Goal: Task Accomplishment & Management: Complete application form

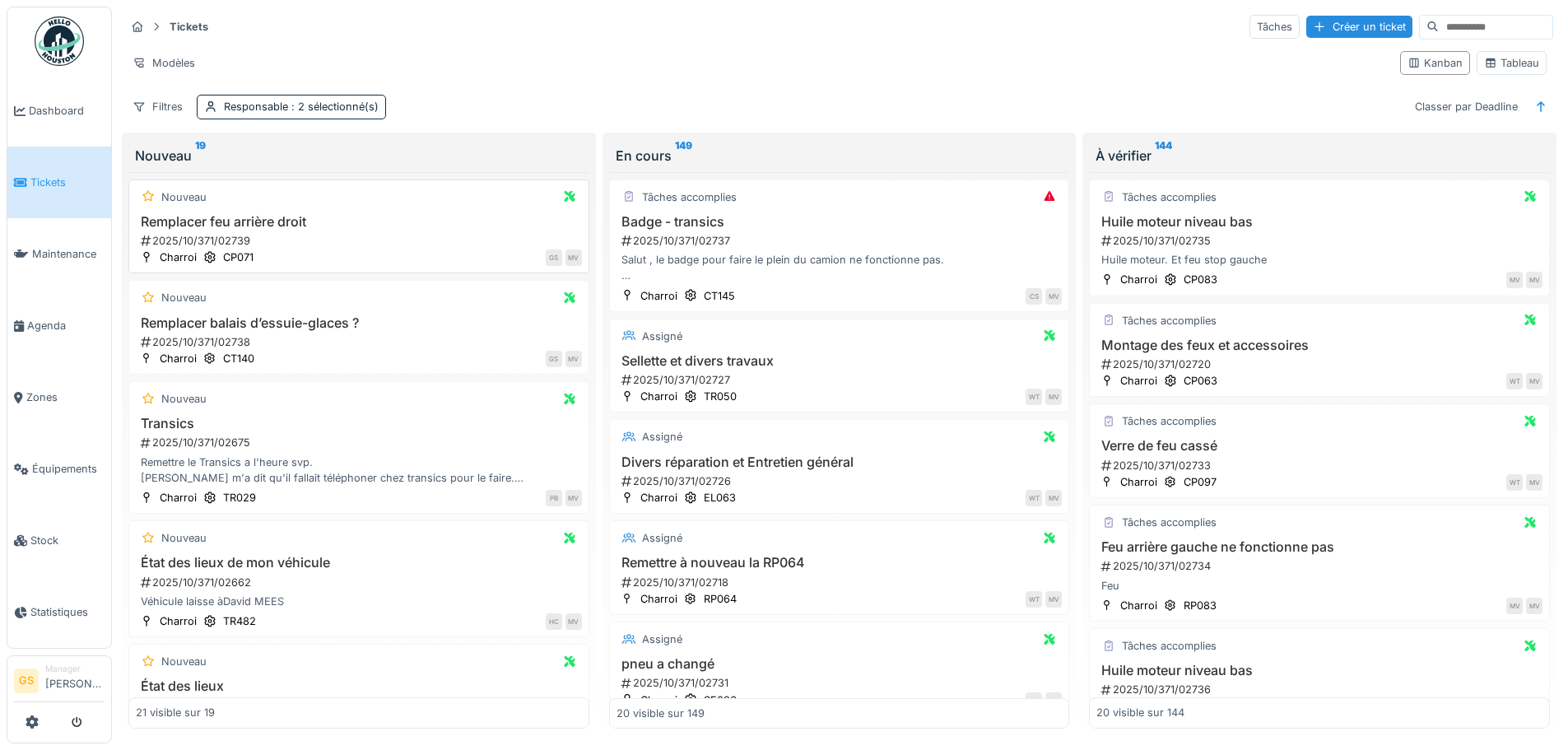
click at [215, 241] on div "2025/10/371/02739" at bounding box center [360, 241] width 443 height 16
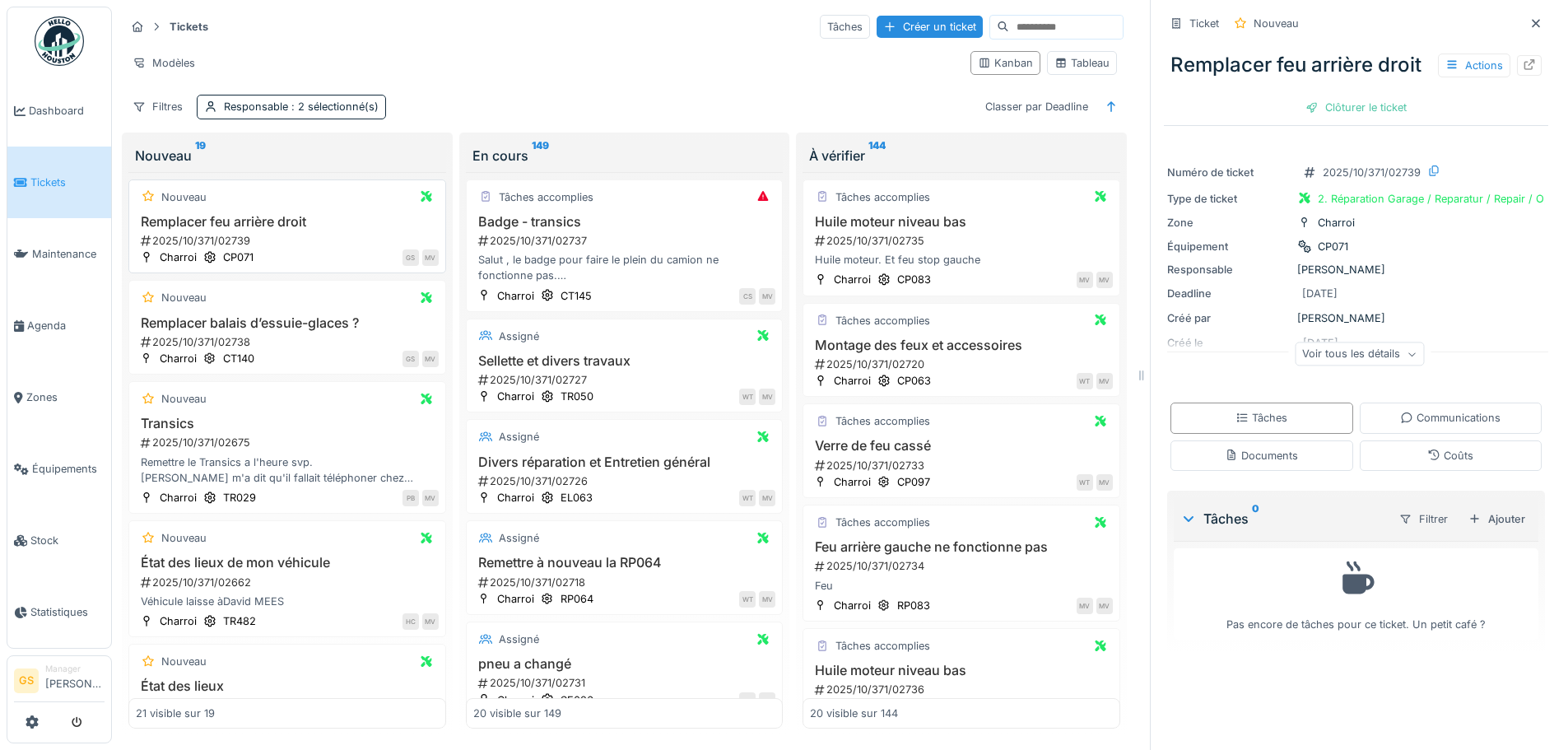
click at [203, 240] on div "2025/10/371/02739" at bounding box center [289, 241] width 299 height 16
click at [1525, 70] on icon at bounding box center [1530, 64] width 11 height 11
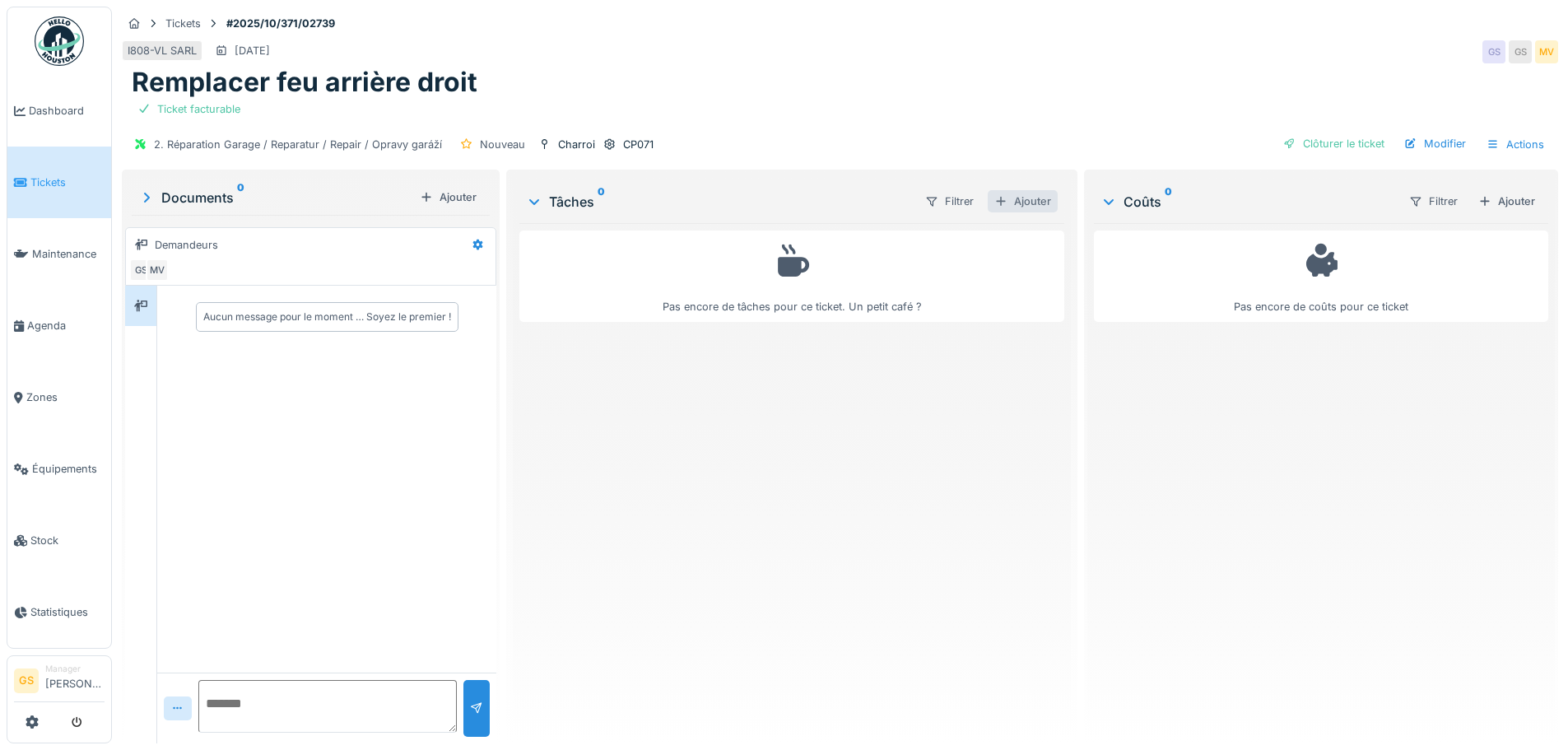
click at [1024, 201] on div "Ajouter" at bounding box center [1023, 201] width 70 height 23
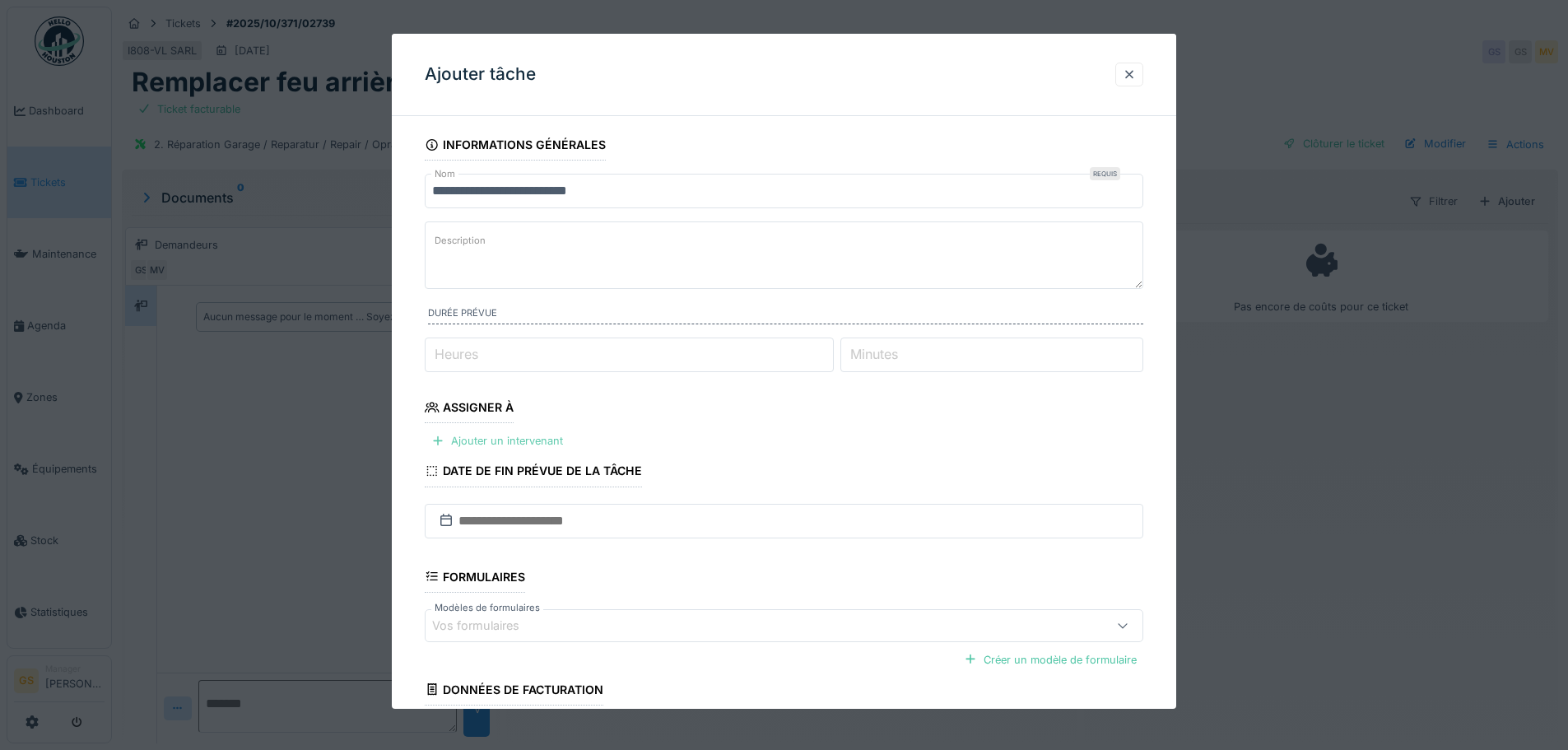
click at [510, 444] on div "Ajouter un intervenant" at bounding box center [497, 441] width 145 height 23
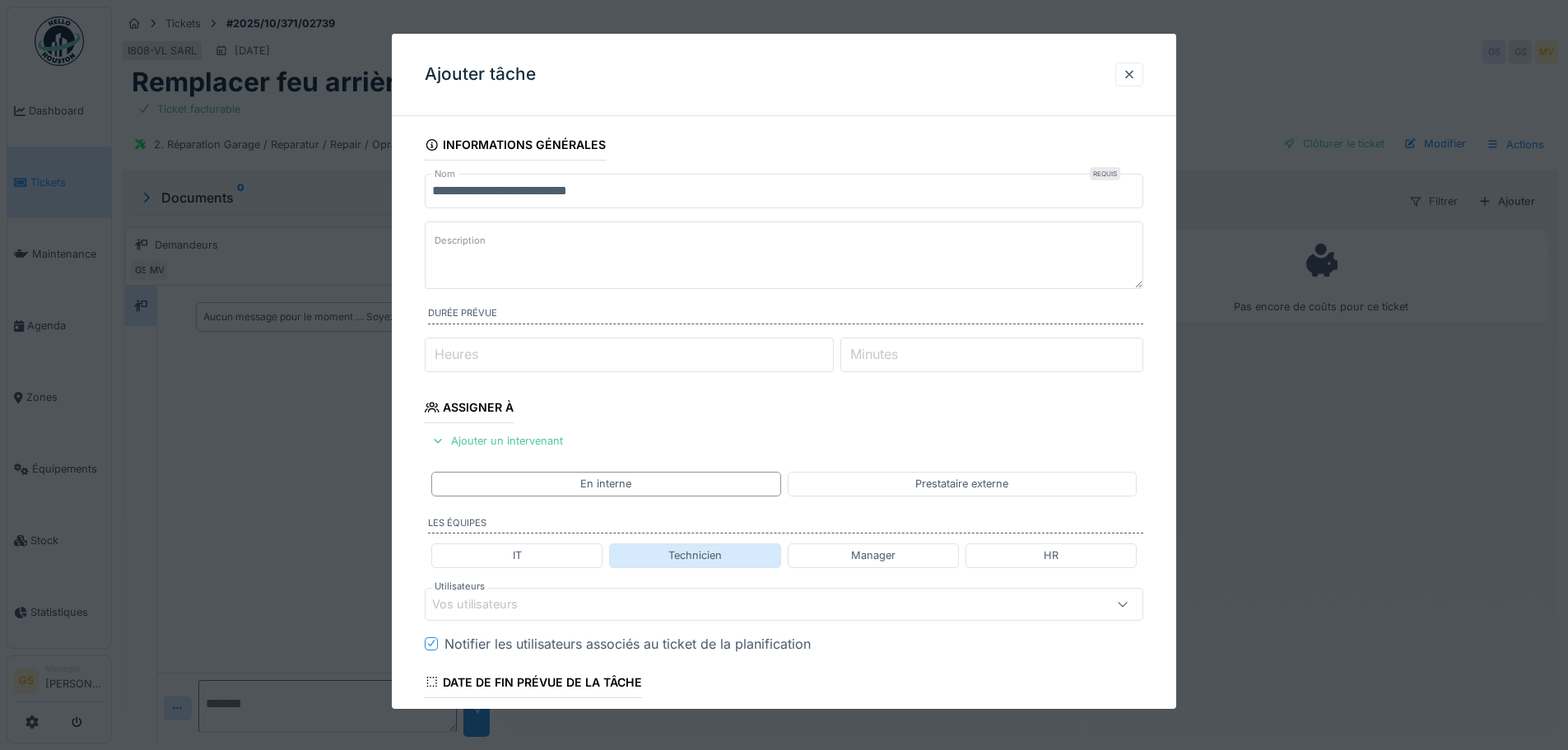
click at [720, 553] on div "Technicien" at bounding box center [695, 555] width 54 height 16
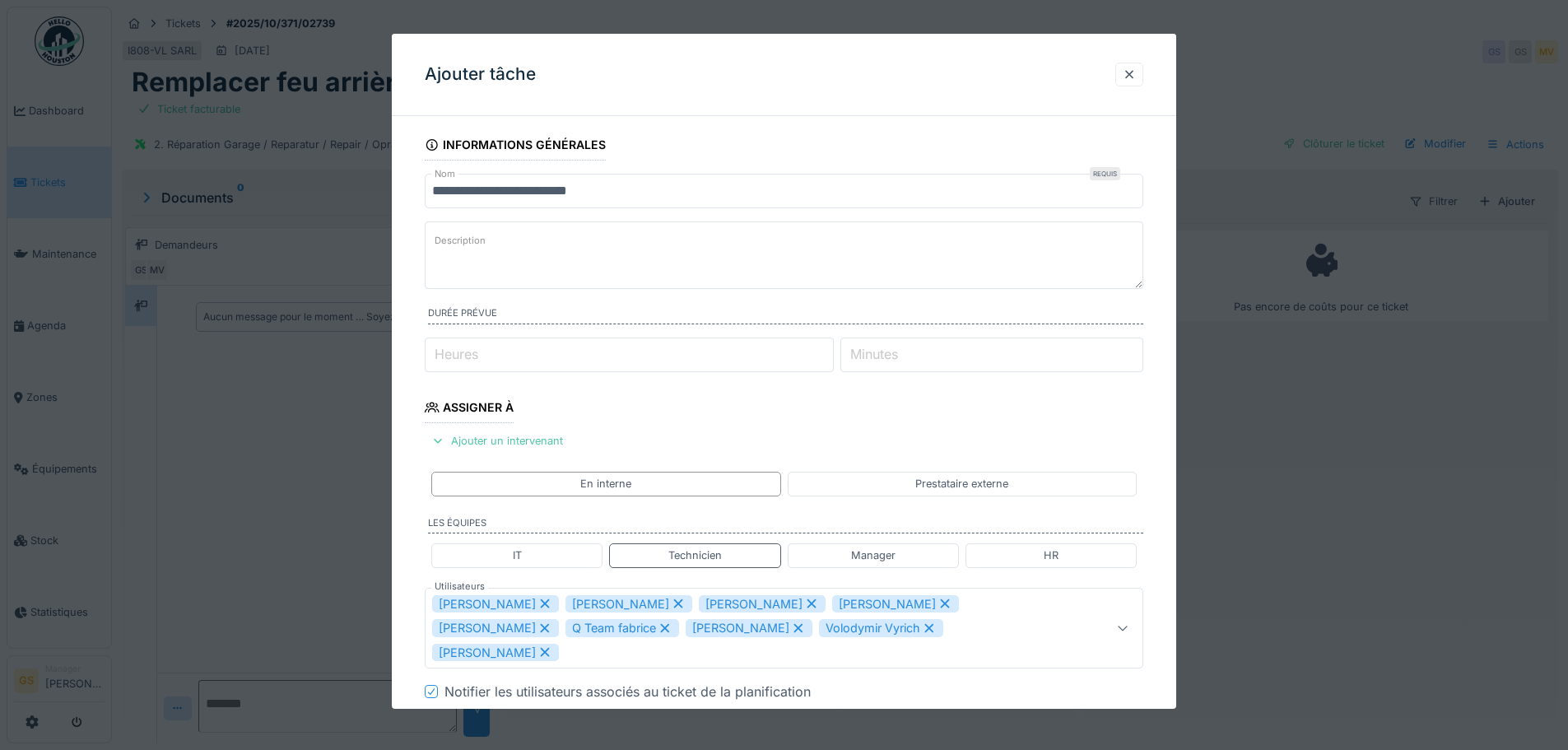
click at [541, 603] on icon at bounding box center [545, 604] width 9 height 9
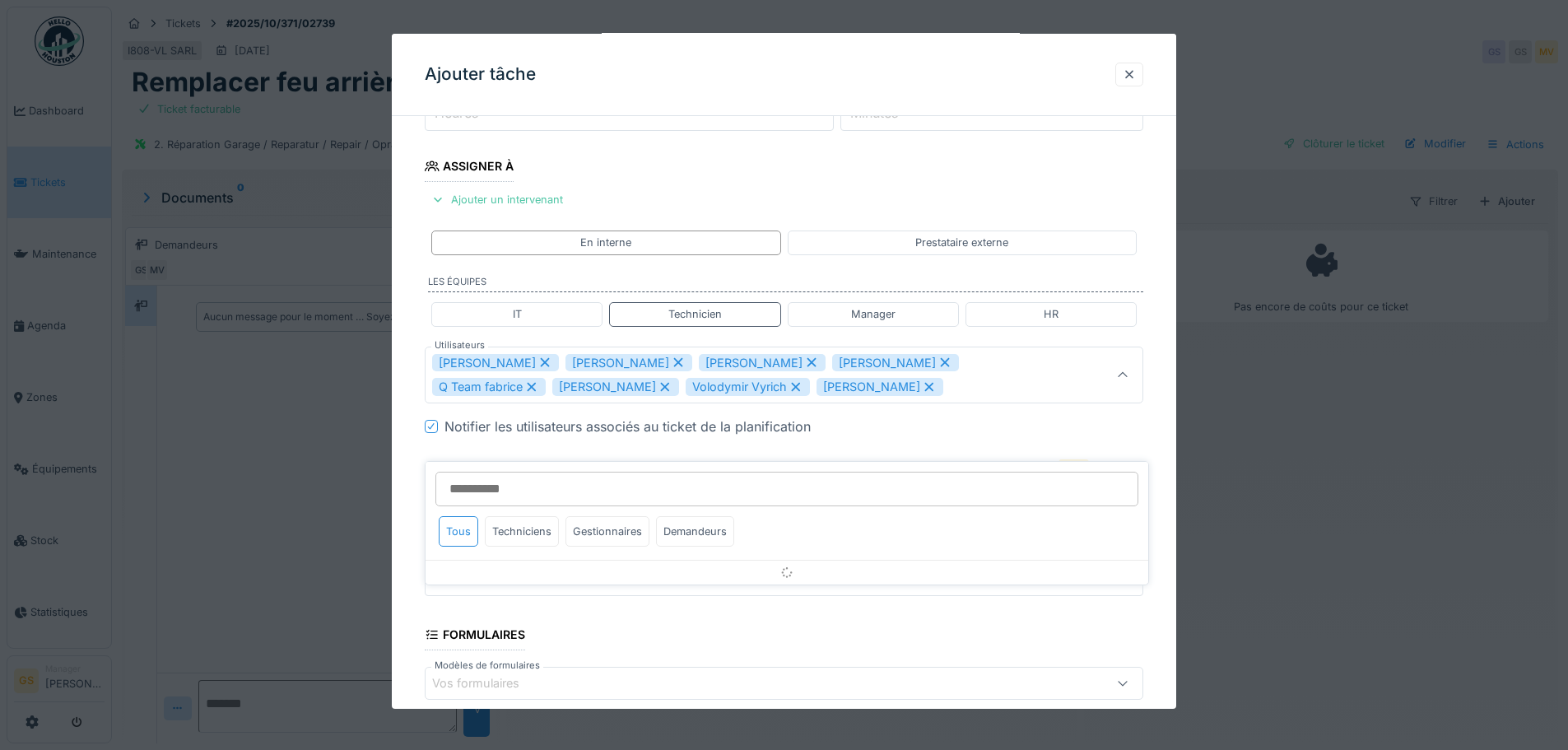
scroll to position [244, 0]
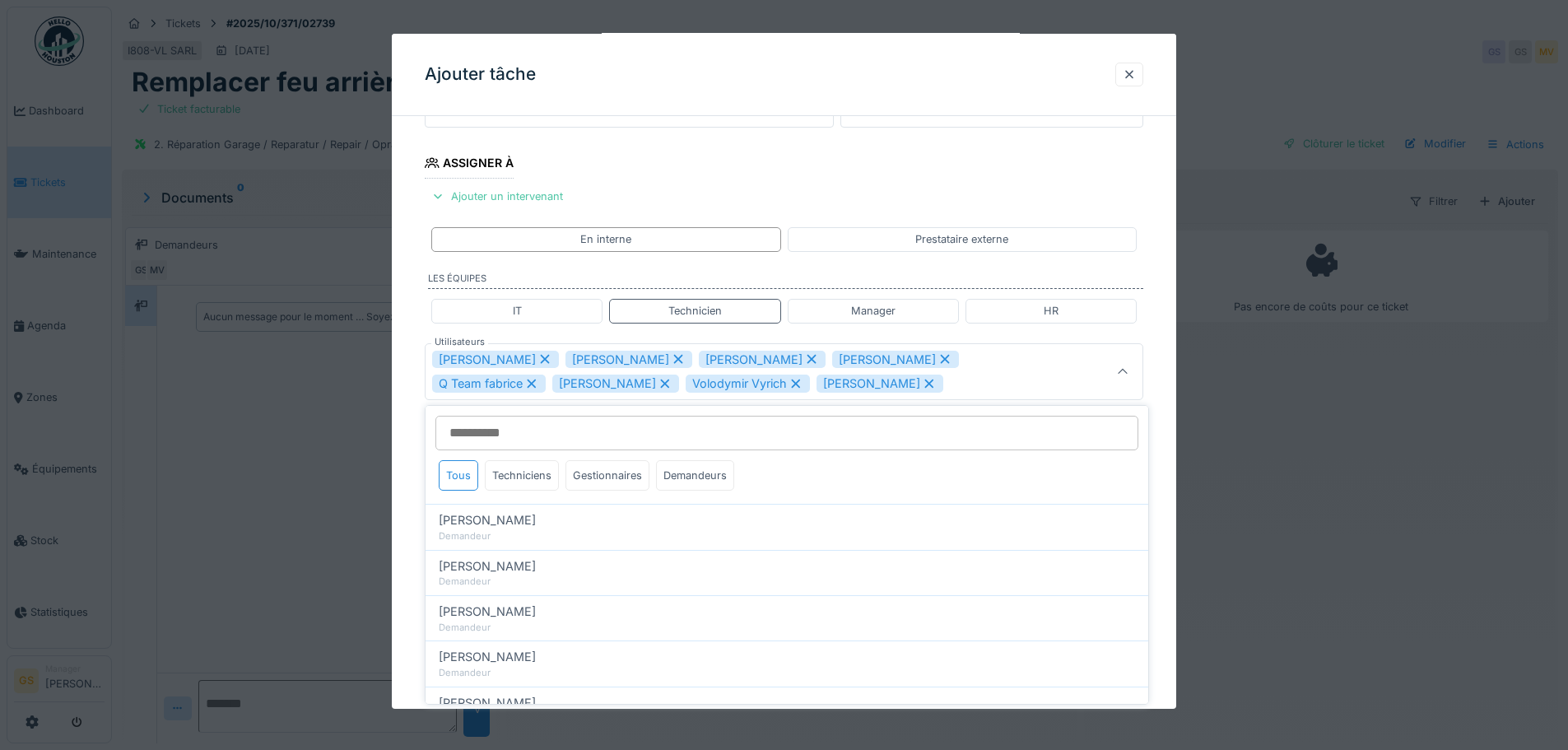
click at [538, 357] on icon at bounding box center [545, 359] width 15 height 12
click at [540, 352] on div "Sergej Mandzjuk" at bounding box center [496, 360] width 127 height 18
click at [542, 356] on icon at bounding box center [545, 359] width 15 height 12
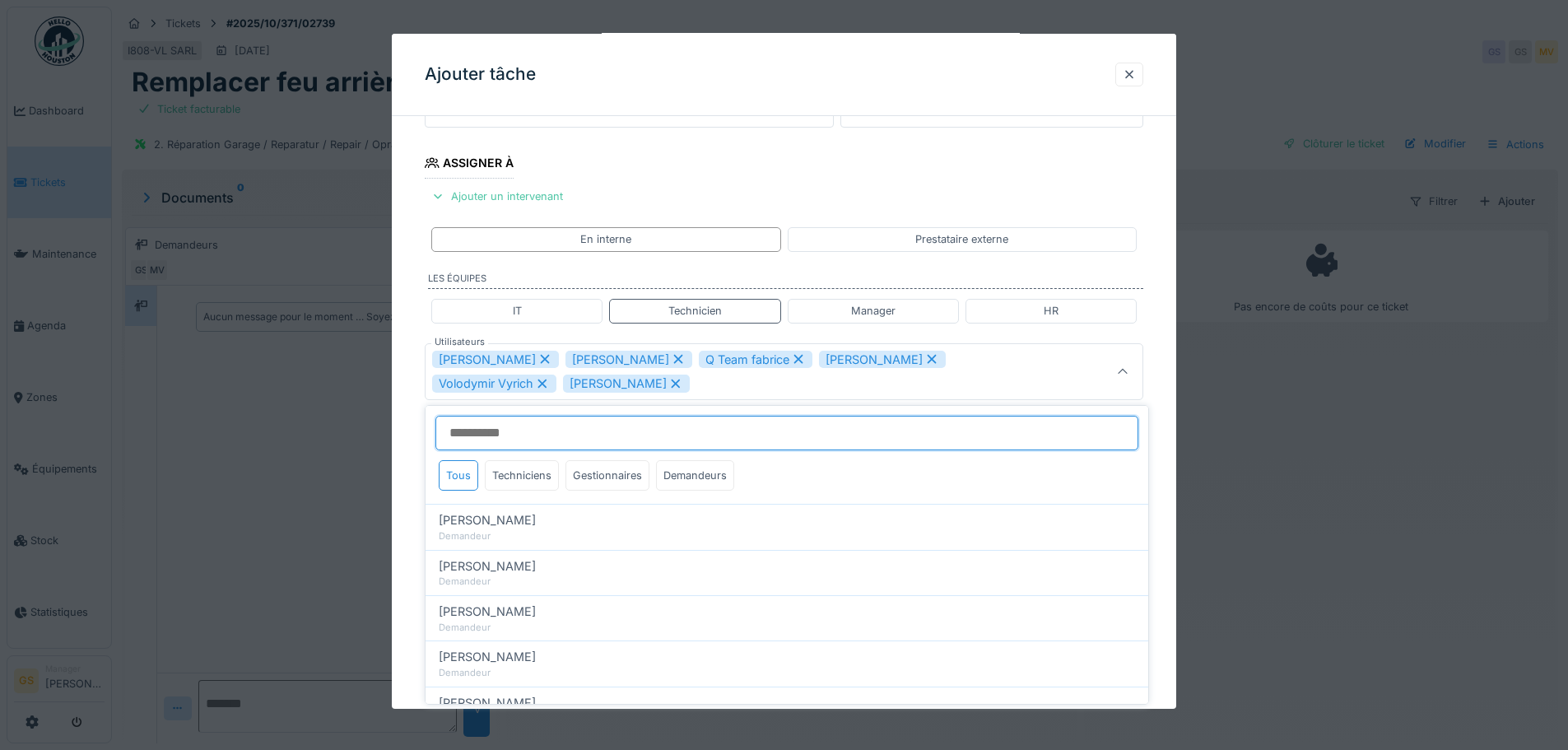
scroll to position [233, 0]
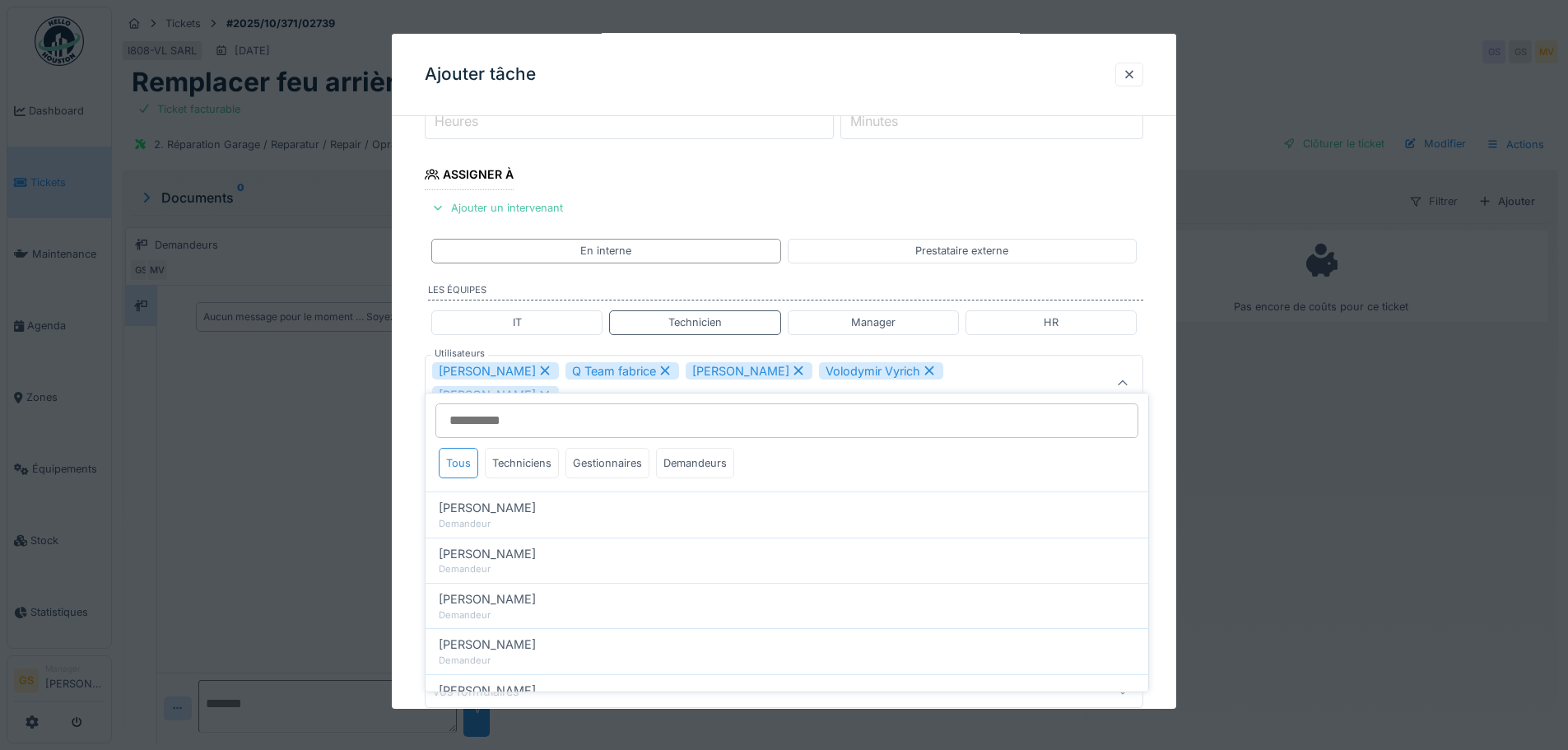
click at [541, 370] on icon at bounding box center [545, 370] width 9 height 9
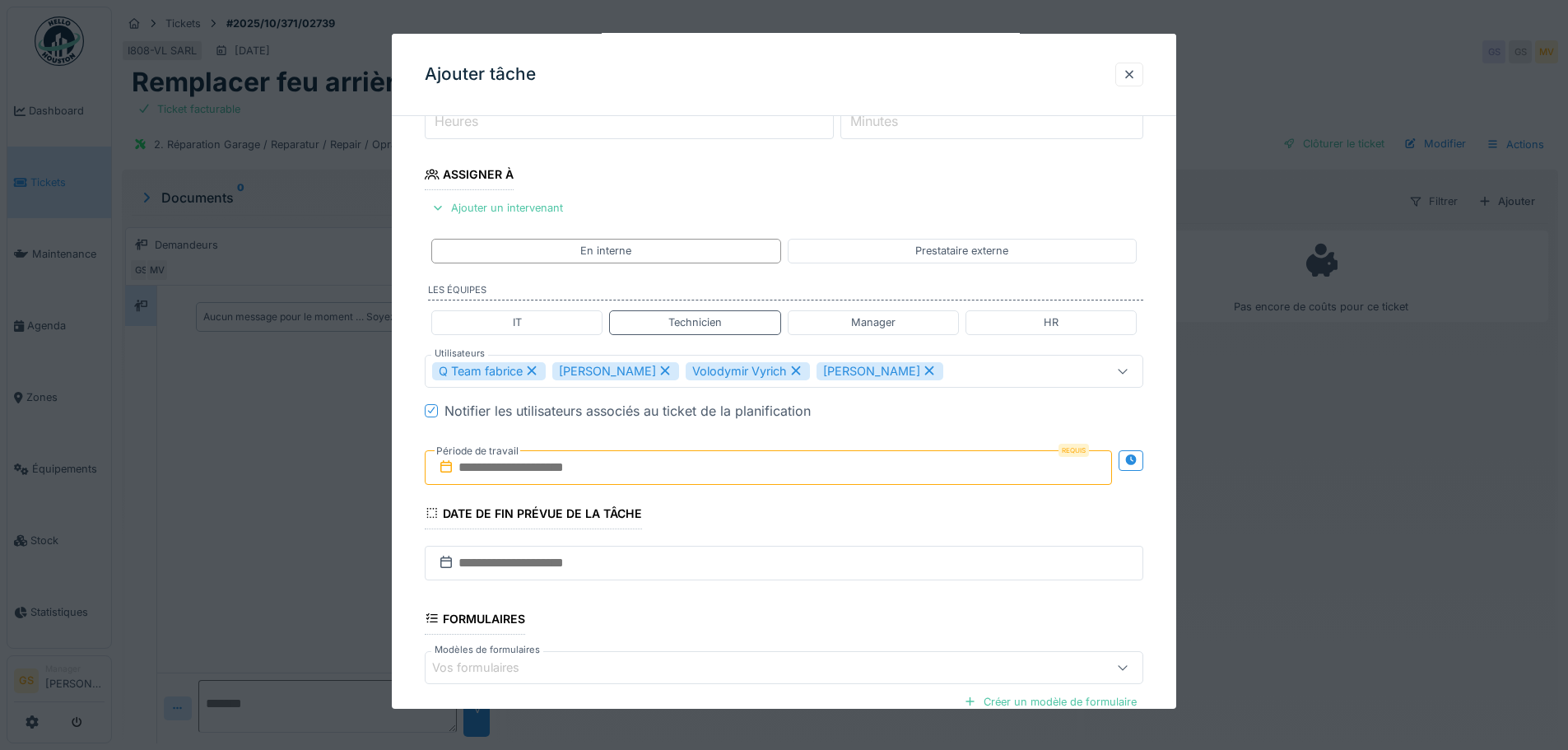
click at [534, 368] on icon at bounding box center [532, 370] width 15 height 12
click at [538, 367] on icon at bounding box center [545, 370] width 15 height 12
click at [681, 371] on icon at bounding box center [676, 370] width 9 height 9
type input "*****"
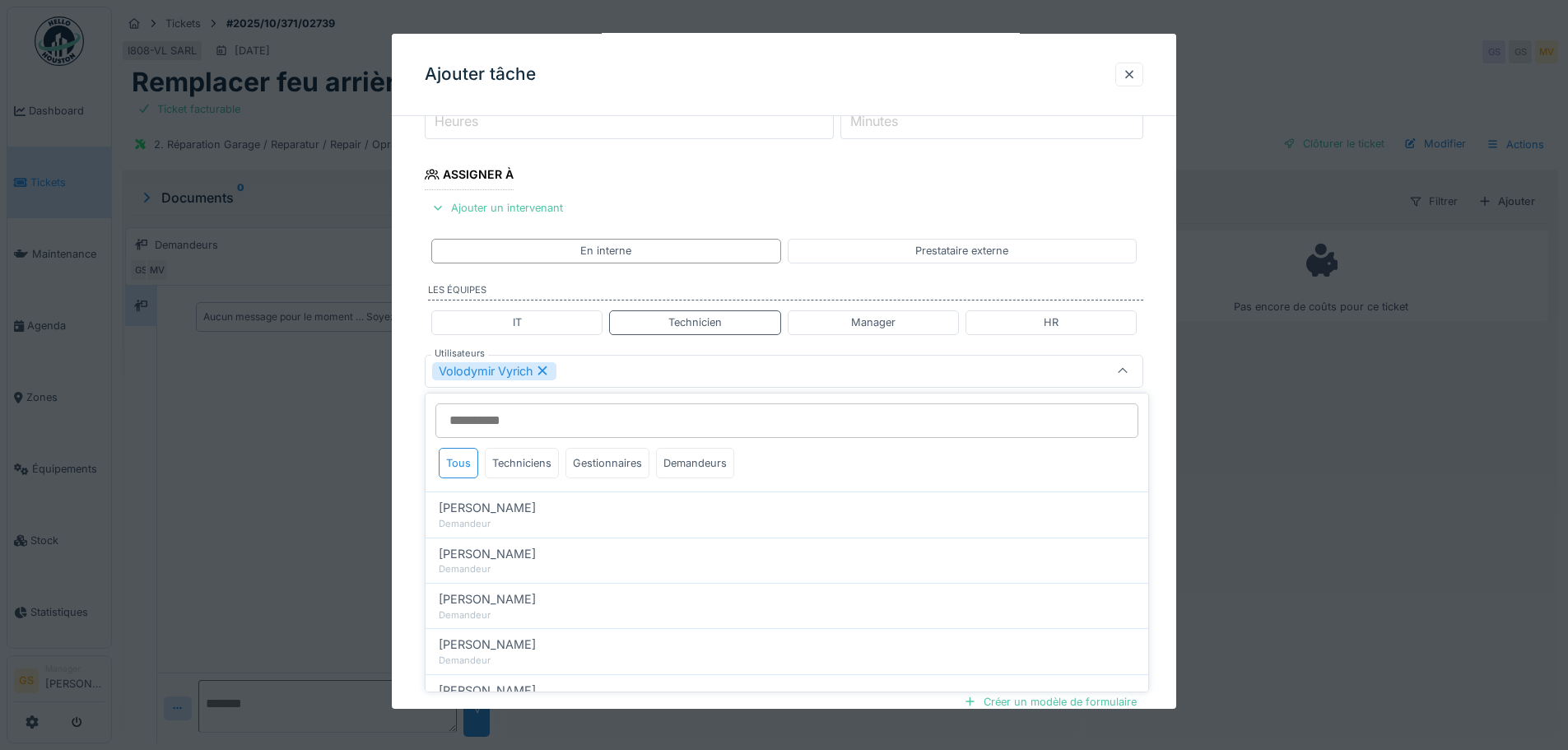
click at [508, 371] on div "Volodymir Vyrich" at bounding box center [494, 371] width 125 height 18
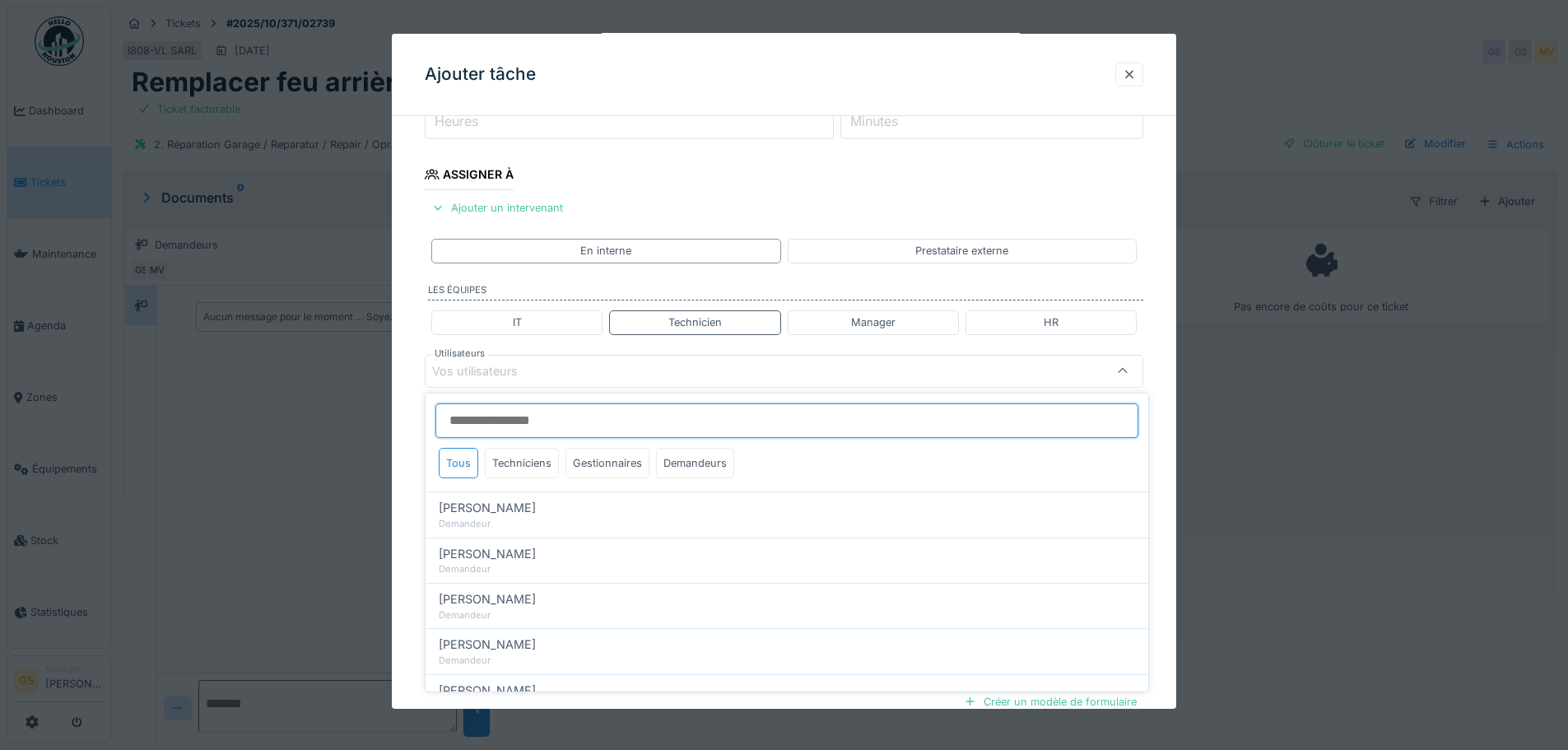
click at [521, 423] on input "Utilisateurs" at bounding box center [787, 420] width 703 height 34
click at [600, 373] on div "Vos utilisateurs" at bounding box center [742, 371] width 620 height 18
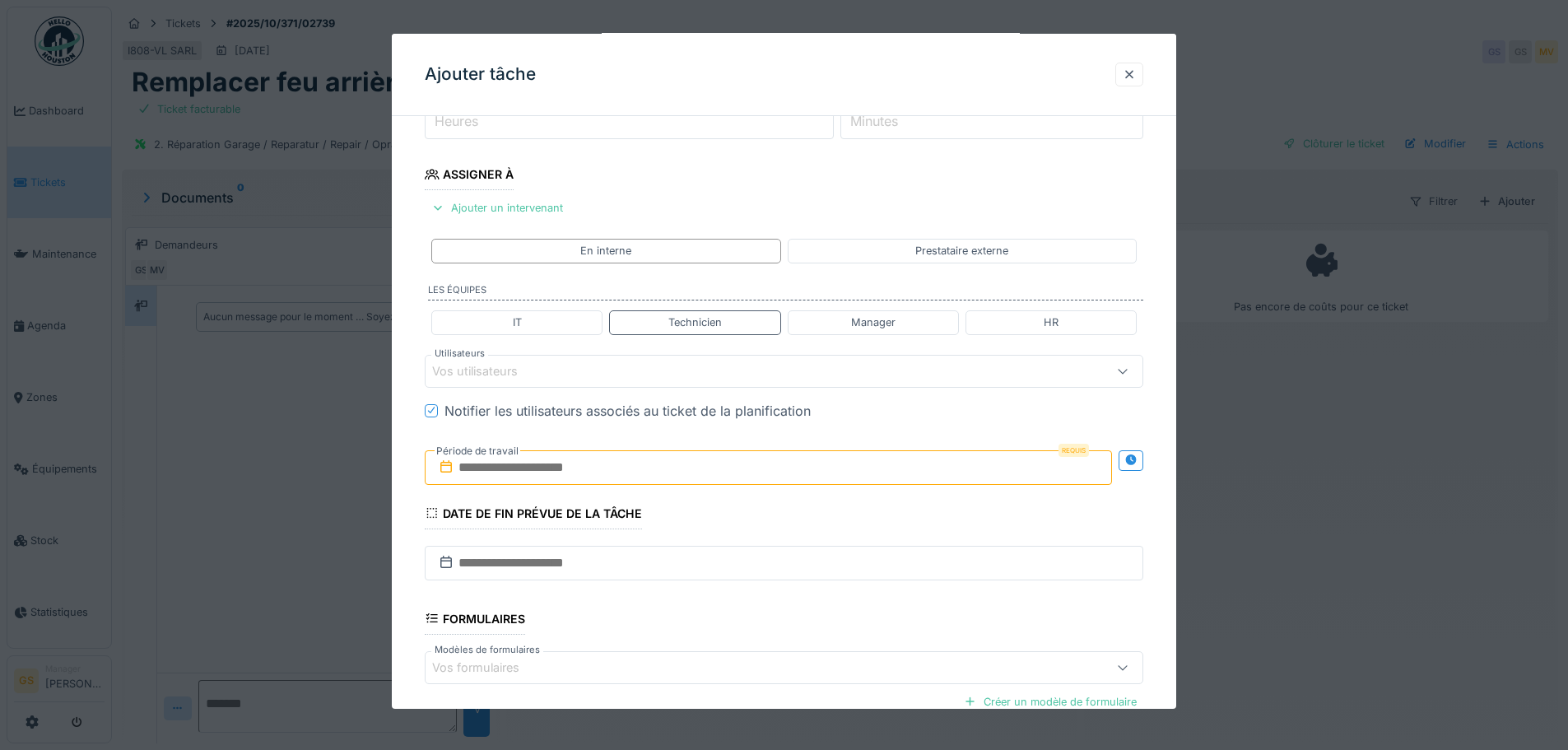
click at [515, 369] on div "Vos utilisateurs" at bounding box center [487, 371] width 109 height 18
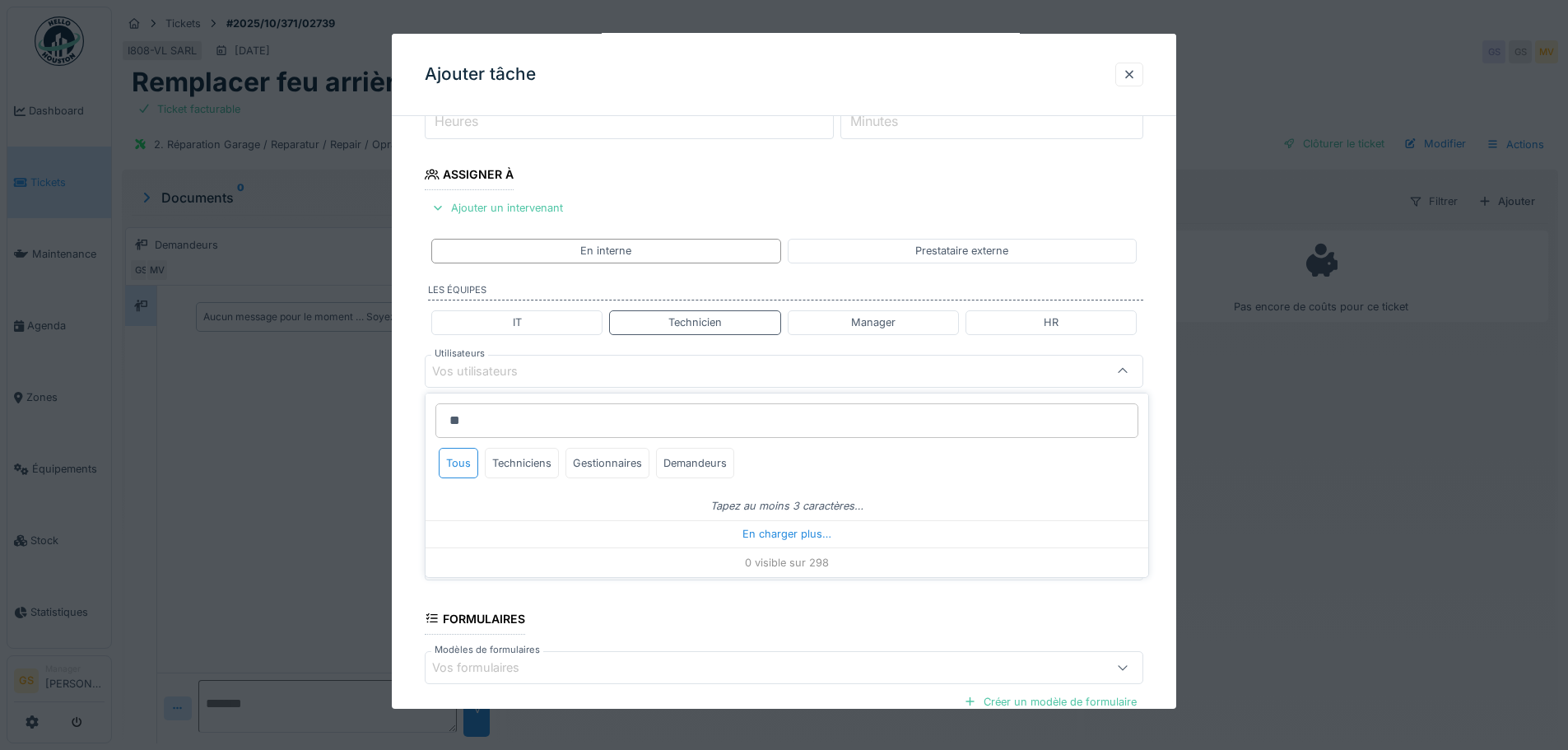
type input "**"
click at [590, 368] on div "Vos utilisateurs" at bounding box center [742, 371] width 620 height 18
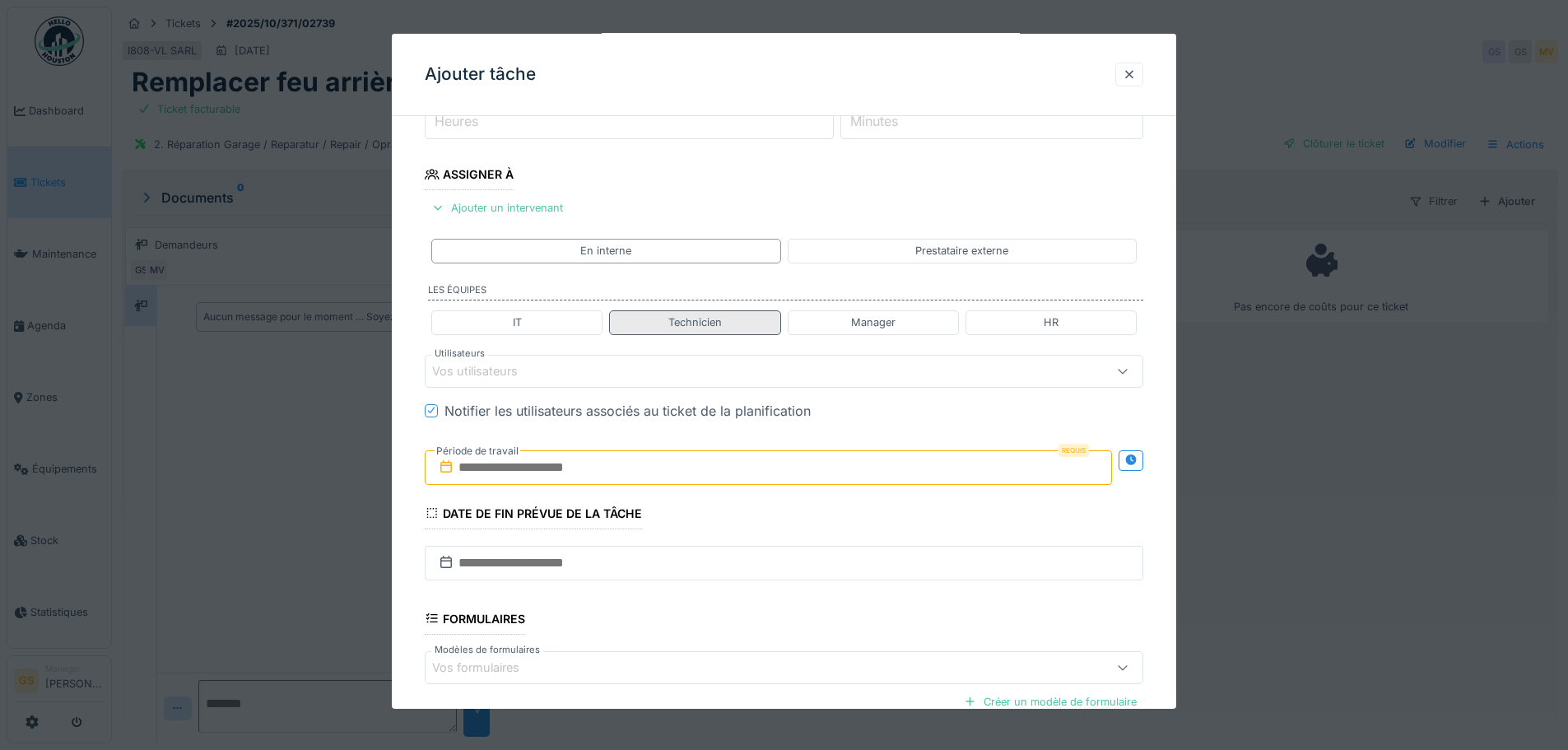
click at [658, 319] on div "Technicien" at bounding box center [694, 322] width 171 height 24
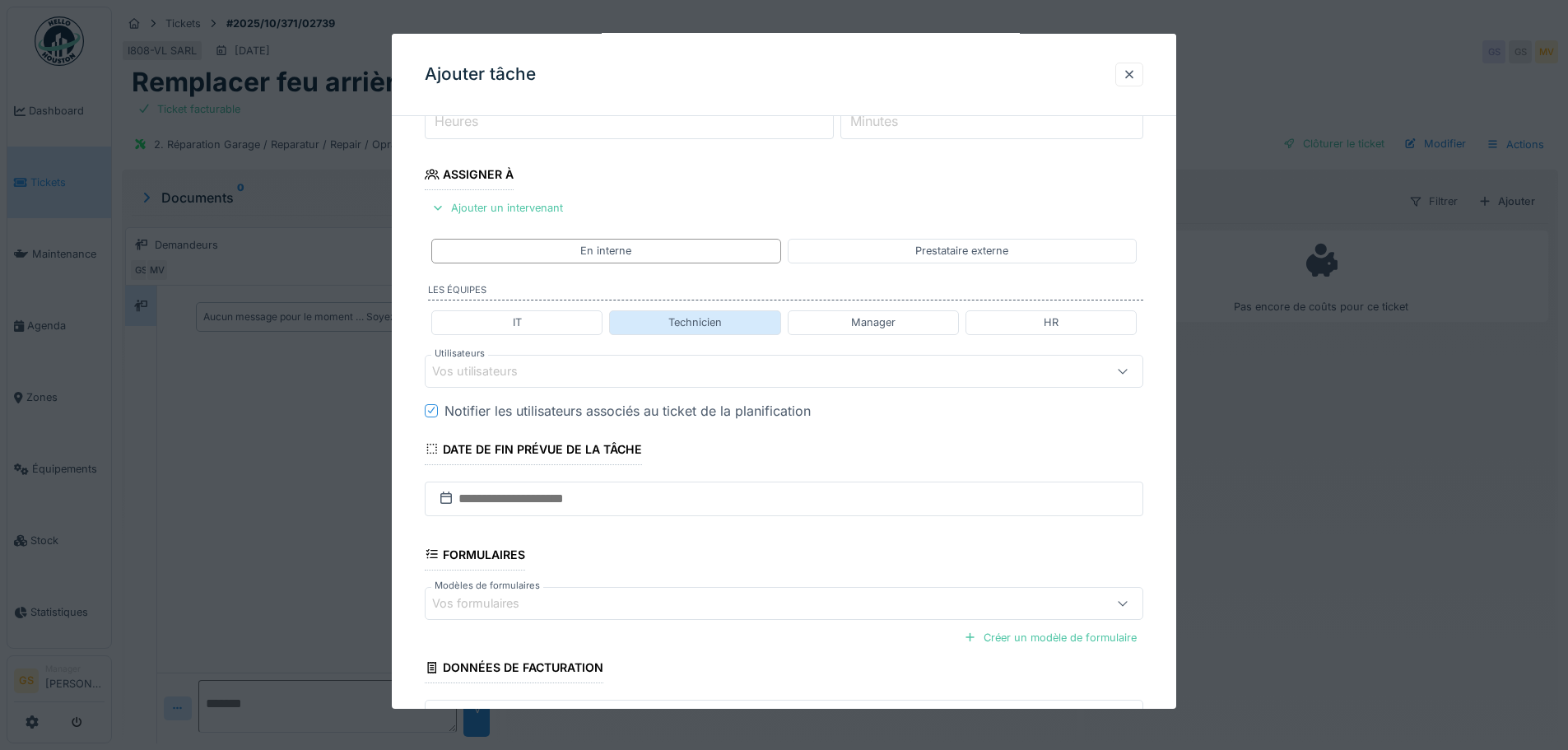
click at [692, 314] on div "Technicien" at bounding box center [695, 322] width 54 height 16
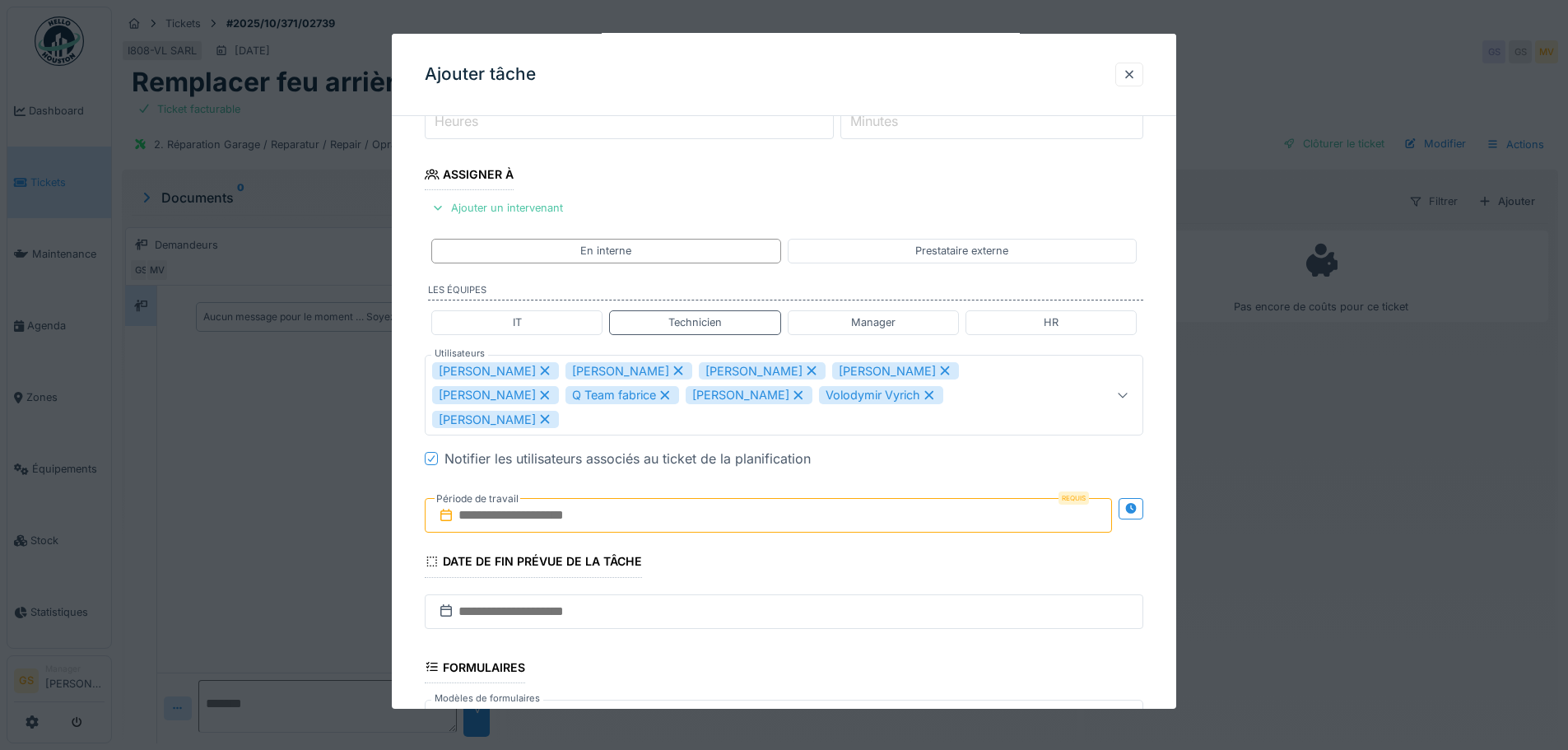
click at [538, 368] on icon at bounding box center [545, 370] width 15 height 12
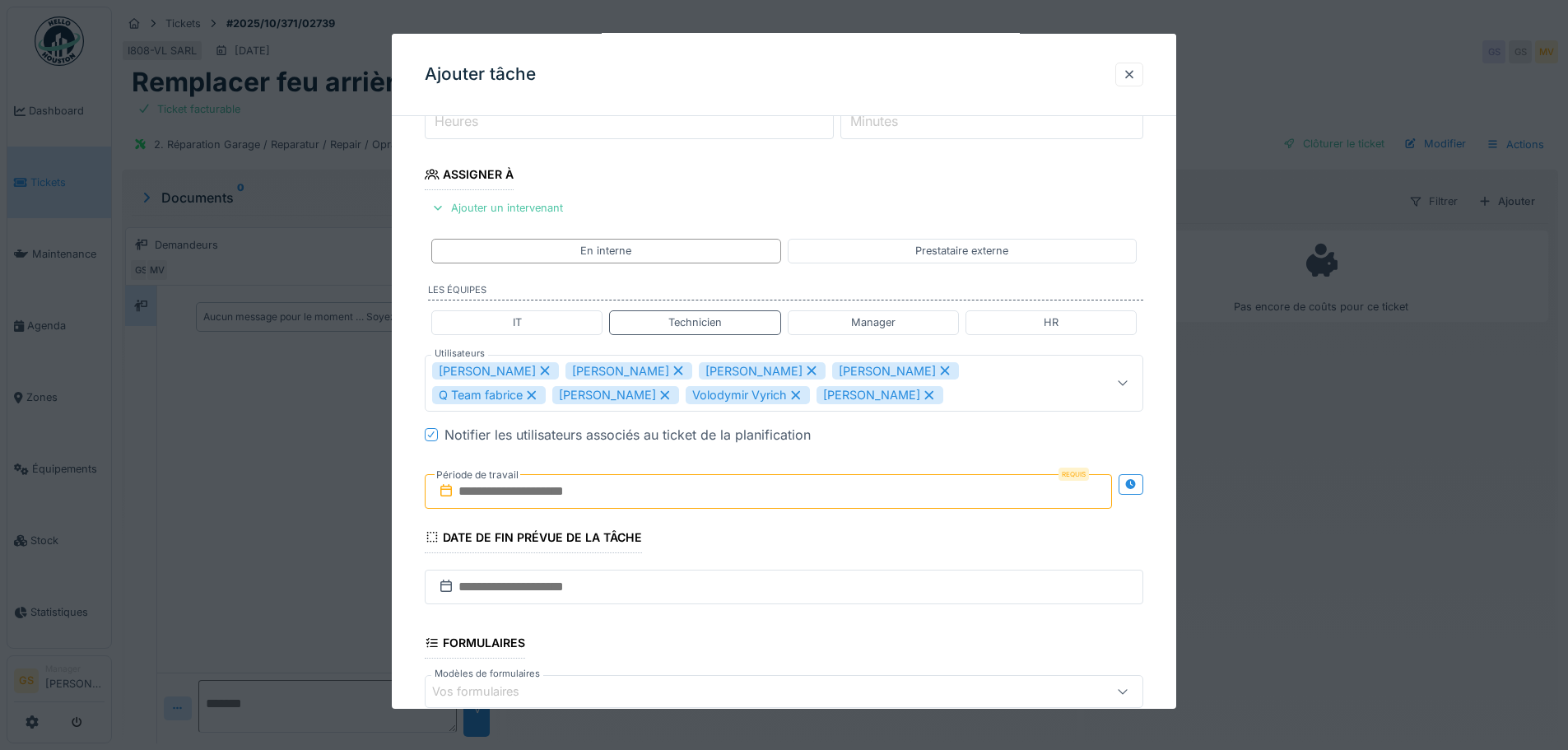
click at [538, 367] on icon at bounding box center [545, 370] width 15 height 12
click at [538, 370] on icon at bounding box center [545, 370] width 15 height 12
click at [544, 369] on icon at bounding box center [545, 370] width 9 height 9
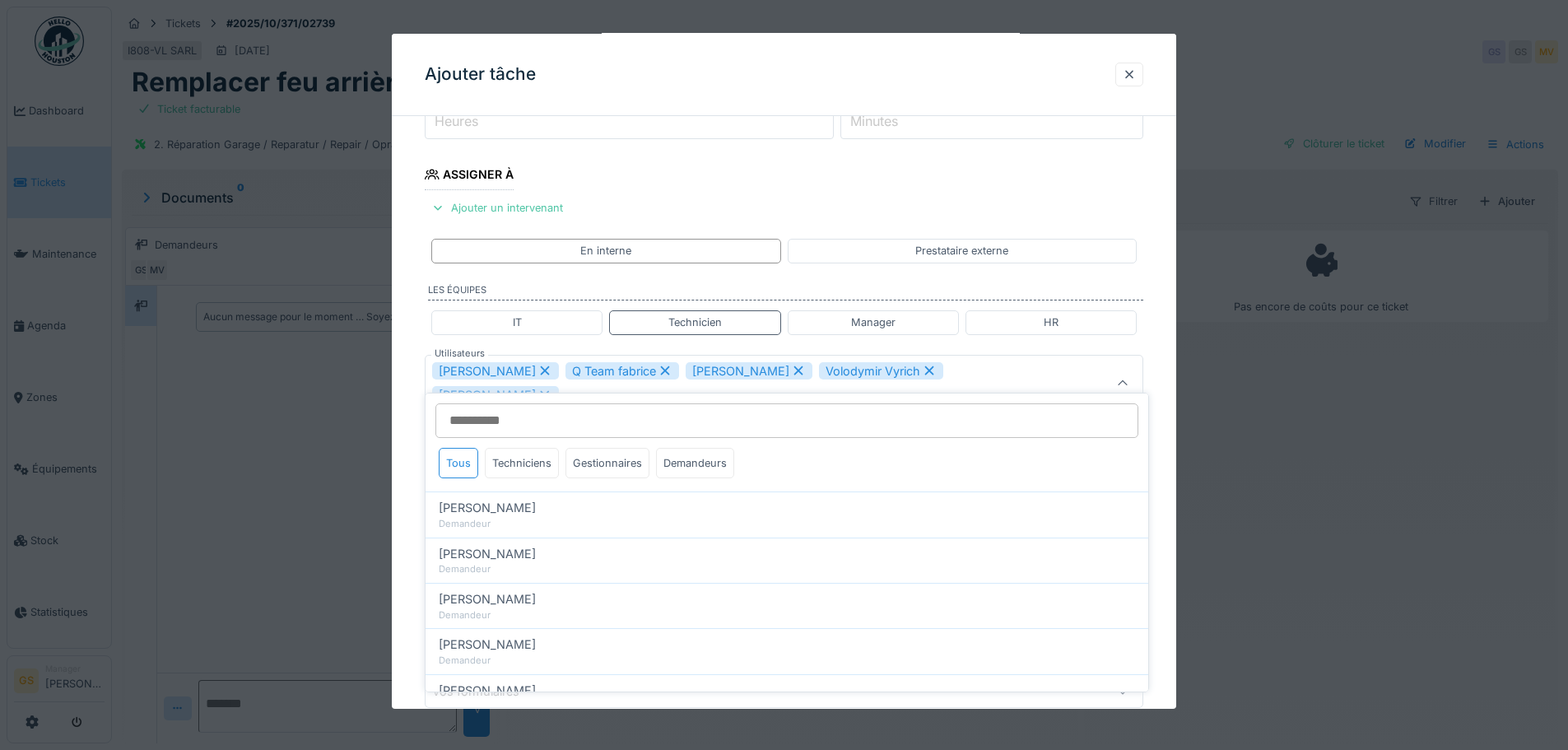
click at [538, 372] on icon at bounding box center [545, 370] width 15 height 12
click at [534, 368] on icon at bounding box center [532, 370] width 15 height 12
click at [538, 369] on icon at bounding box center [545, 370] width 15 height 12
click at [682, 372] on icon at bounding box center [676, 370] width 15 height 12
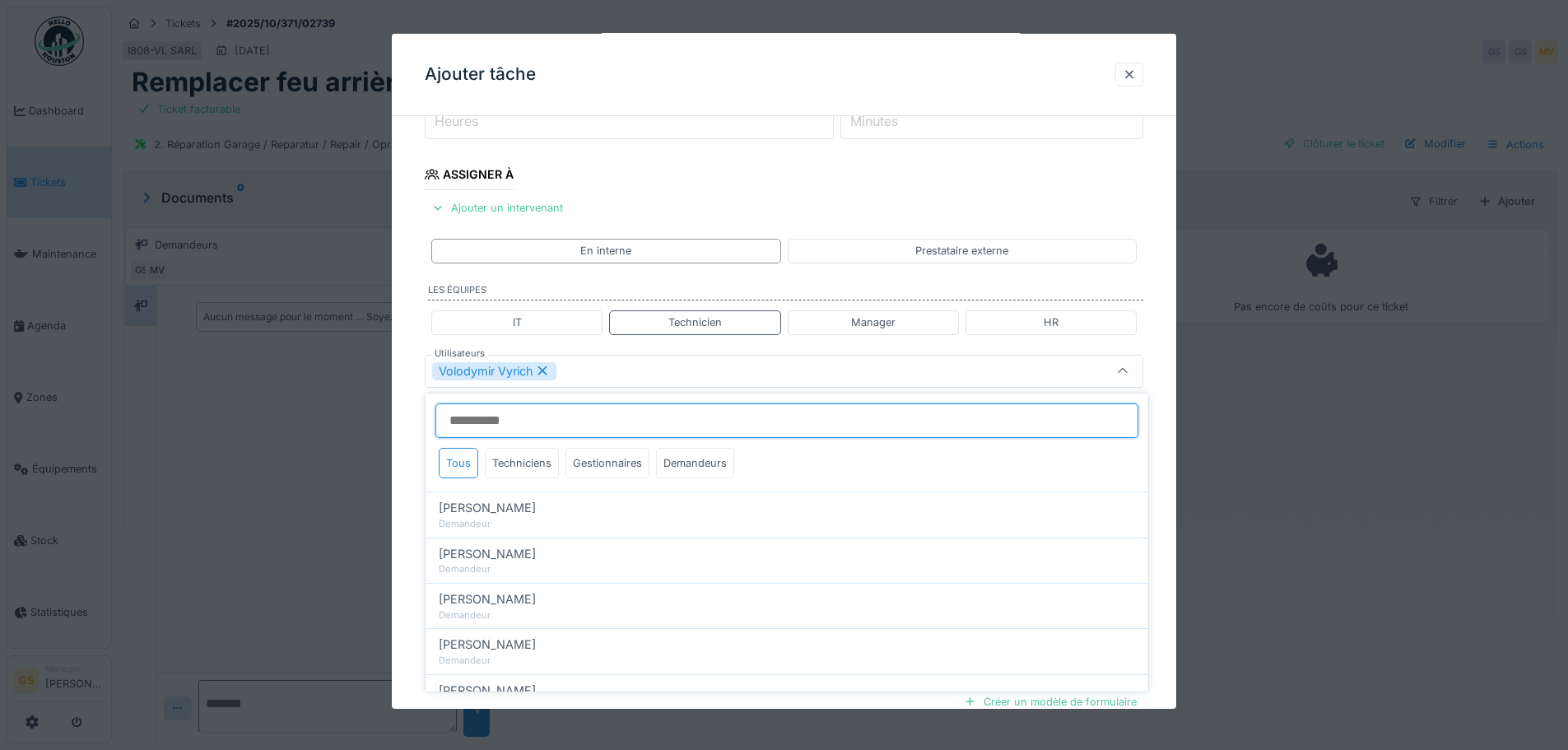
click at [673, 429] on input "Utilisateurs" at bounding box center [787, 420] width 703 height 34
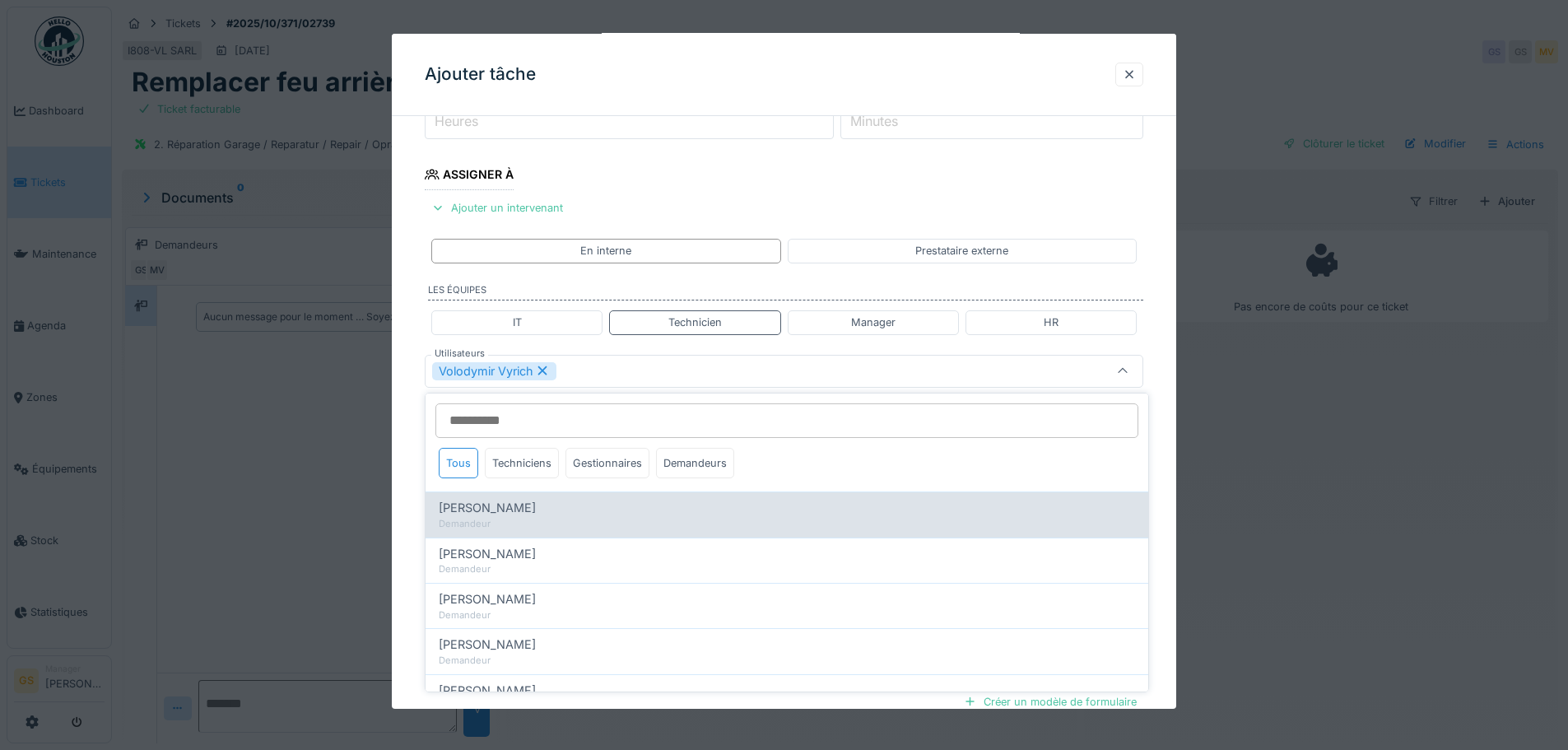
click at [793, 503] on div "Adam Peciak" at bounding box center [787, 508] width 697 height 18
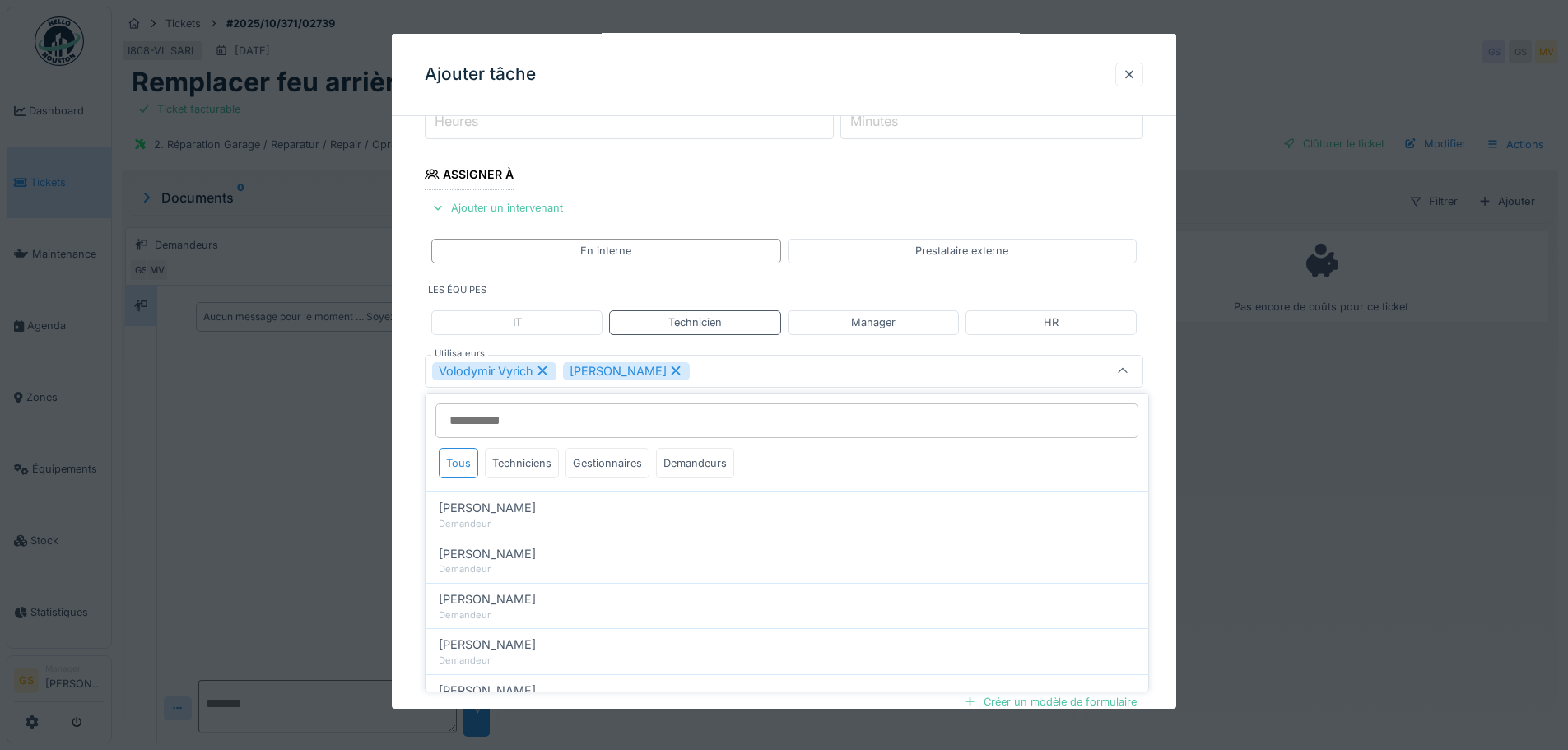
click at [672, 367] on icon at bounding box center [676, 370] width 9 height 9
type input "*****"
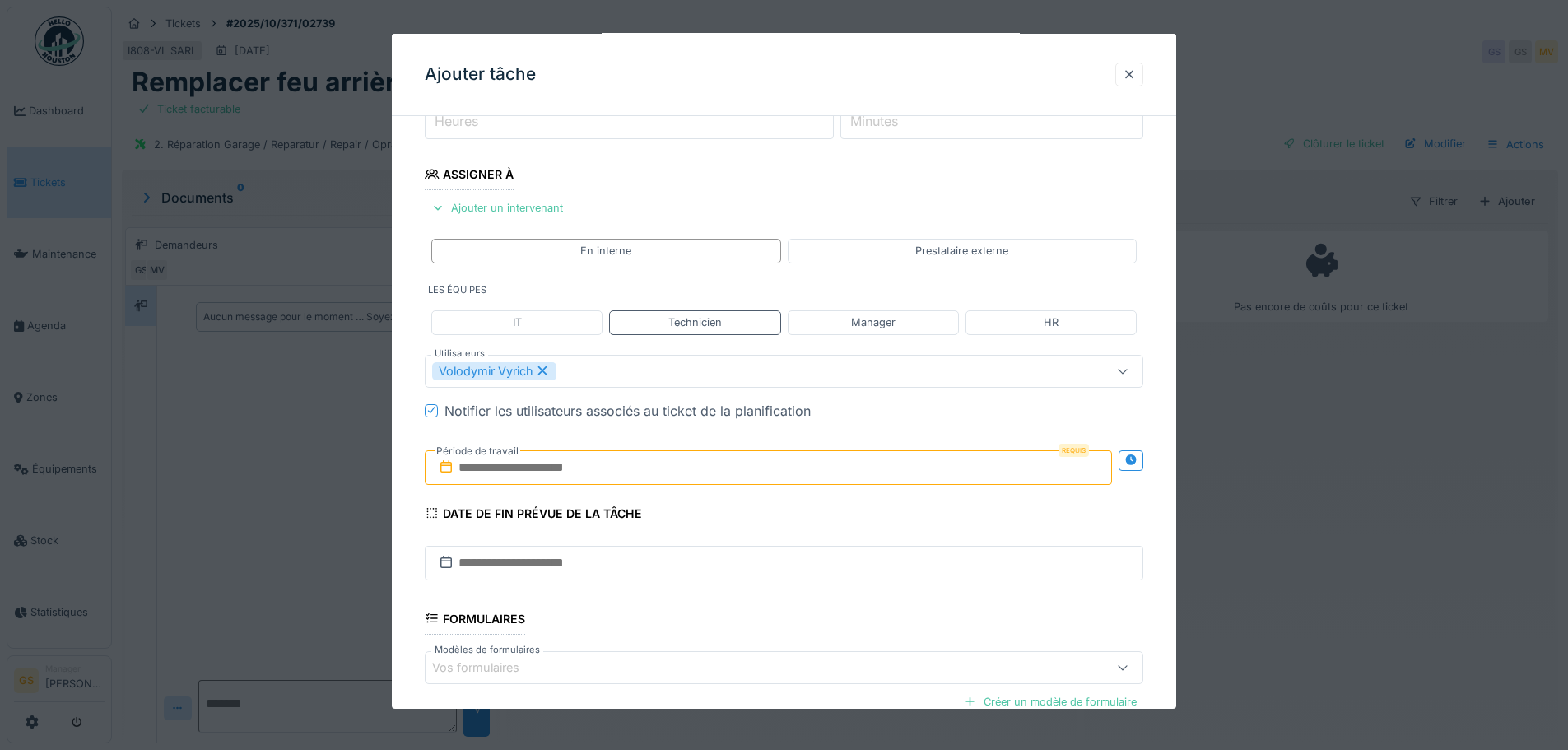
click at [634, 369] on div "Volodymir Vyrich" at bounding box center [742, 371] width 620 height 18
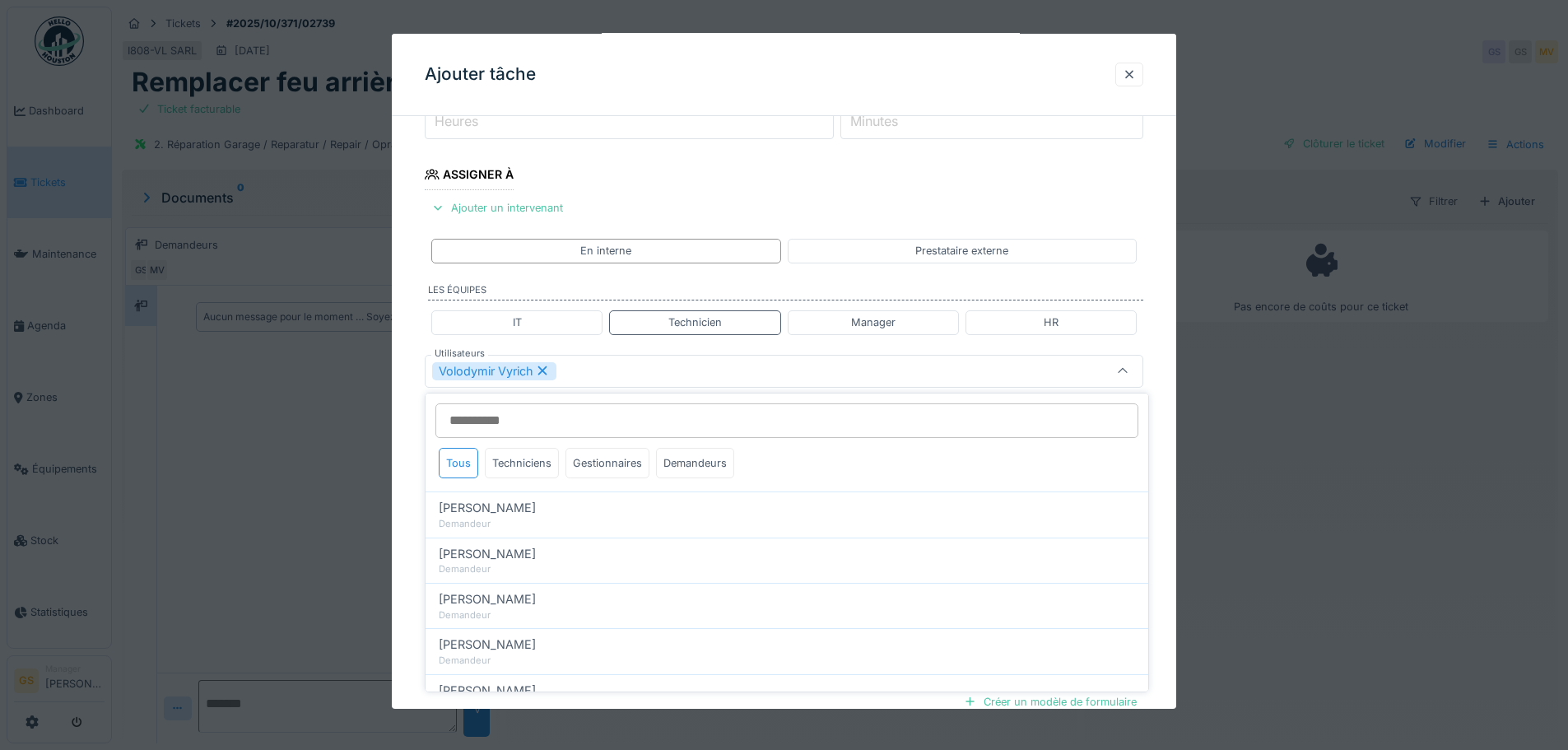
click at [640, 369] on div "Volodymir Vyrich" at bounding box center [742, 371] width 620 height 18
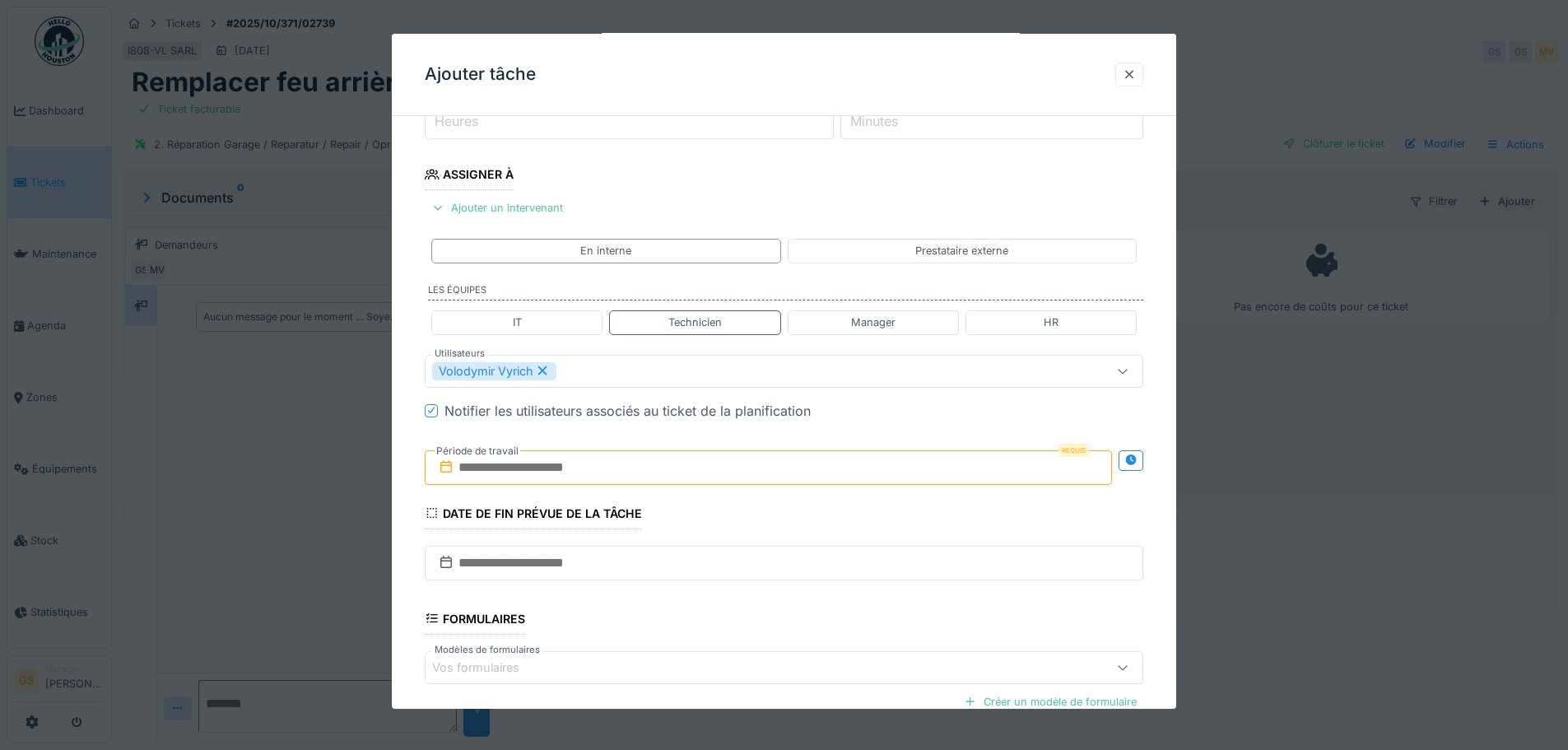
click at [535, 461] on input "text" at bounding box center [769, 467] width 687 height 34
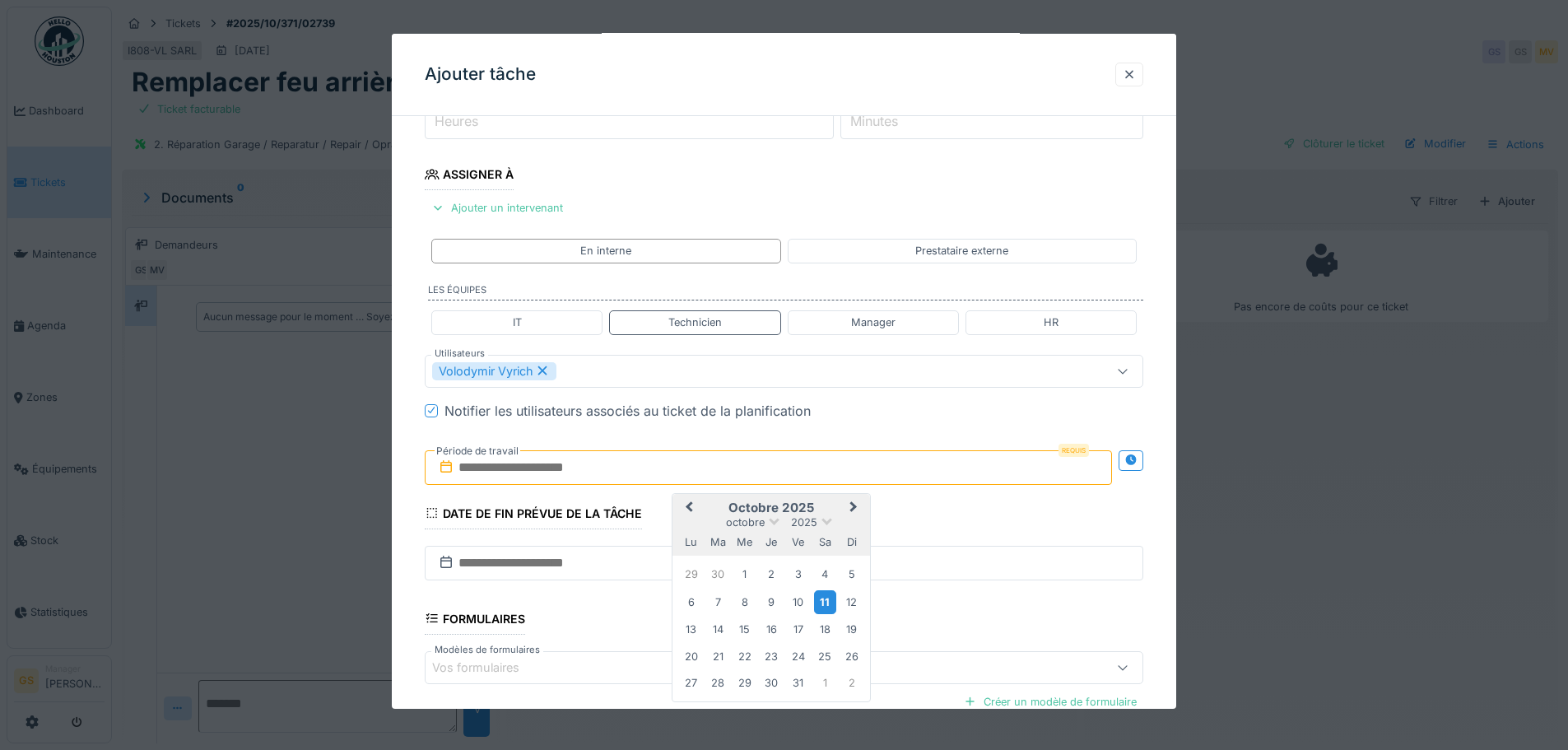
click at [820, 599] on div "11" at bounding box center [825, 602] width 23 height 24
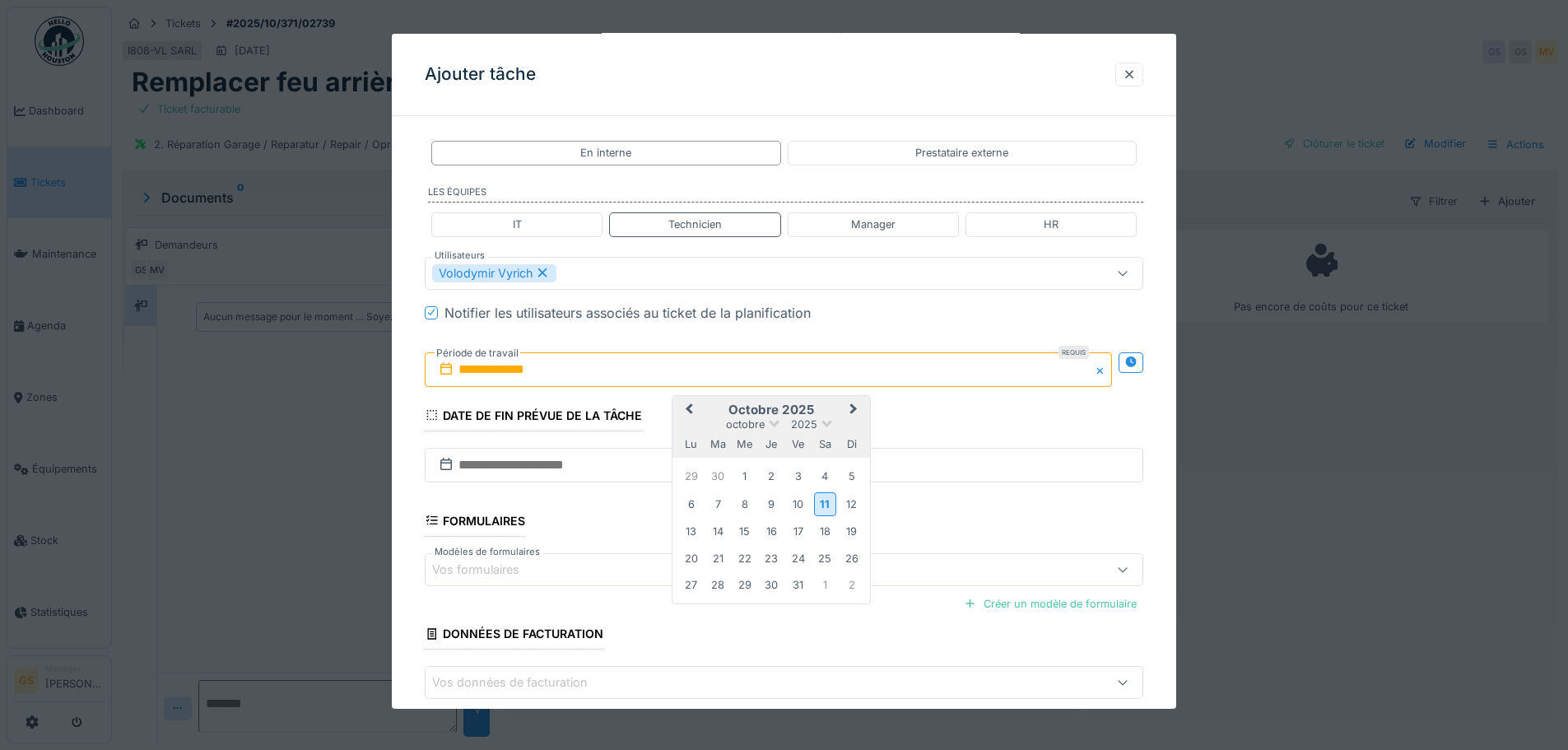
scroll to position [415, 0]
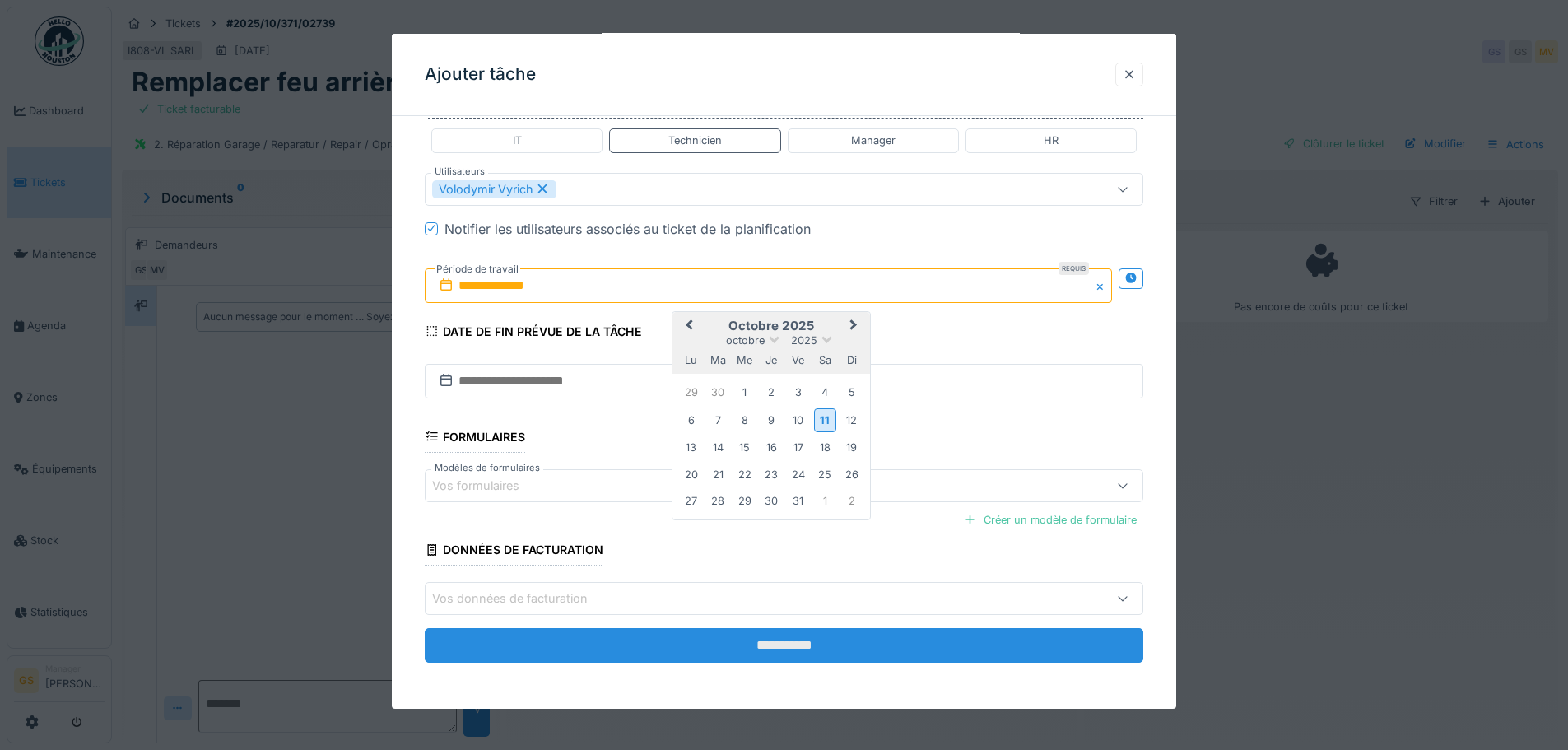
click at [688, 655] on input "**********" at bounding box center [784, 645] width 718 height 34
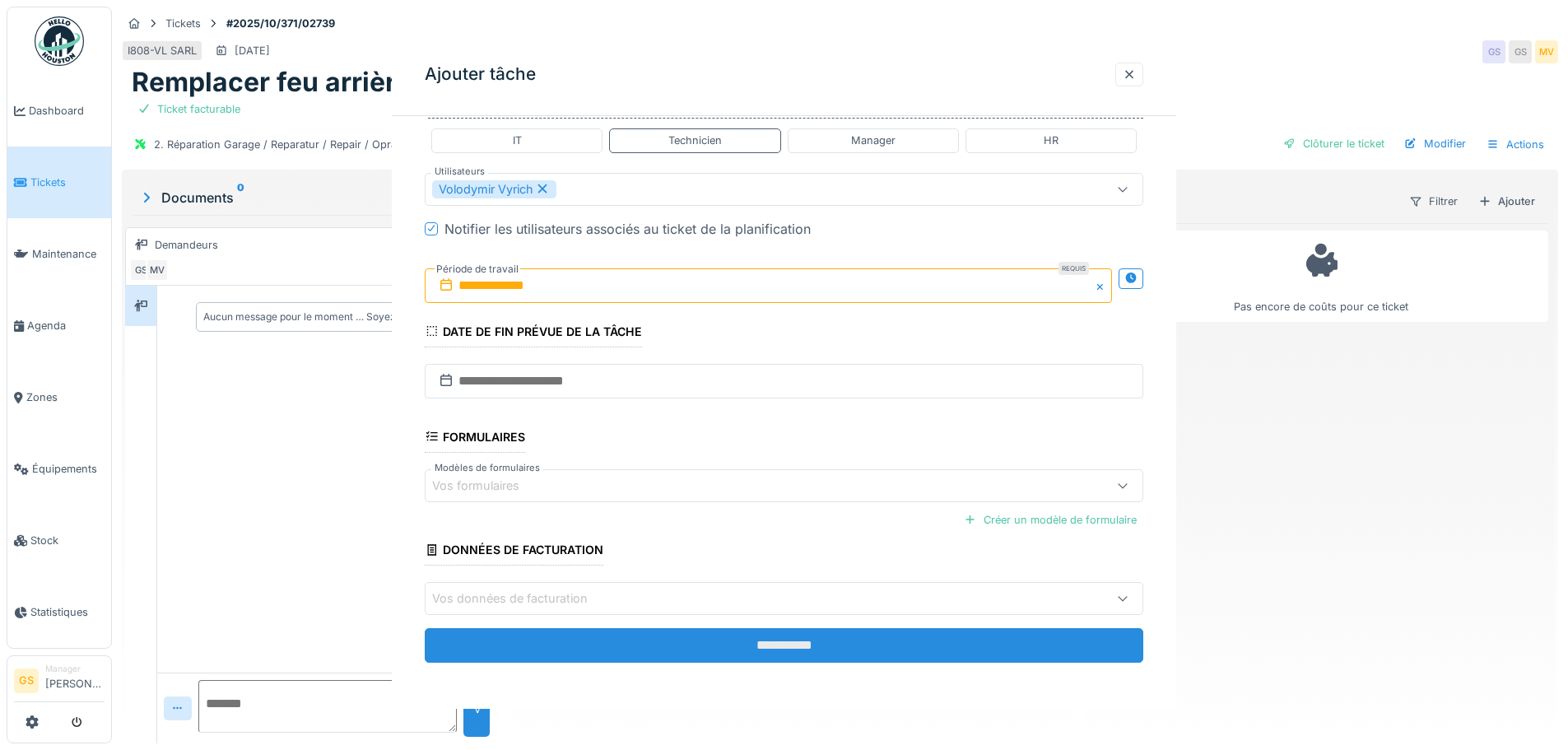
scroll to position [0, 0]
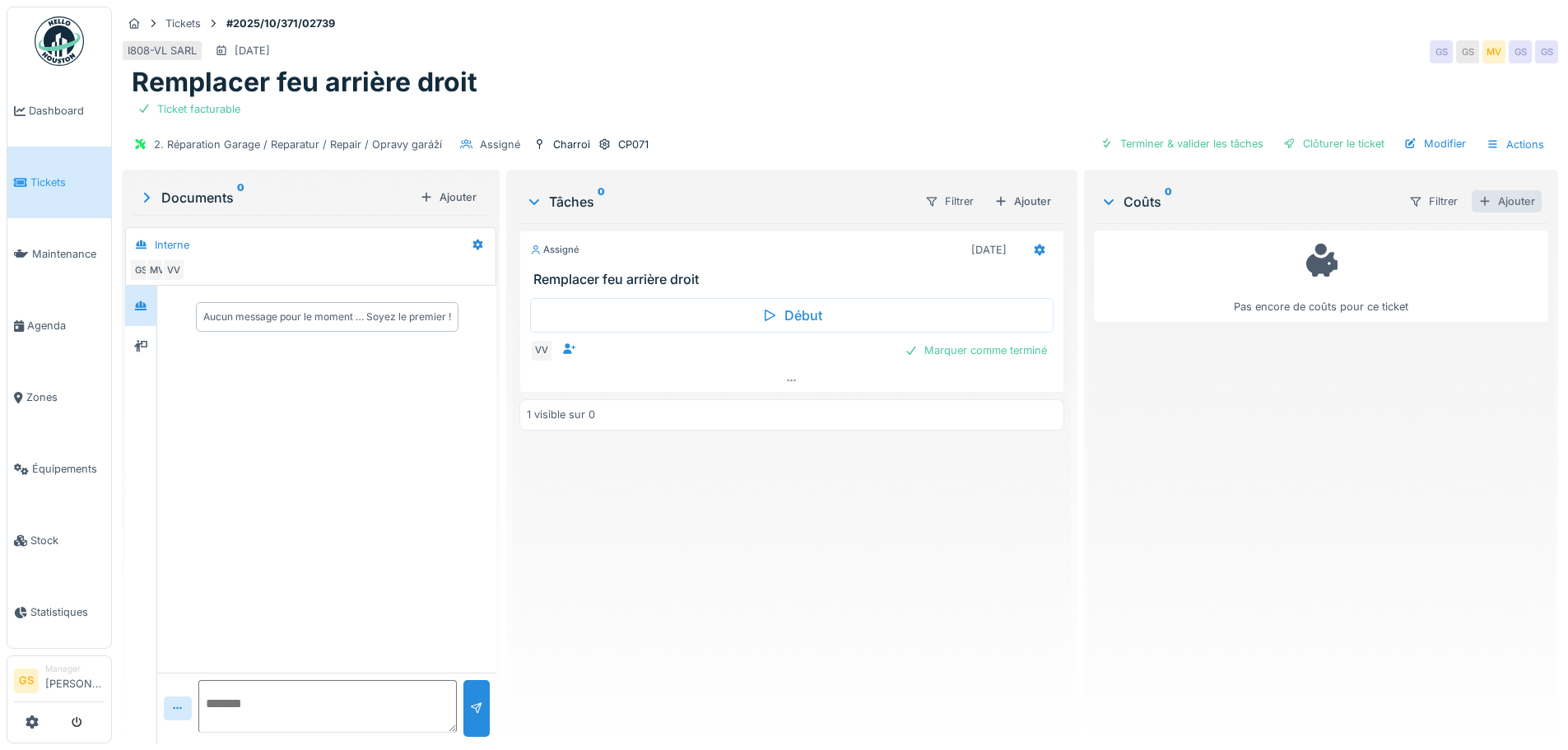
click at [1492, 197] on div "Ajouter" at bounding box center [1507, 201] width 70 height 23
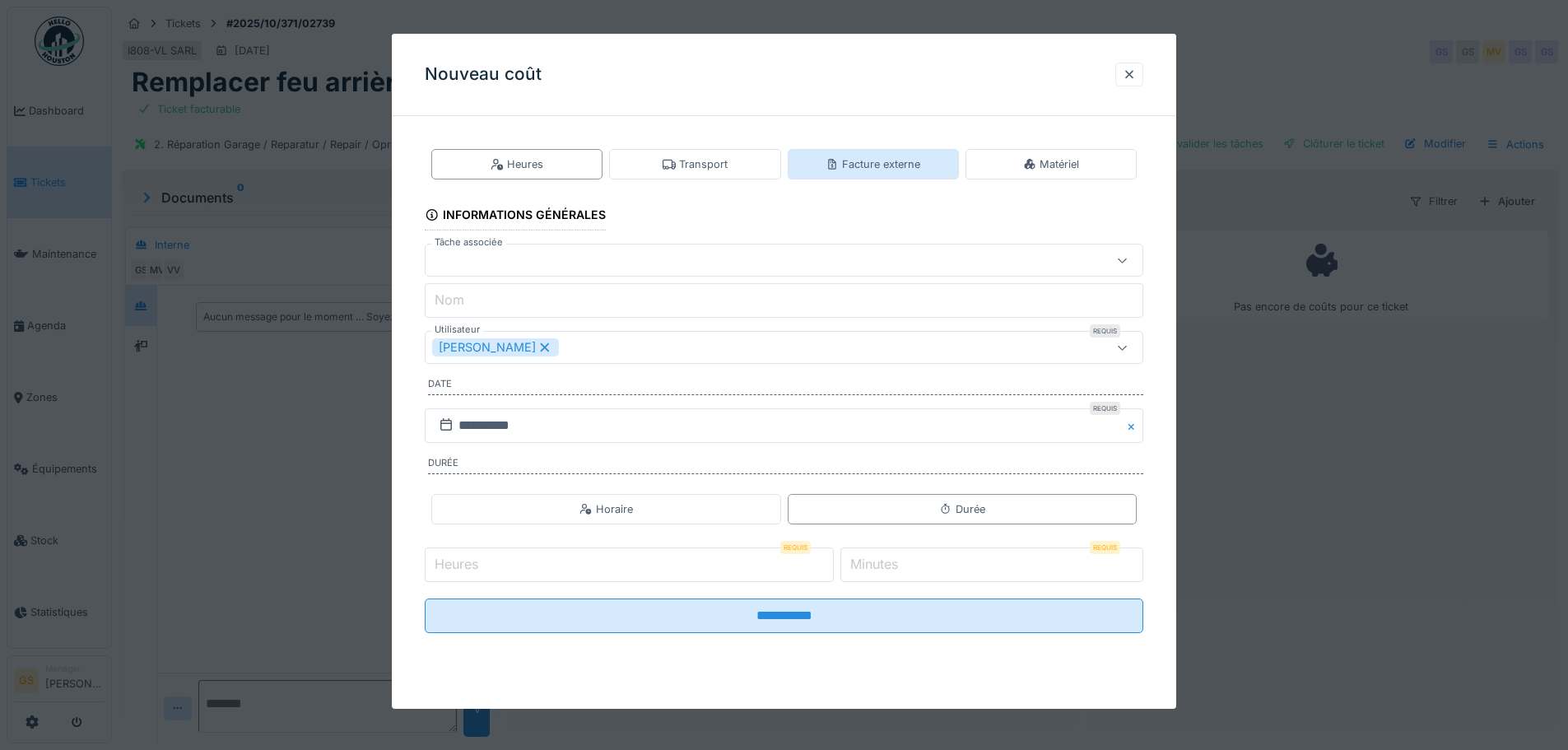
click at [885, 166] on div "Facture externe" at bounding box center [872, 164] width 94 height 16
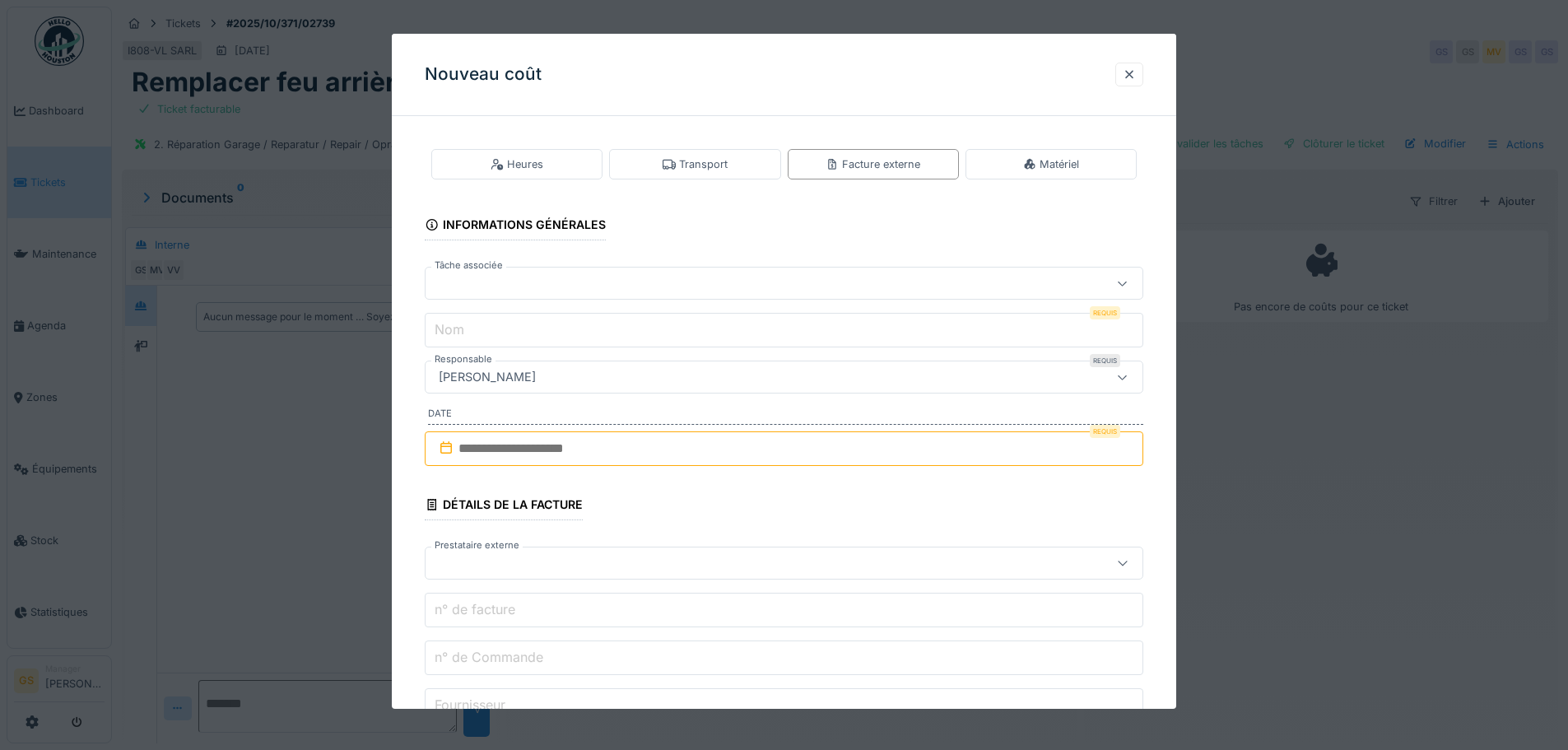
click at [468, 275] on div at bounding box center [742, 283] width 620 height 18
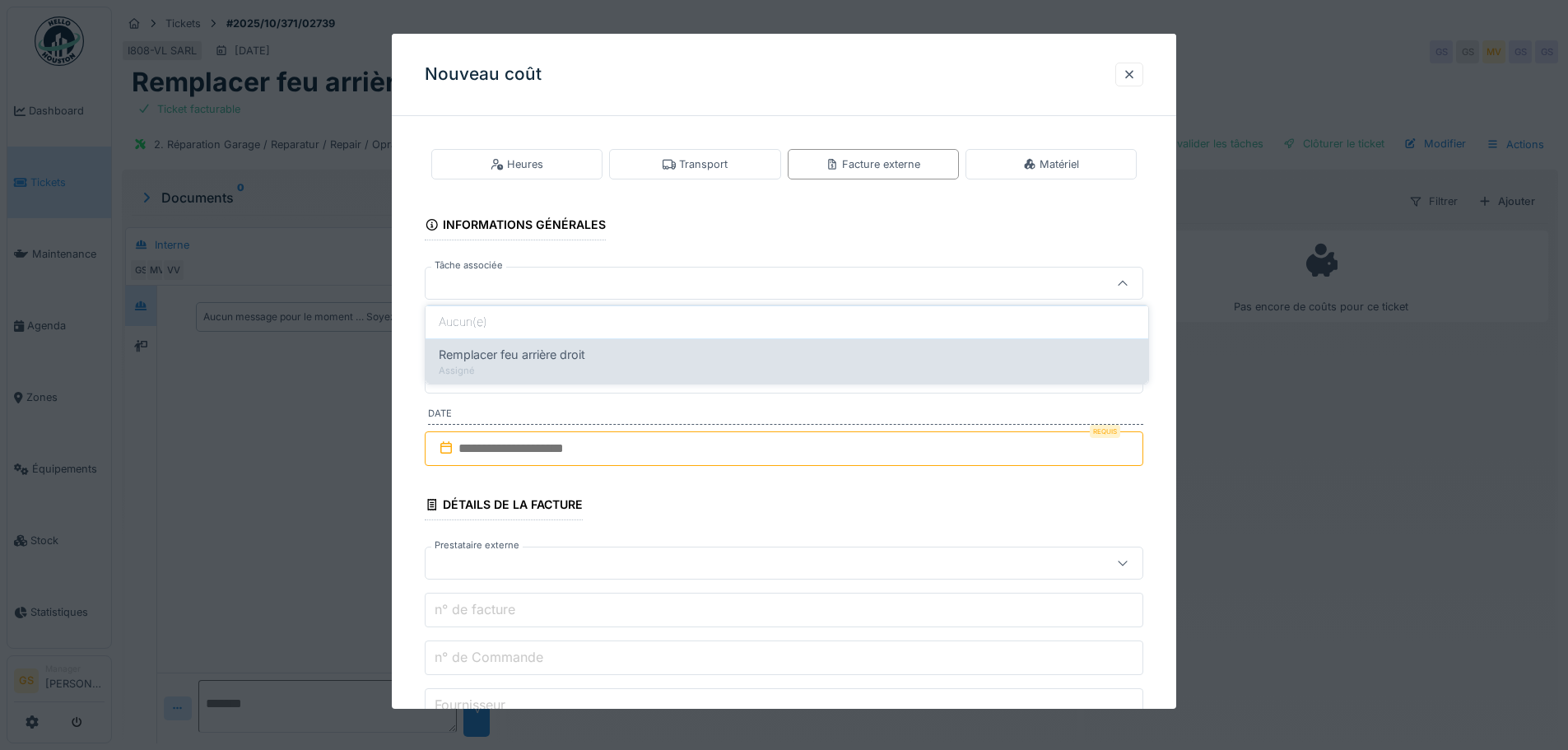
click at [547, 355] on span "Remplacer feu arrière droit" at bounding box center [512, 355] width 146 height 18
type input "******"
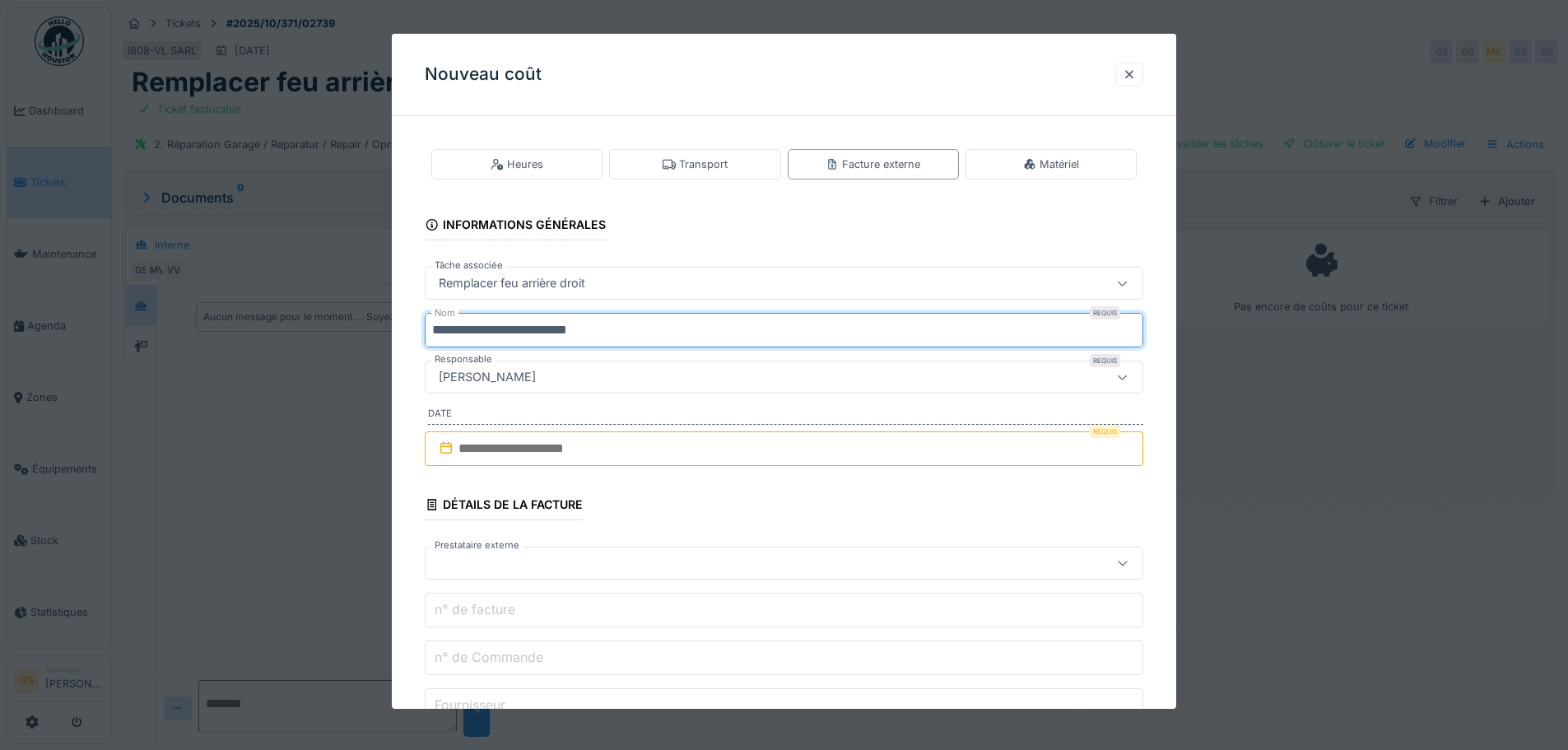
click at [653, 331] on input "**********" at bounding box center [784, 329] width 718 height 34
type input "*"
type input "***"
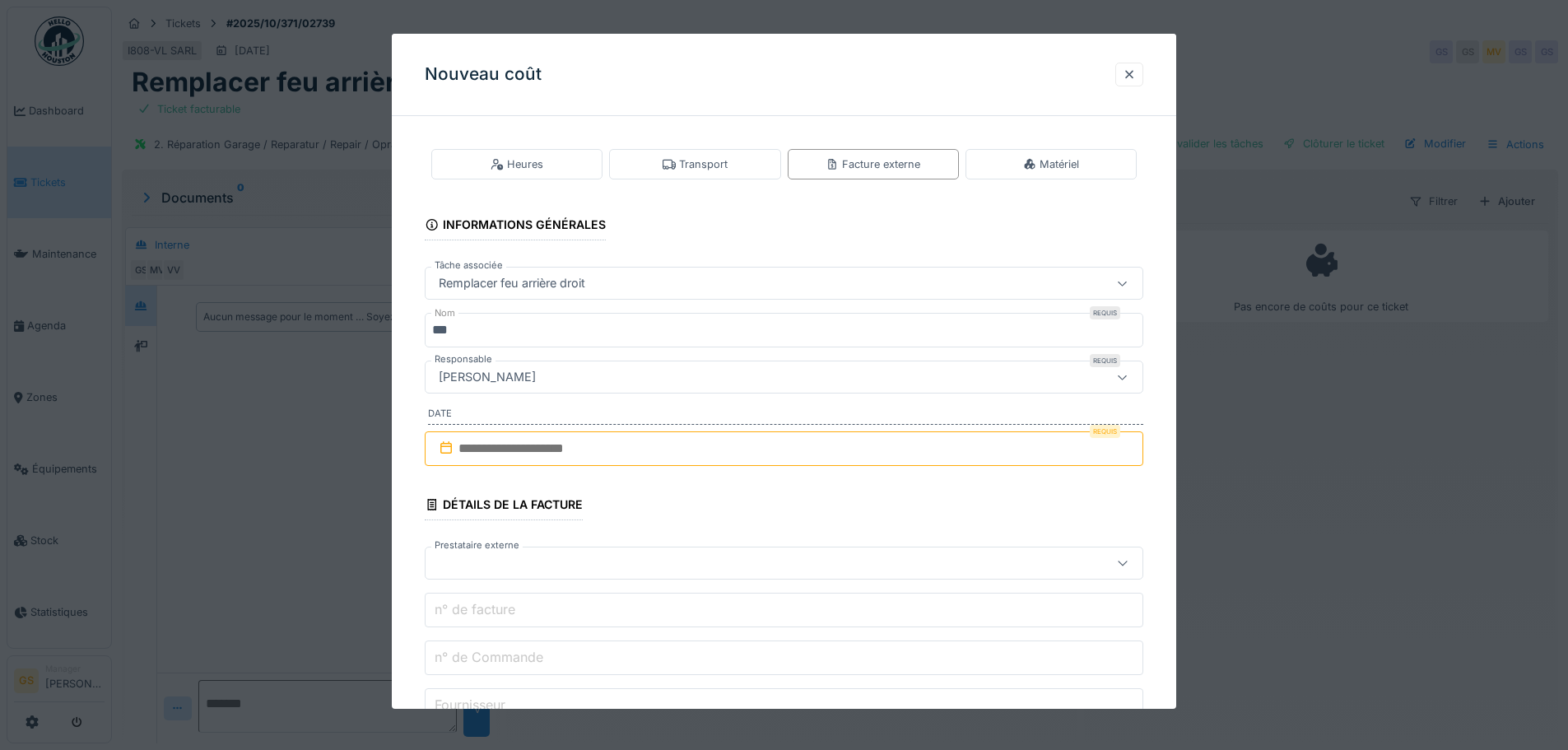
click at [466, 444] on input "text" at bounding box center [784, 448] width 718 height 34
click at [844, 583] on div "11" at bounding box center [840, 583] width 23 height 24
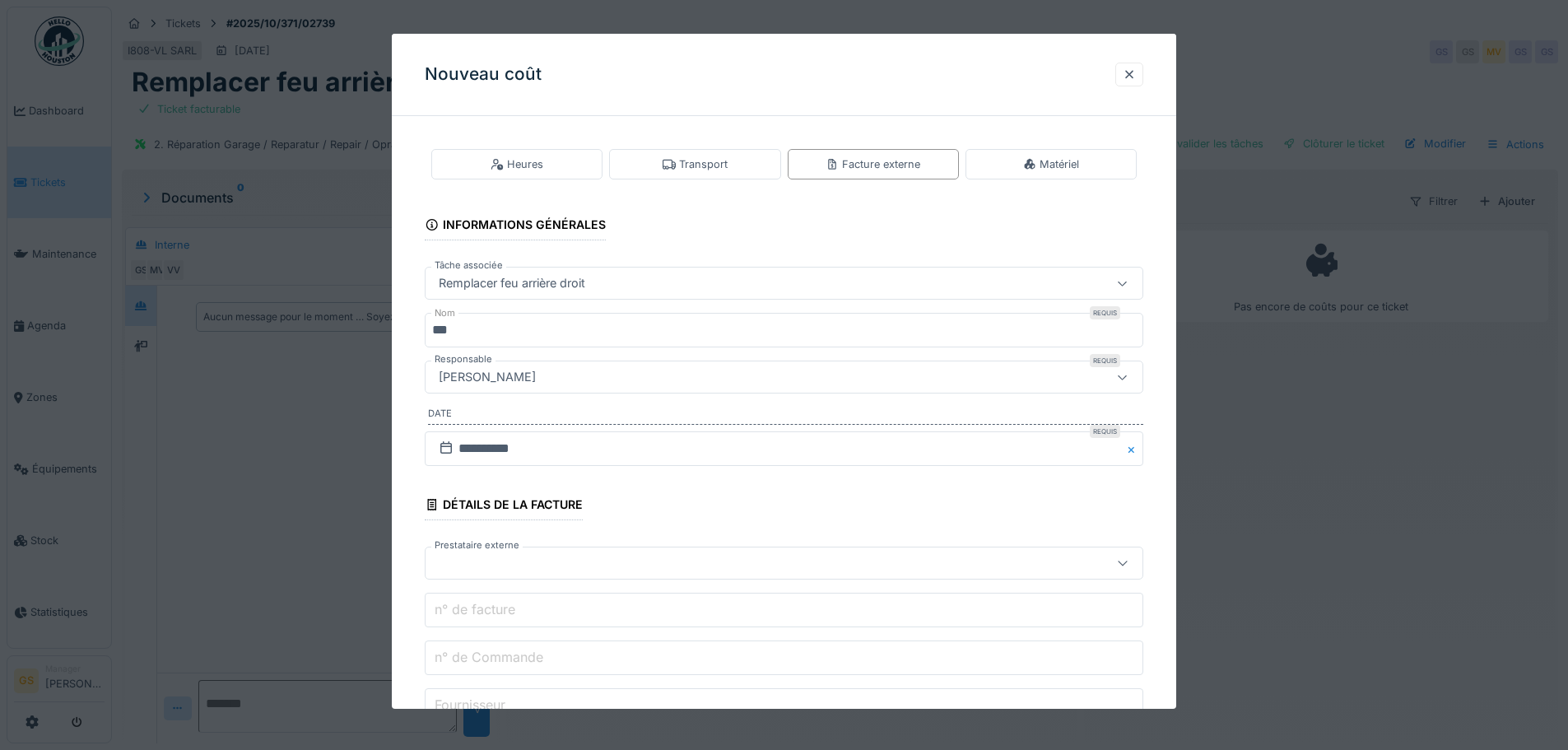
click at [450, 568] on div at bounding box center [742, 563] width 620 height 18
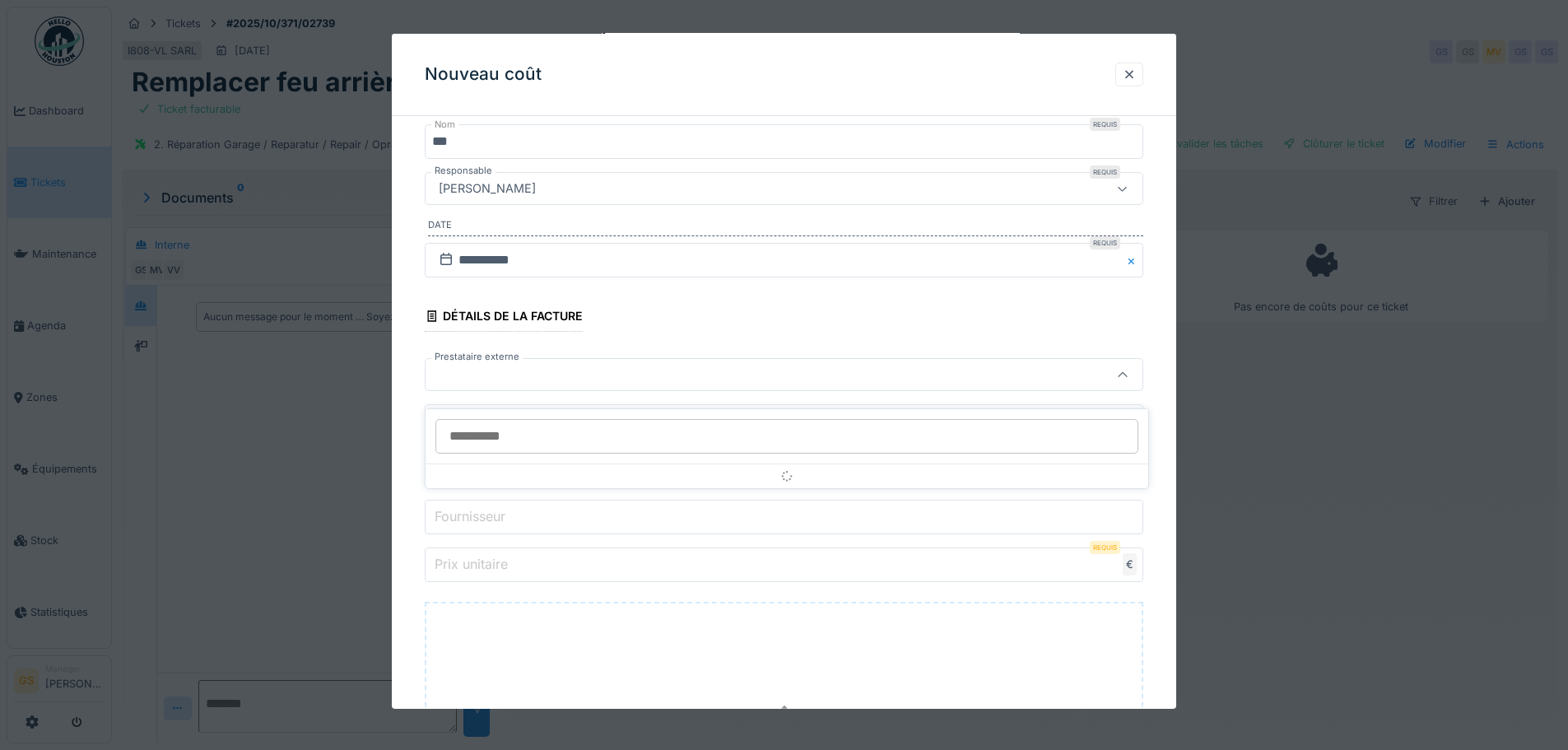
scroll to position [191, 0]
type input "***"
click at [493, 565] on label "Prix unitaire" at bounding box center [471, 561] width 79 height 20
click at [493, 565] on input "Prix unitaire" at bounding box center [784, 561] width 718 height 34
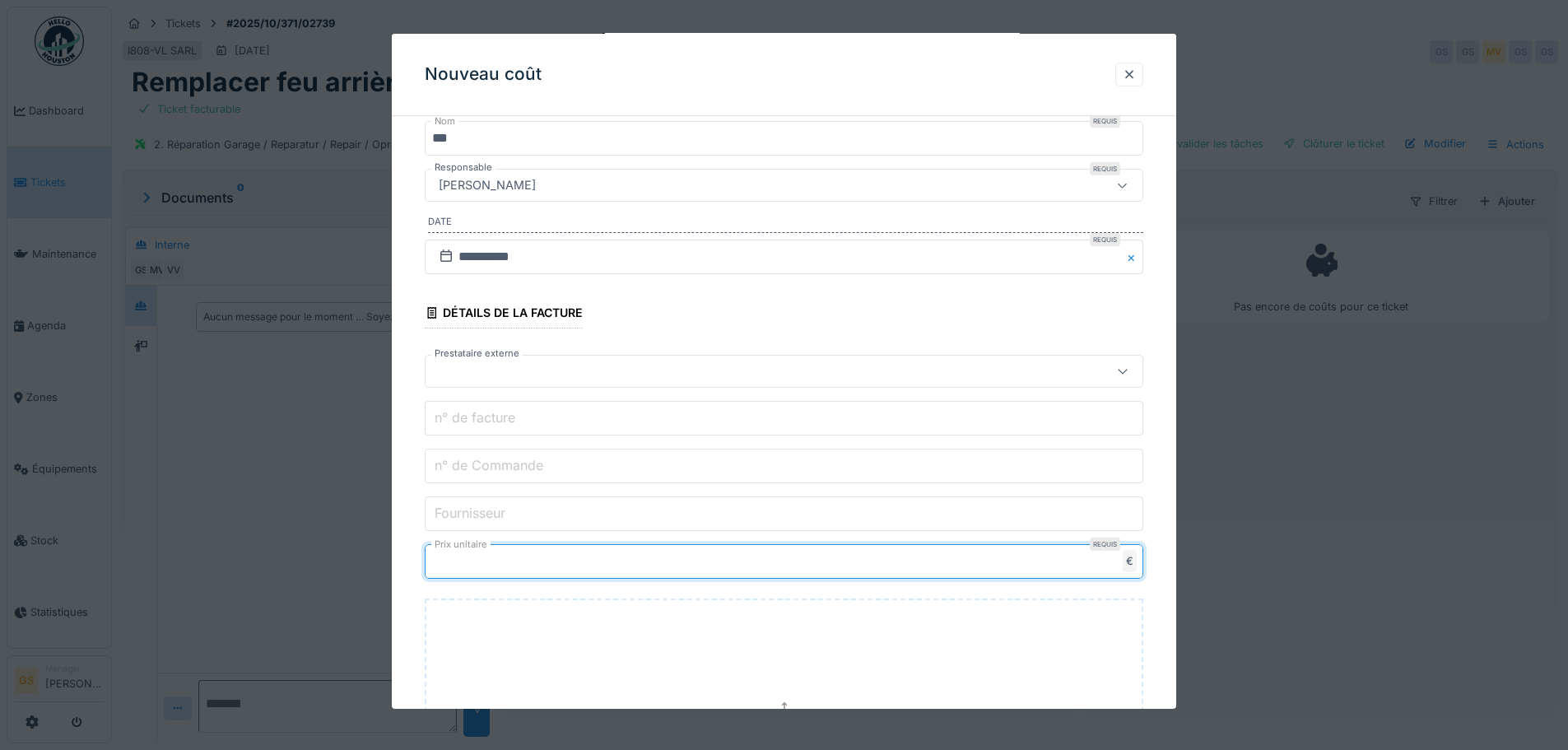
type input "*"
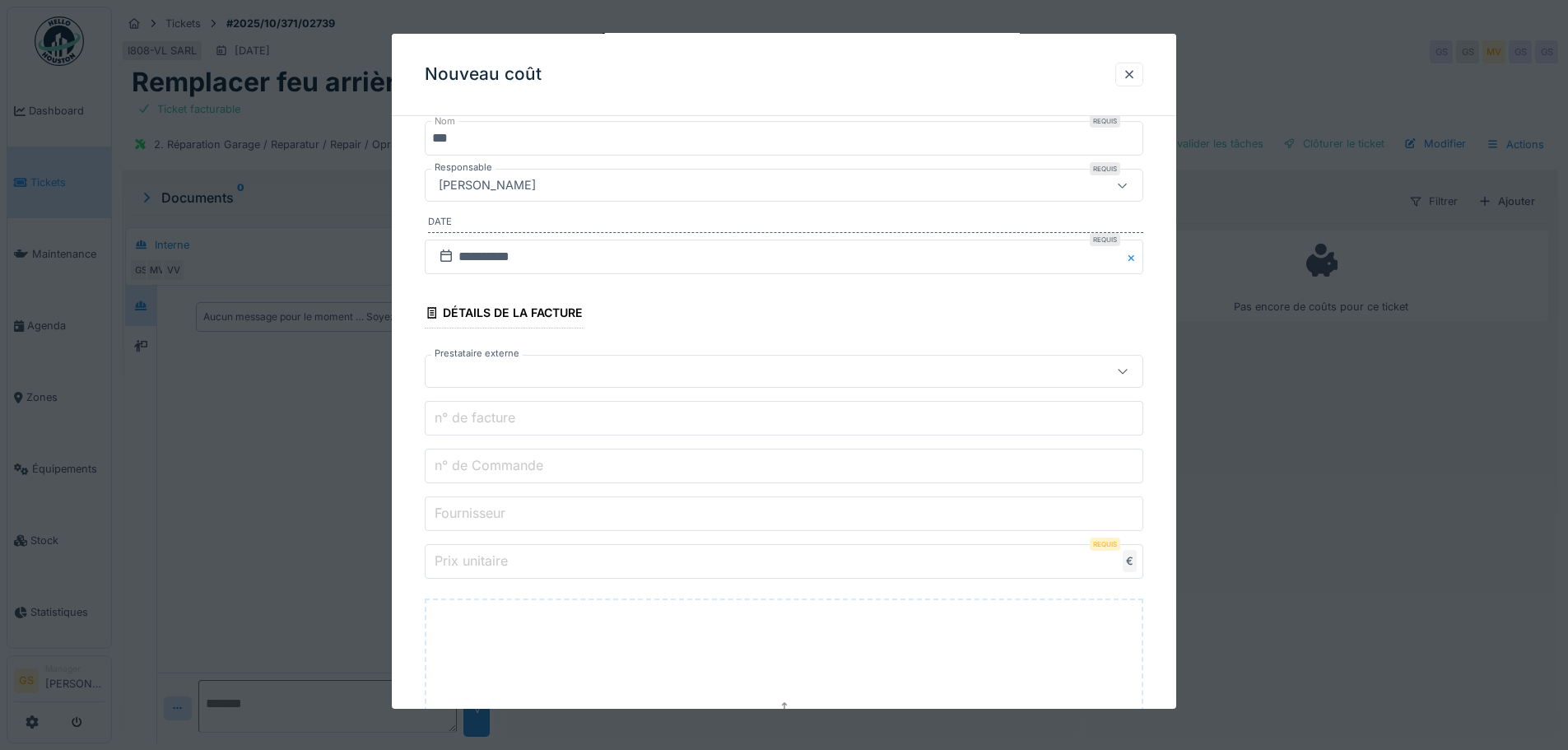
click at [478, 462] on label "n° de Commande" at bounding box center [489, 465] width 115 height 20
click at [478, 462] on input "n° de Commande" at bounding box center [784, 465] width 718 height 34
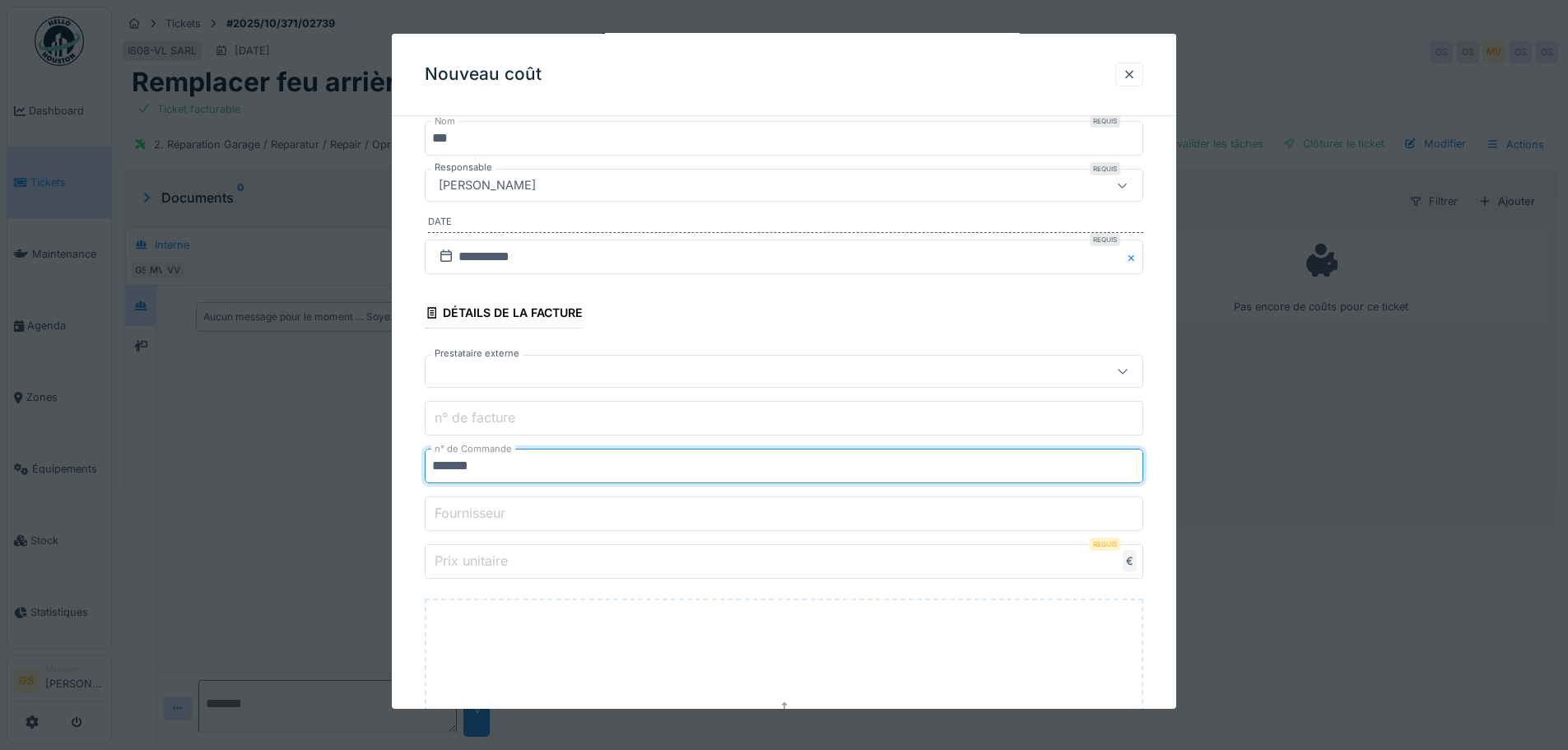
type input "*******"
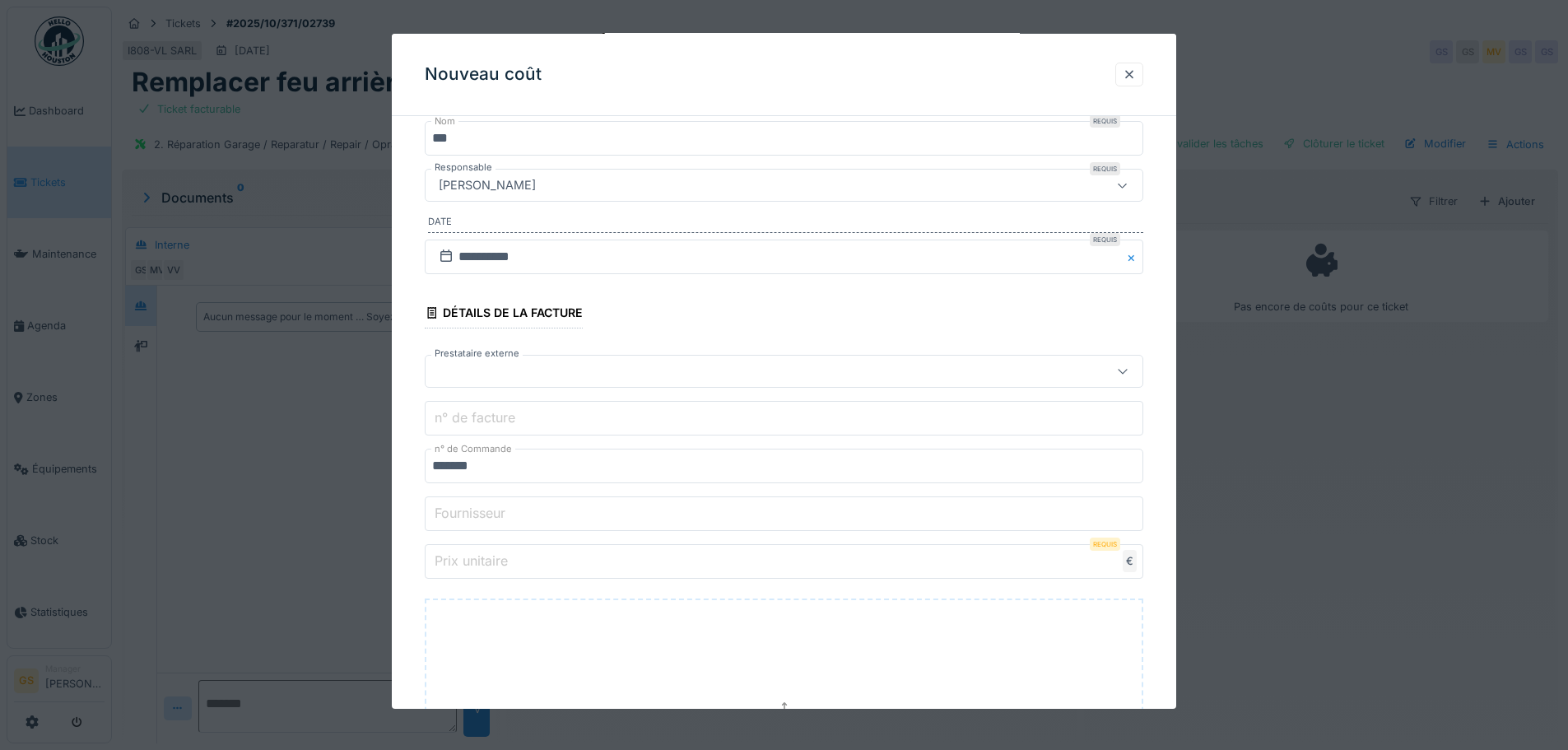
click at [471, 564] on label "Prix unitaire" at bounding box center [471, 561] width 79 height 20
click at [471, 564] on input "Prix unitaire" at bounding box center [784, 561] width 718 height 34
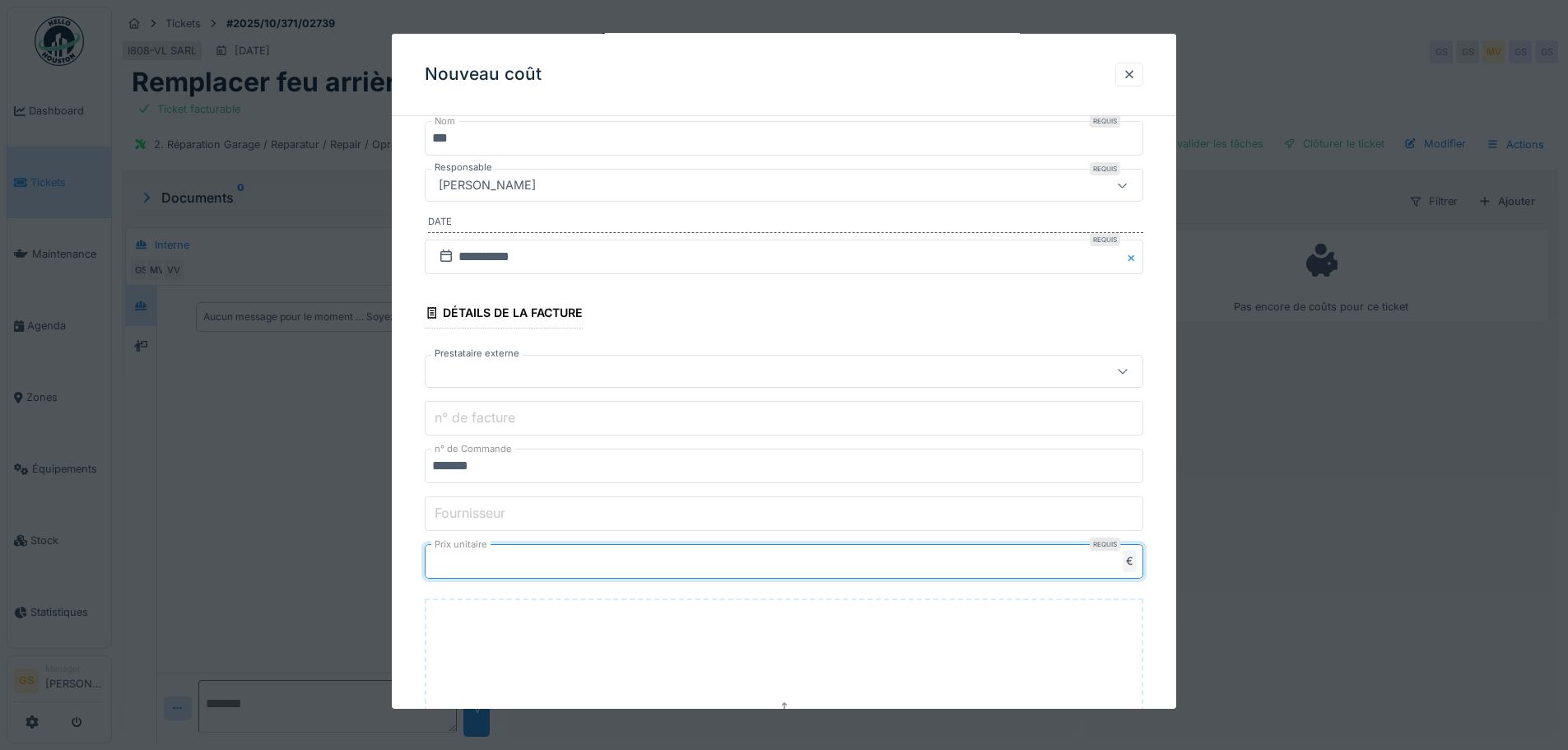
type input "*****"
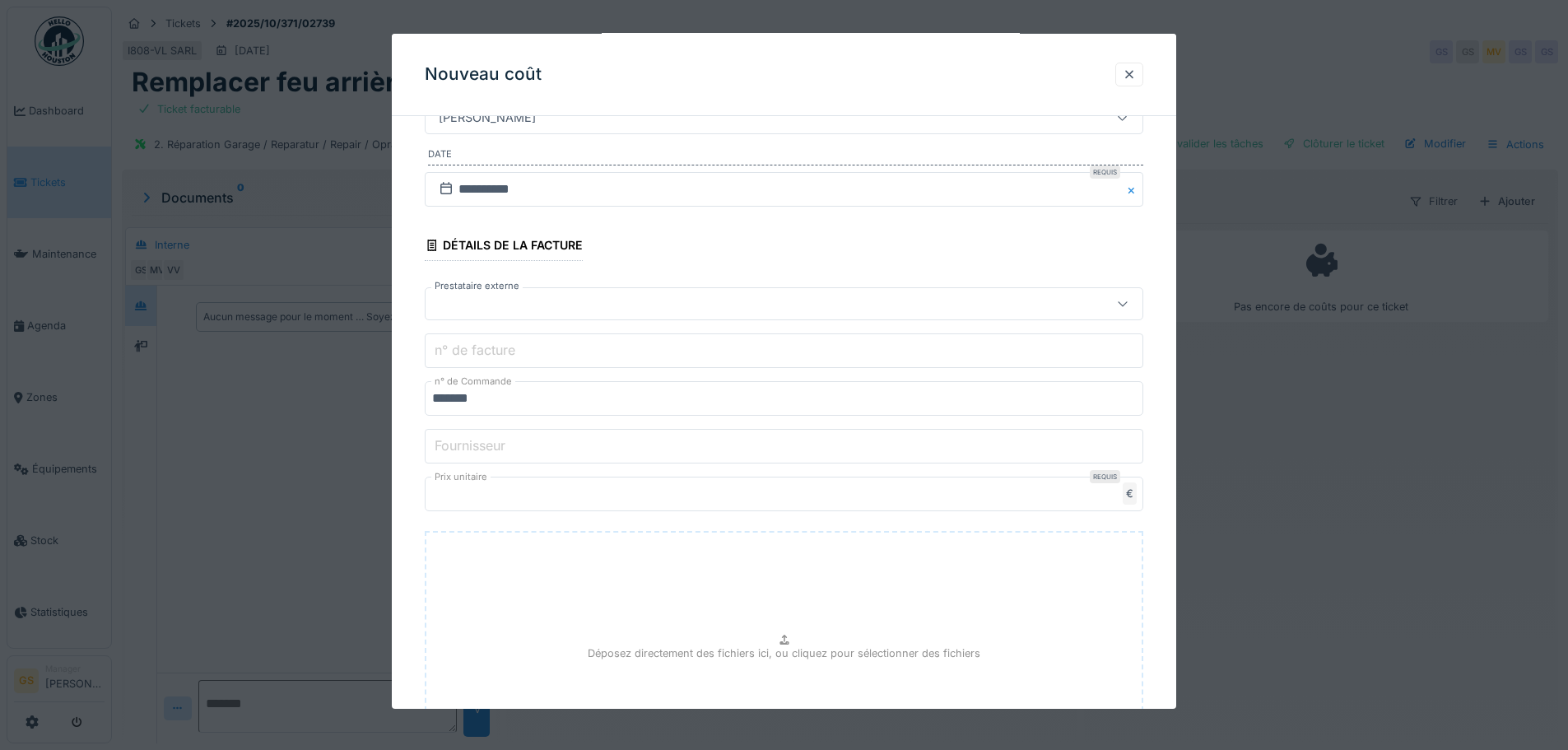
scroll to position [436, 0]
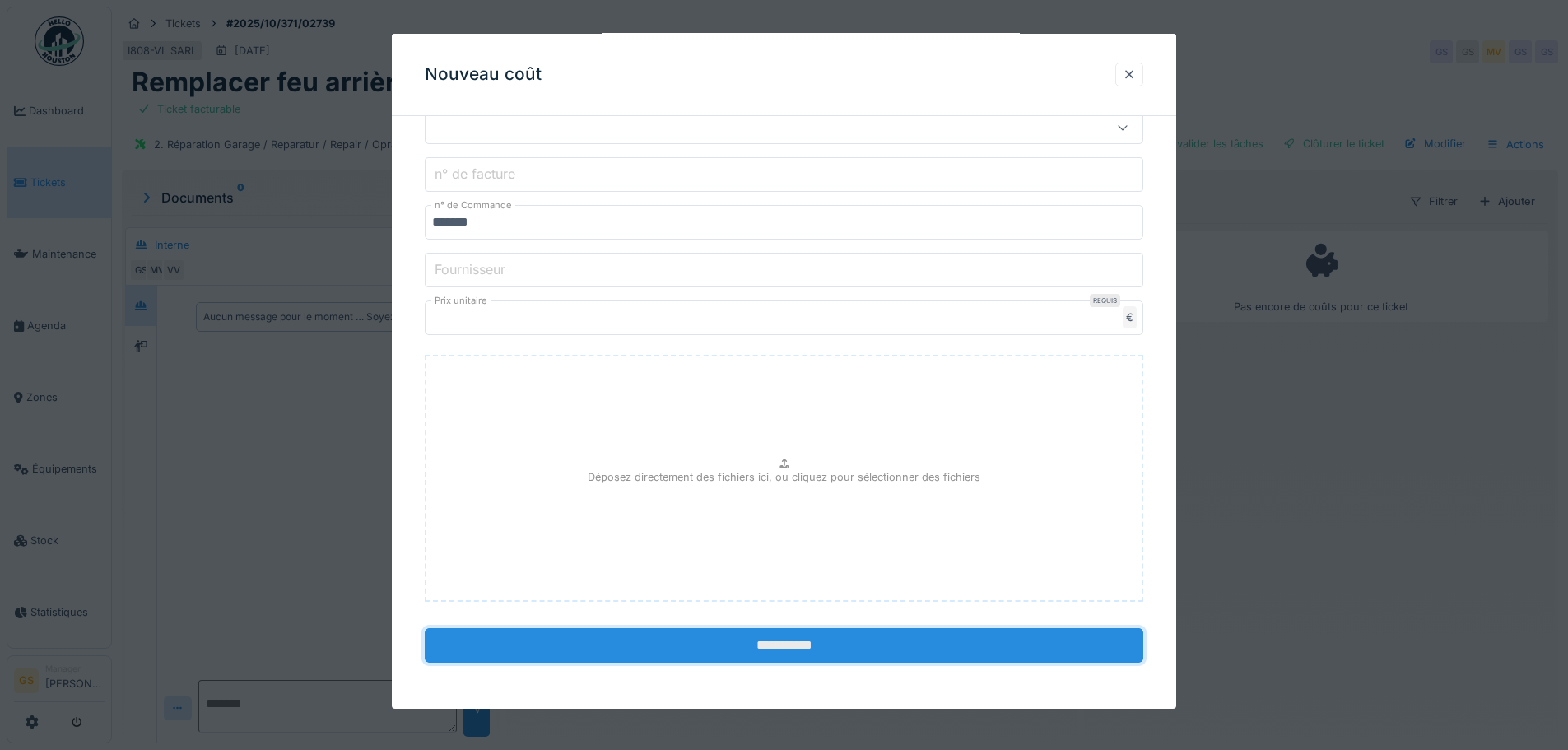
click at [672, 643] on input "**********" at bounding box center [784, 645] width 718 height 34
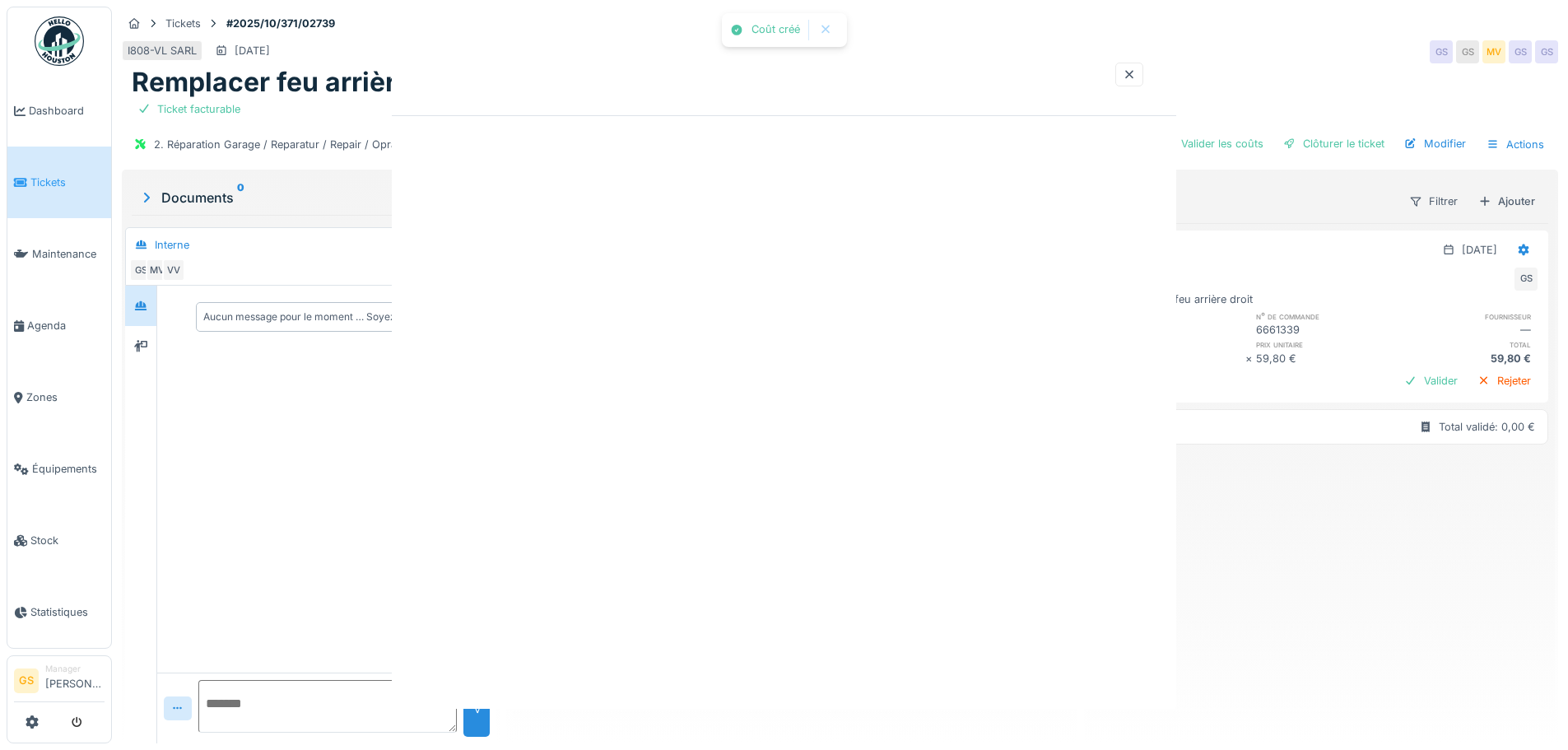
scroll to position [0, 0]
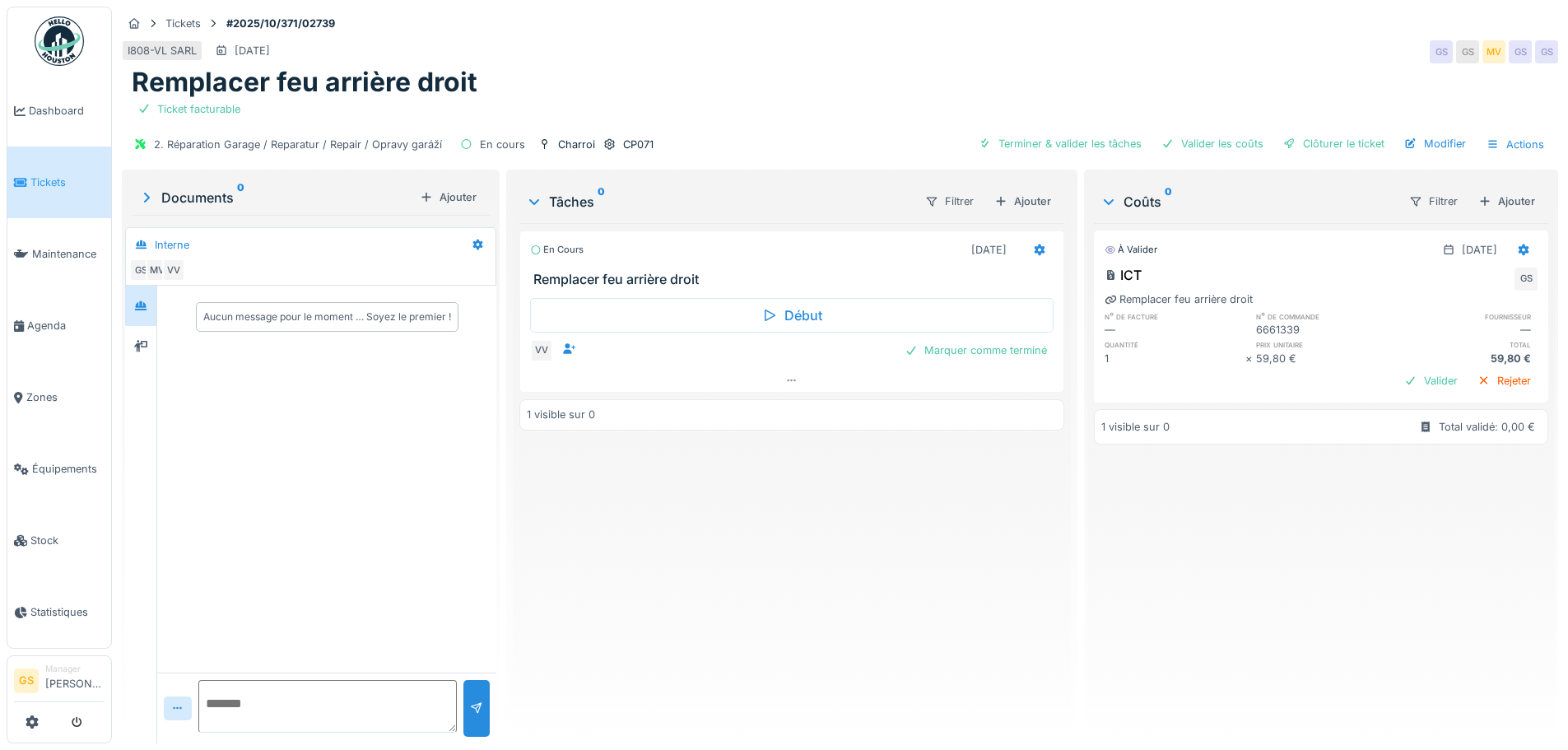
click at [45, 179] on span "Tickets" at bounding box center [67, 182] width 74 height 16
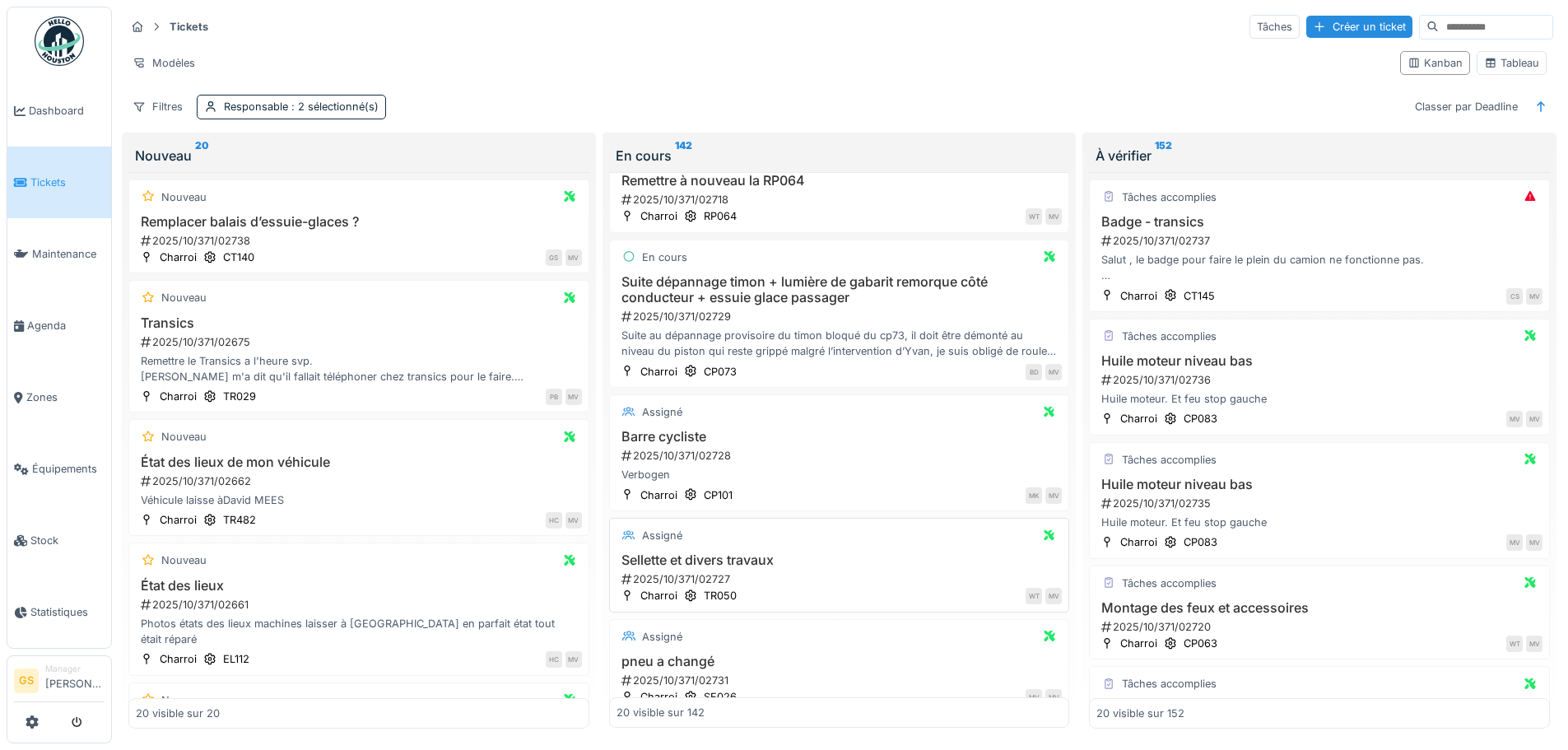
scroll to position [494, 0]
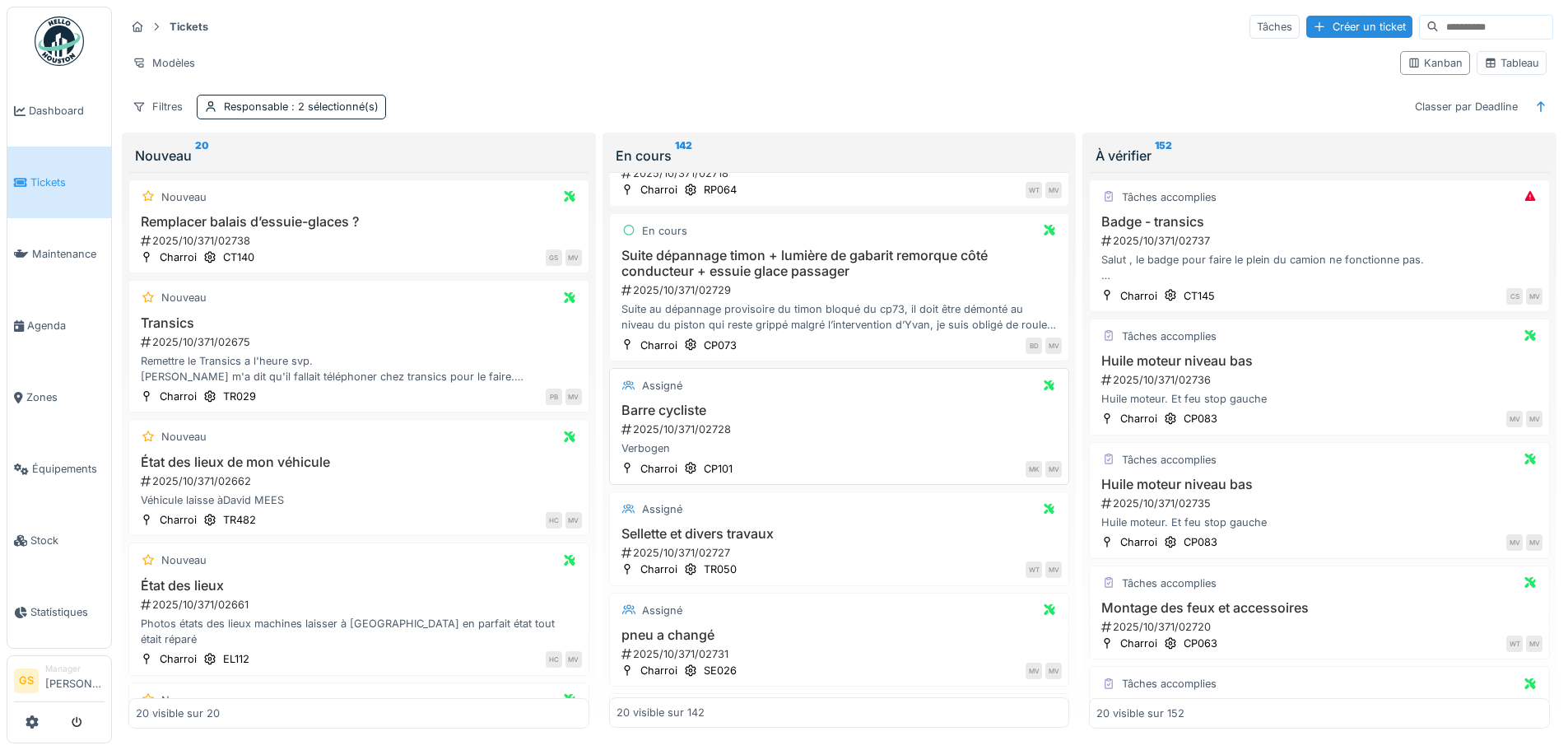
click at [671, 430] on div "2025/10/371/02728" at bounding box center [841, 429] width 443 height 16
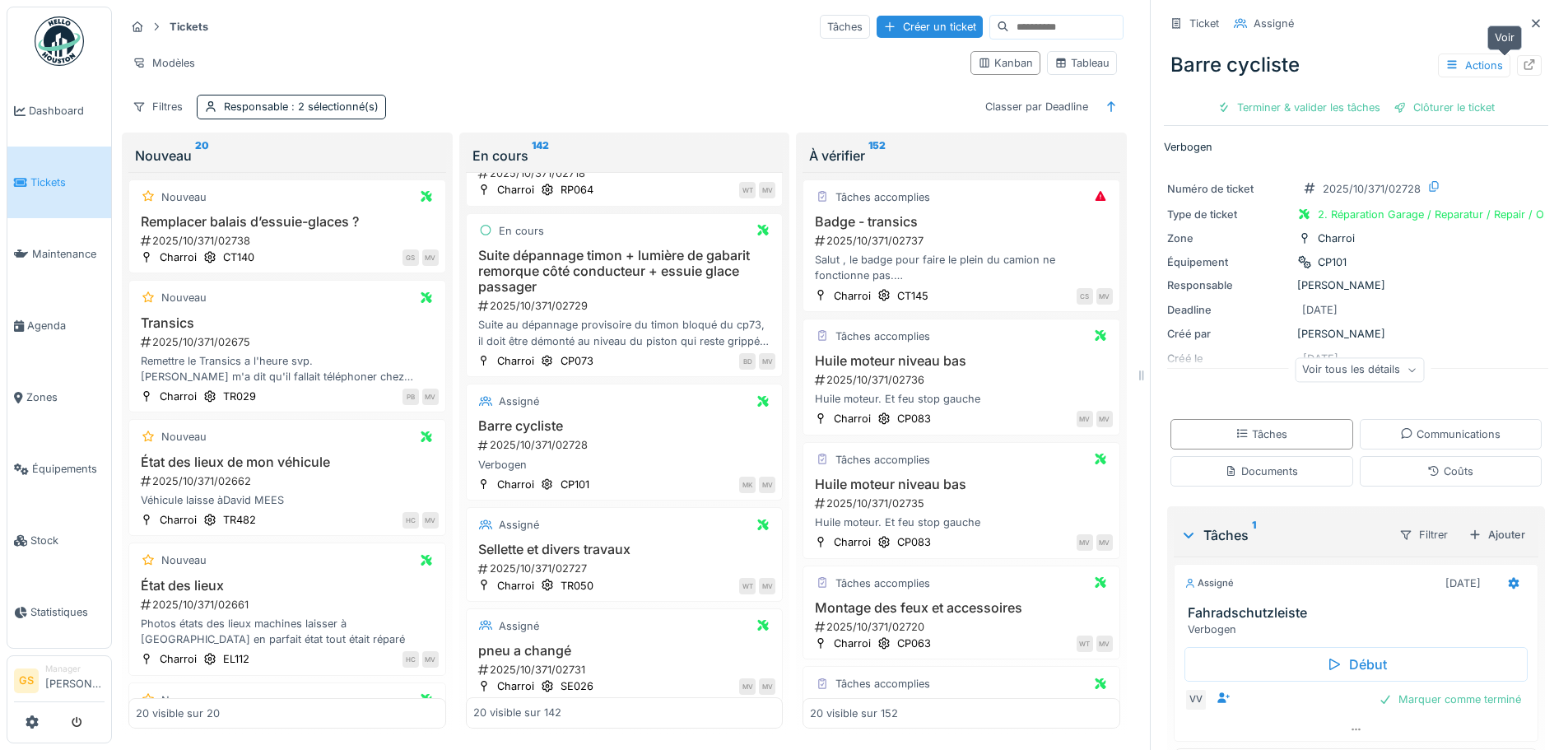
click at [1525, 64] on icon at bounding box center [1530, 64] width 11 height 11
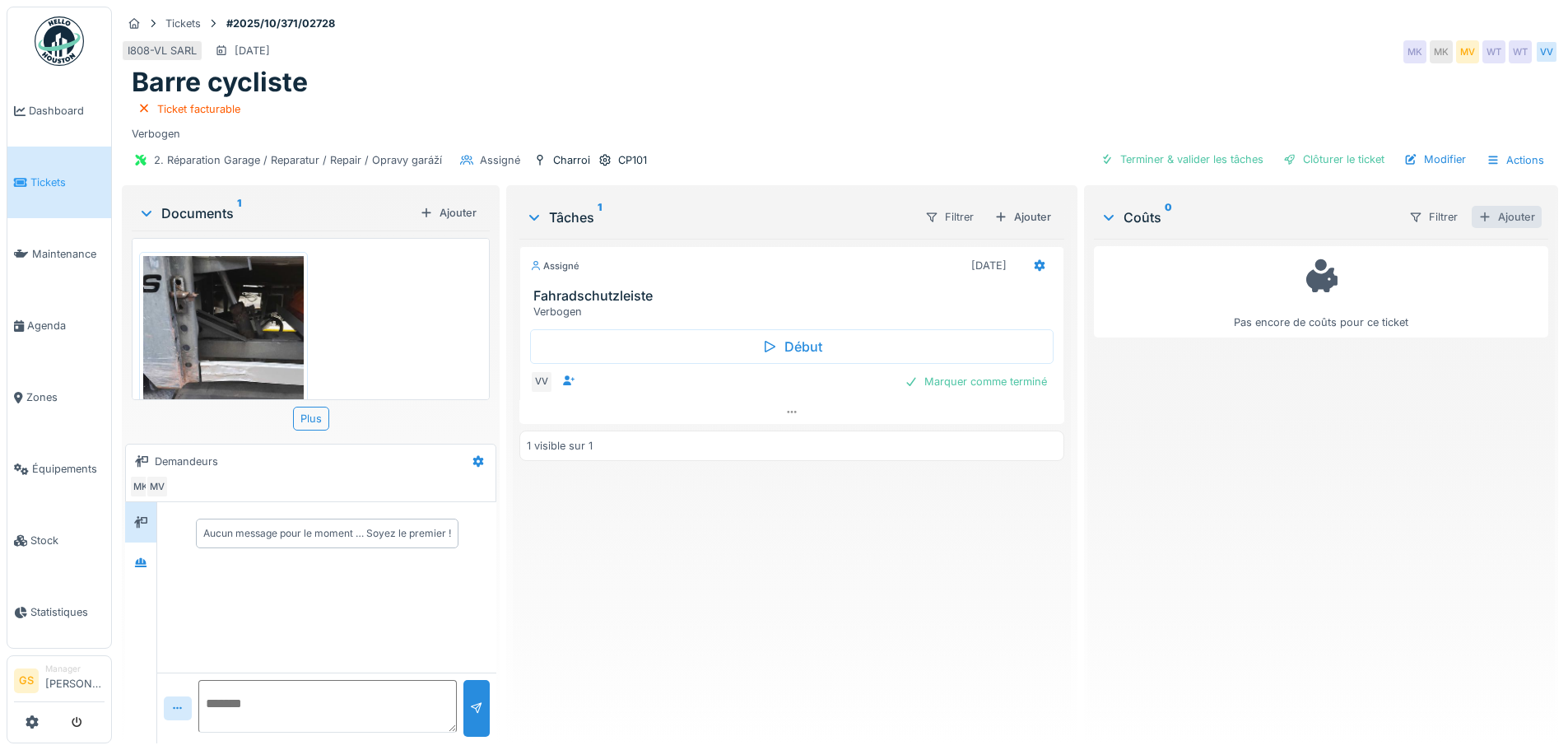
click at [1494, 217] on div "Ajouter" at bounding box center [1507, 217] width 70 height 23
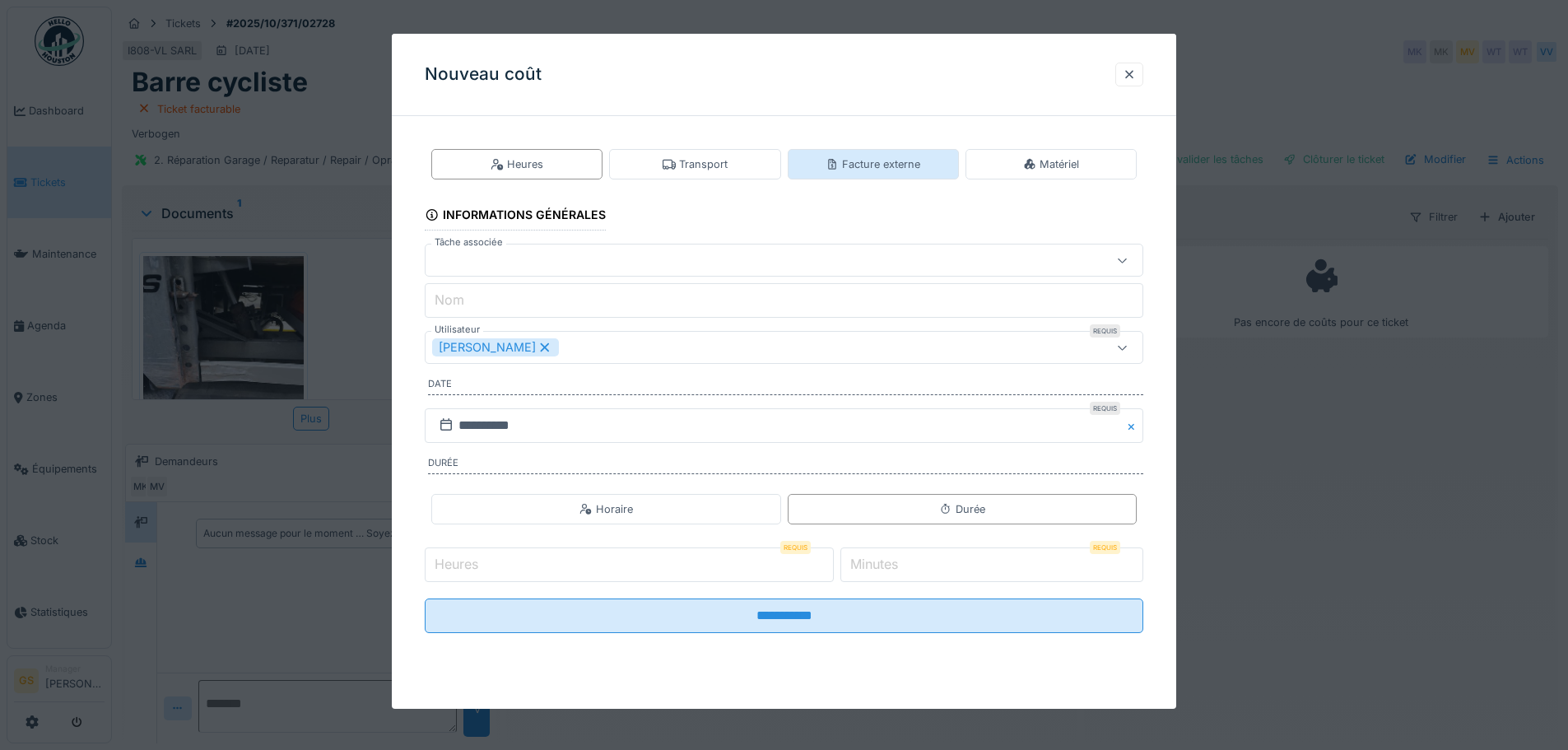
click at [880, 159] on div "Facture externe" at bounding box center [872, 164] width 94 height 16
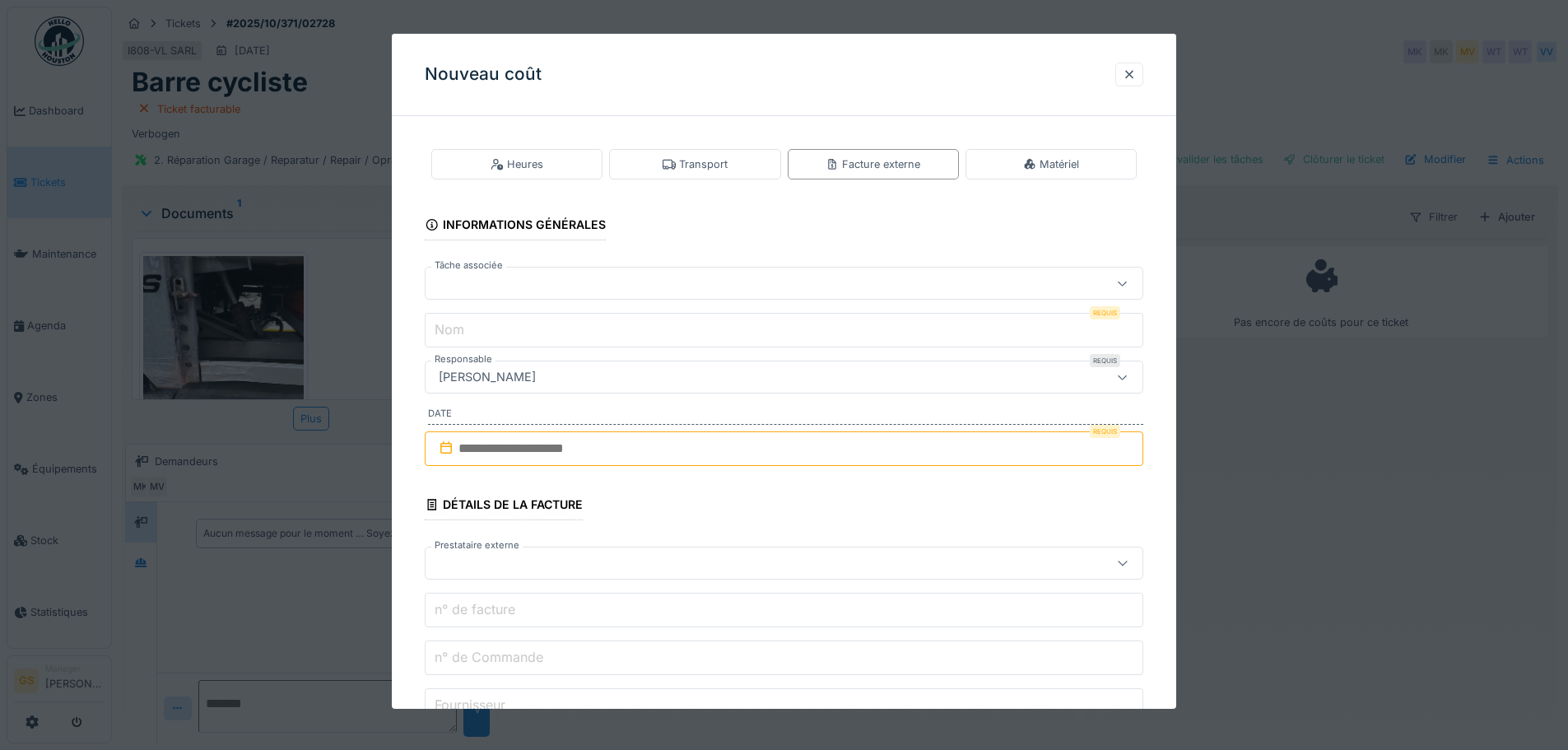
click at [442, 283] on div at bounding box center [742, 283] width 620 height 18
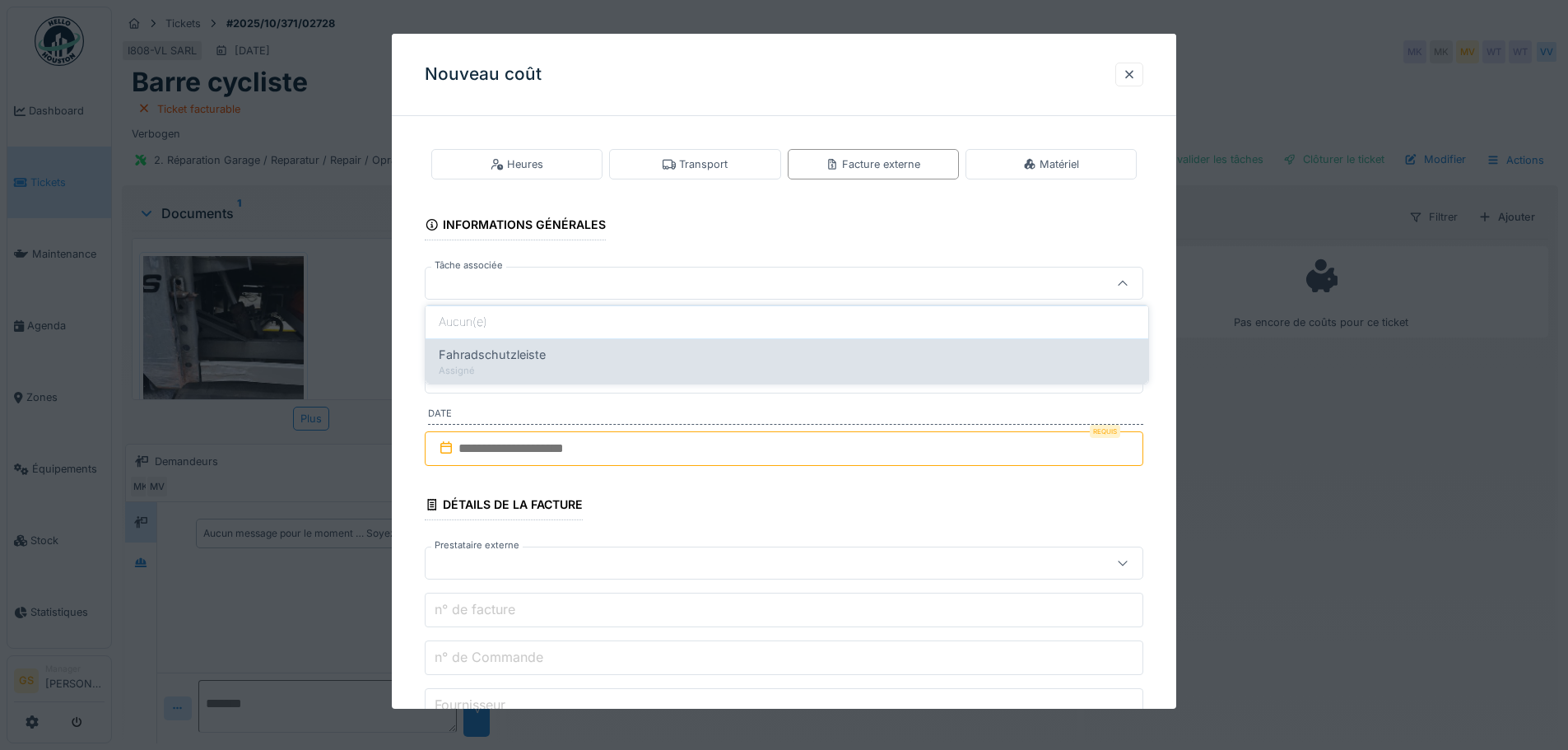
click at [539, 358] on span "Fahradschutzleiste" at bounding box center [493, 355] width 107 height 18
type input "******"
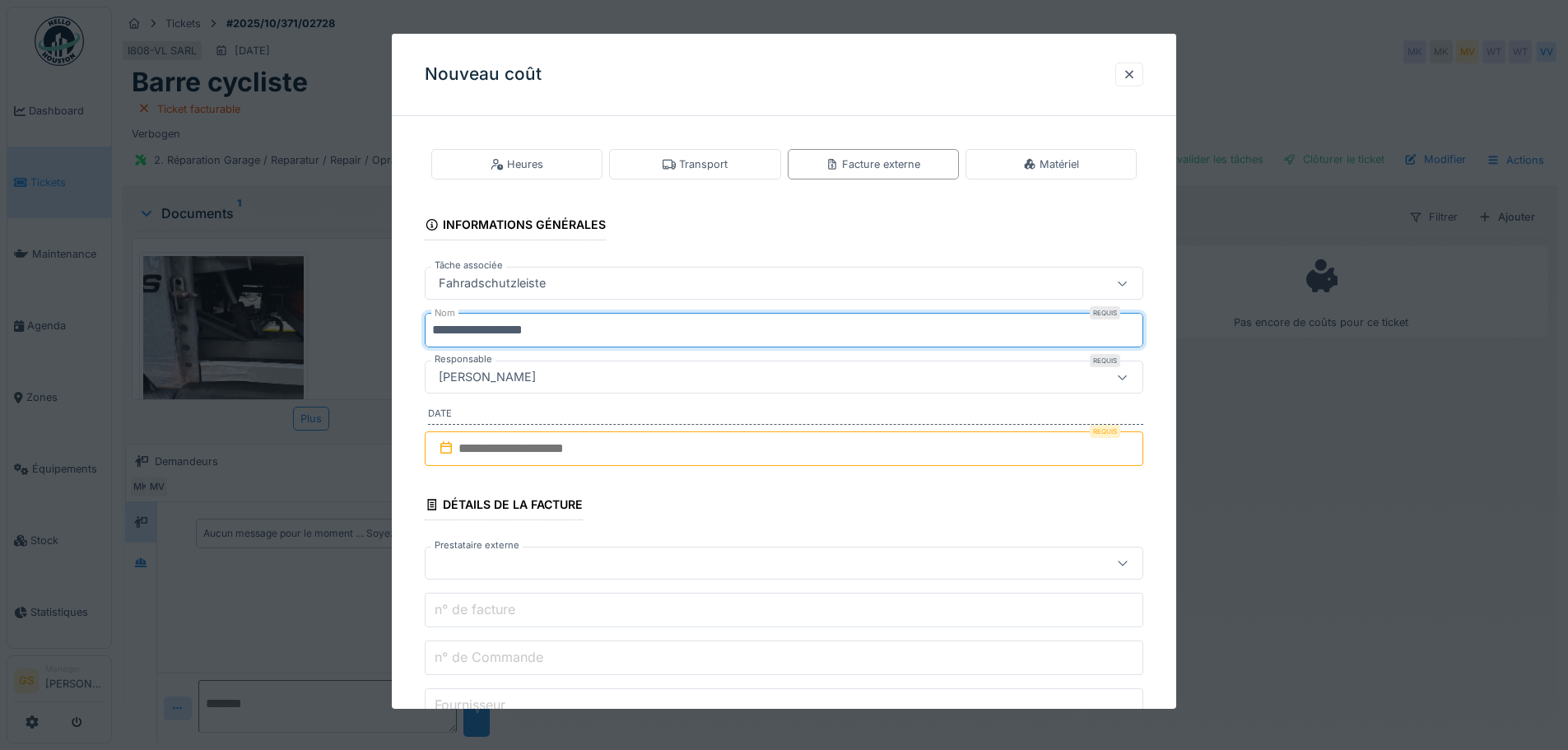
click at [553, 336] on input "**********" at bounding box center [784, 329] width 718 height 34
type input "*"
type input "***"
click at [490, 447] on input "text" at bounding box center [784, 448] width 718 height 34
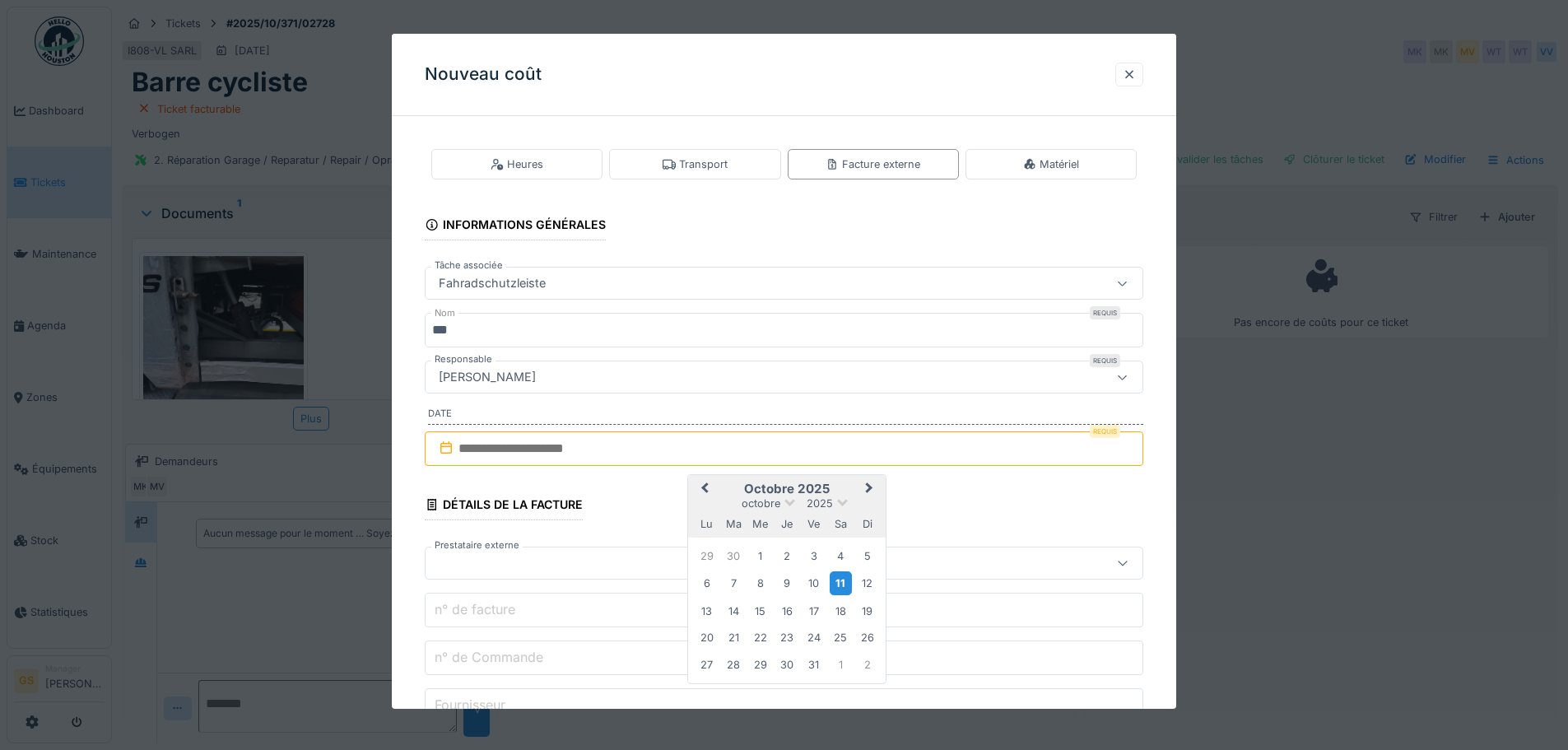
click at [844, 589] on div "11" at bounding box center [840, 583] width 23 height 24
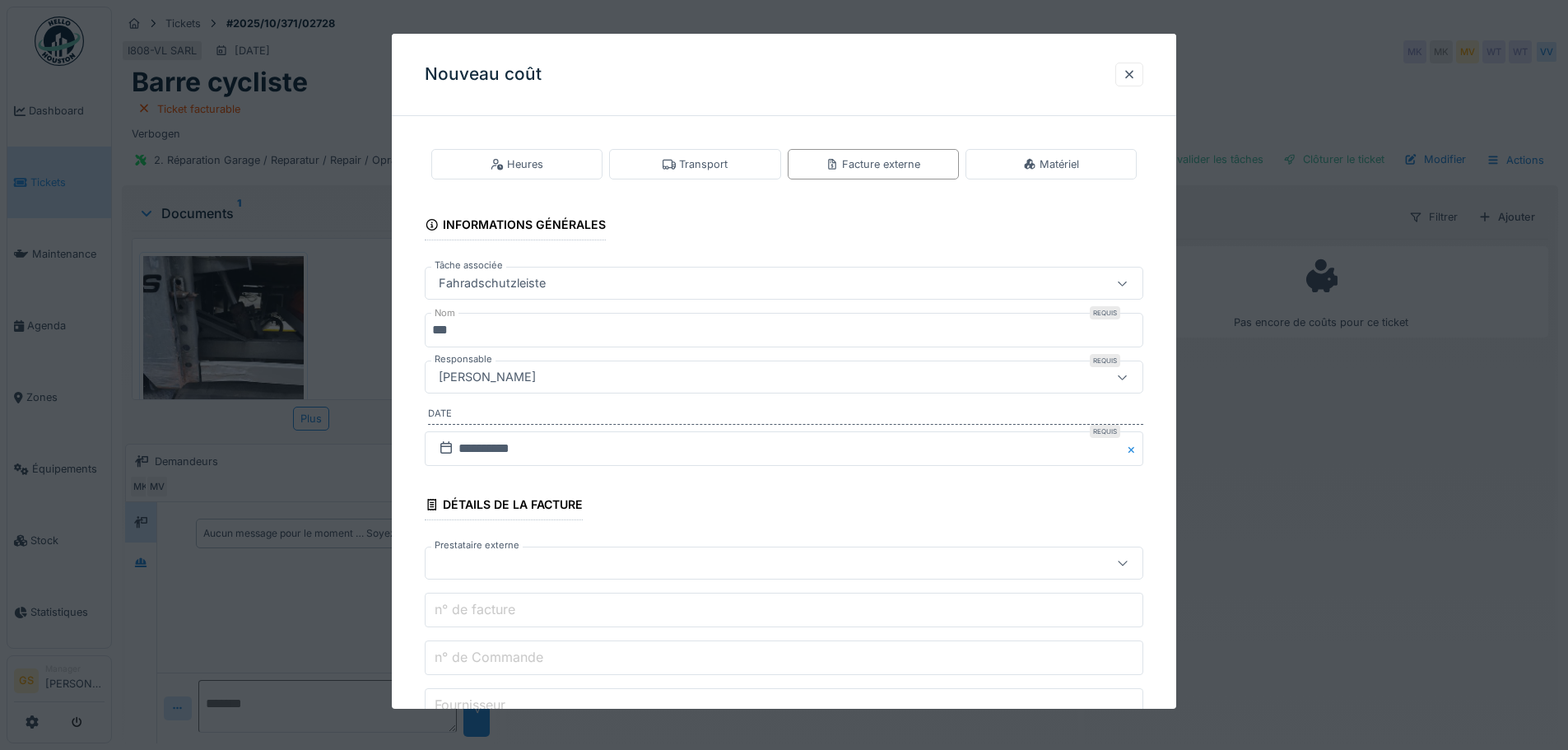
click at [475, 559] on div at bounding box center [742, 563] width 620 height 18
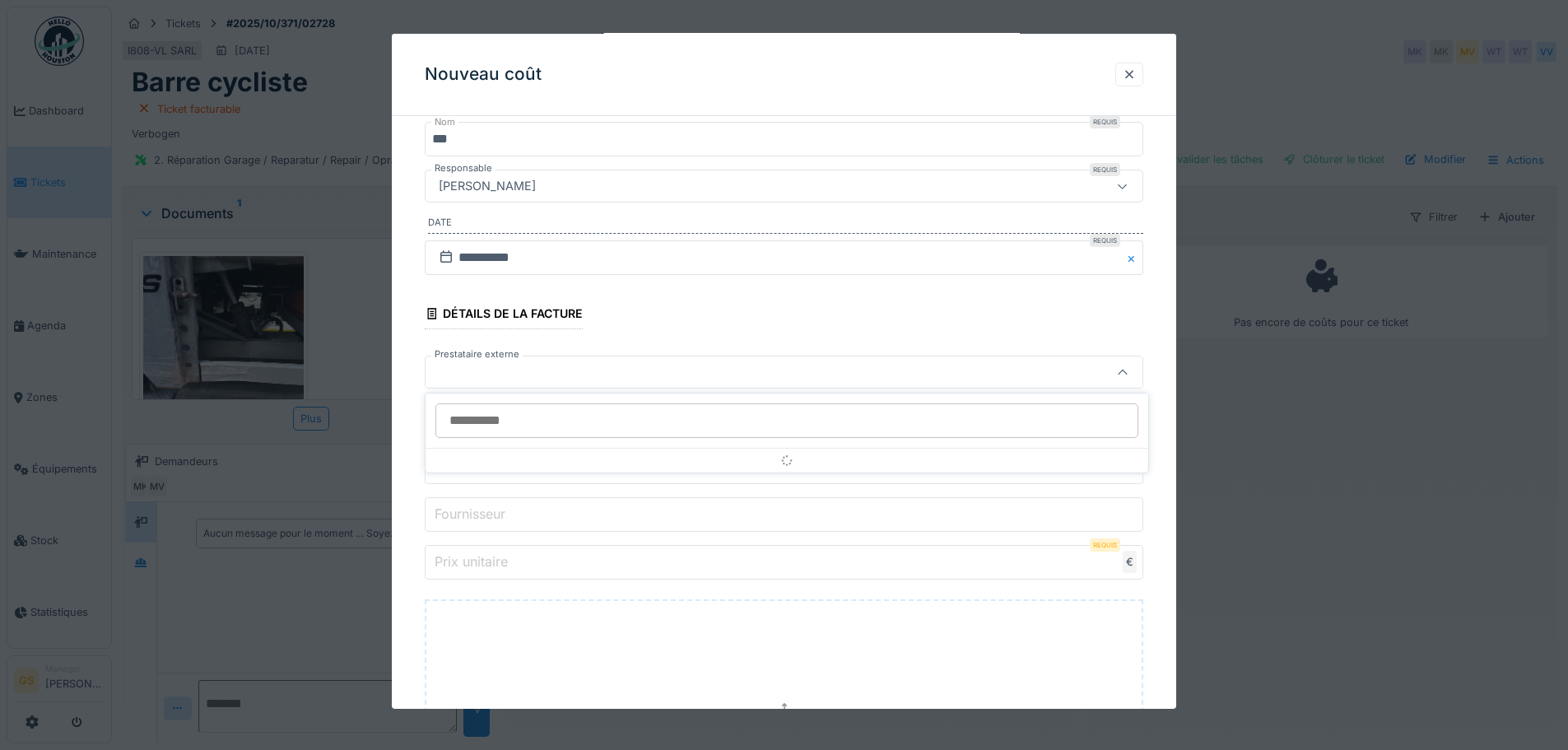
scroll to position [191, 0]
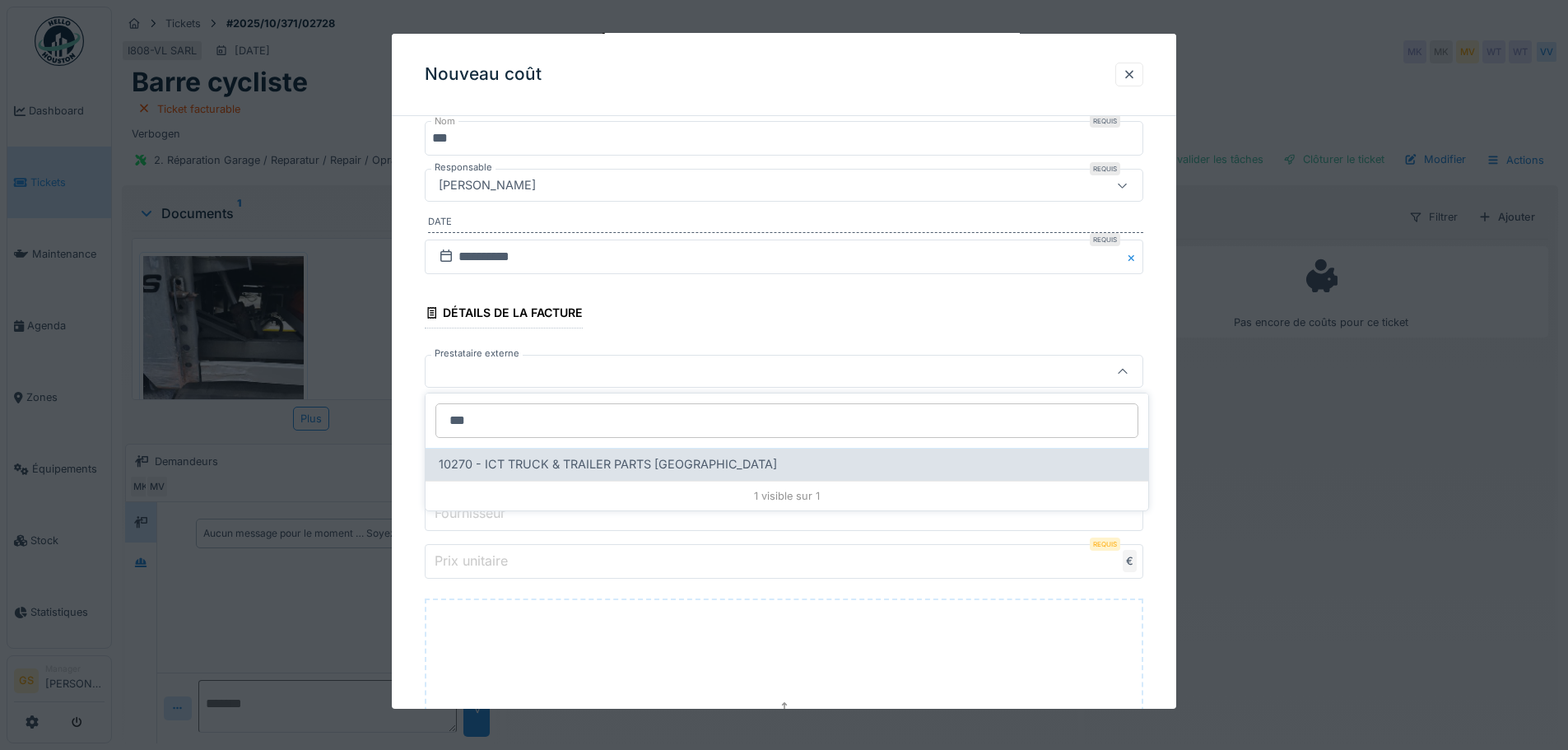
type input "***"
click at [476, 462] on span "10270 - ICT TRUCK & TRAILER PARTS NV" at bounding box center [608, 464] width 339 height 18
type input "*****"
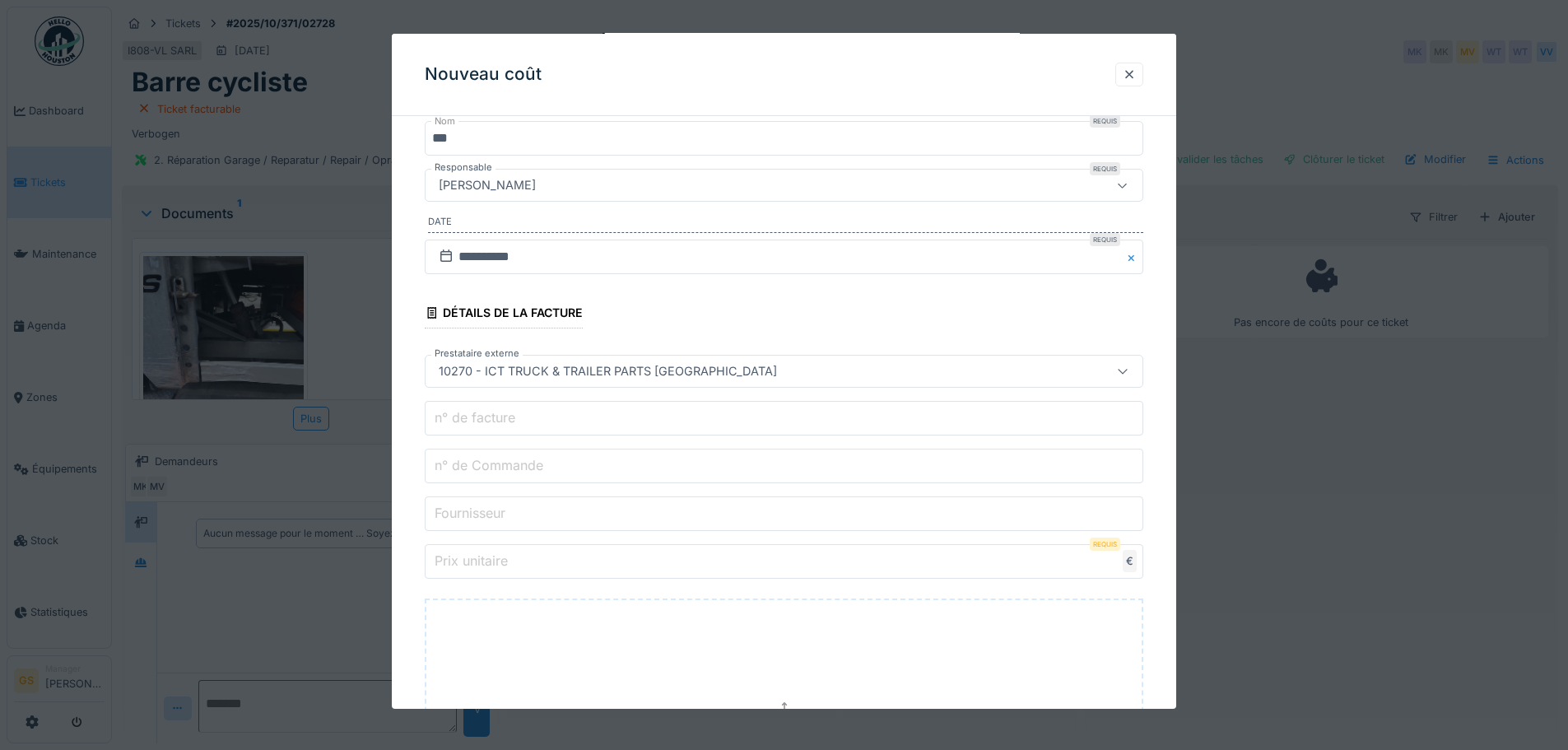
click at [482, 467] on label "n° de Commande" at bounding box center [489, 465] width 115 height 20
click at [482, 467] on input "n° de Commande" at bounding box center [784, 465] width 718 height 34
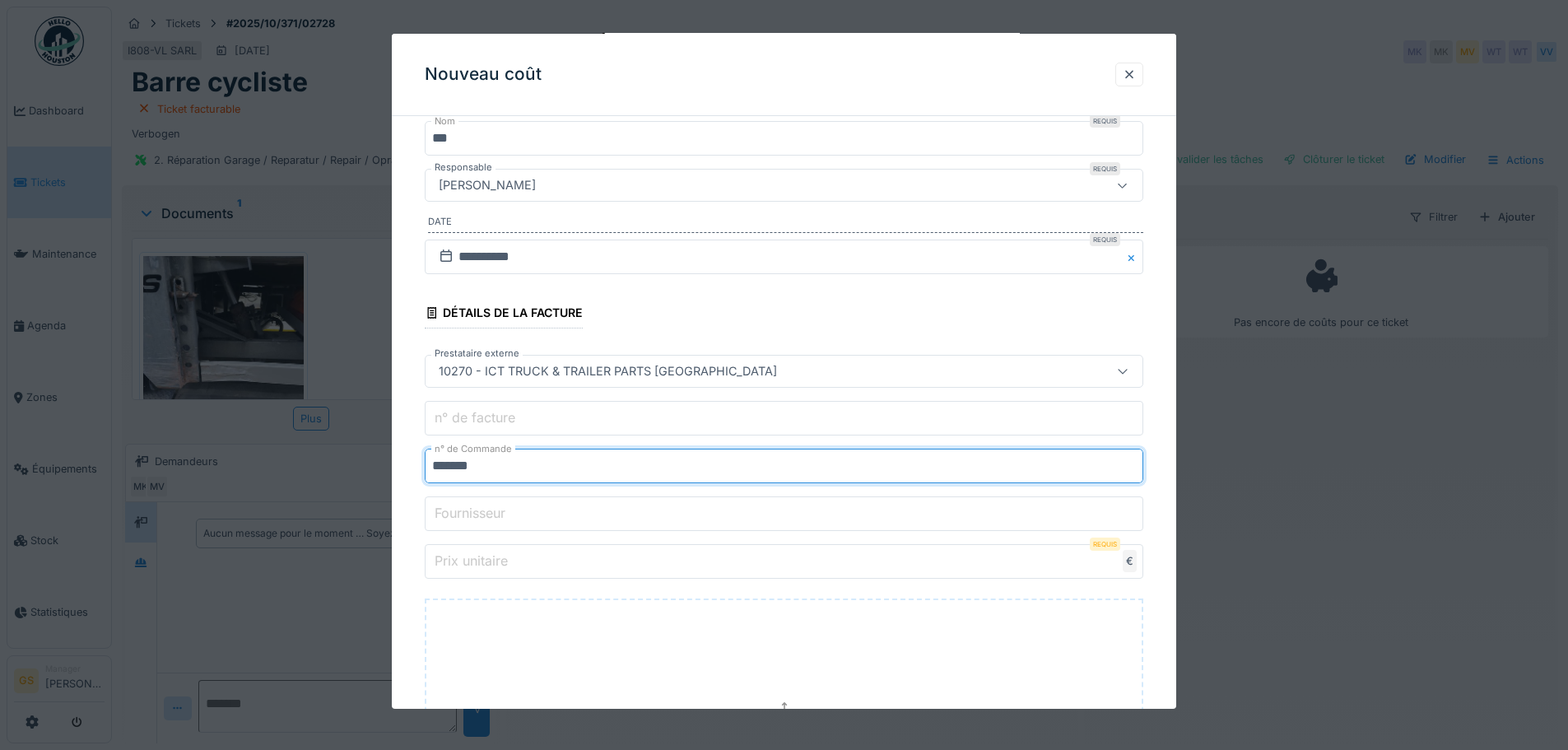
type input "*******"
click at [524, 564] on input "Prix unitaire" at bounding box center [784, 561] width 718 height 34
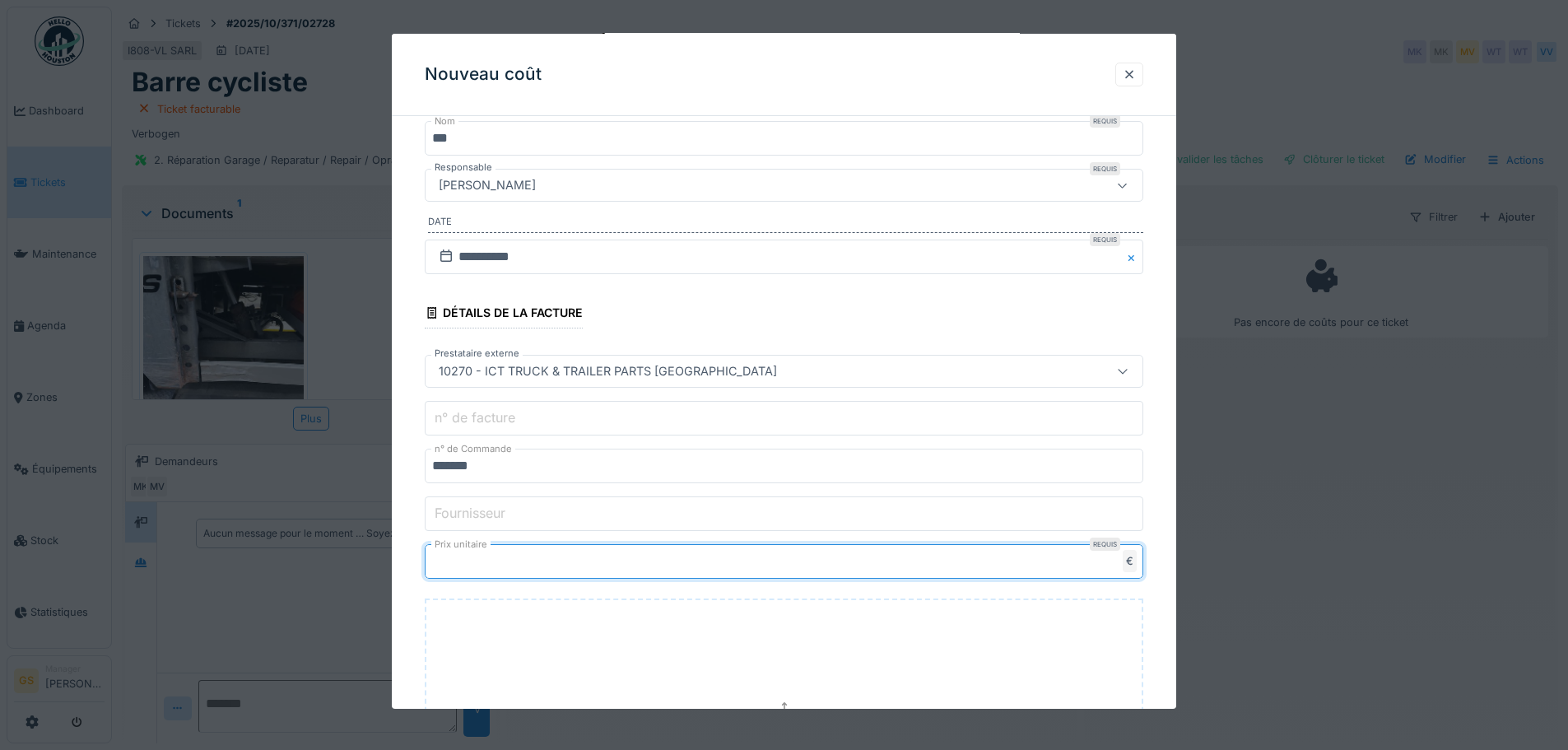
type input "*****"
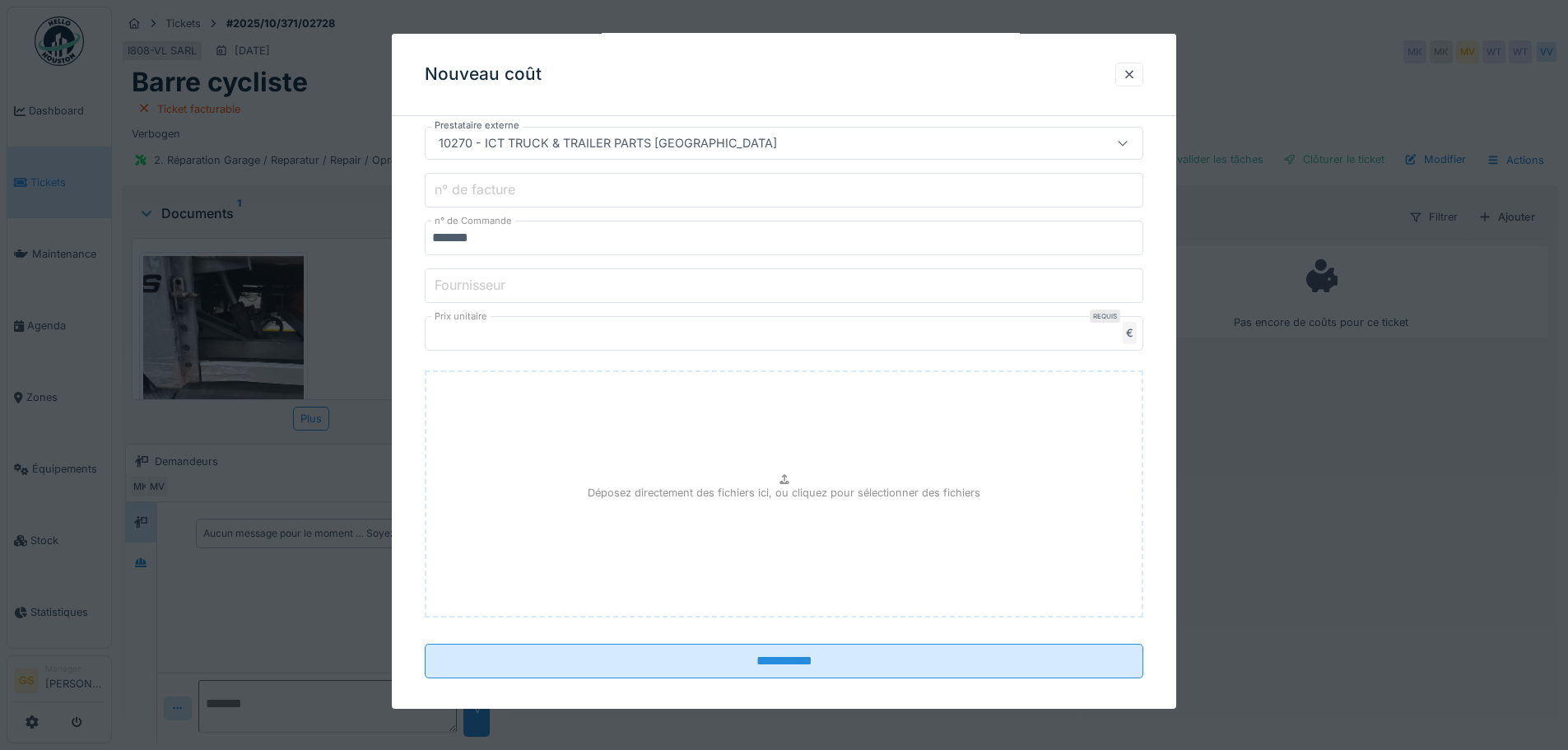
scroll to position [436, 0]
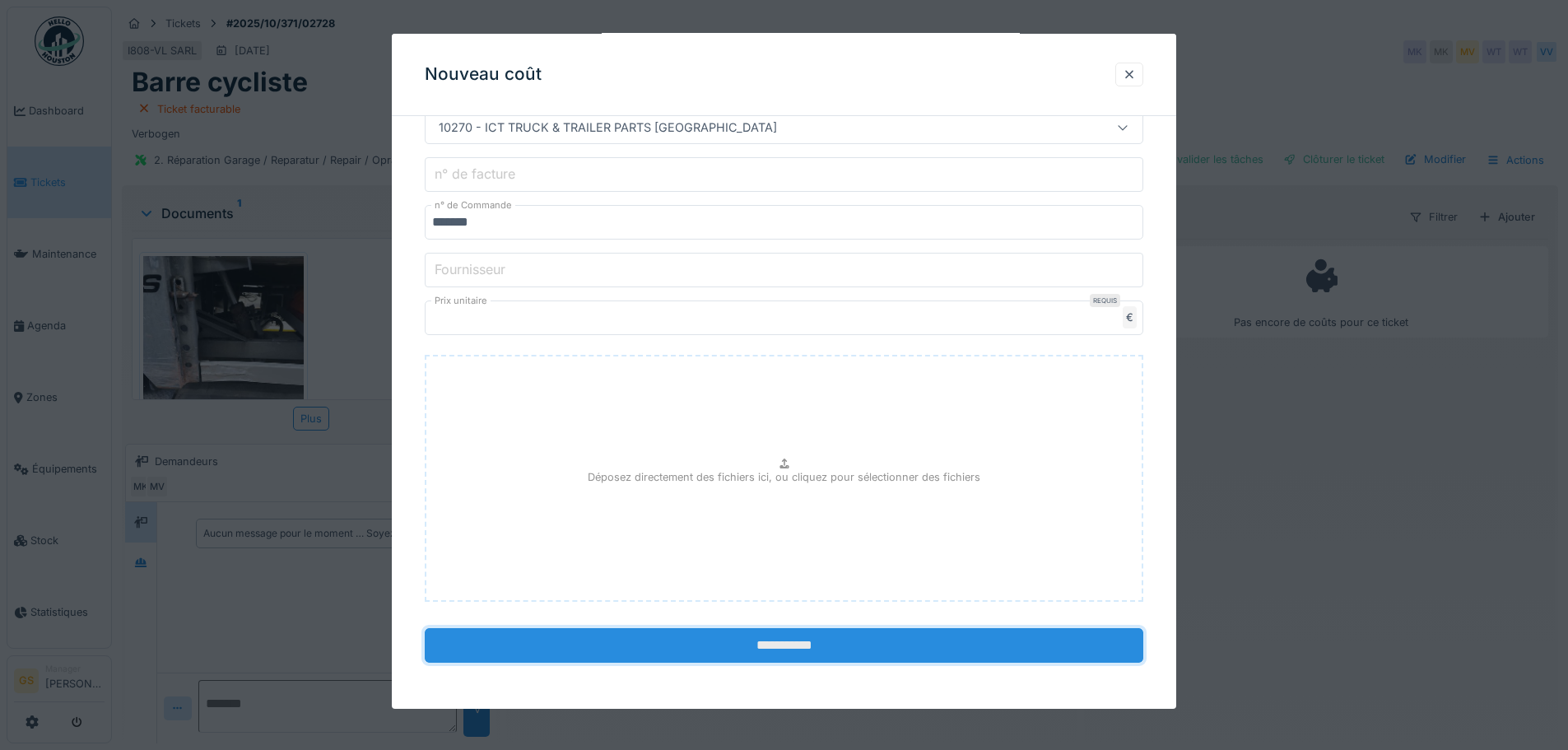
click at [747, 646] on input "**********" at bounding box center [784, 645] width 718 height 34
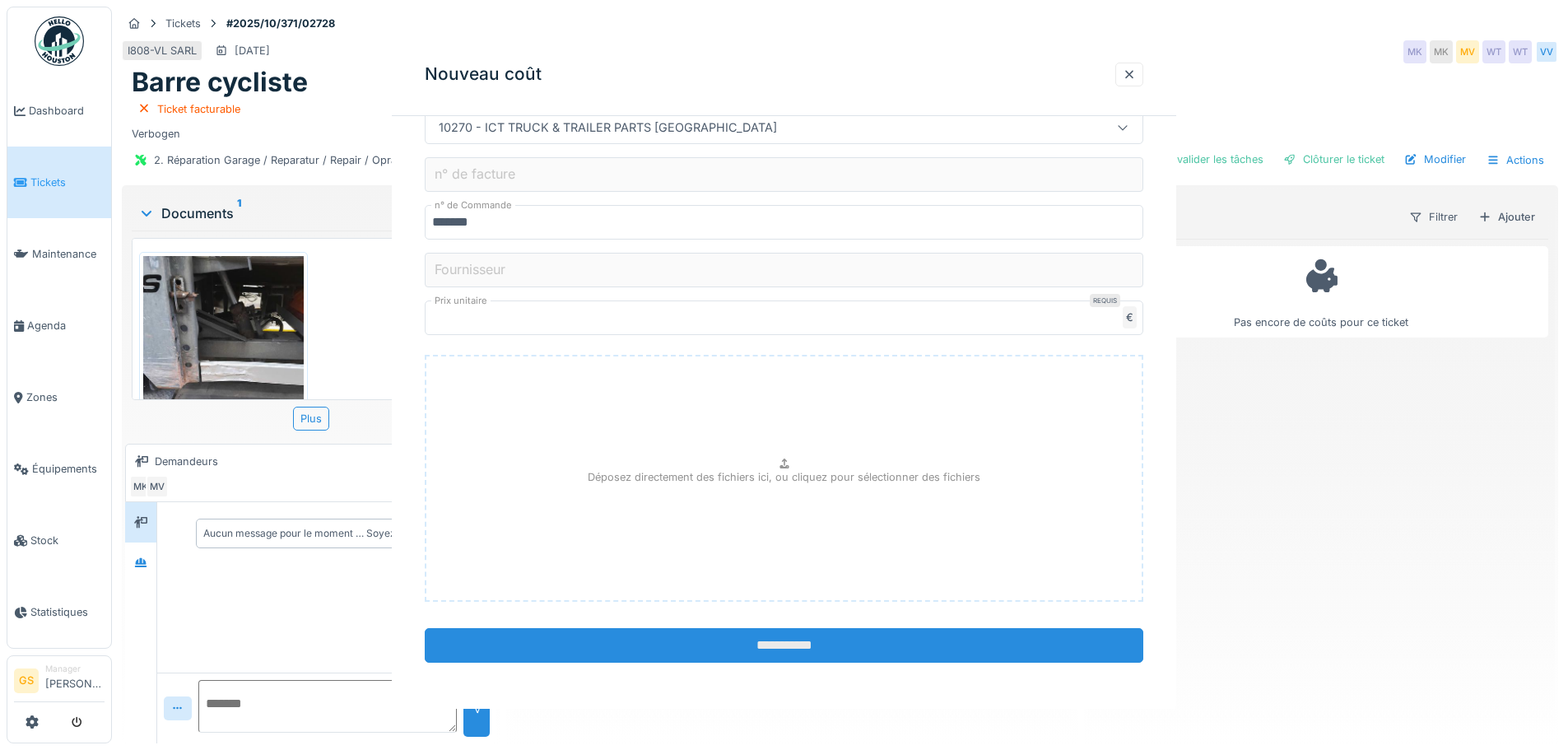
scroll to position [0, 0]
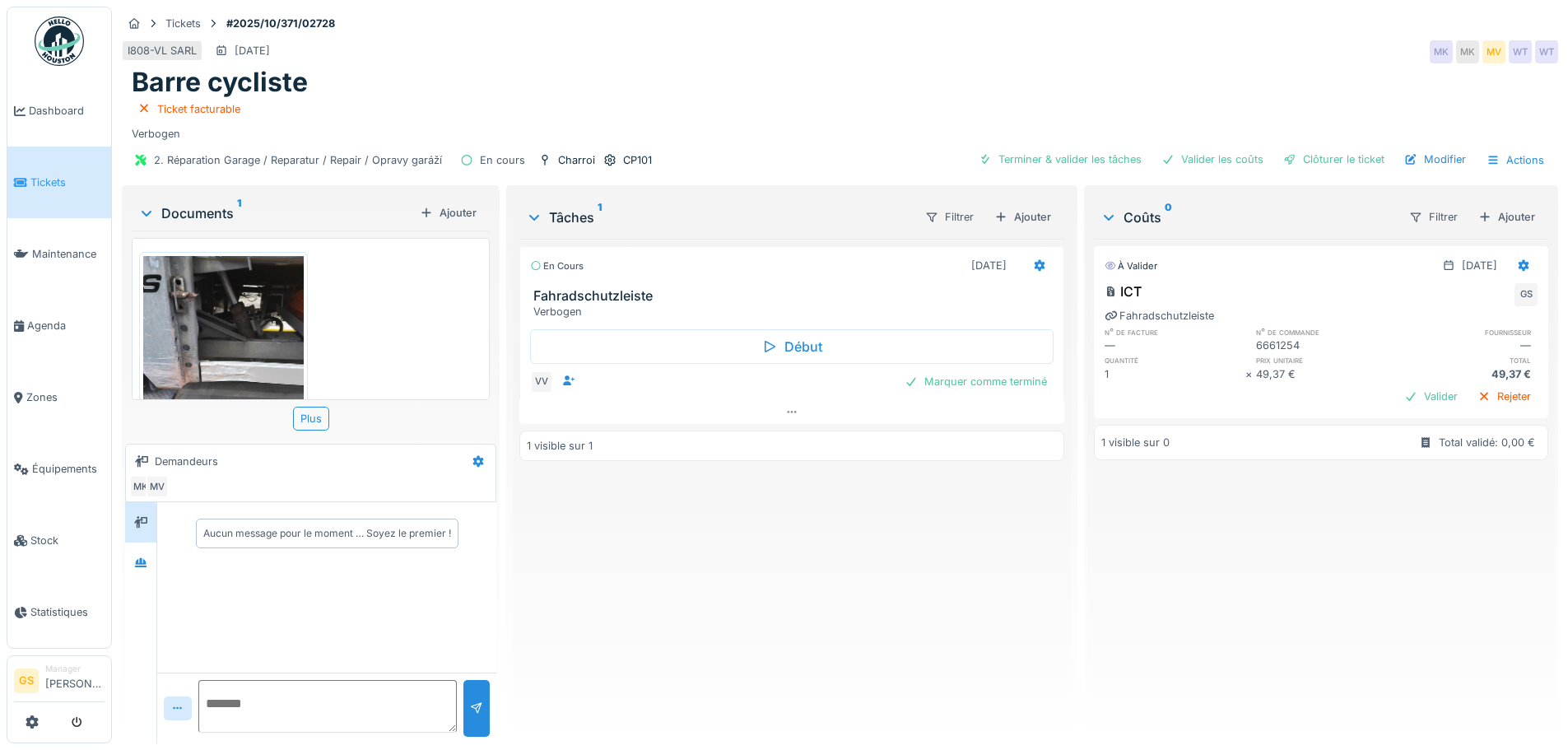
click at [41, 179] on span "Tickets" at bounding box center [67, 182] width 74 height 16
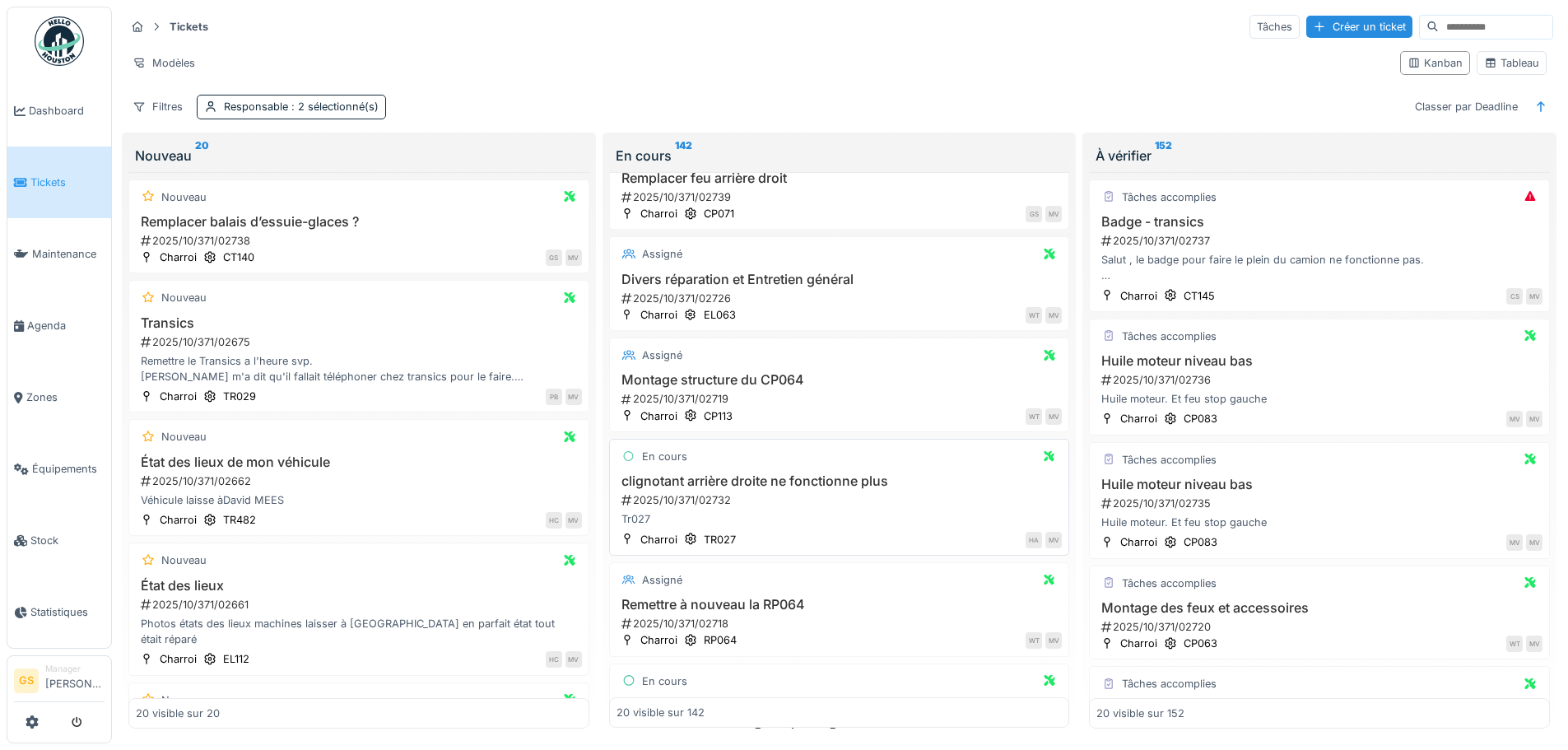
scroll to position [82, 0]
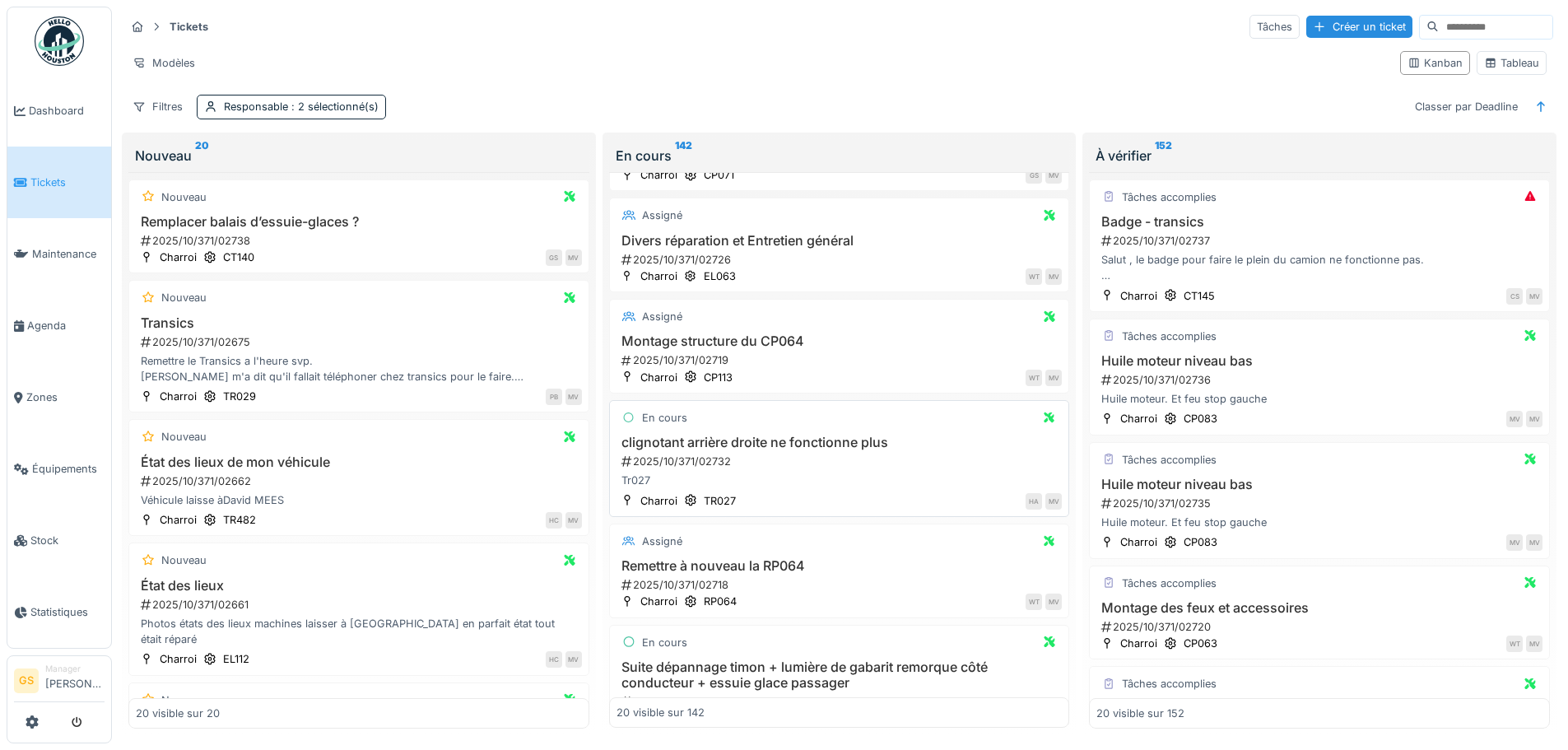
click at [688, 456] on div "2025/10/371/02732" at bounding box center [841, 461] width 443 height 16
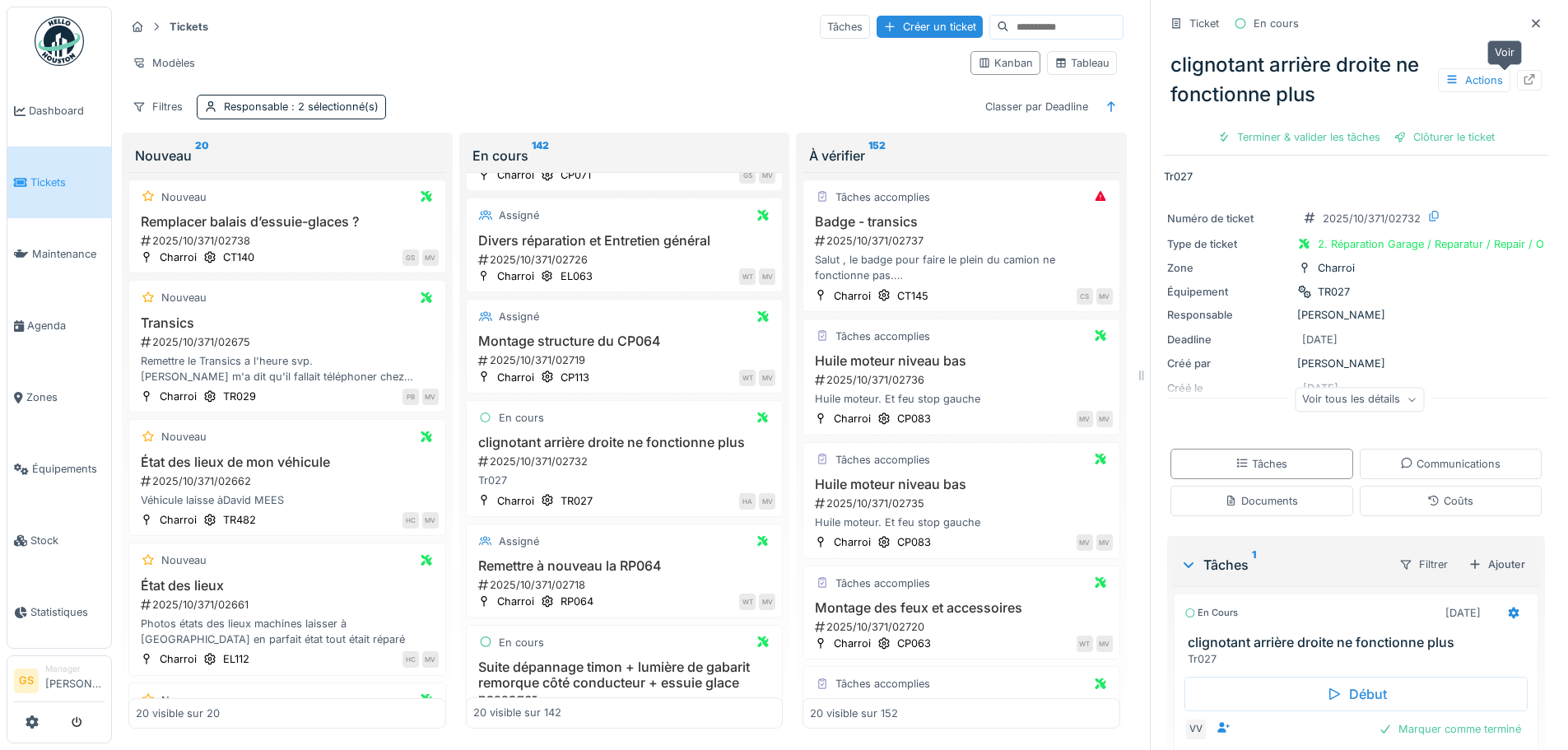
click at [1523, 79] on icon at bounding box center [1530, 79] width 13 height 11
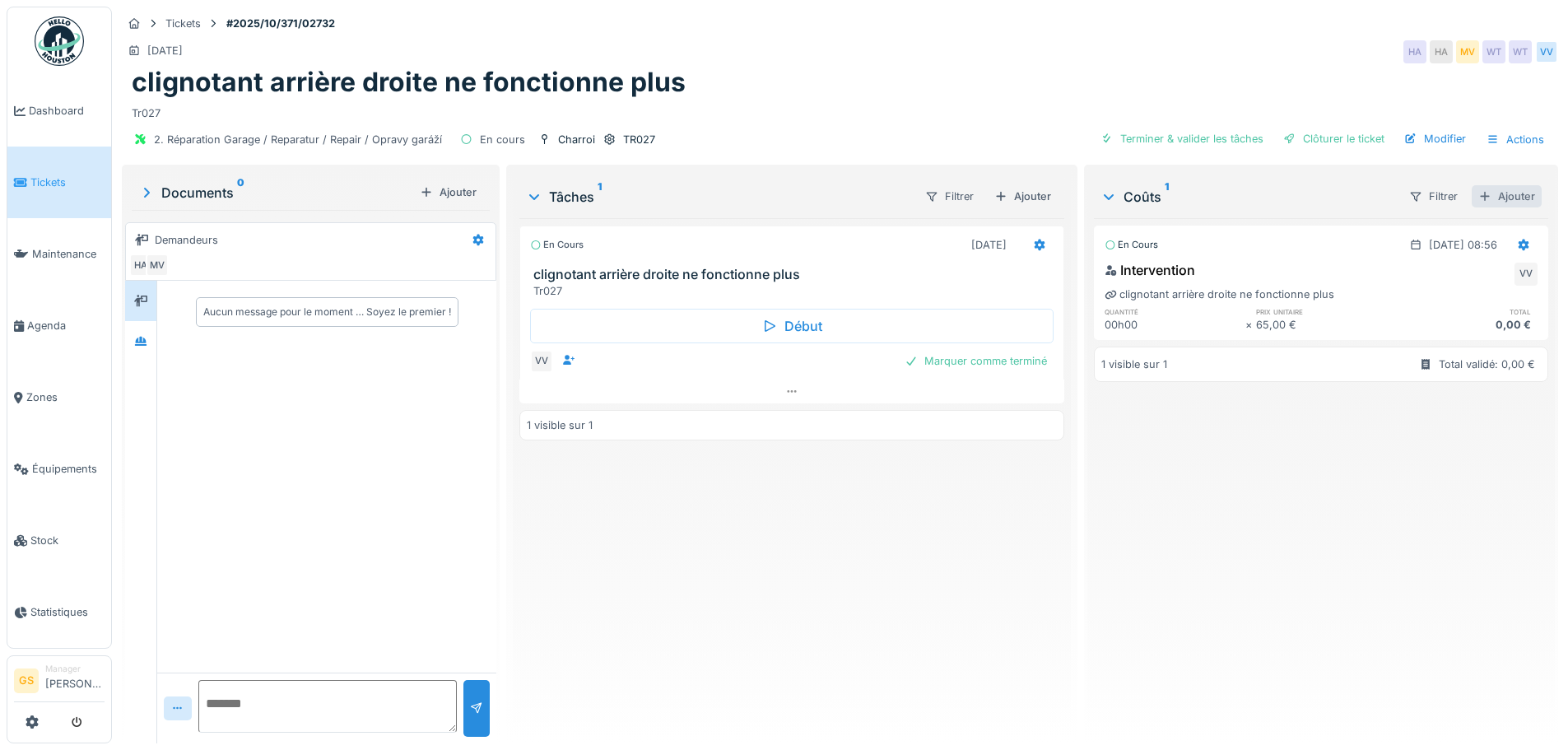
click at [1497, 191] on div "Ajouter" at bounding box center [1507, 196] width 70 height 23
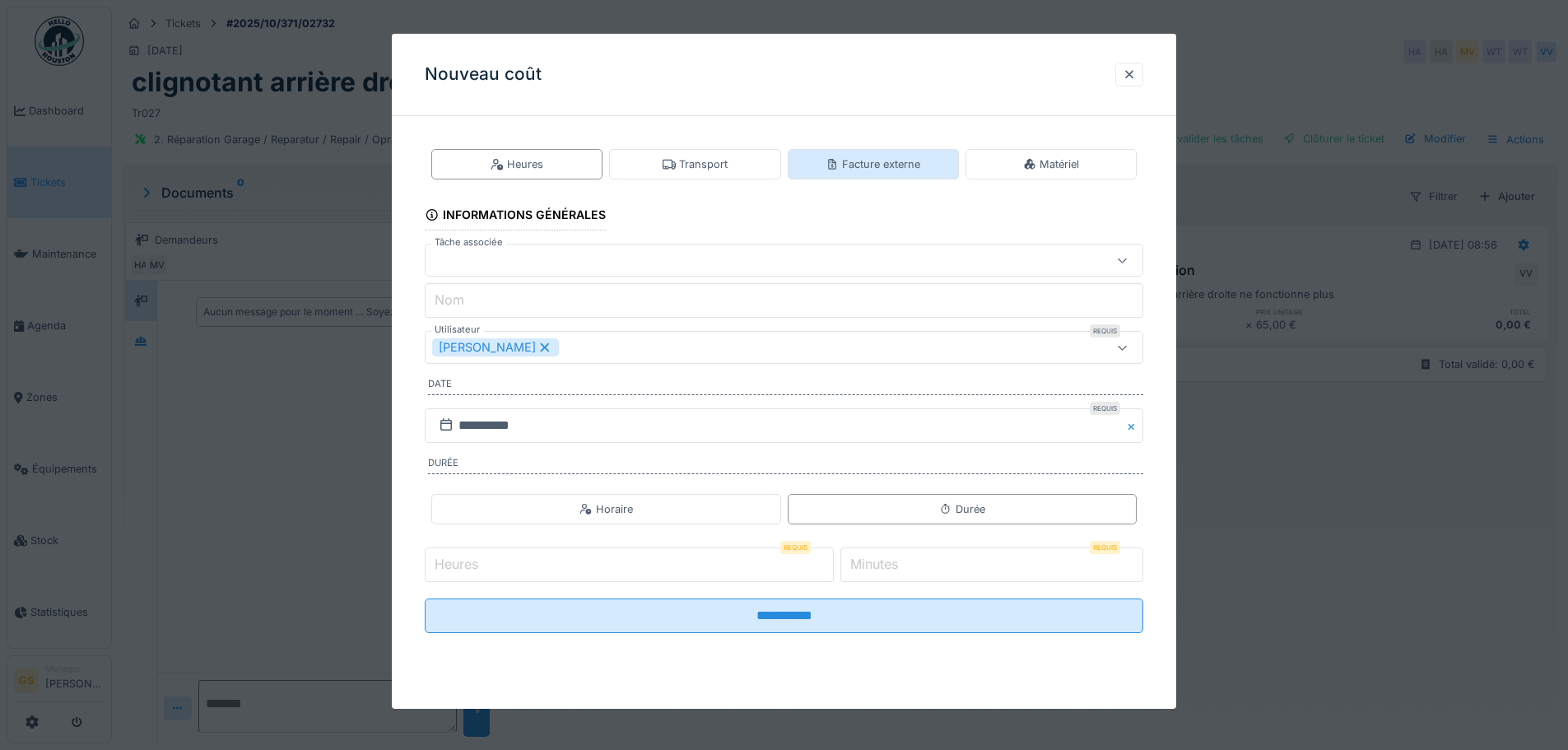
click at [921, 164] on div "Facture externe" at bounding box center [872, 164] width 94 height 16
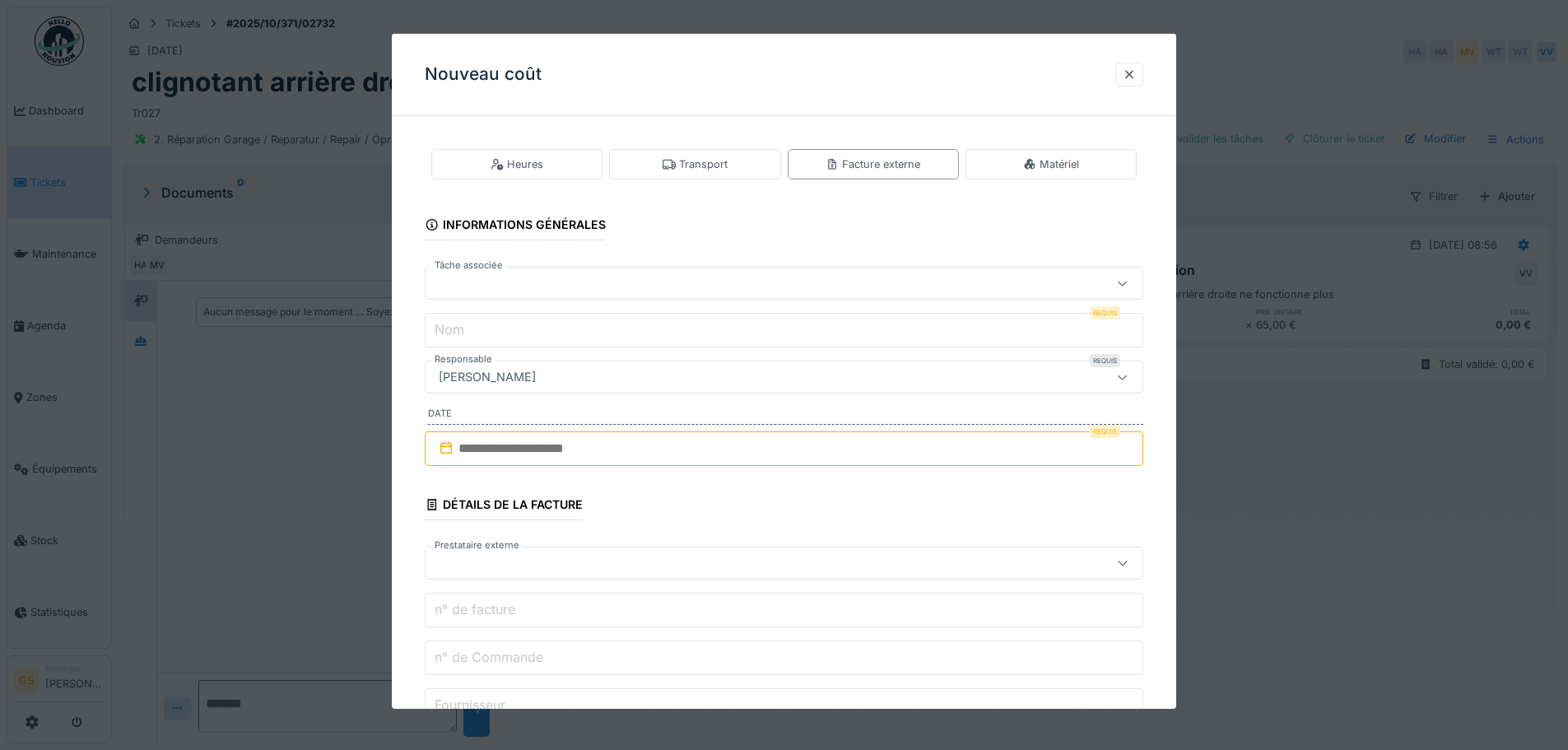
click at [477, 285] on div at bounding box center [742, 283] width 620 height 18
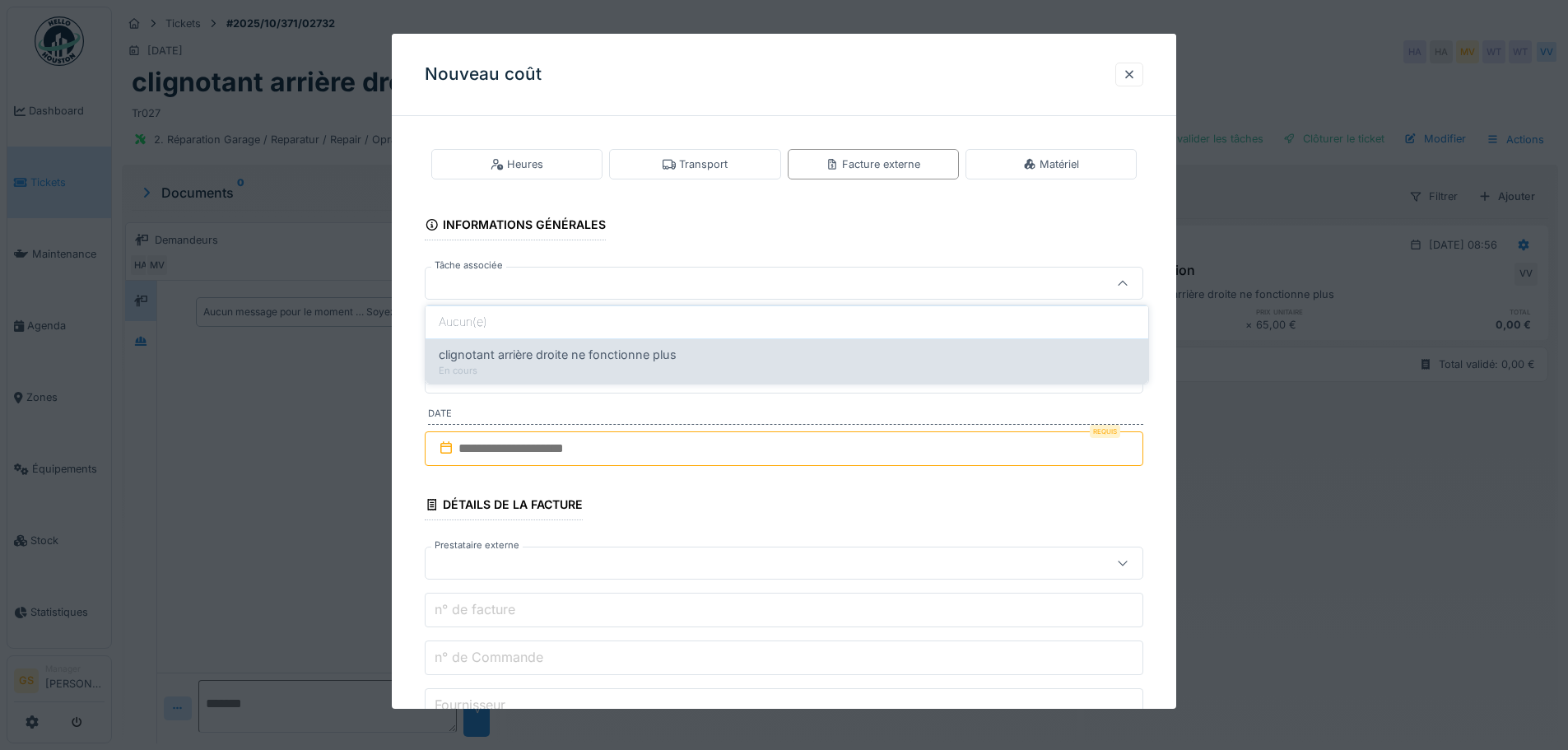
click at [514, 359] on span "clignotant arrière droite ne fonctionne plus" at bounding box center [558, 355] width 237 height 18
type input "******"
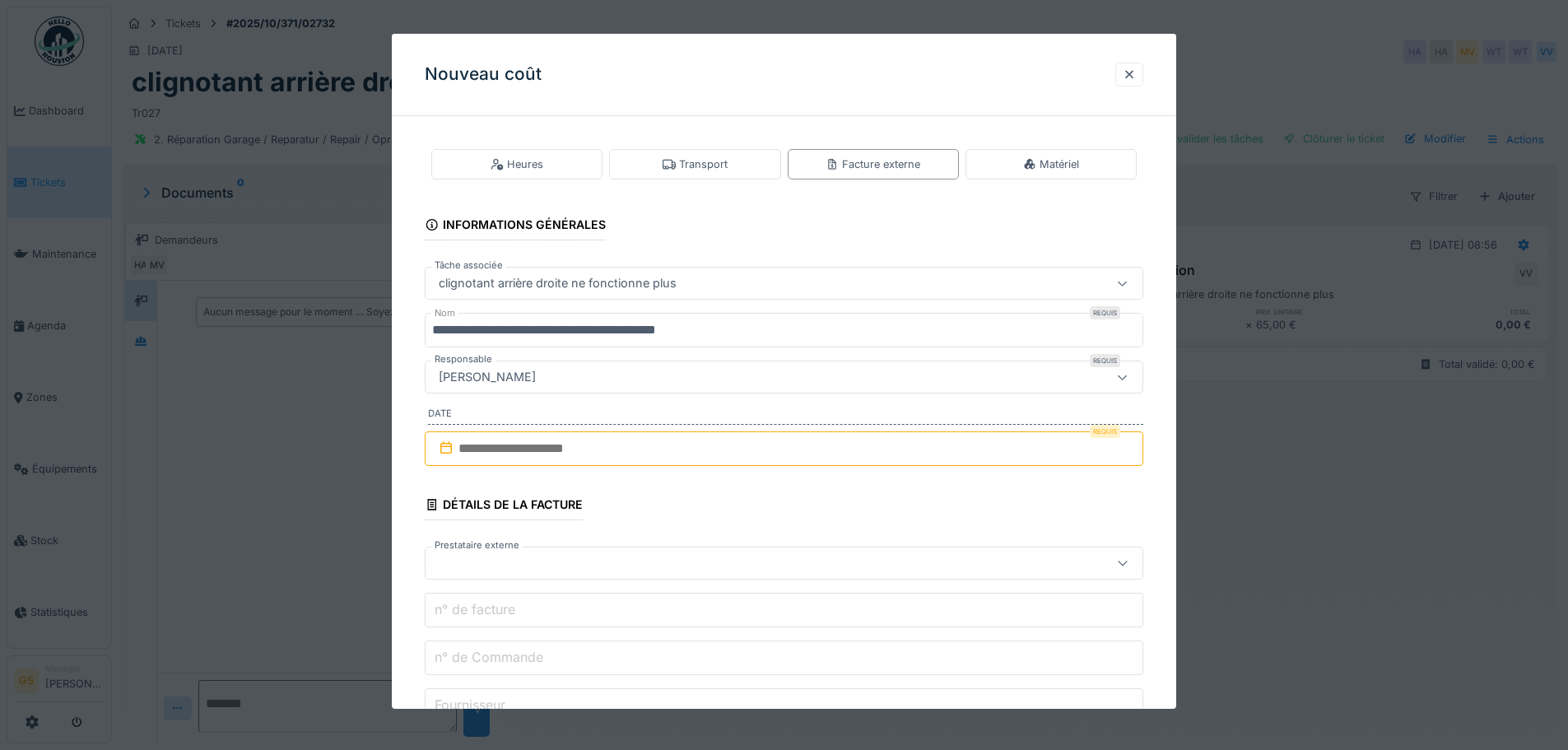
click at [714, 327] on input "**********" at bounding box center [784, 329] width 718 height 34
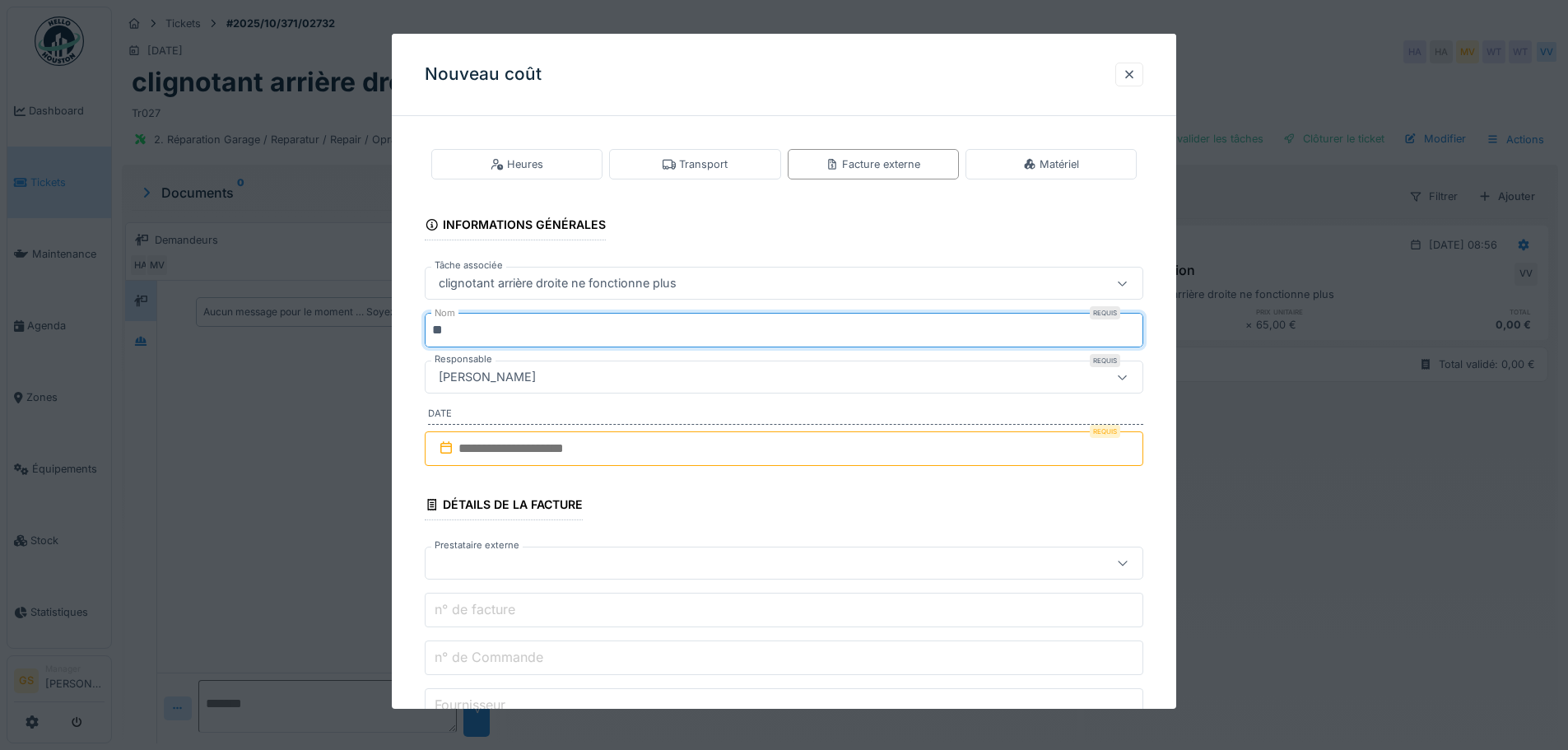
type input "*"
type input "***"
click at [475, 451] on input "text" at bounding box center [784, 448] width 718 height 34
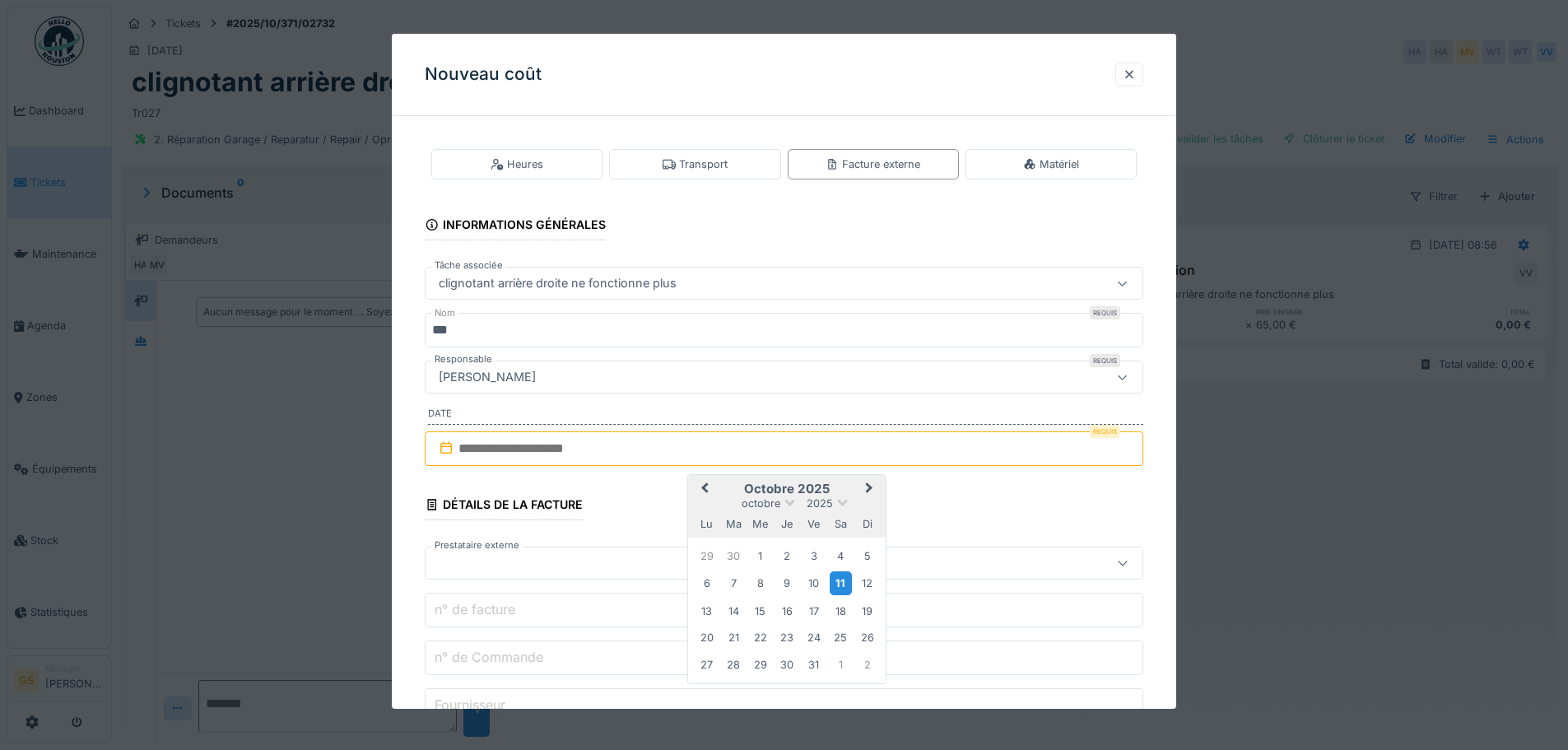
click at [840, 584] on div "11" at bounding box center [840, 583] width 23 height 24
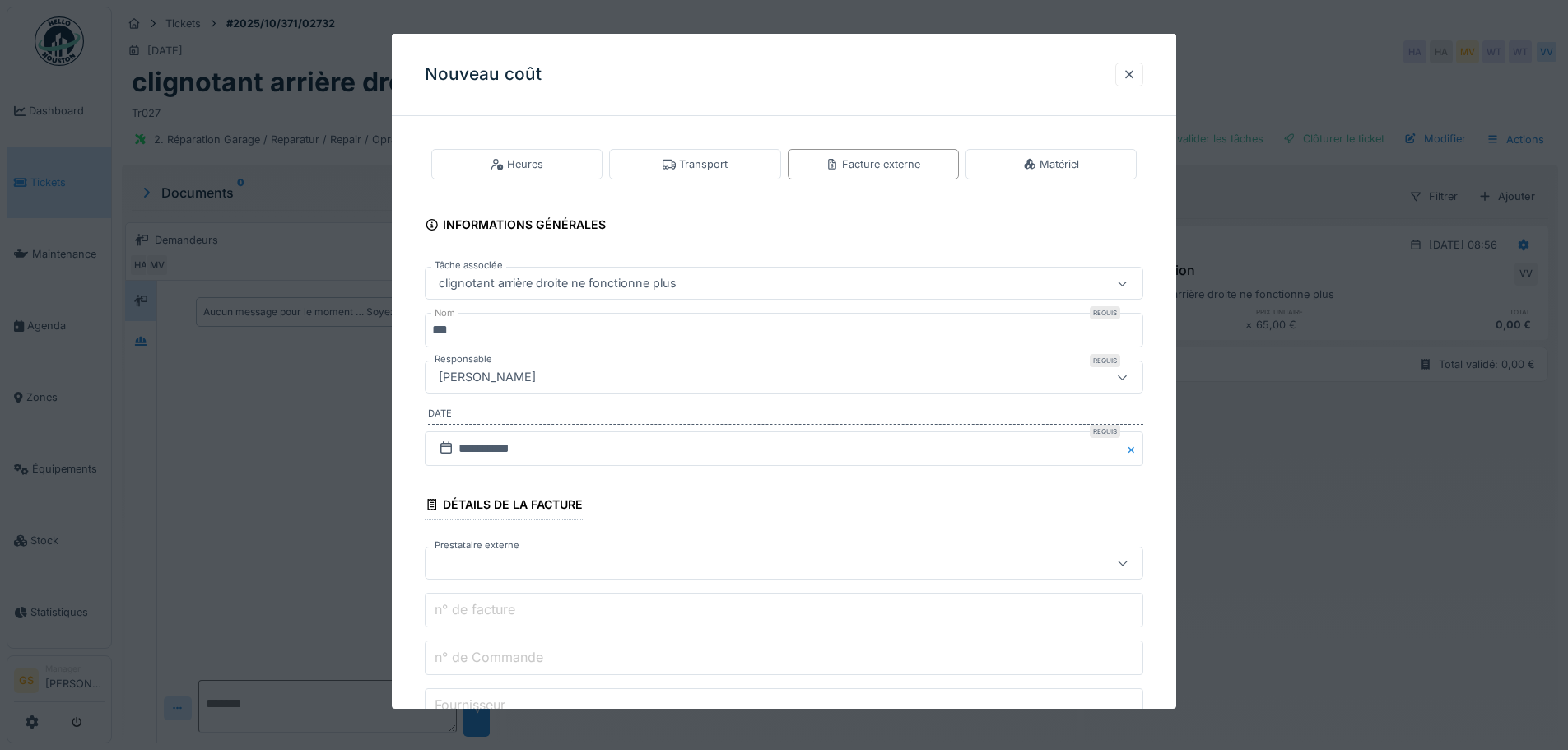
click at [463, 563] on div at bounding box center [742, 563] width 620 height 18
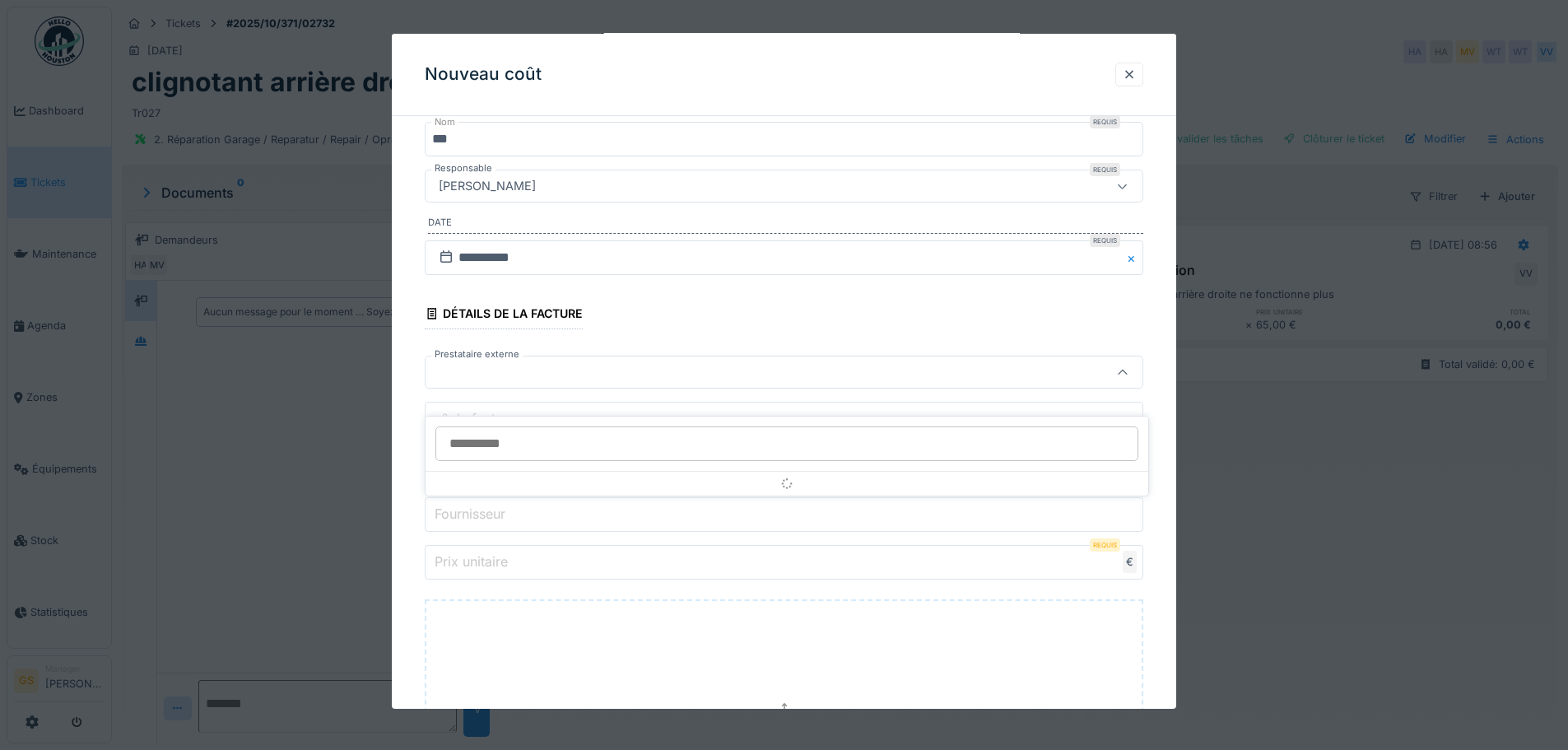
scroll to position [191, 0]
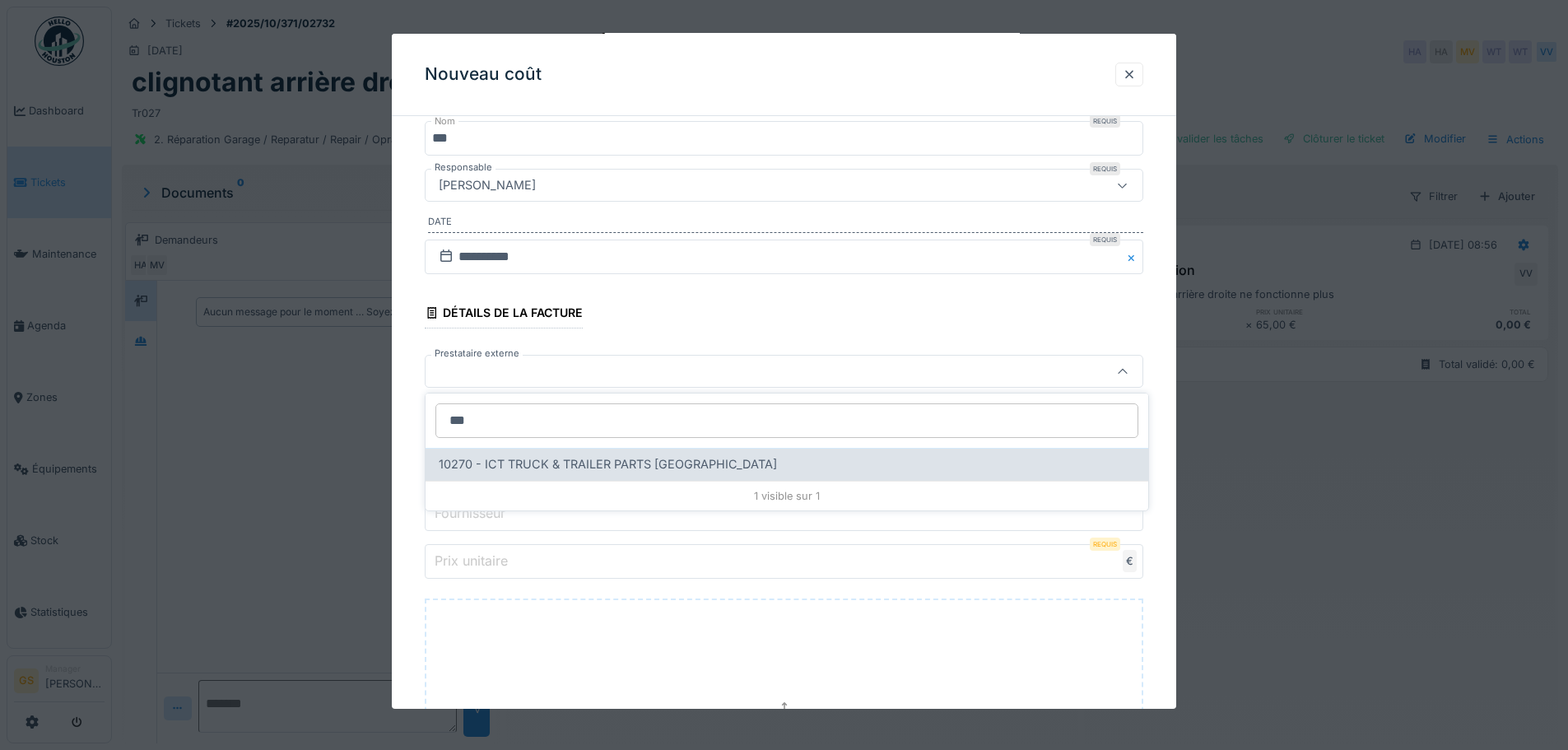
type input "***"
click at [488, 466] on span "10270 - ICT TRUCK & TRAILER PARTS NV" at bounding box center [608, 464] width 339 height 18
type input "*****"
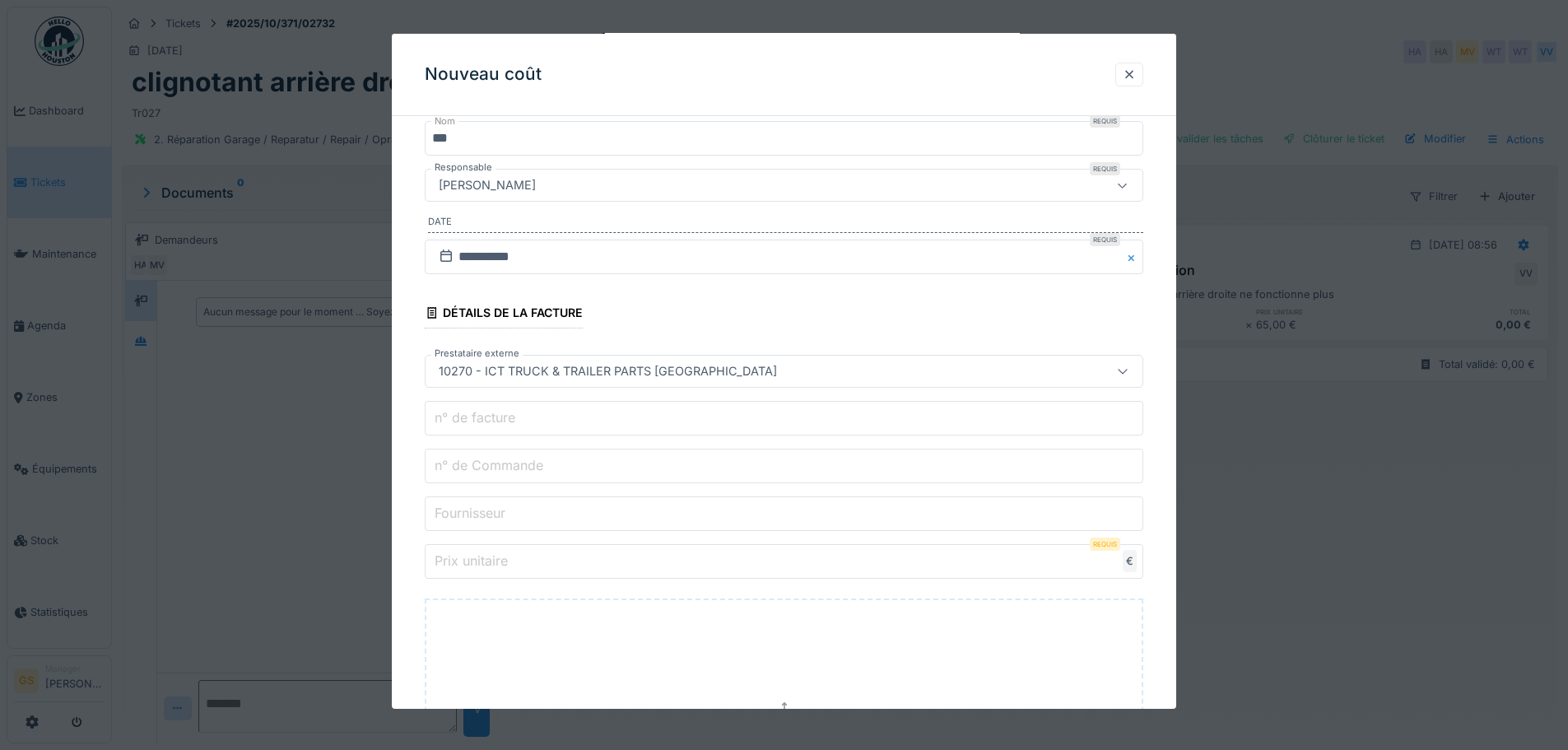
click at [528, 472] on label "n° de Commande" at bounding box center [489, 465] width 115 height 20
click at [528, 472] on input "n° de Commande" at bounding box center [784, 465] width 718 height 34
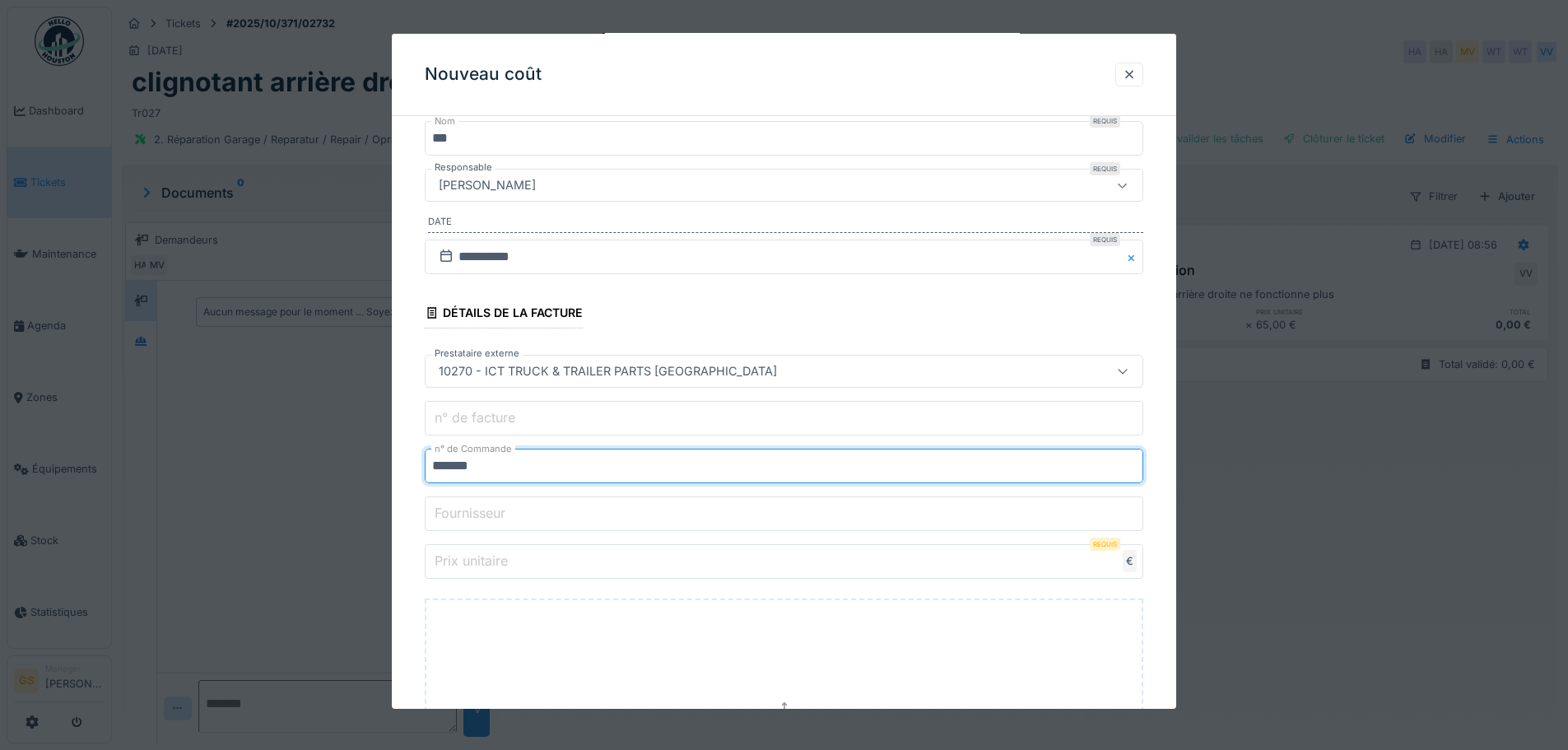
type input "*******"
click at [509, 565] on label "Prix unitaire" at bounding box center [471, 561] width 79 height 20
click at [509, 565] on input "Prix unitaire" at bounding box center [784, 561] width 718 height 34
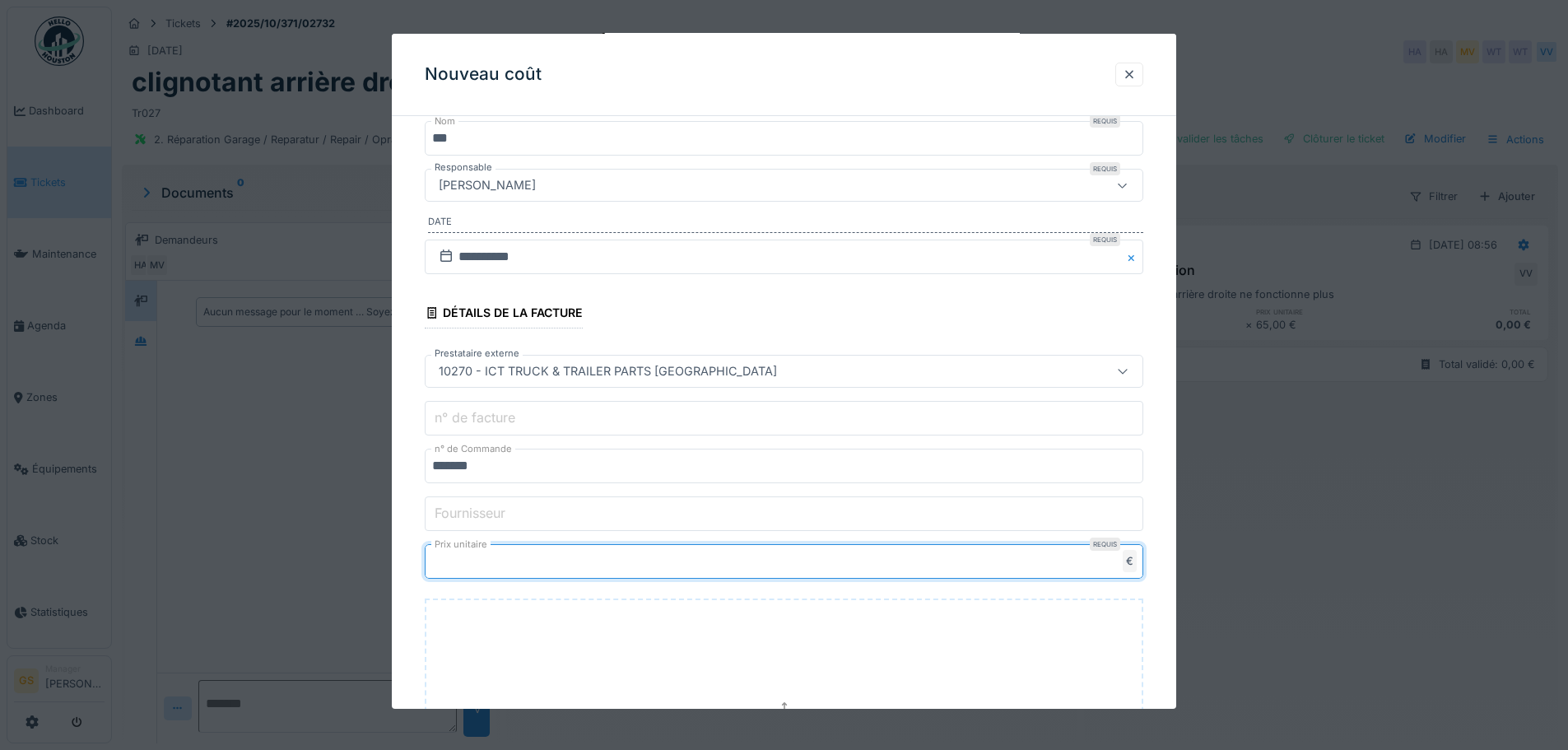
type input "******"
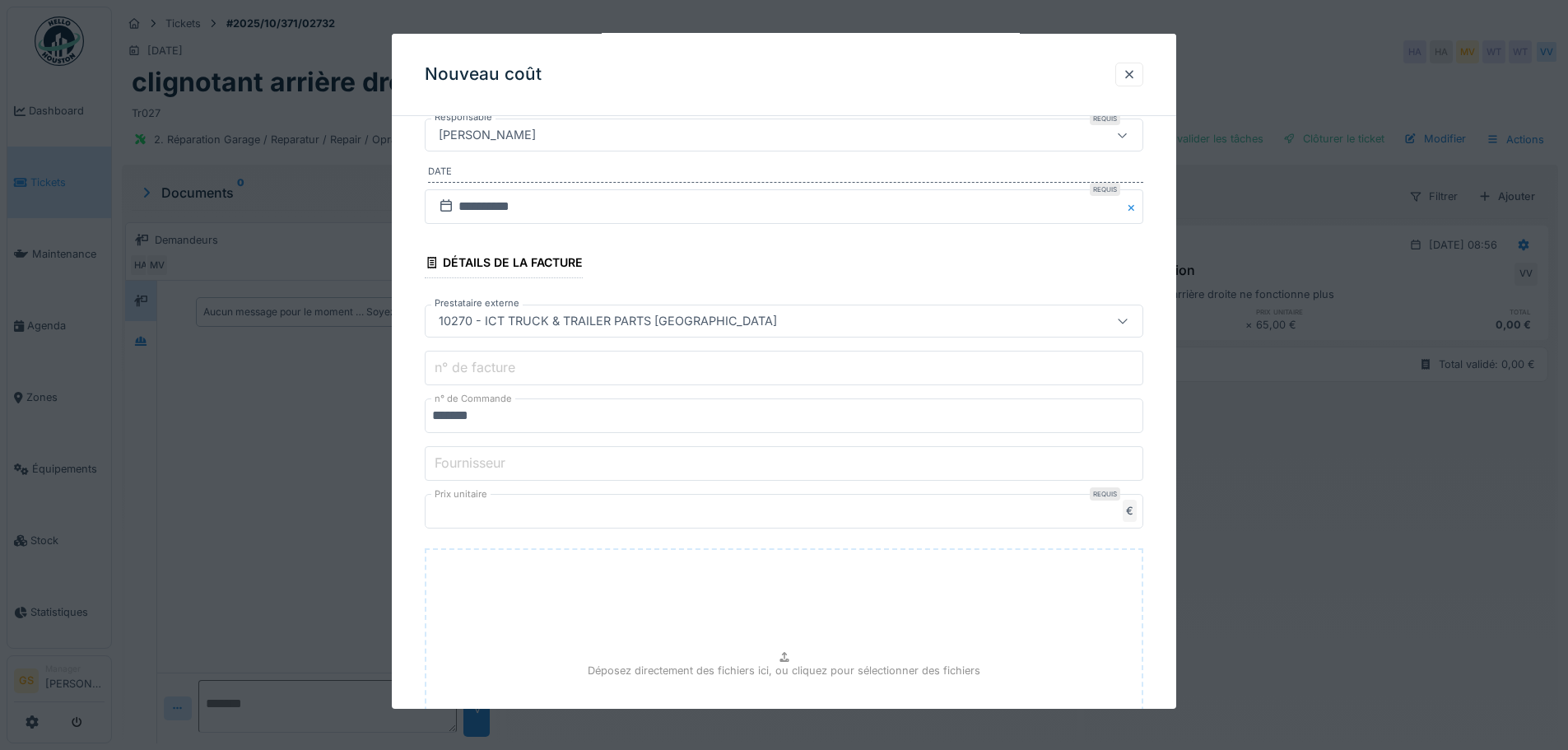
scroll to position [436, 0]
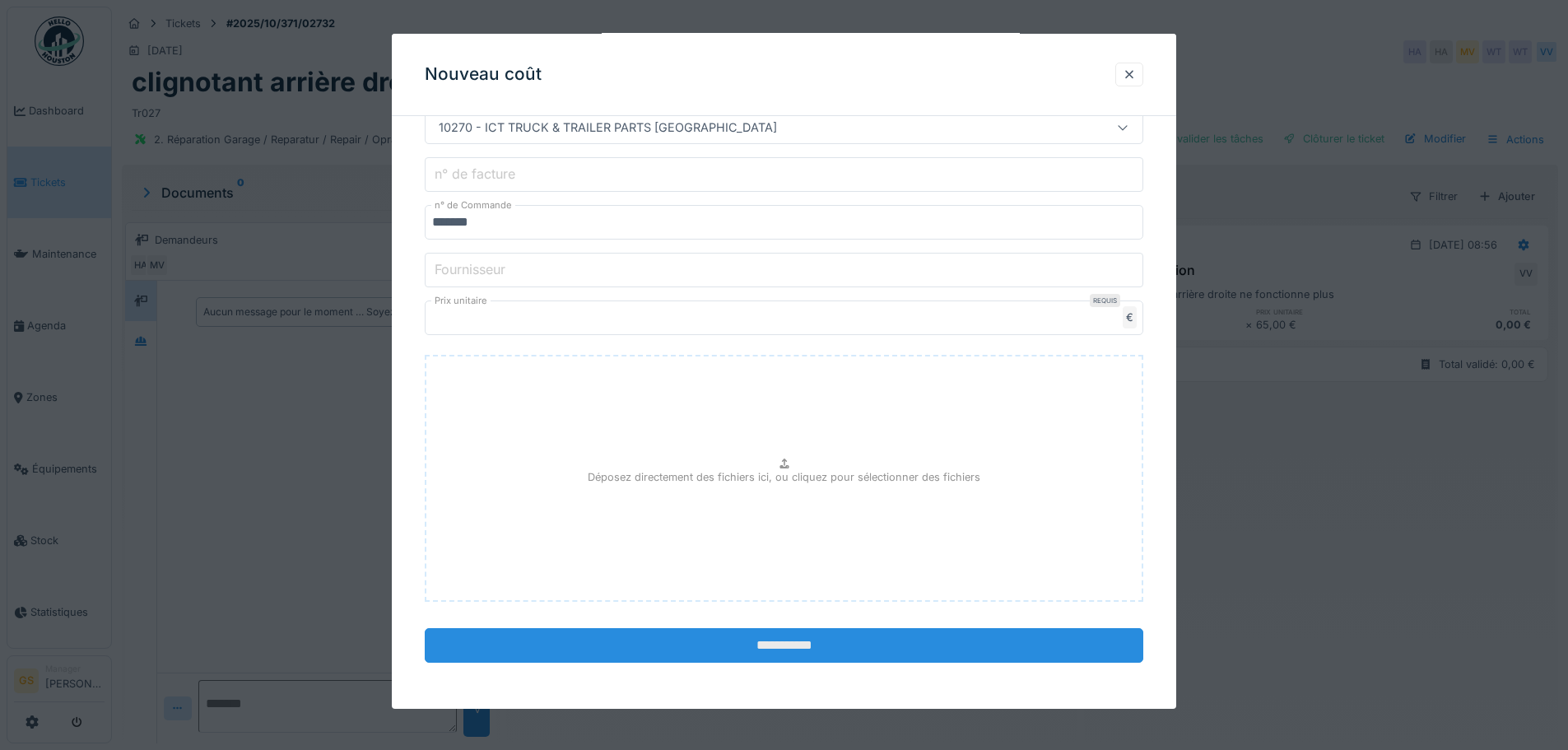
click at [813, 644] on input "**********" at bounding box center [784, 645] width 718 height 34
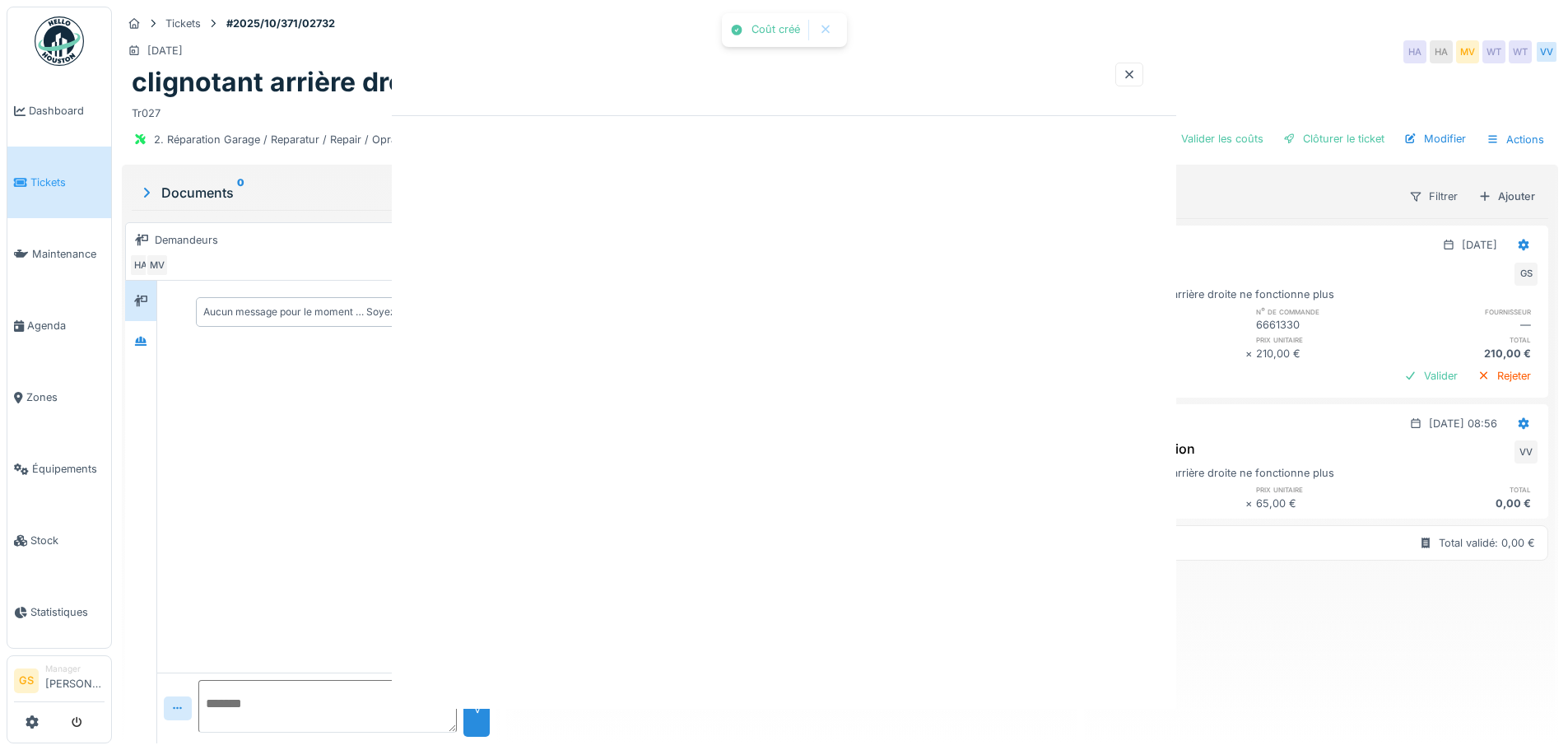
scroll to position [0, 0]
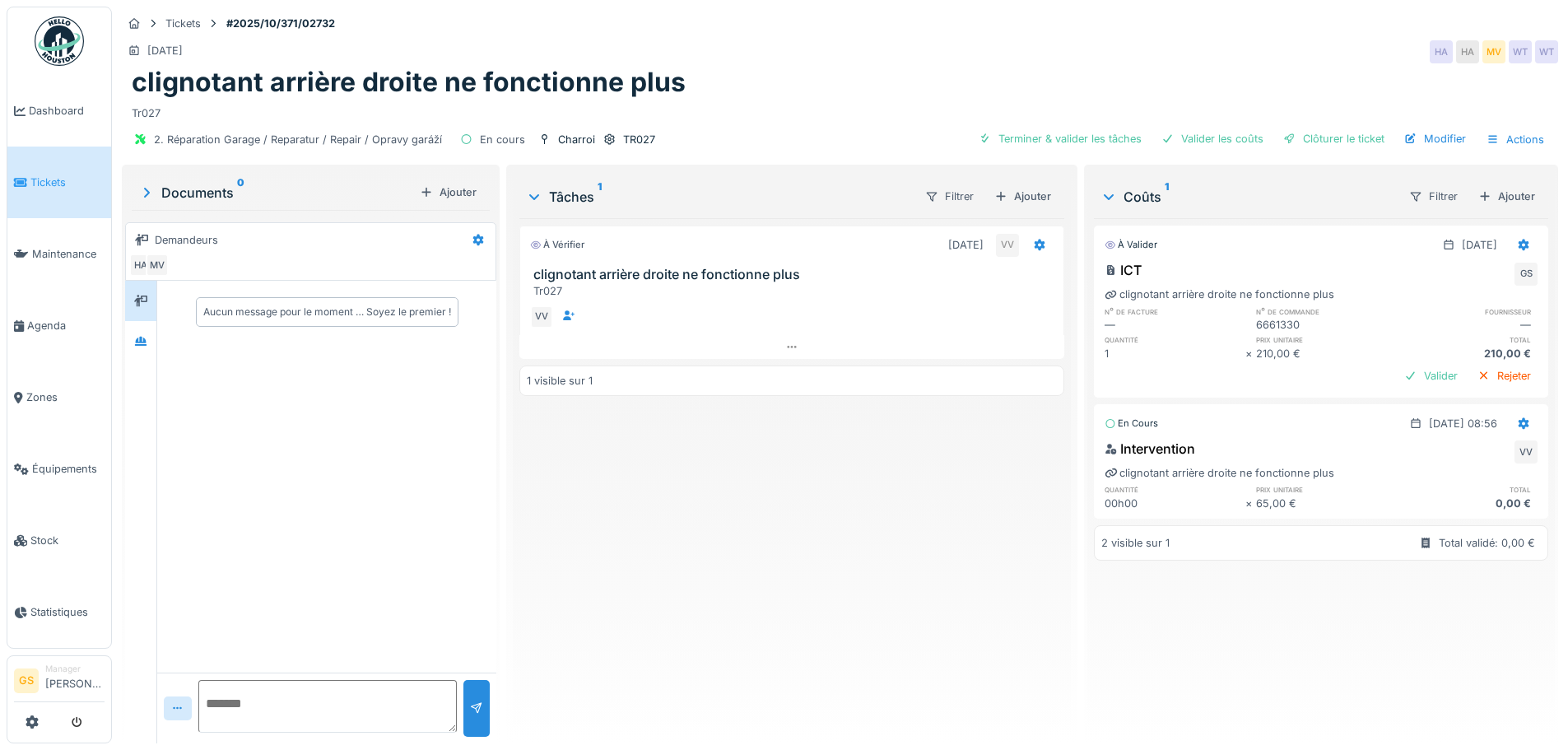
click at [54, 177] on span "Tickets" at bounding box center [67, 182] width 74 height 16
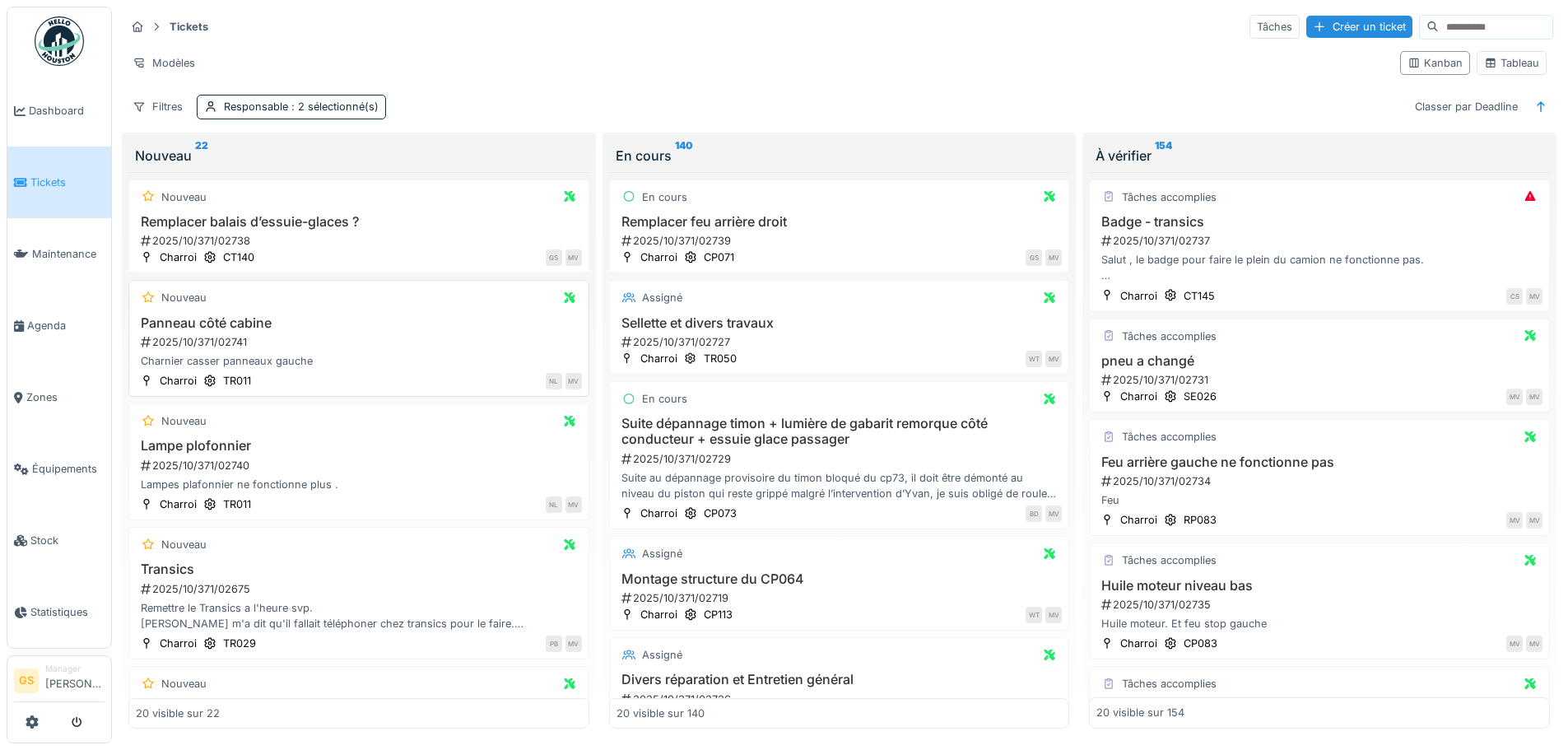
click at [194, 342] on div "2025/10/371/02741" at bounding box center [360, 342] width 443 height 16
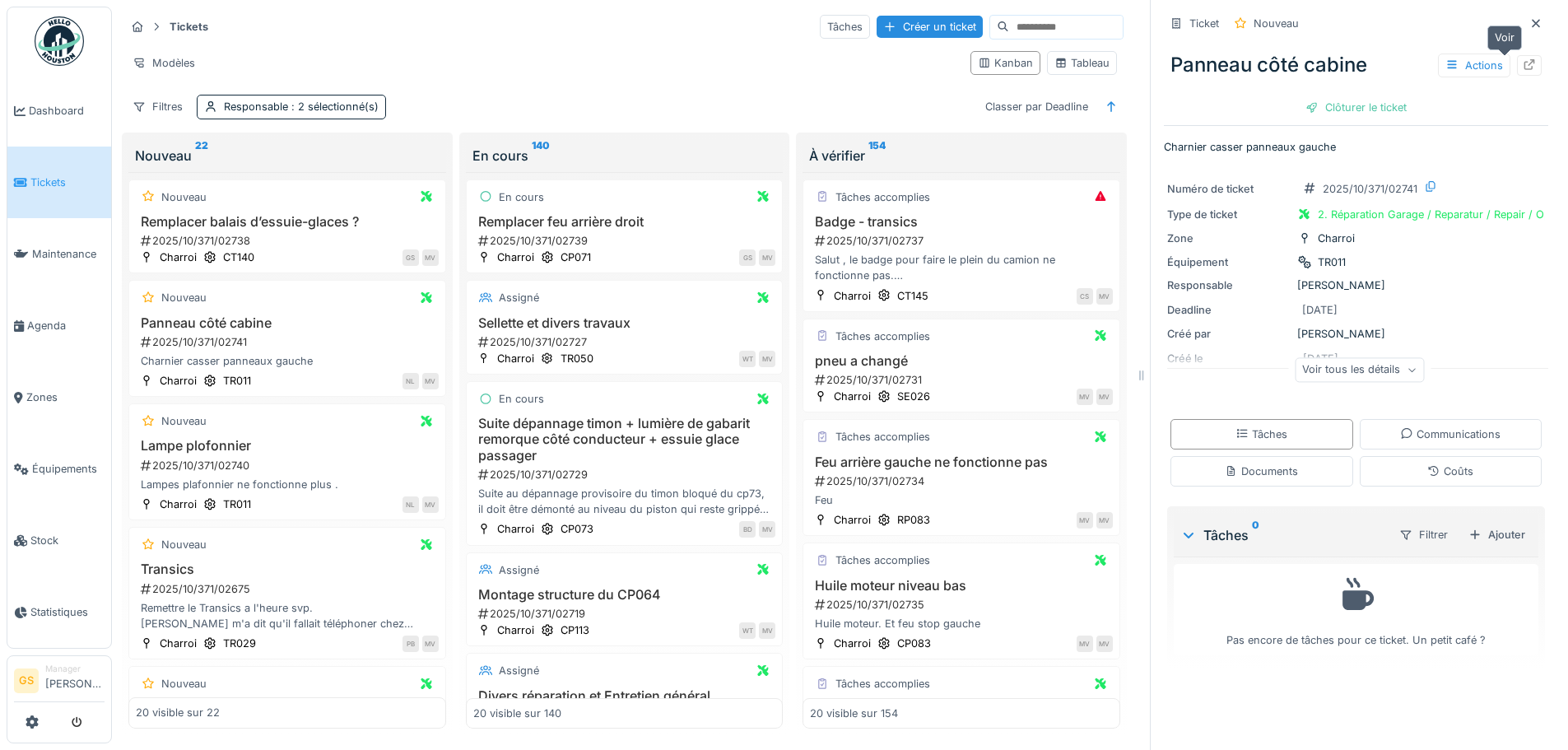
click at [1523, 69] on icon at bounding box center [1530, 64] width 13 height 11
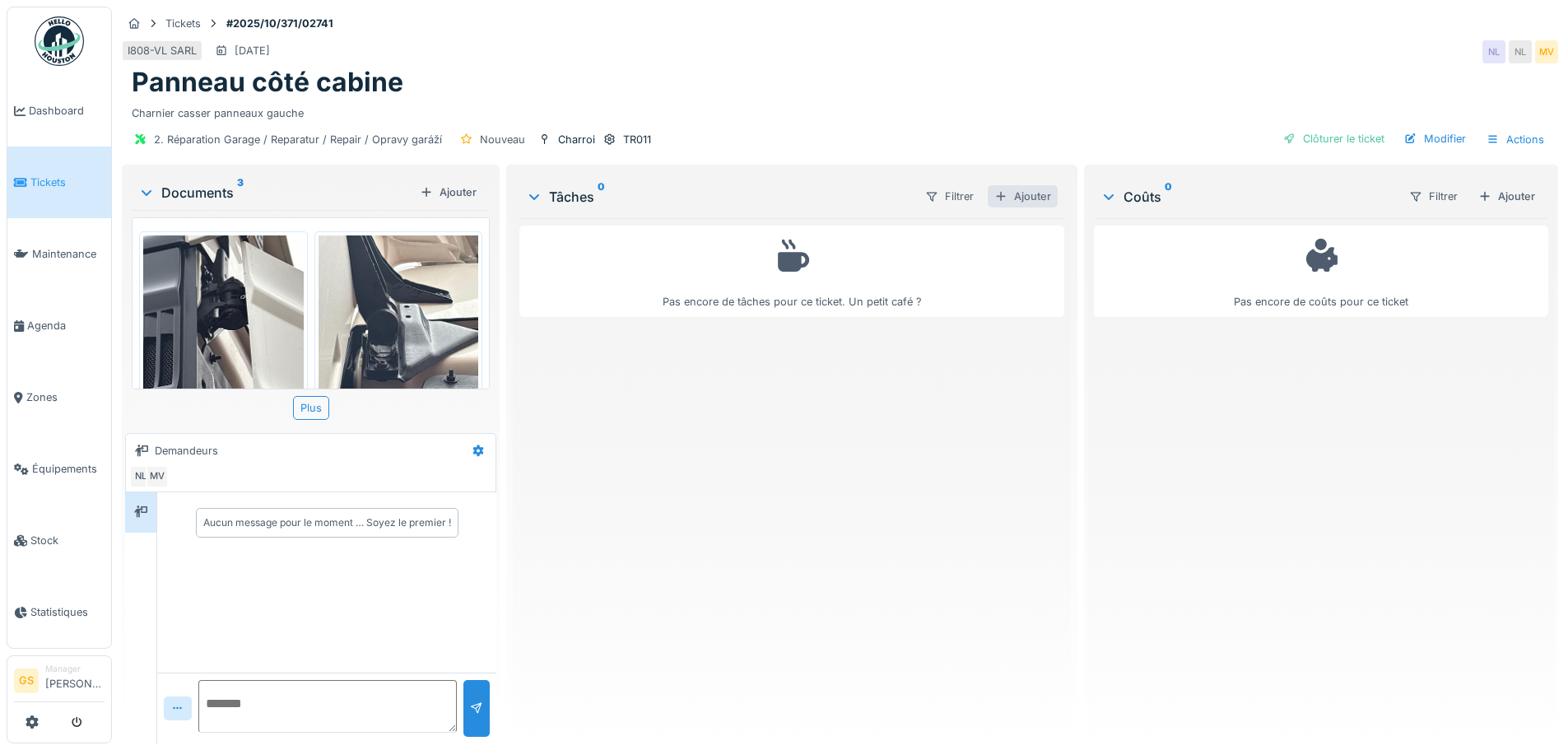
click at [1021, 200] on div "Ajouter" at bounding box center [1023, 196] width 70 height 23
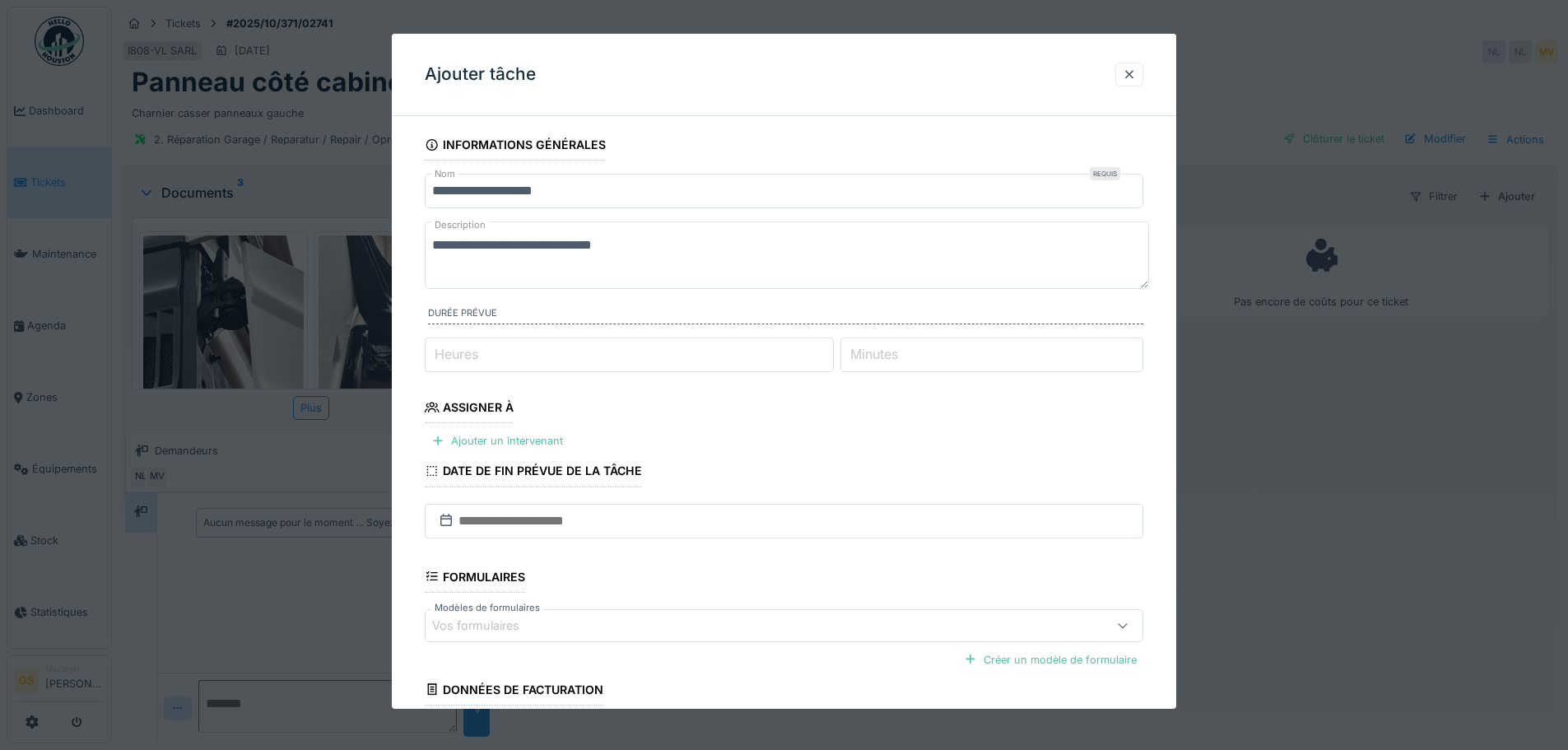
click at [528, 359] on input "Heures" at bounding box center [629, 355] width 409 height 34
click at [545, 367] on input "Heures" at bounding box center [629, 355] width 409 height 34
click at [601, 388] on fieldset "**********" at bounding box center [784, 472] width 718 height 686
click at [511, 444] on div "Ajouter un intervenant" at bounding box center [497, 441] width 145 height 23
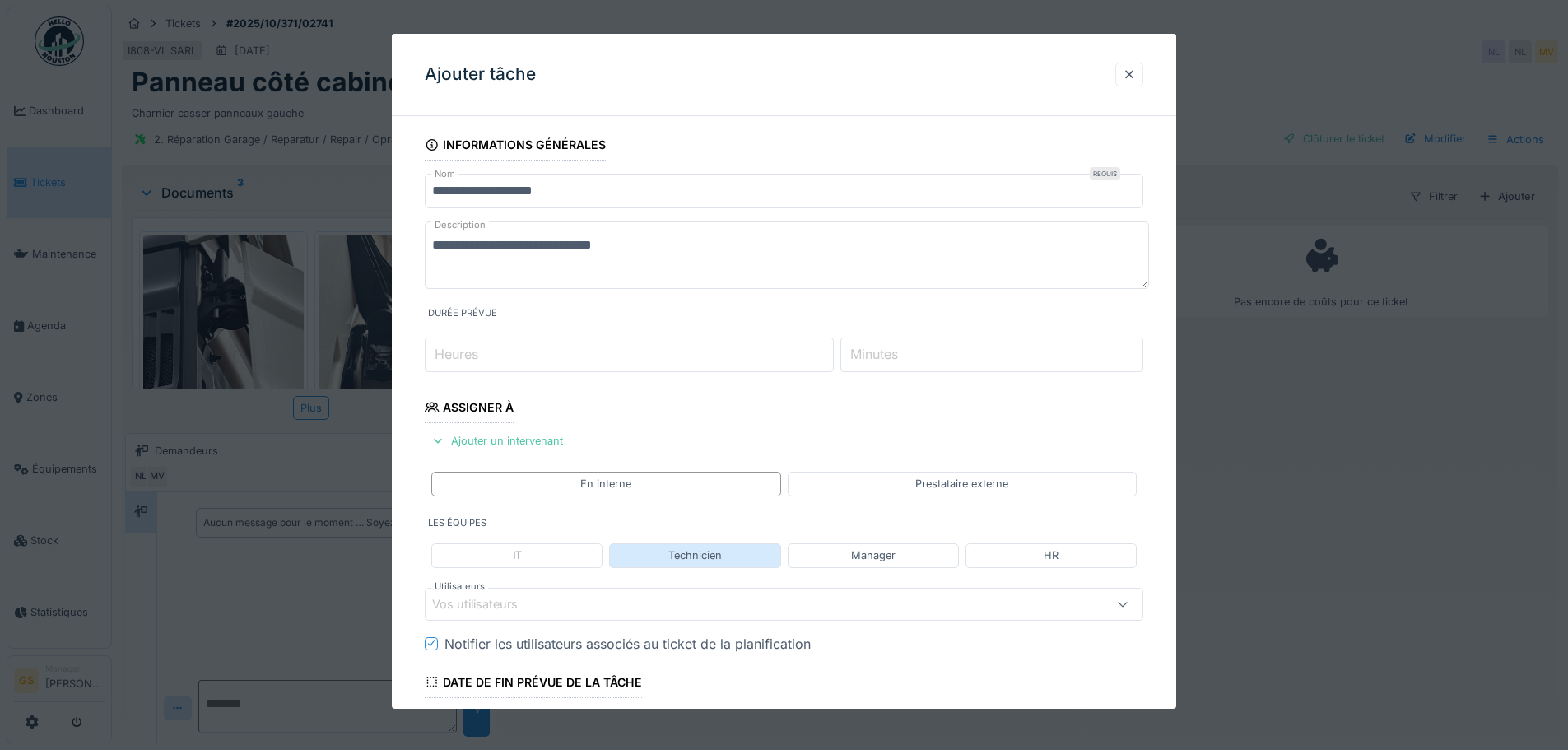
click at [662, 553] on div "Technicien" at bounding box center [694, 555] width 171 height 24
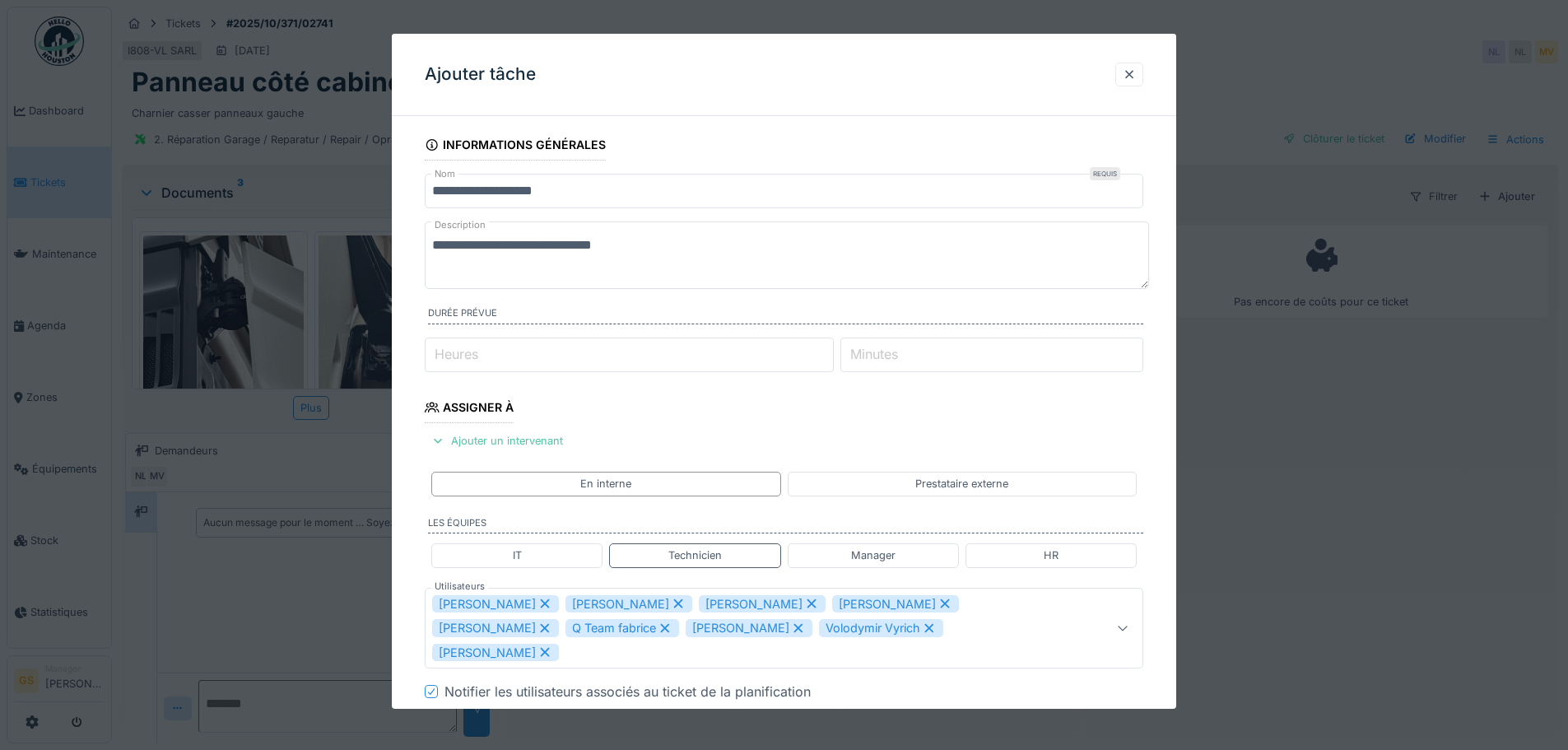
click at [538, 602] on icon at bounding box center [545, 604] width 15 height 12
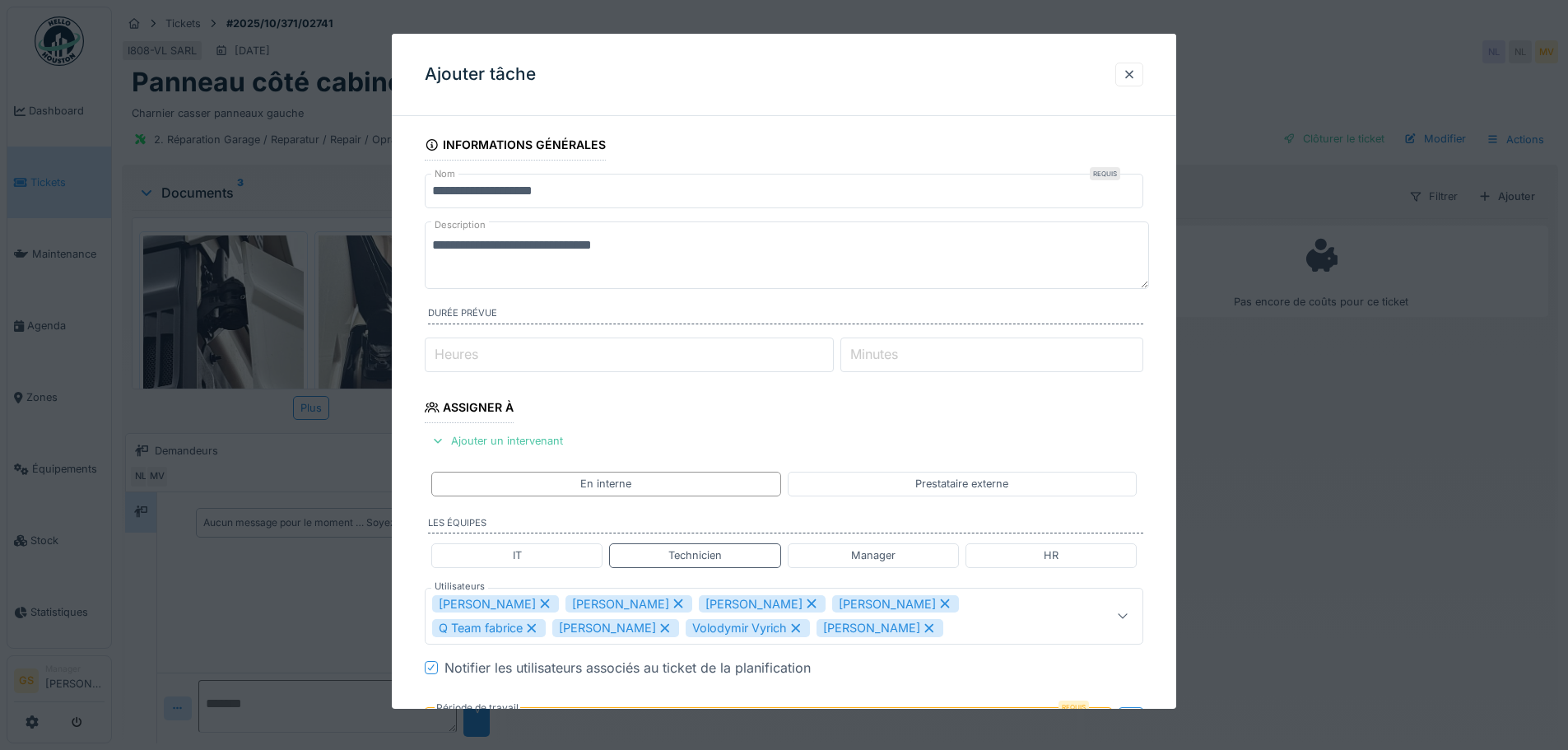
click at [671, 603] on icon at bounding box center [678, 604] width 15 height 12
click at [671, 604] on icon at bounding box center [678, 604] width 15 height 12
click at [671, 603] on icon at bounding box center [678, 604] width 15 height 12
click at [661, 603] on icon at bounding box center [665, 604] width 9 height 9
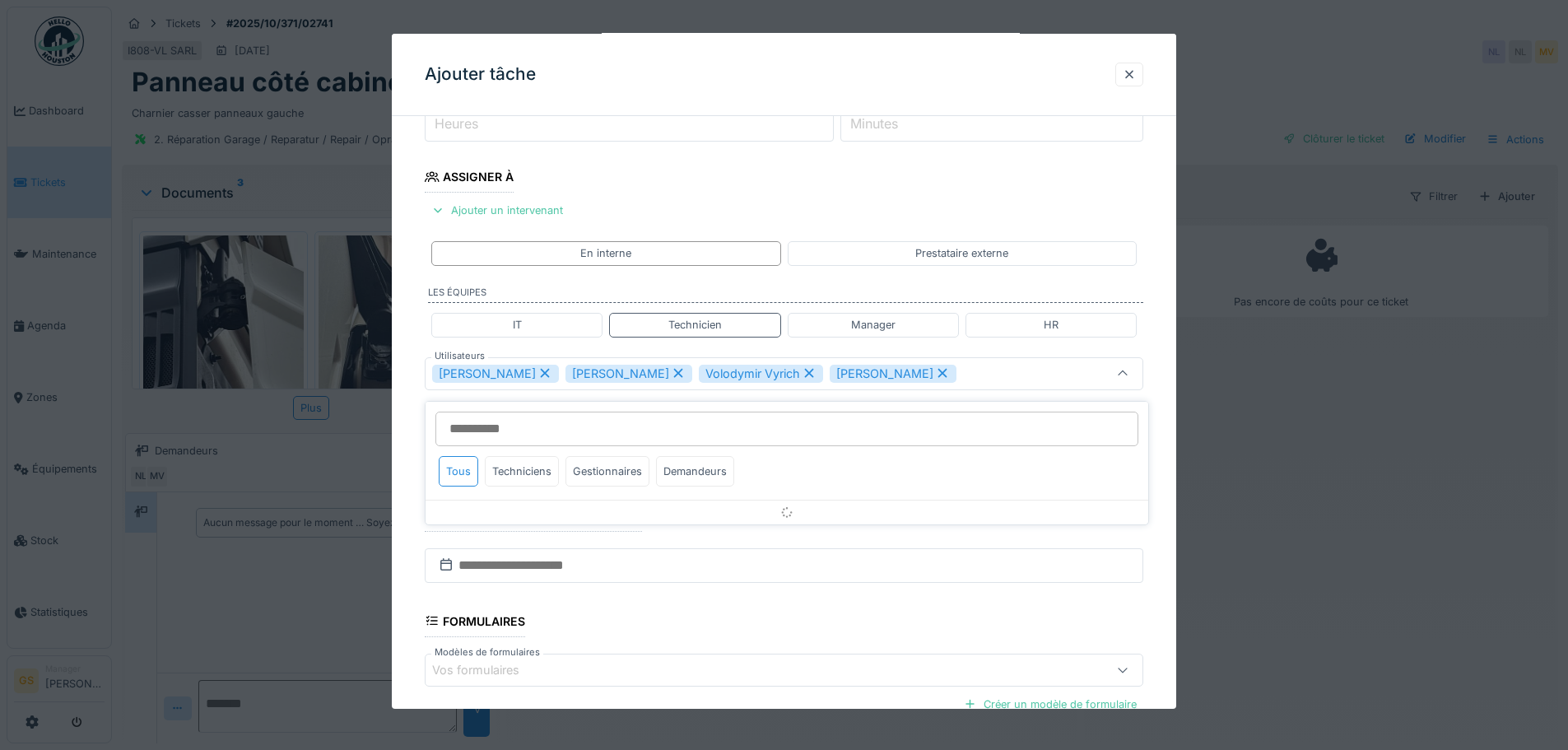
scroll to position [233, 0]
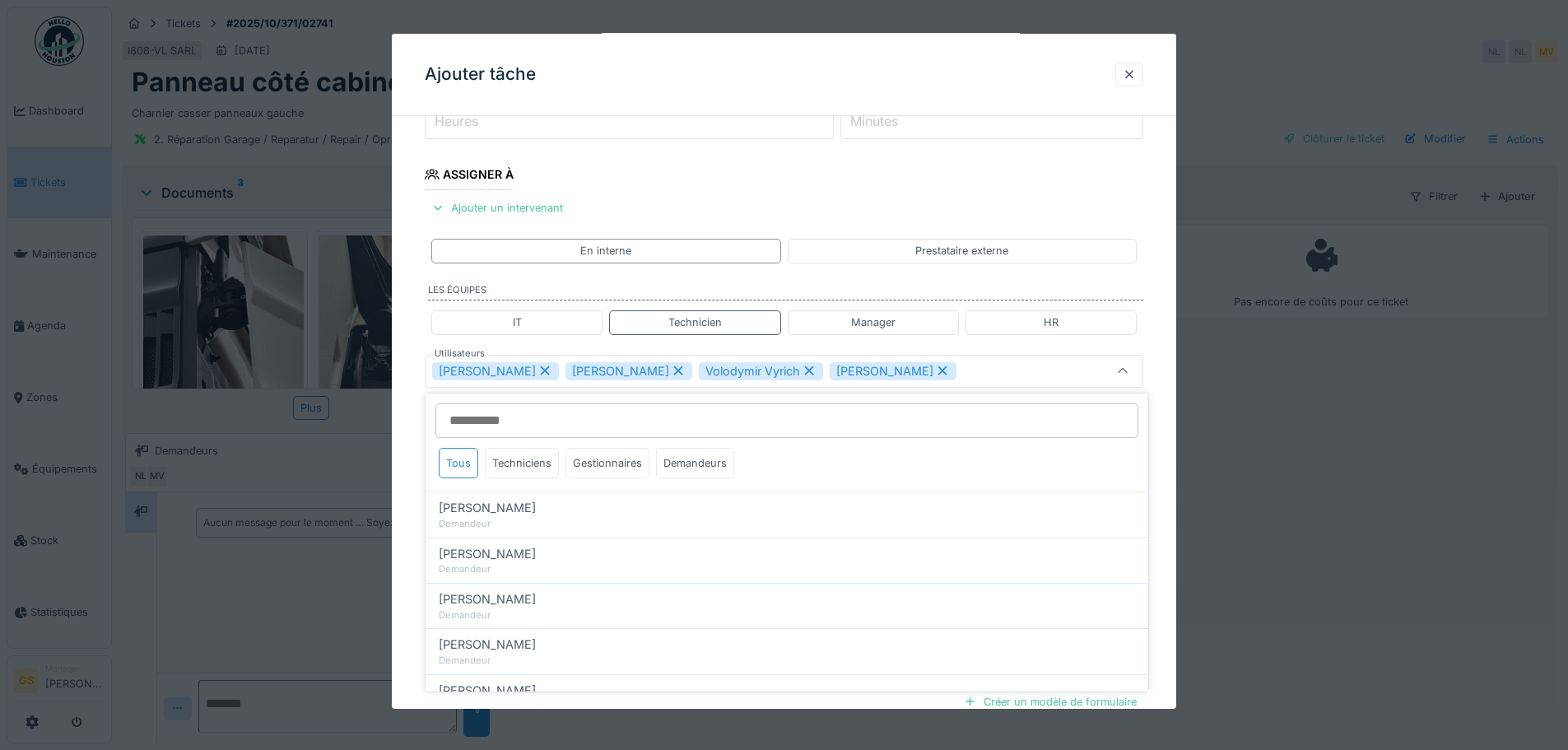
click at [671, 367] on icon at bounding box center [678, 370] width 15 height 12
click at [668, 374] on icon at bounding box center [676, 370] width 15 height 12
click at [671, 366] on icon at bounding box center [678, 370] width 15 height 12
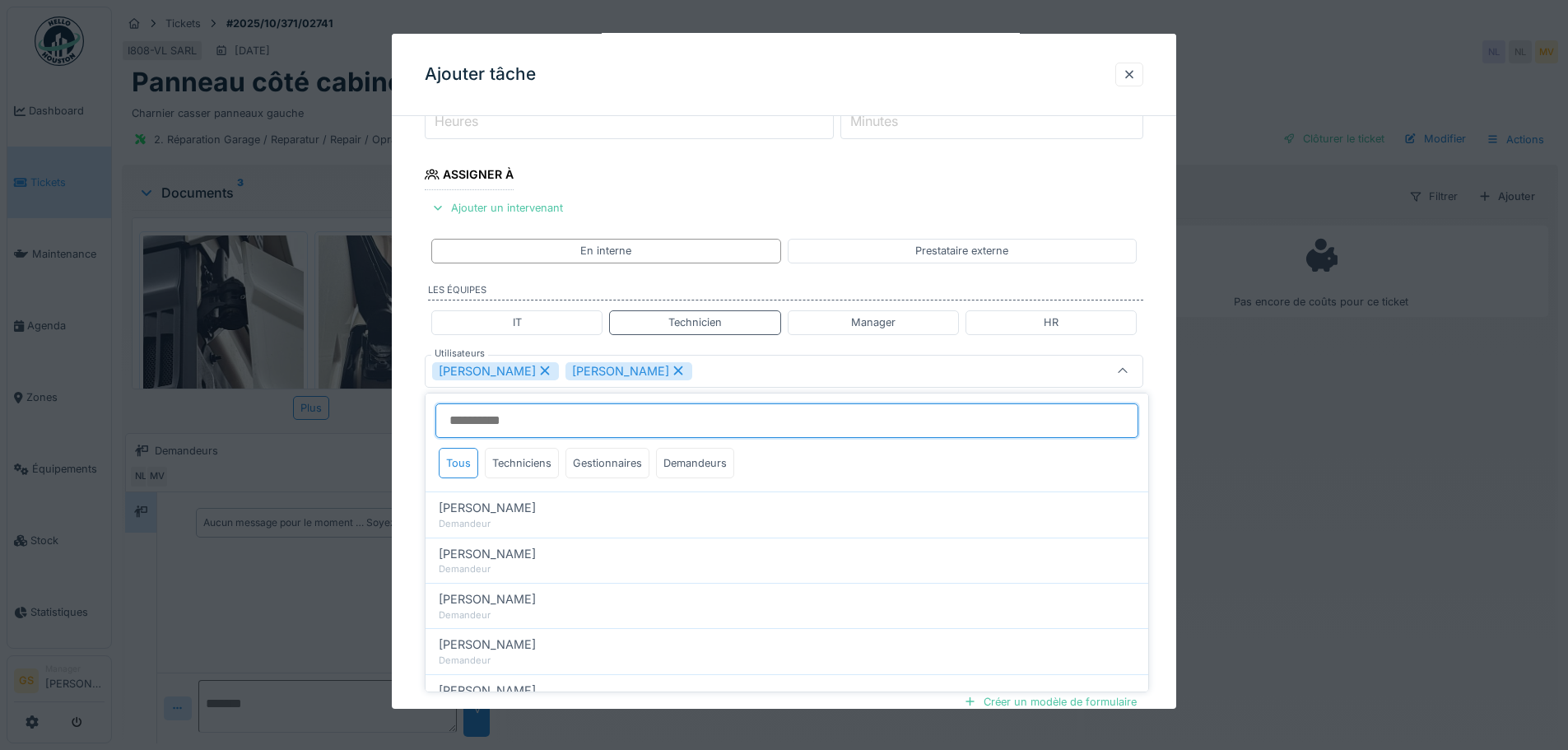
type input "****"
click at [641, 424] on input "Utilisateurs" at bounding box center [787, 420] width 703 height 34
click at [662, 371] on div "Jan Maro" at bounding box center [742, 371] width 620 height 18
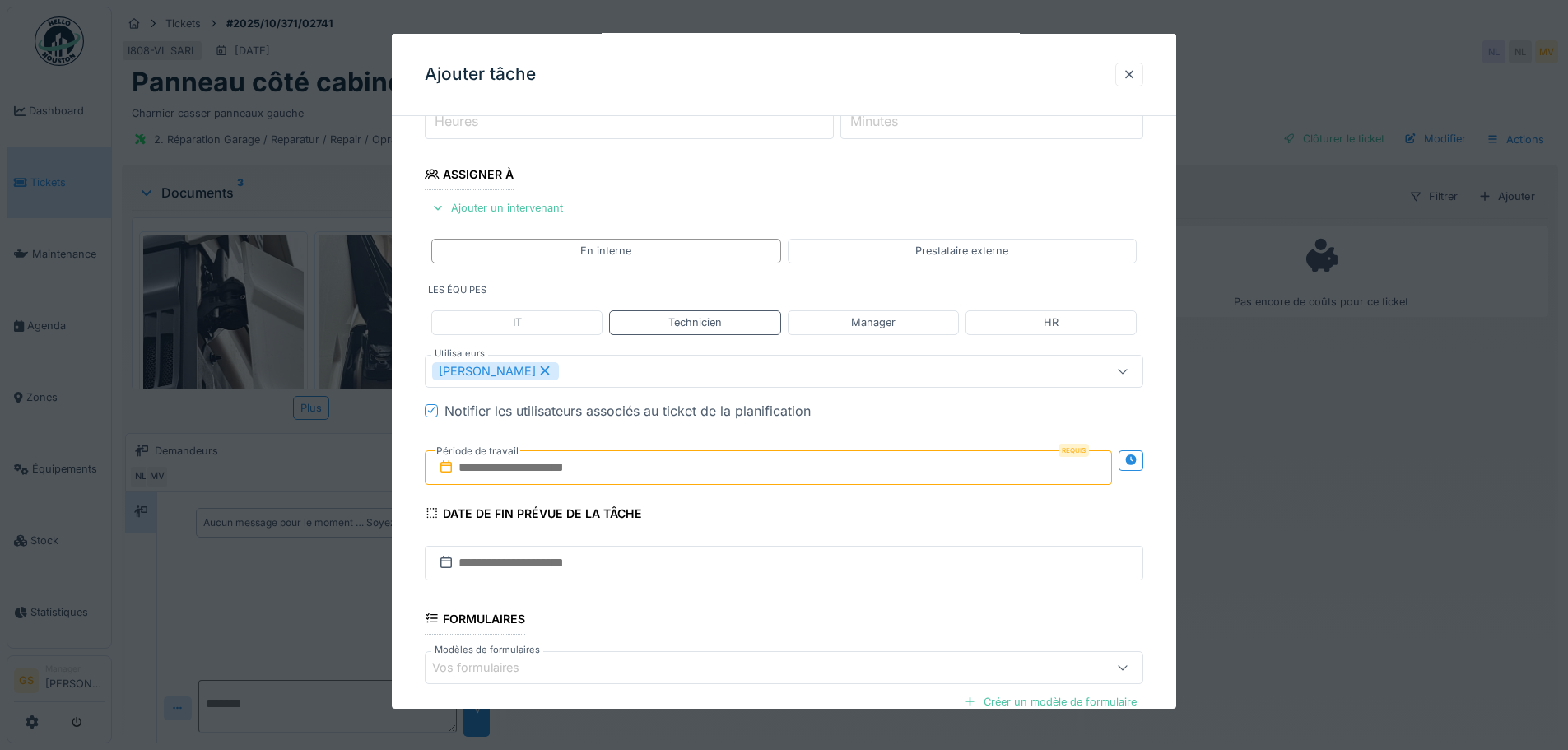
click at [600, 462] on input "text" at bounding box center [769, 467] width 687 height 34
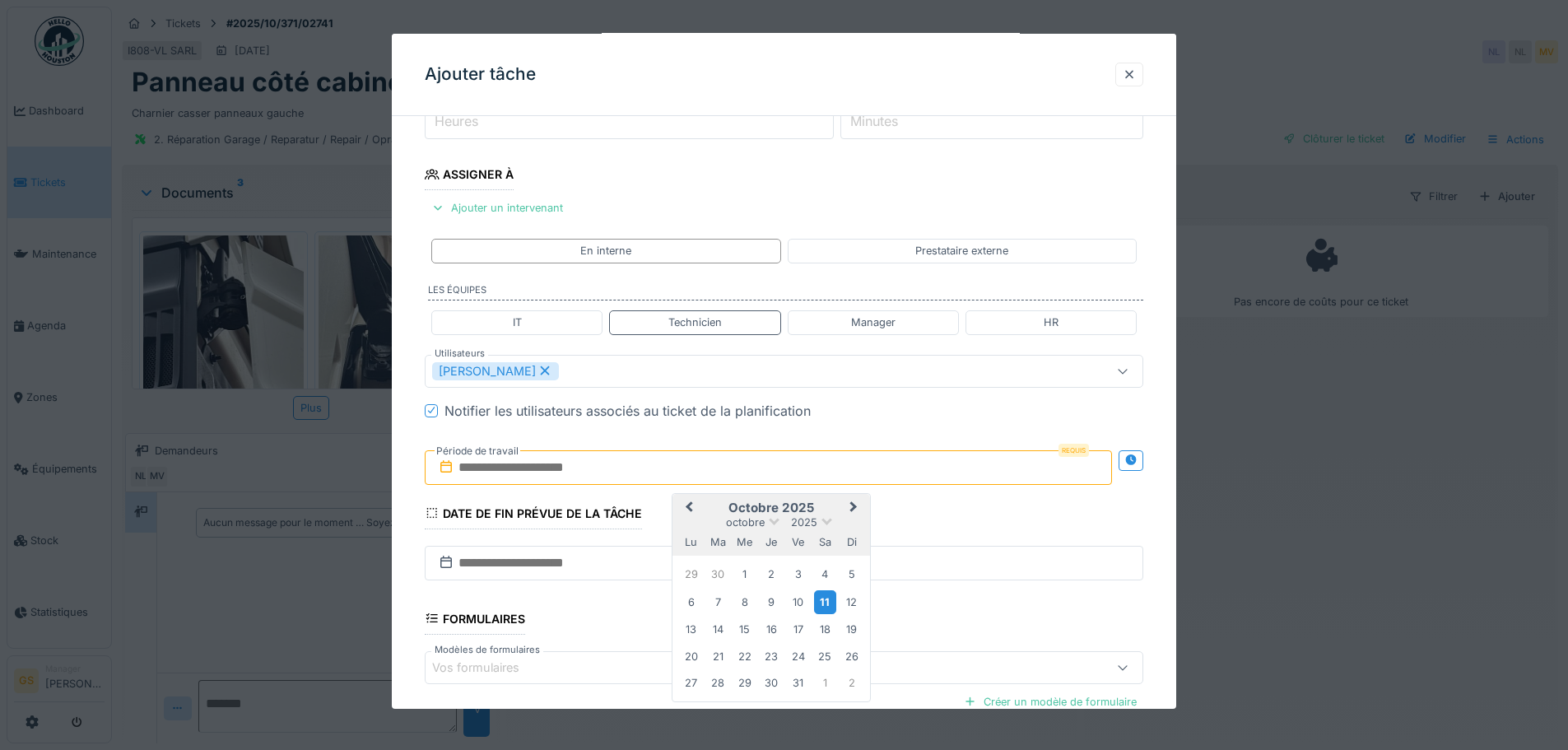
click at [821, 597] on div "11" at bounding box center [825, 602] width 23 height 24
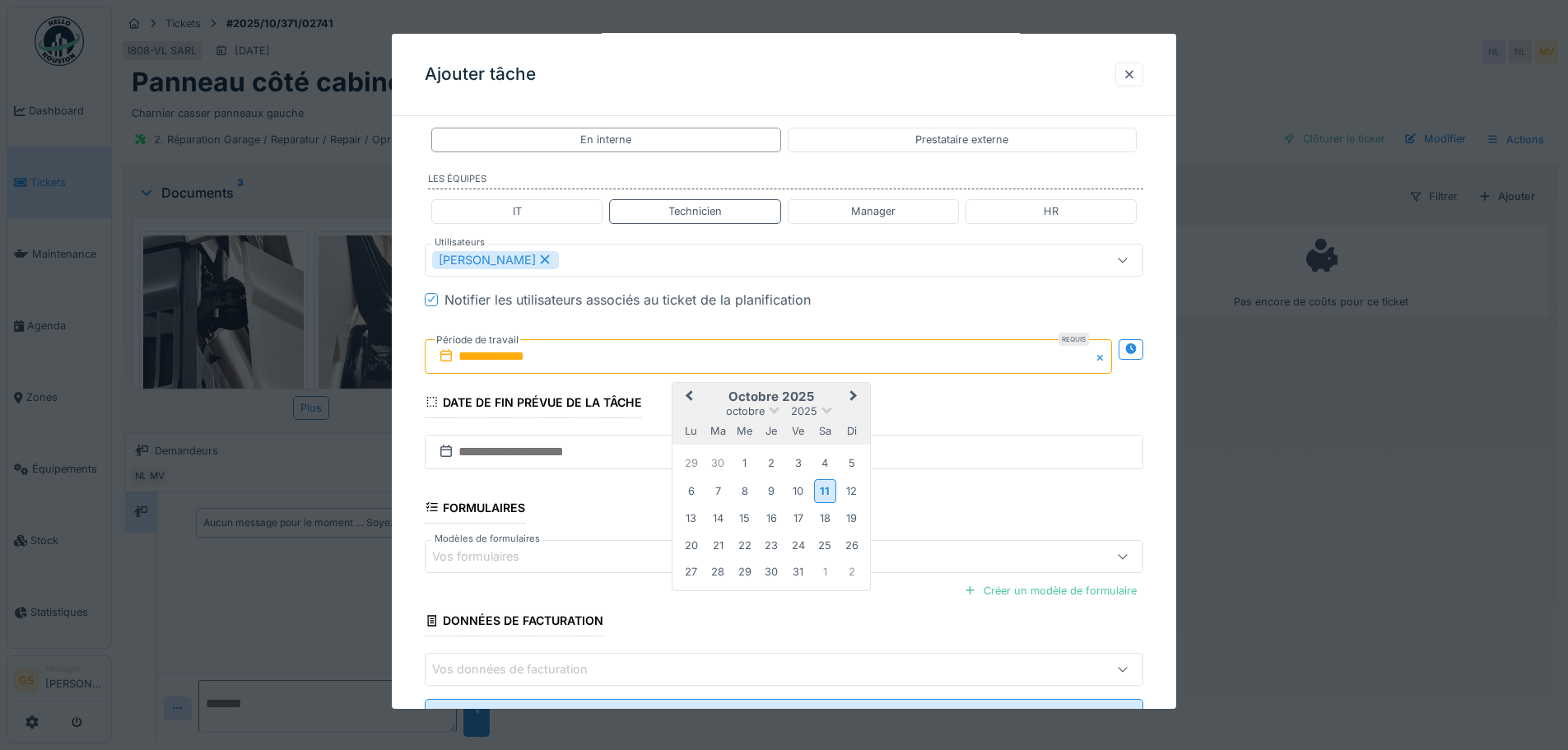
scroll to position [415, 0]
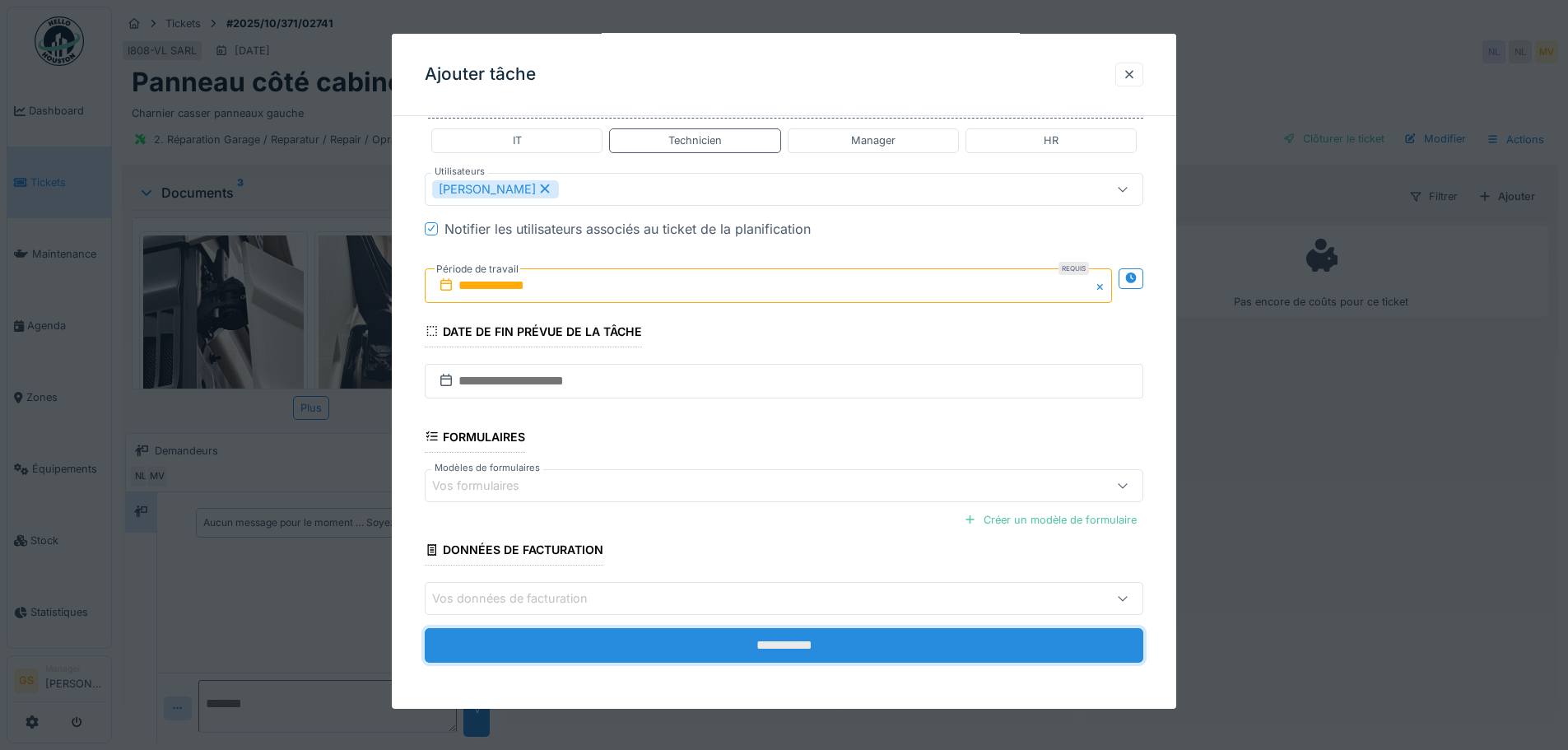
click at [820, 647] on input "**********" at bounding box center [784, 645] width 718 height 34
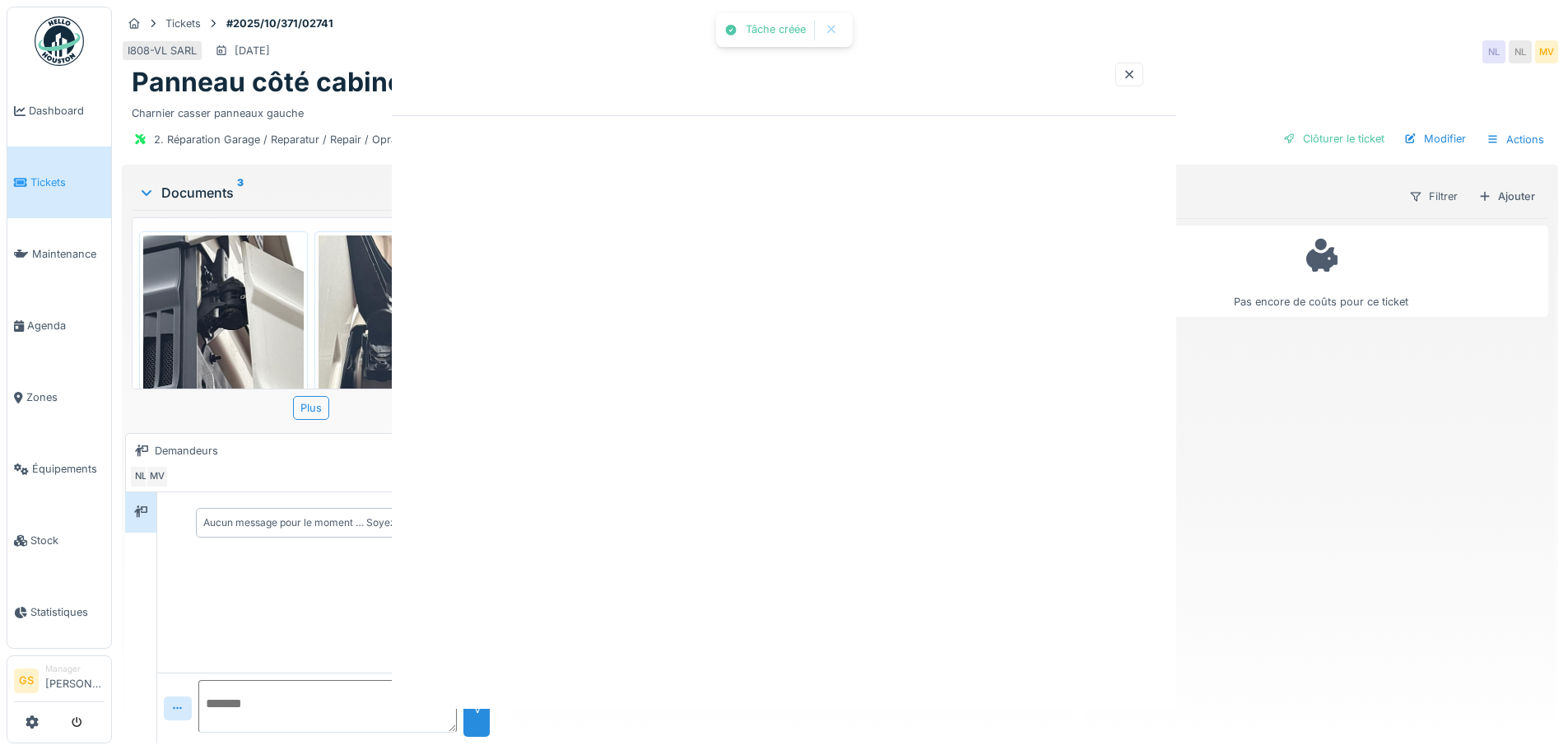
scroll to position [0, 0]
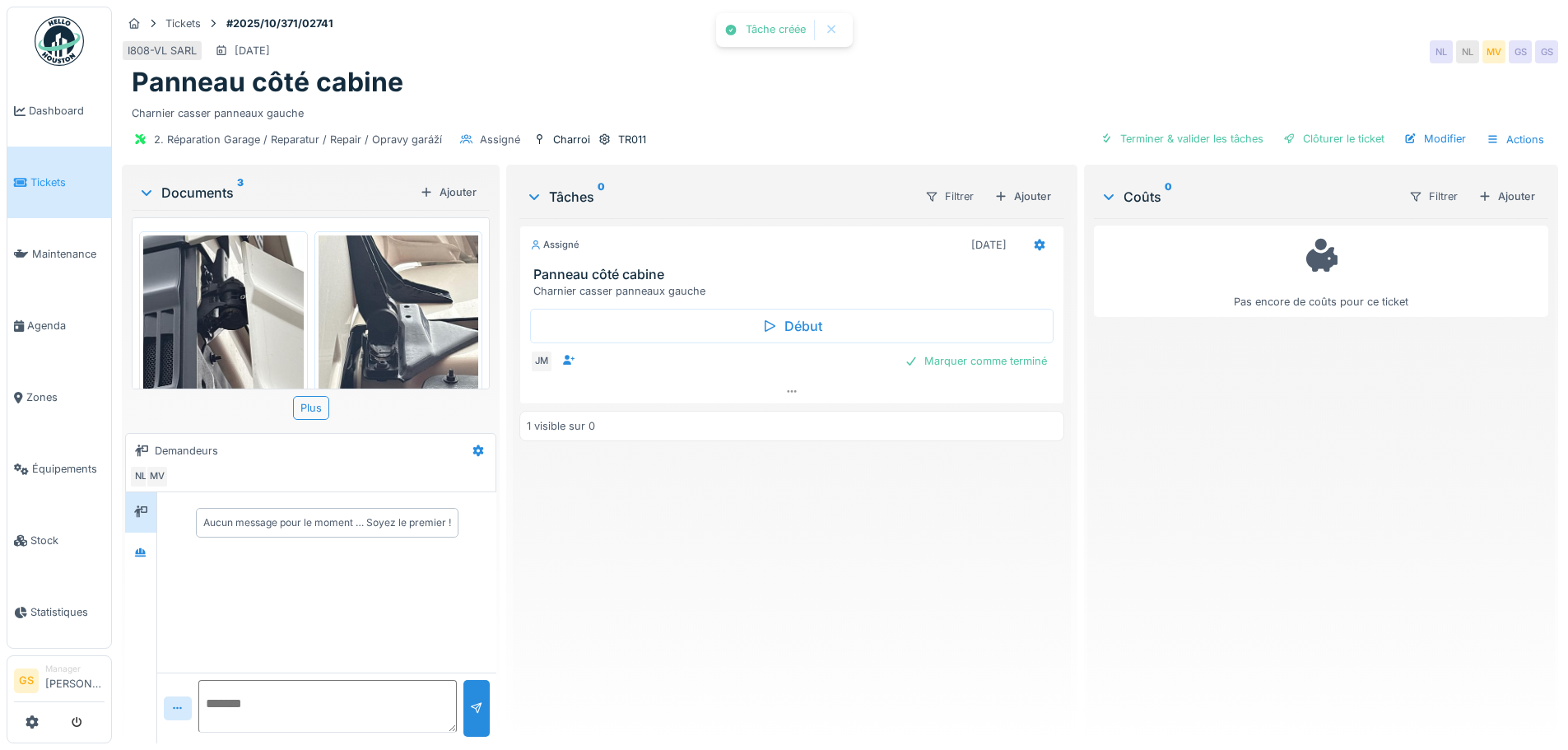
click at [35, 181] on span "Tickets" at bounding box center [67, 182] width 74 height 16
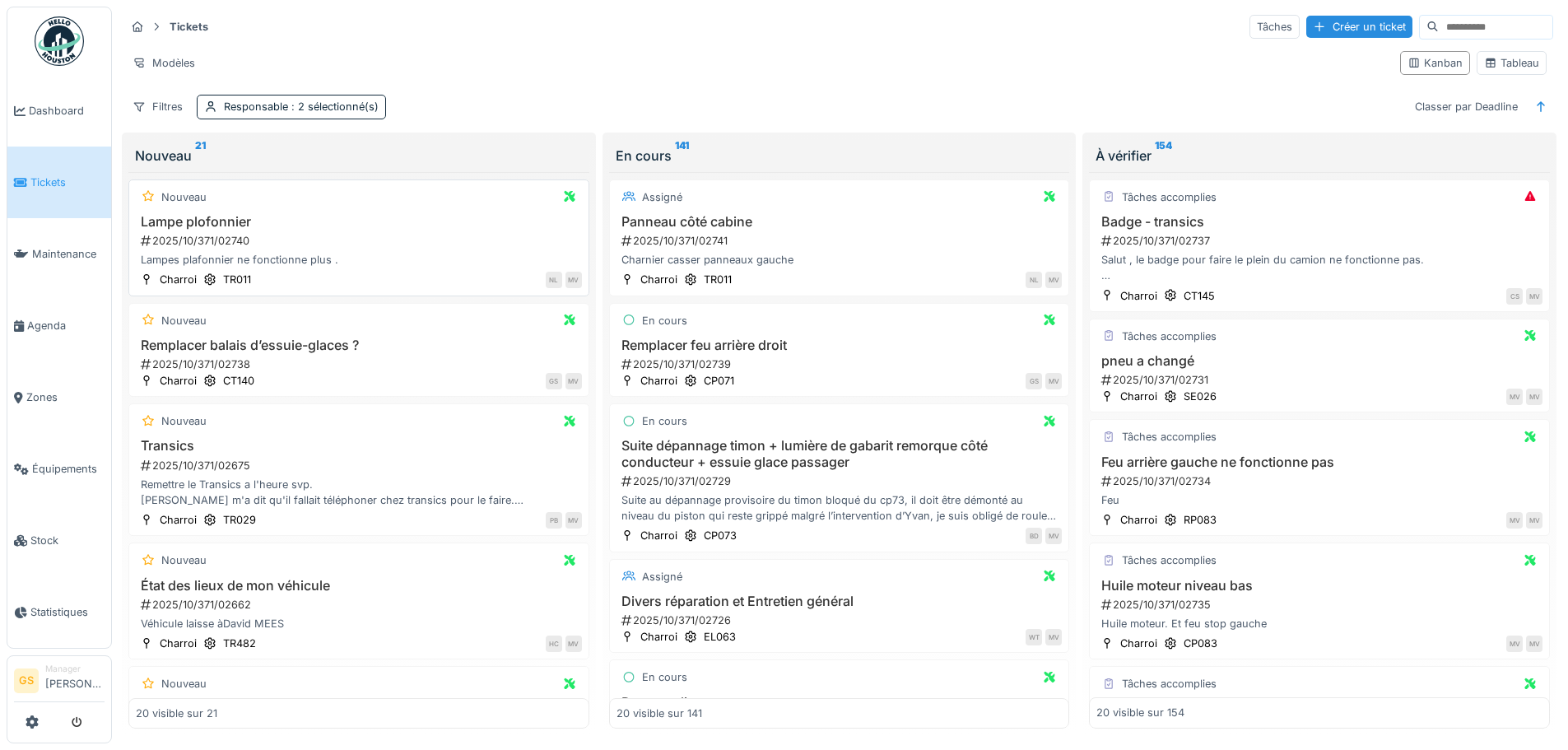
click at [213, 239] on div "2025/10/371/02740" at bounding box center [360, 241] width 443 height 16
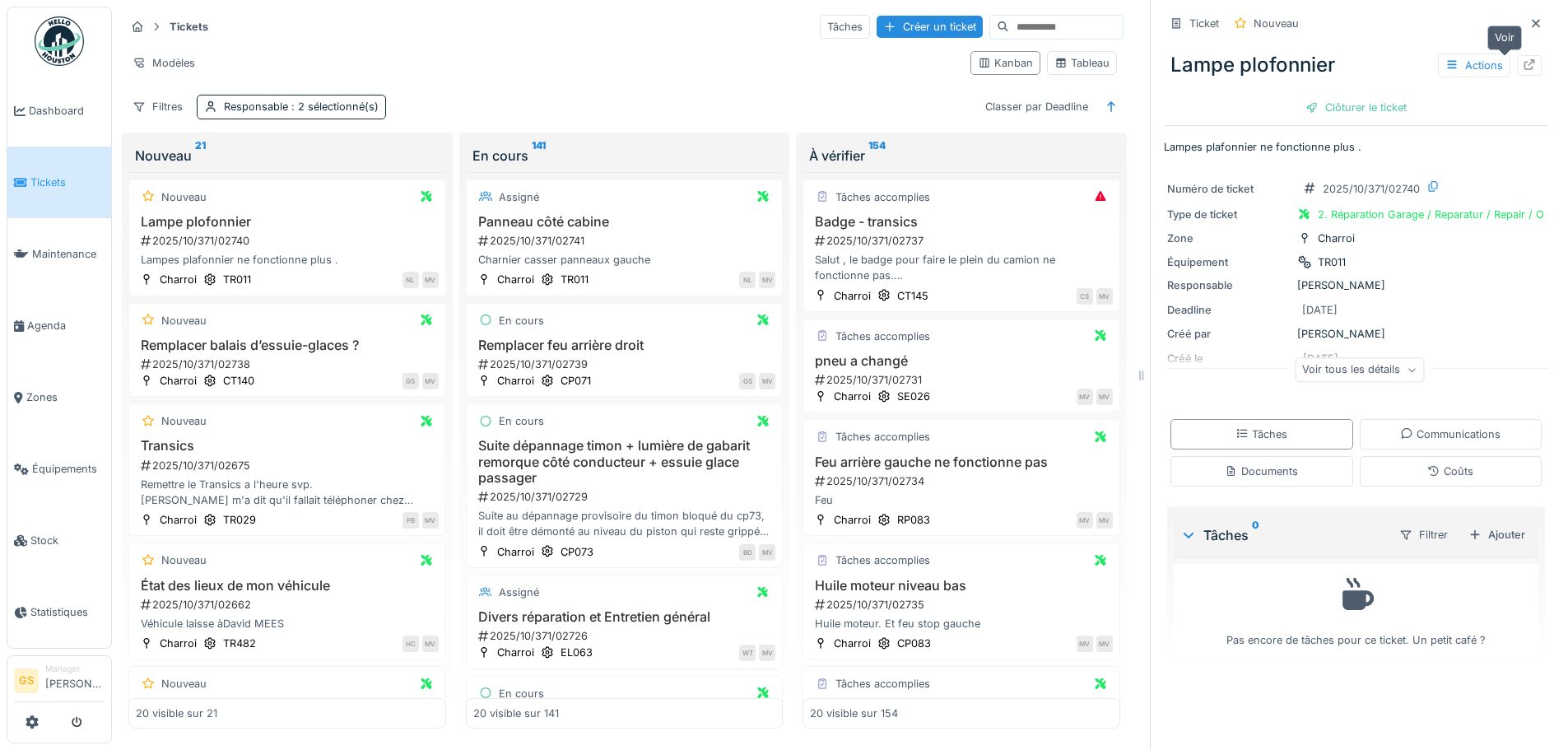
click at [1523, 62] on icon at bounding box center [1530, 64] width 13 height 11
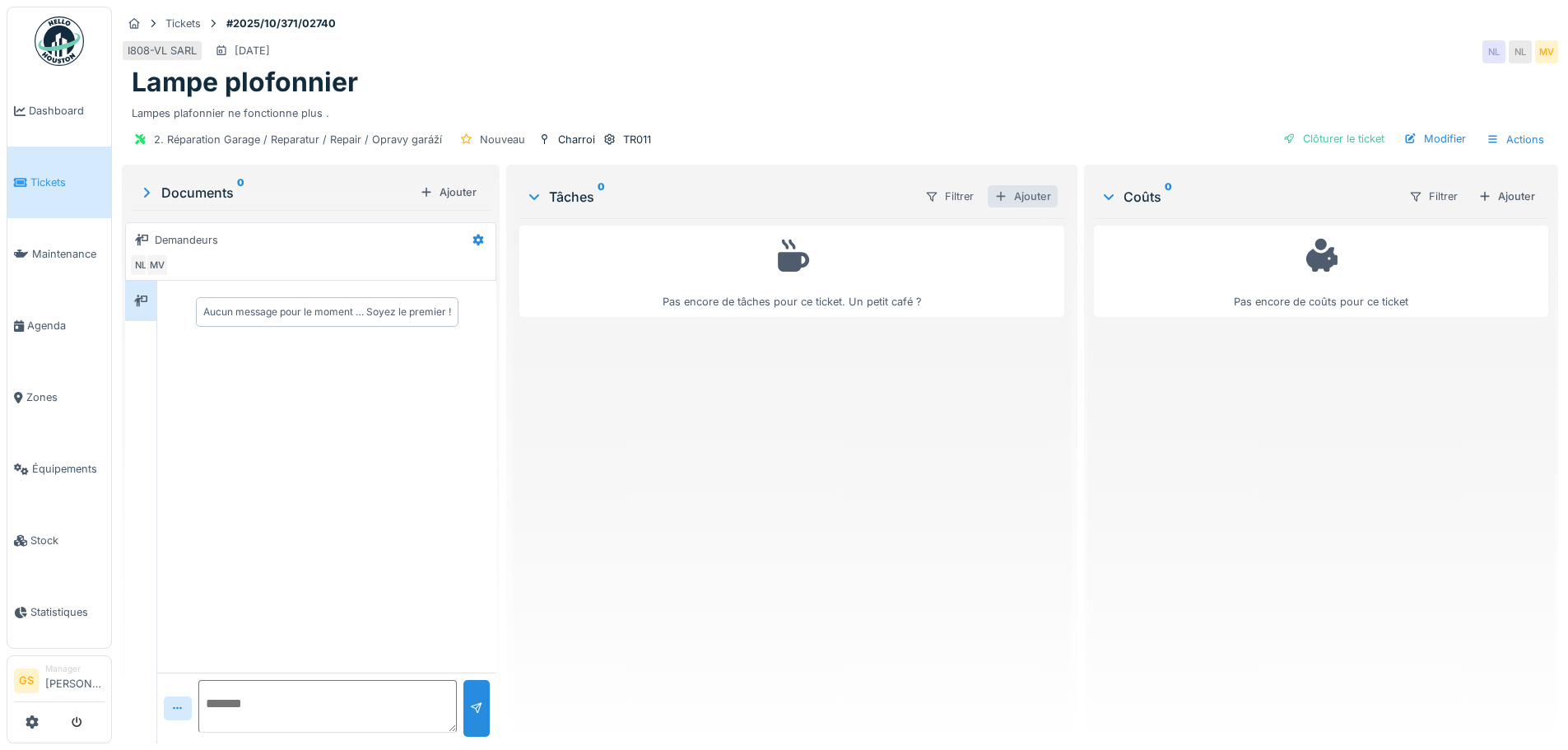
click at [1025, 192] on div "Ajouter" at bounding box center [1023, 196] width 70 height 23
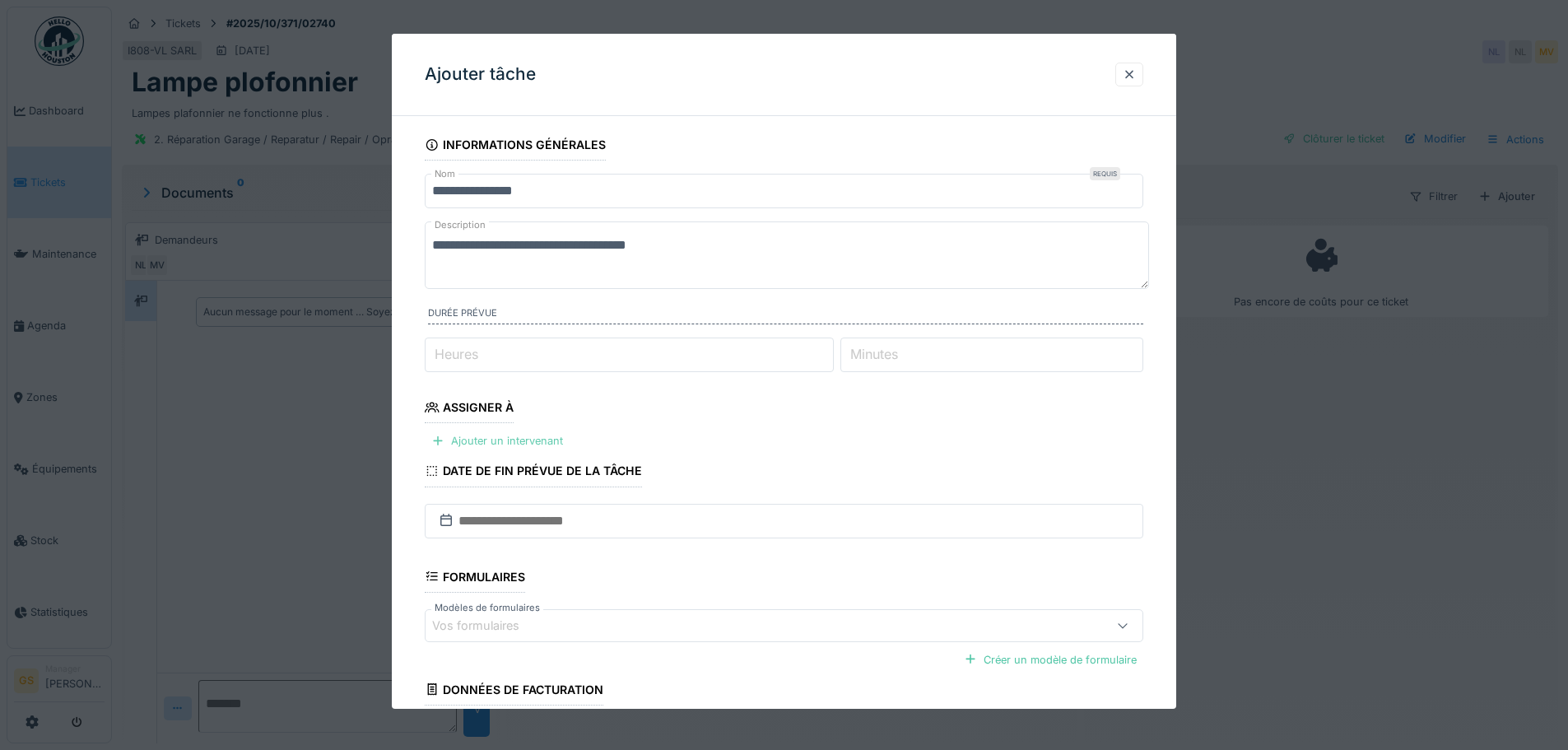
click at [519, 441] on div "Ajouter un intervenant" at bounding box center [497, 441] width 145 height 23
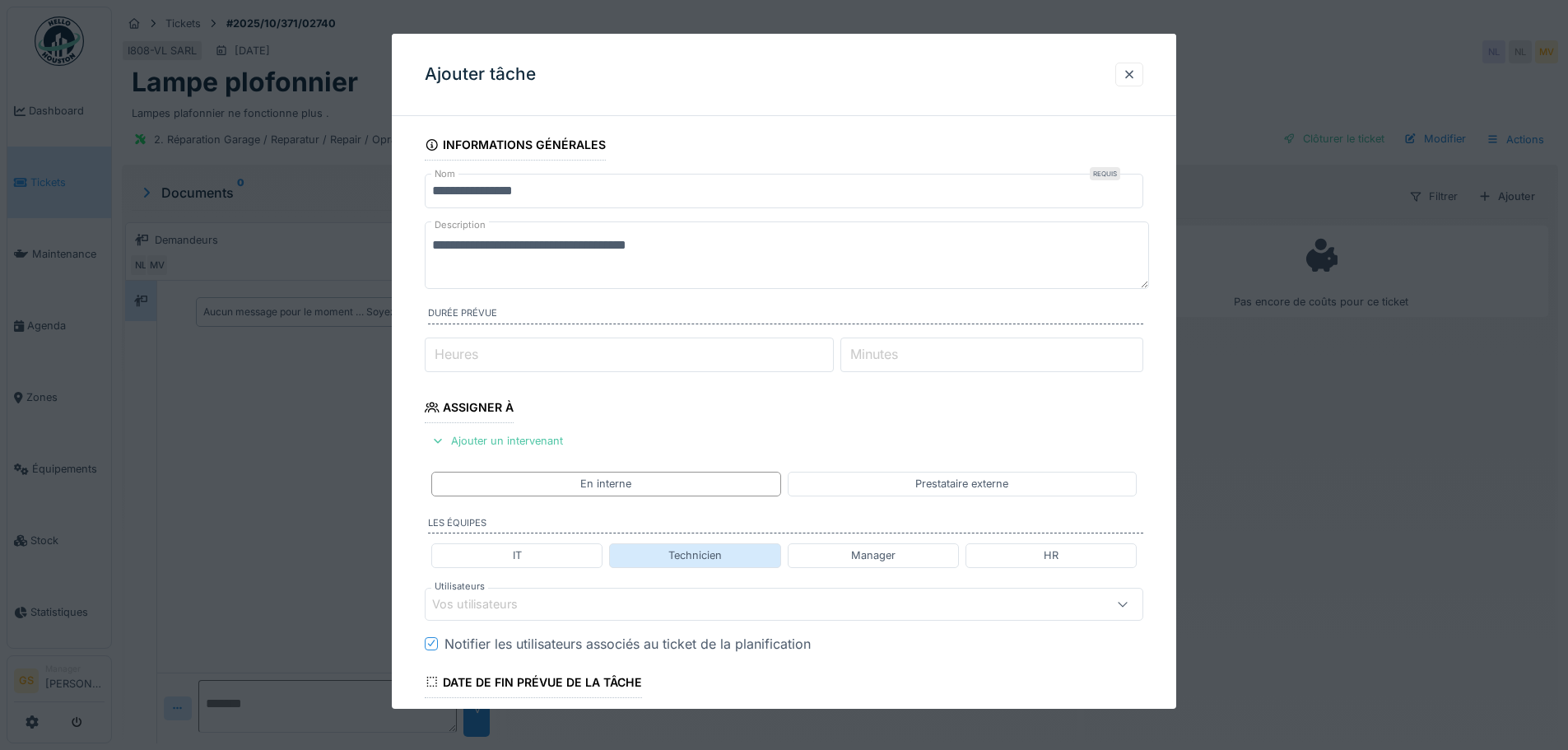
click at [704, 550] on div "Technicien" at bounding box center [695, 555] width 54 height 16
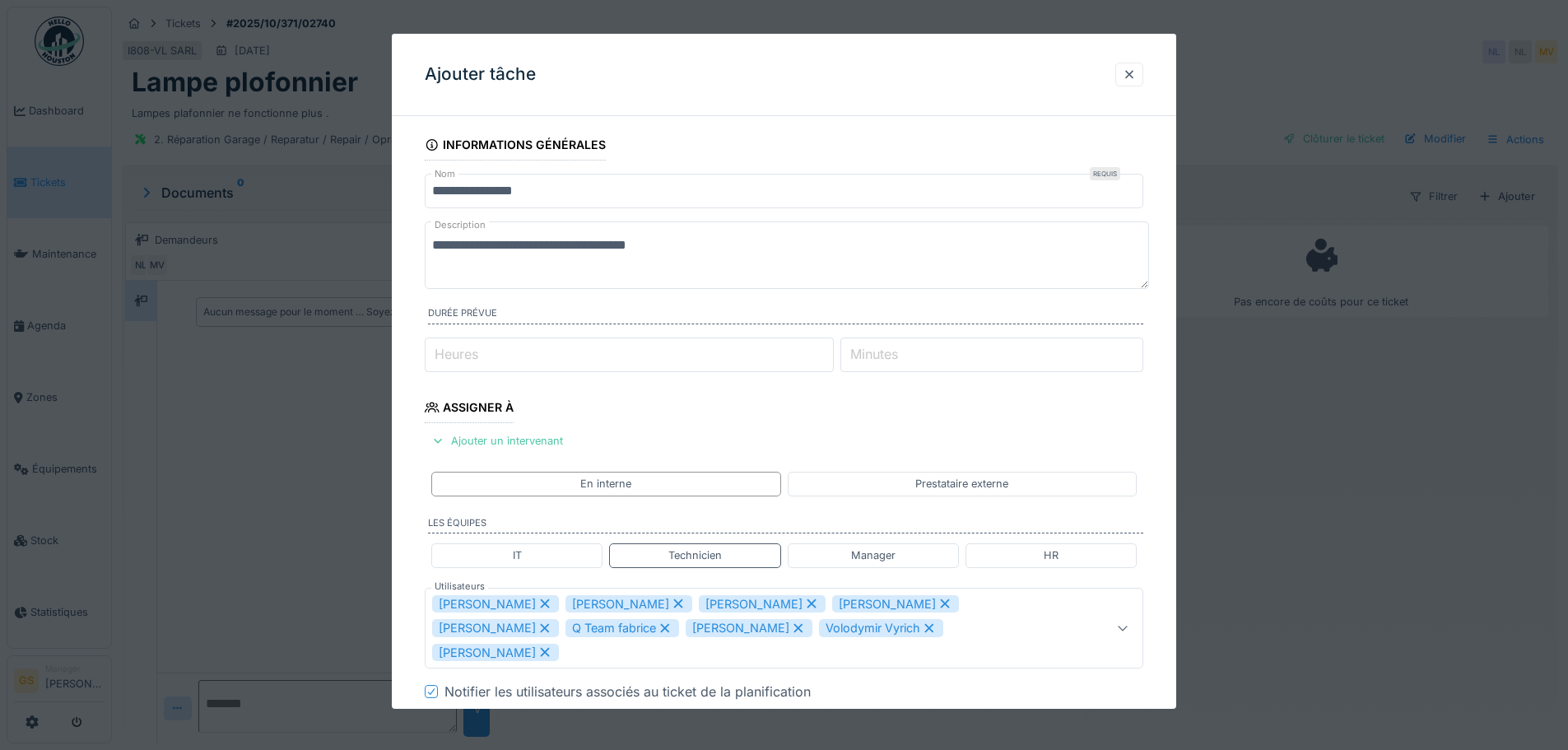
click at [538, 607] on icon at bounding box center [545, 604] width 15 height 12
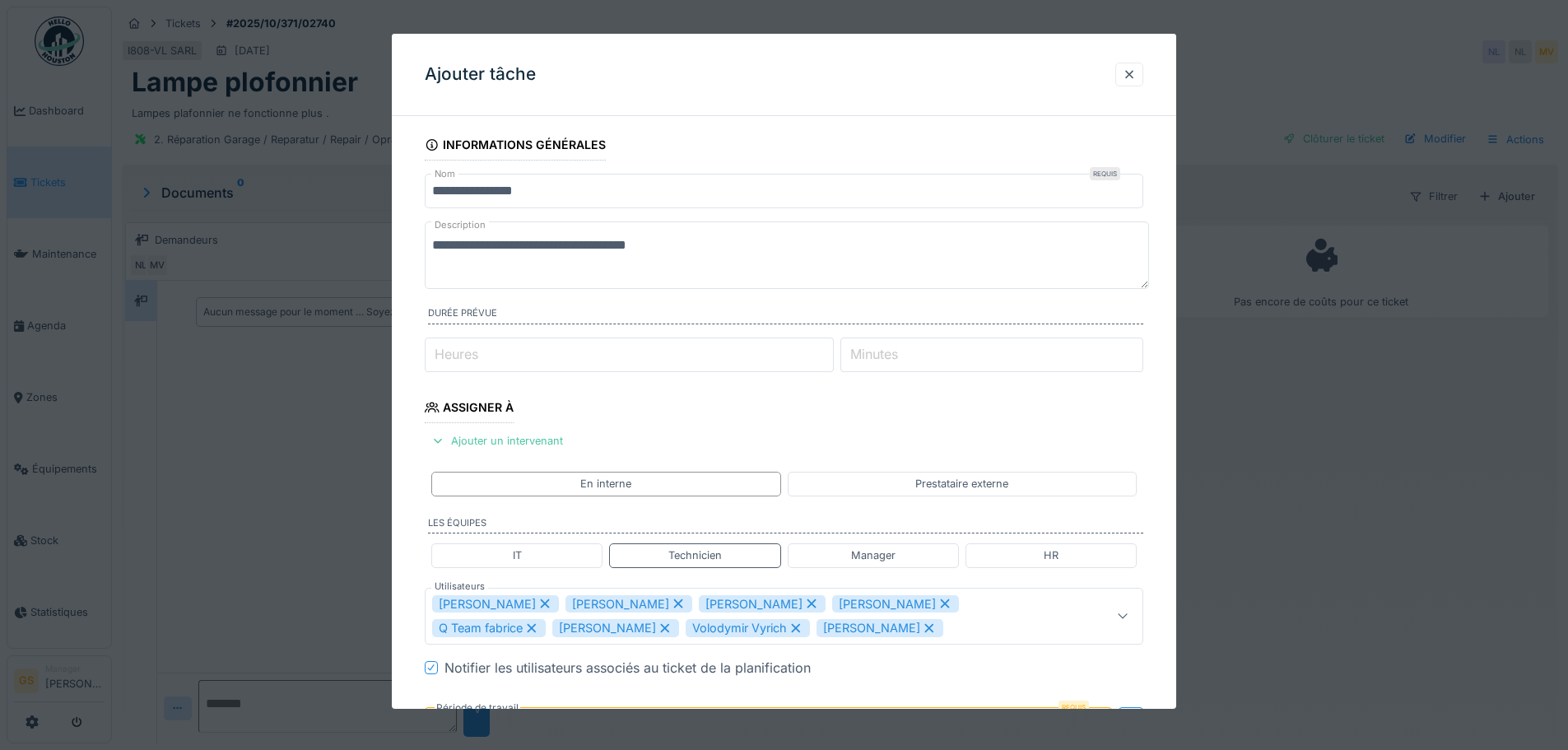
click at [674, 603] on icon at bounding box center [678, 604] width 9 height 9
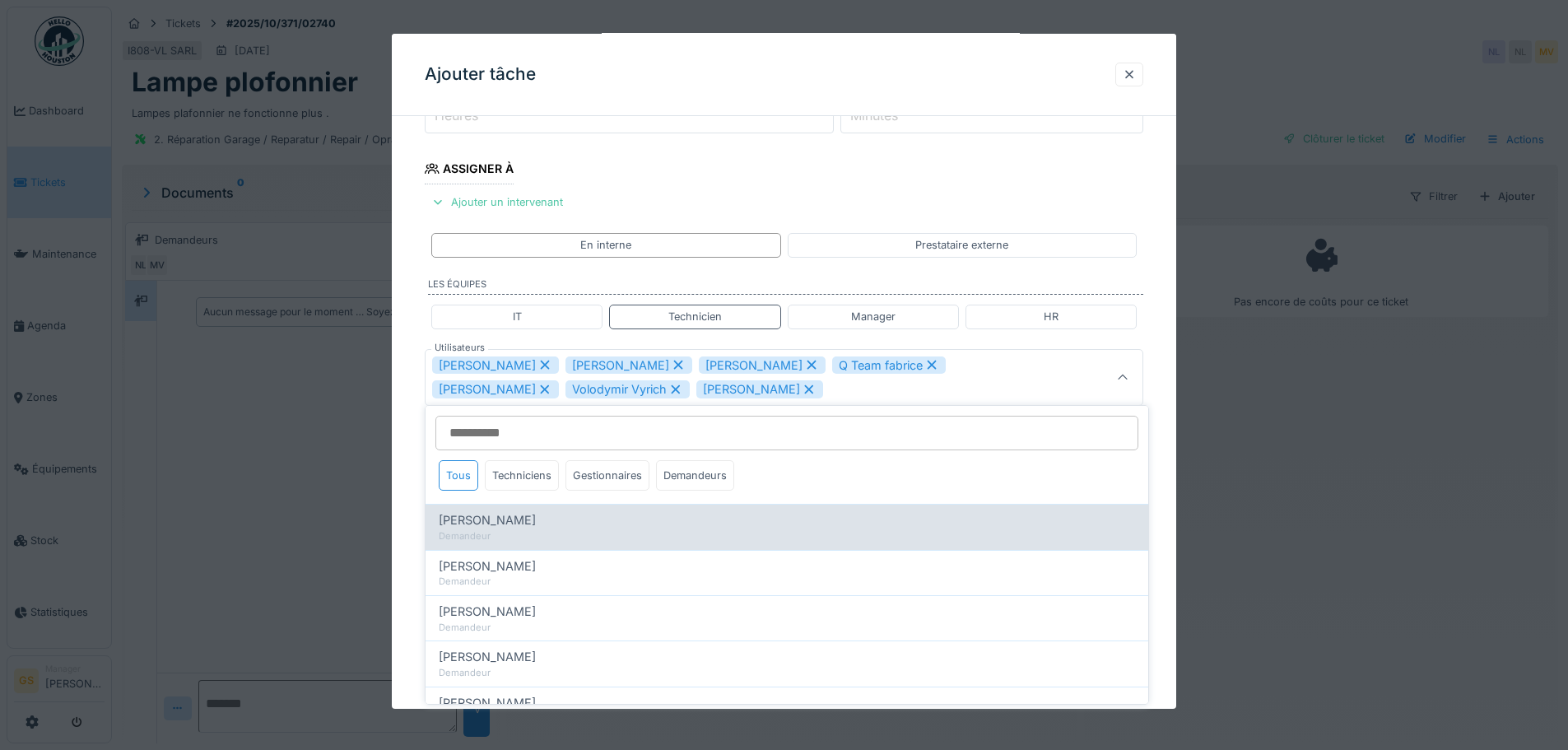
scroll to position [244, 0]
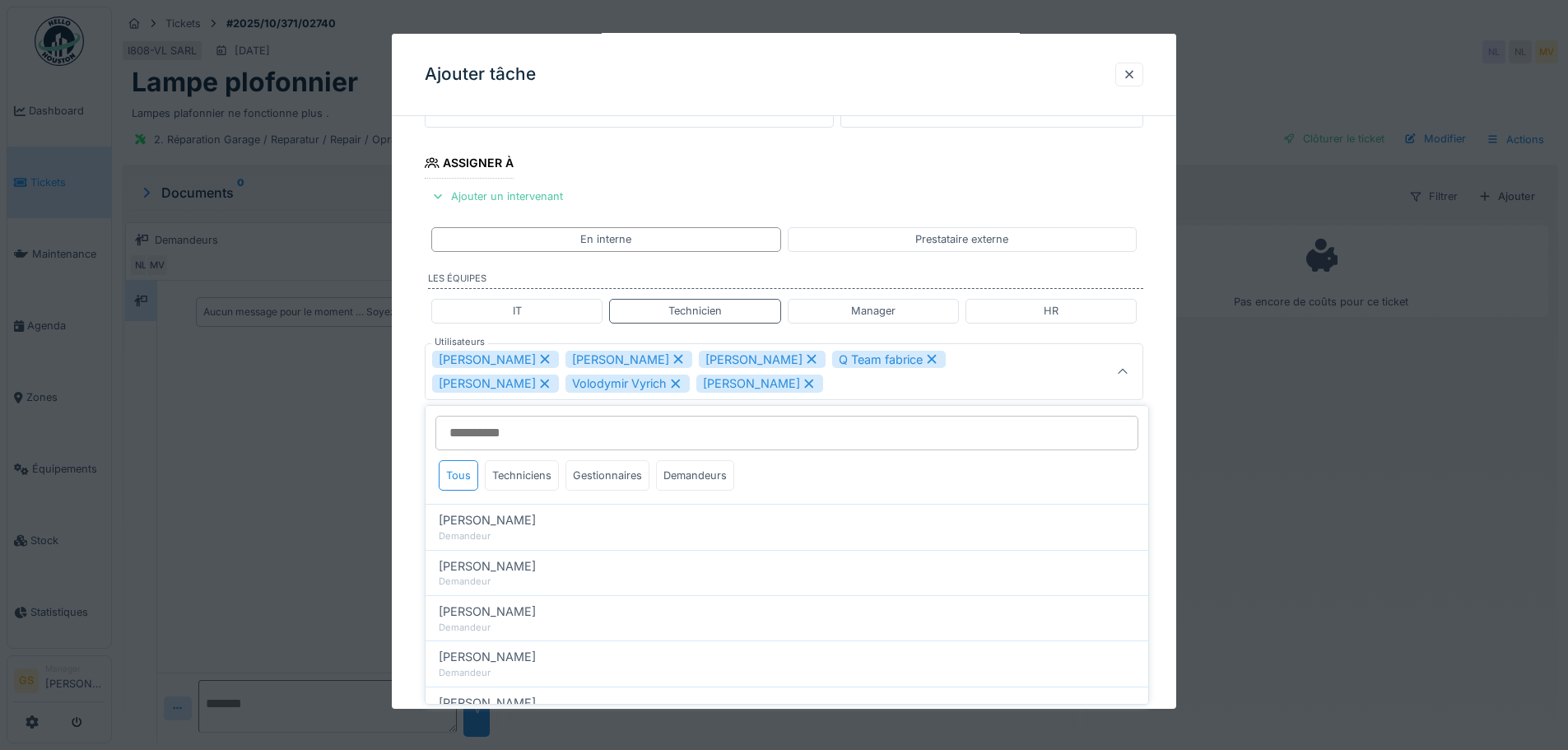
click at [671, 357] on icon at bounding box center [678, 359] width 15 height 12
click at [671, 360] on icon at bounding box center [678, 359] width 15 height 12
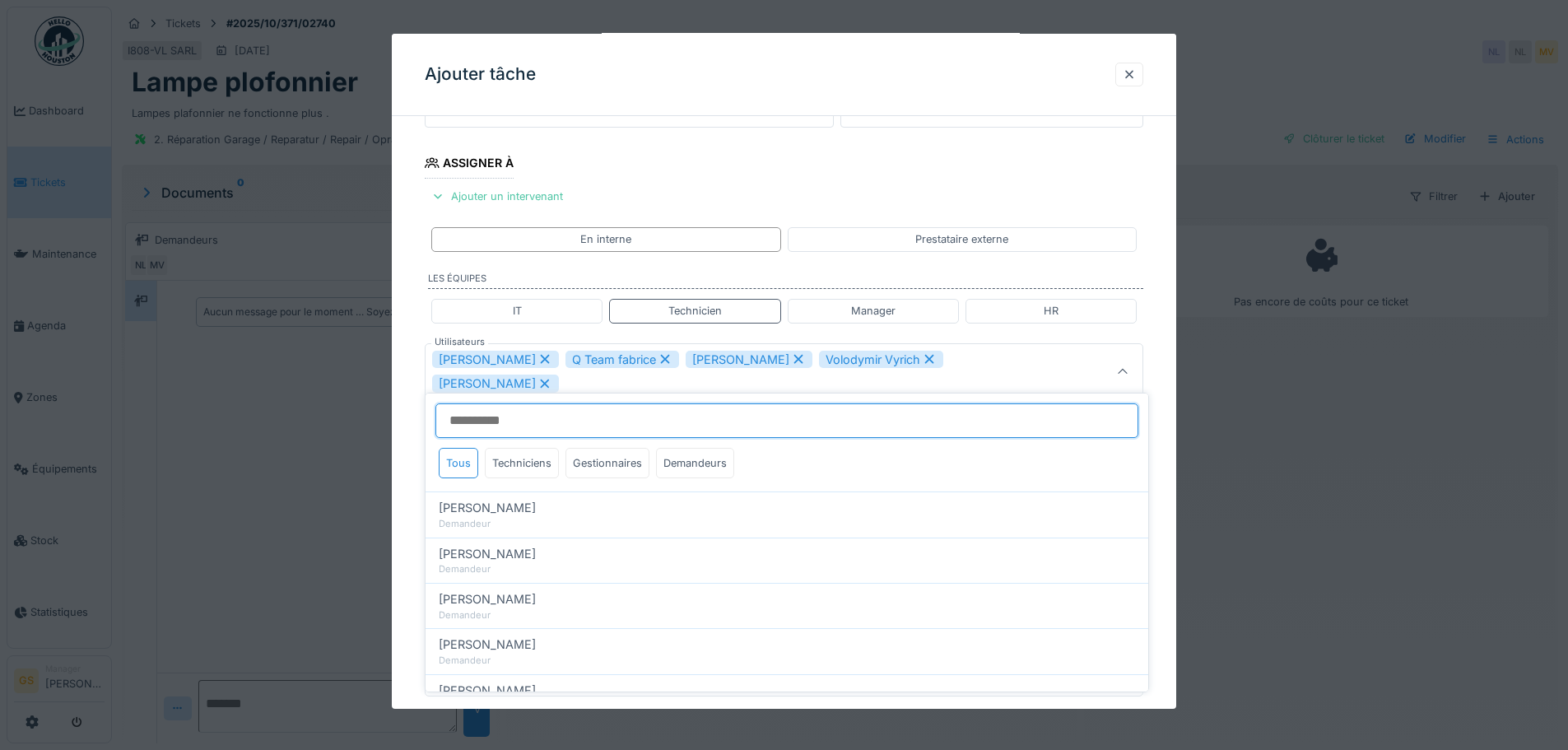
scroll to position [233, 0]
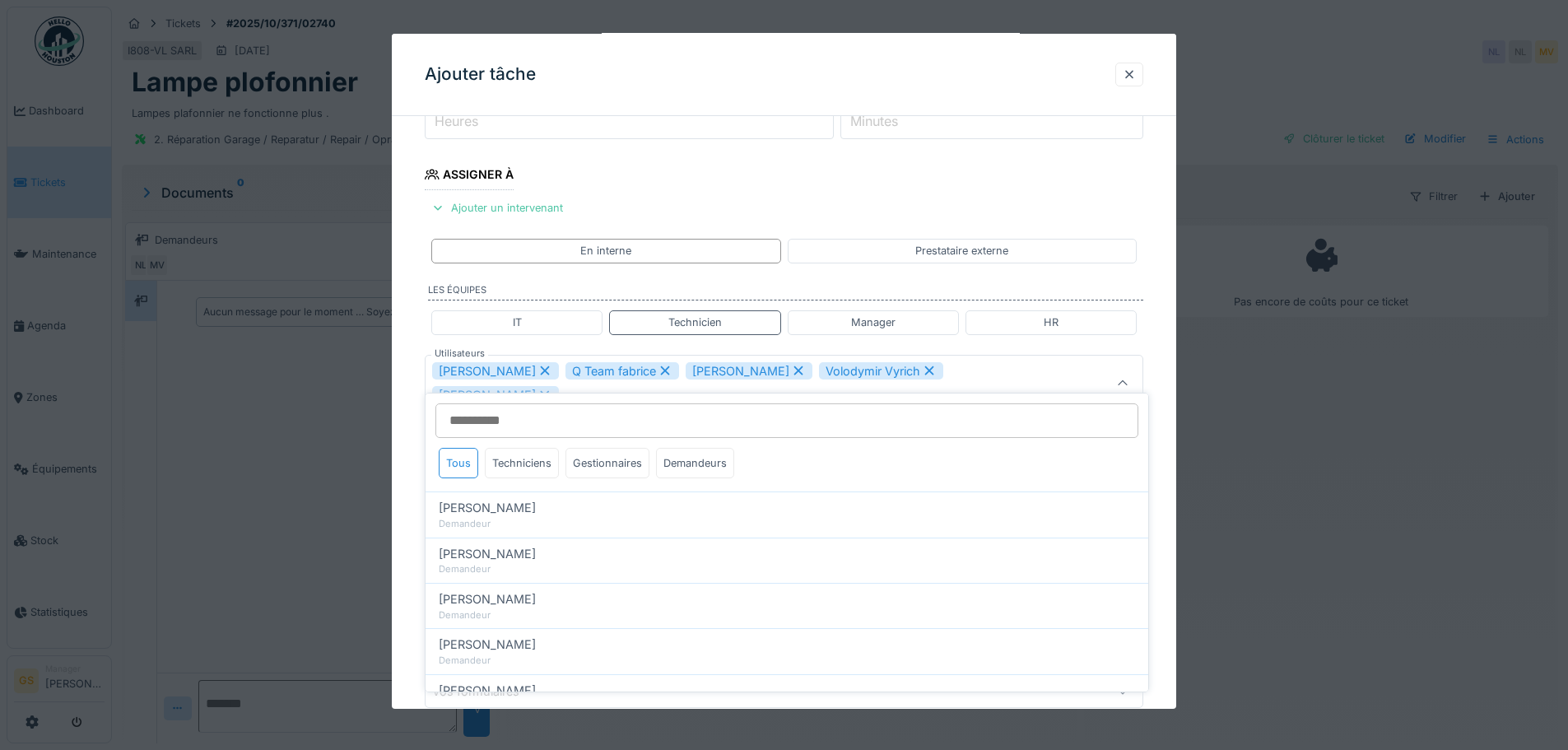
click at [658, 369] on icon at bounding box center [666, 370] width 15 height 12
click at [671, 365] on icon at bounding box center [678, 370] width 15 height 12
click at [668, 366] on icon at bounding box center [676, 370] width 15 height 12
click at [671, 368] on icon at bounding box center [678, 370] width 15 height 12
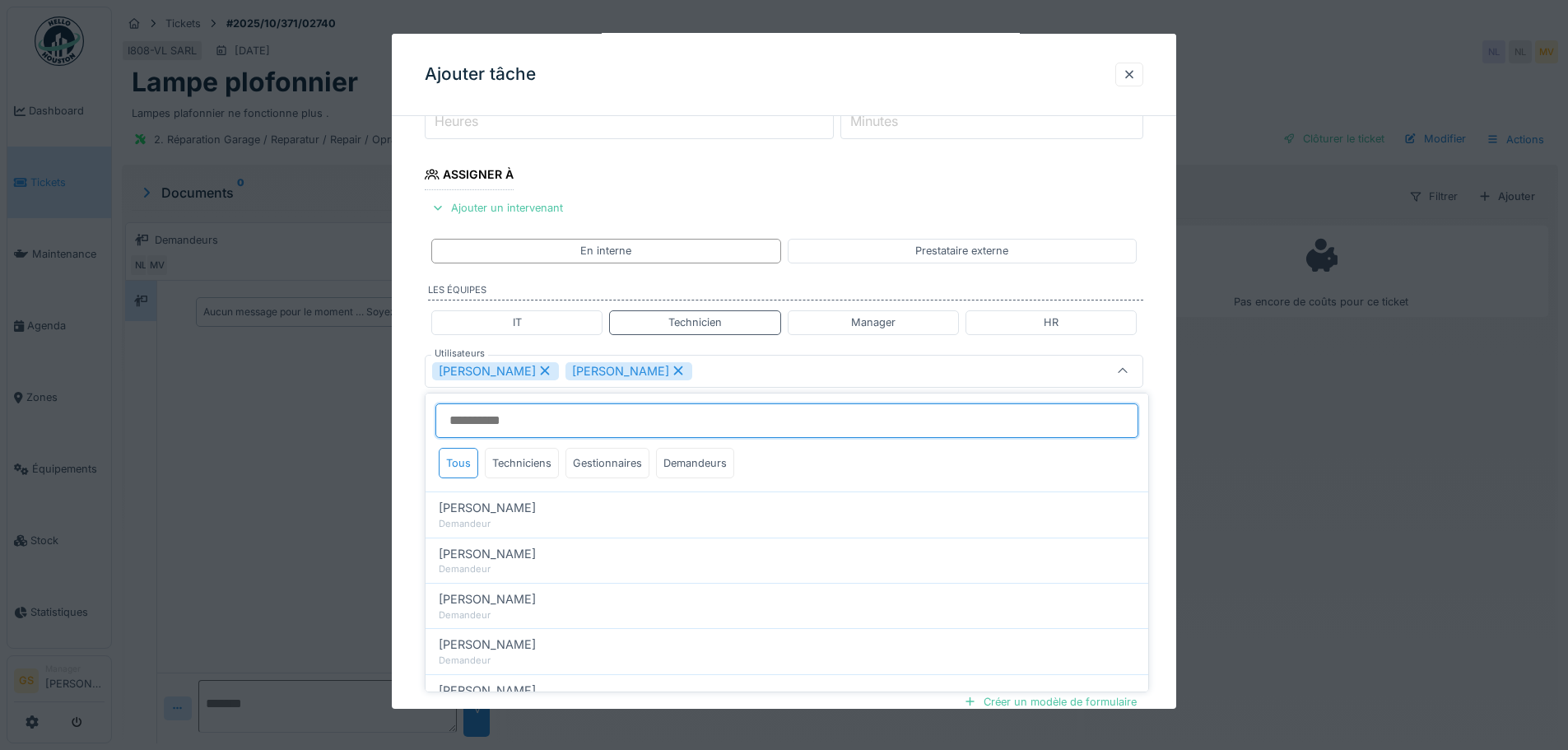
type input "****"
click at [620, 431] on input "Utilisateurs" at bounding box center [787, 420] width 703 height 34
click at [622, 359] on div "Jan Maro" at bounding box center [784, 370] width 718 height 33
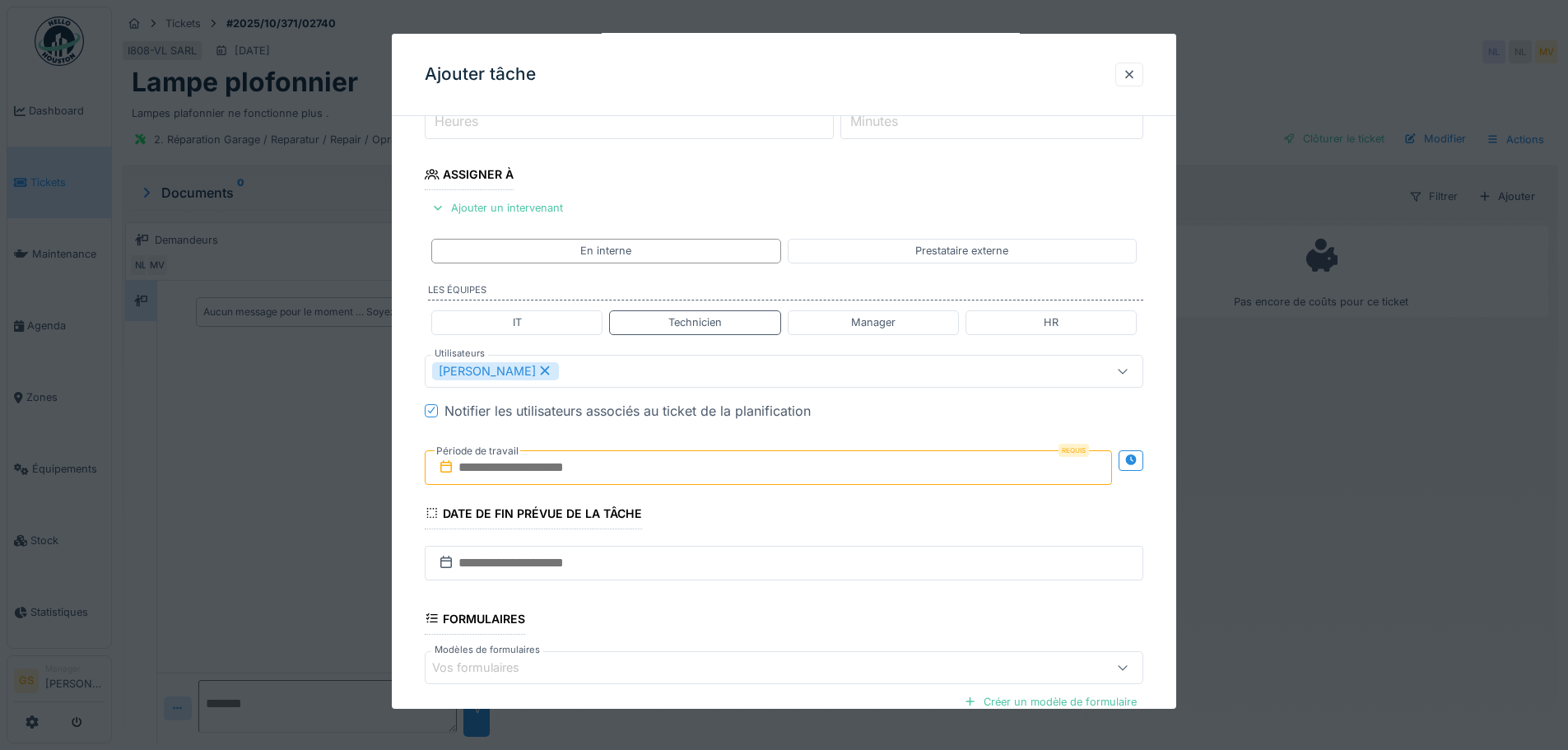
click at [601, 473] on input "text" at bounding box center [769, 467] width 687 height 34
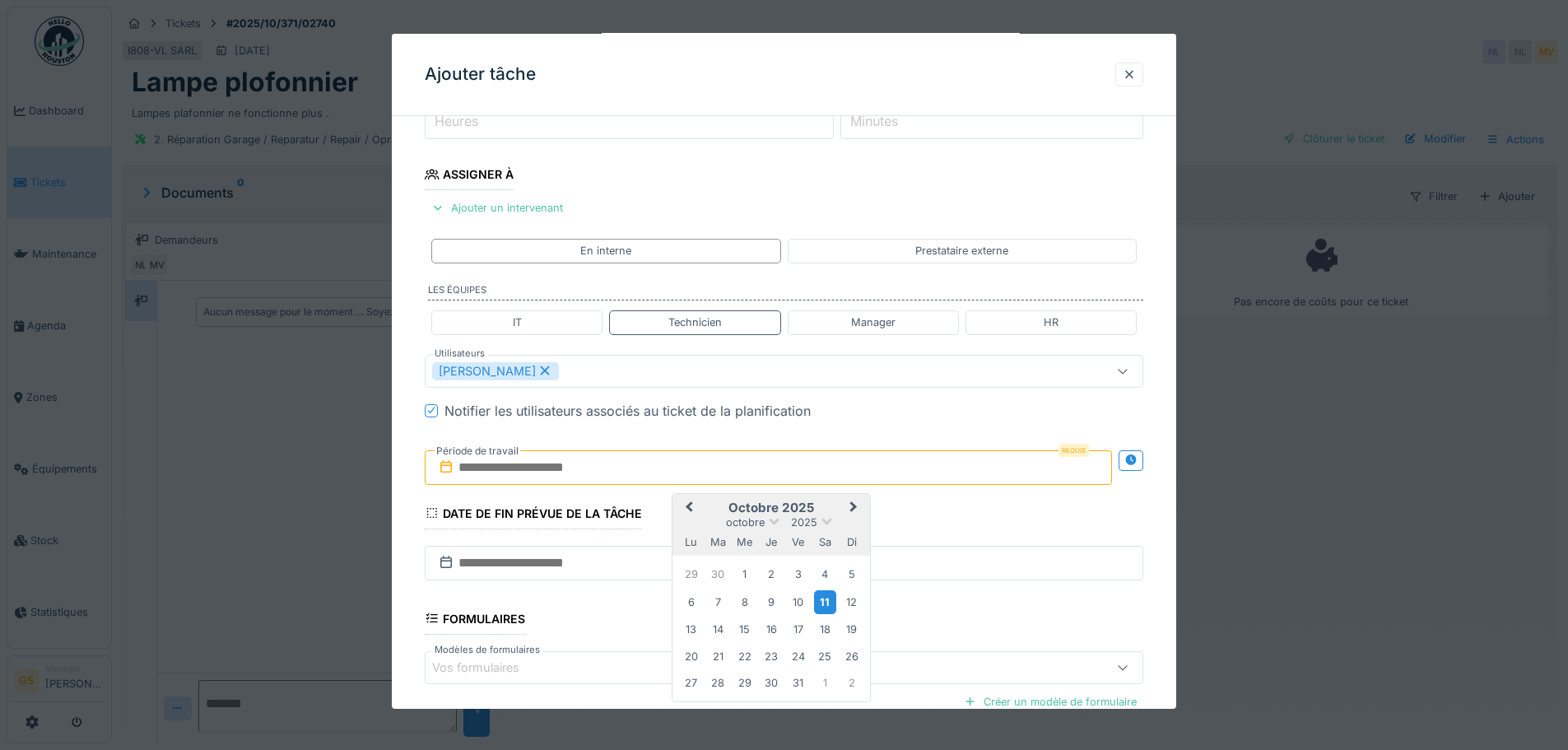
click at [829, 598] on div "11" at bounding box center [825, 602] width 23 height 24
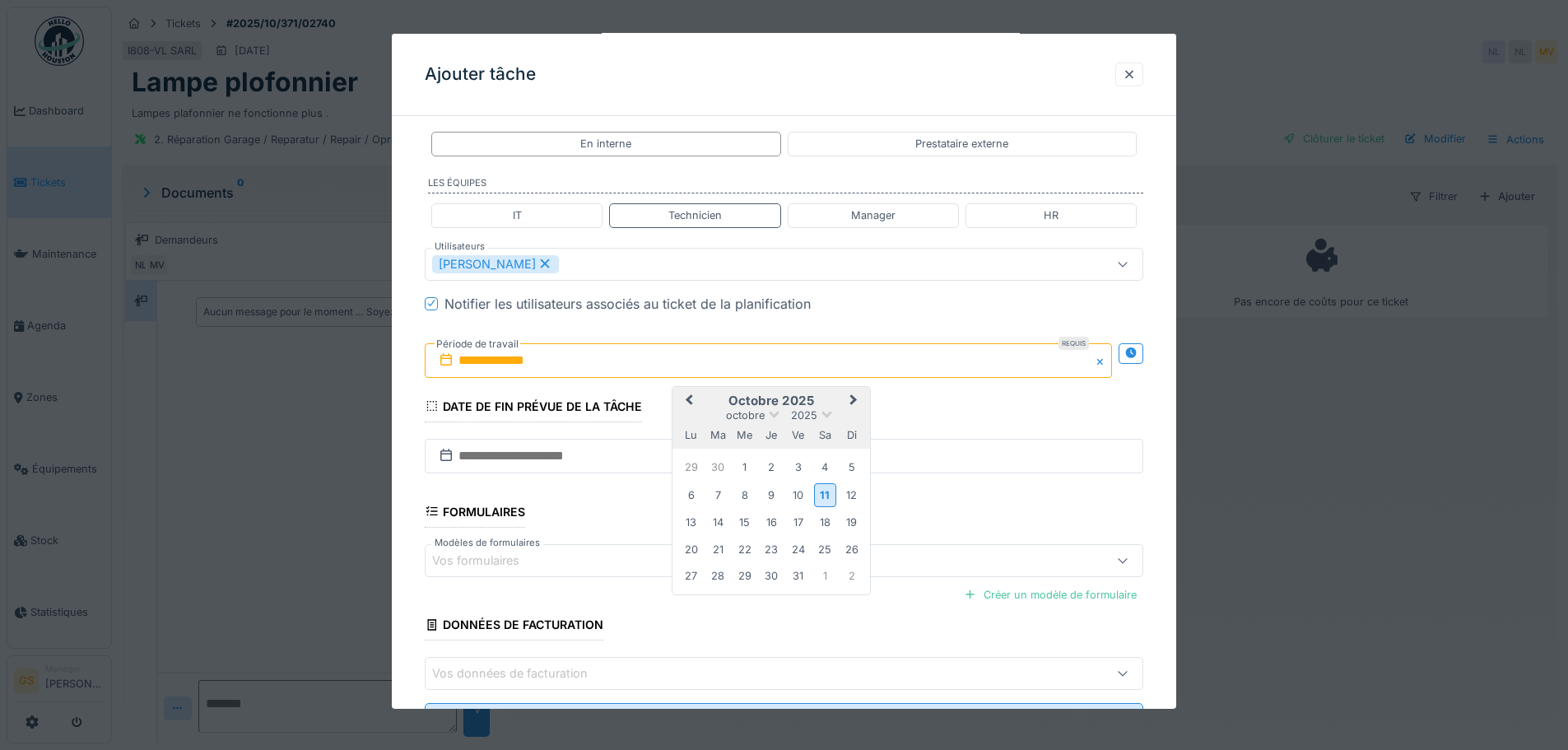
scroll to position [415, 0]
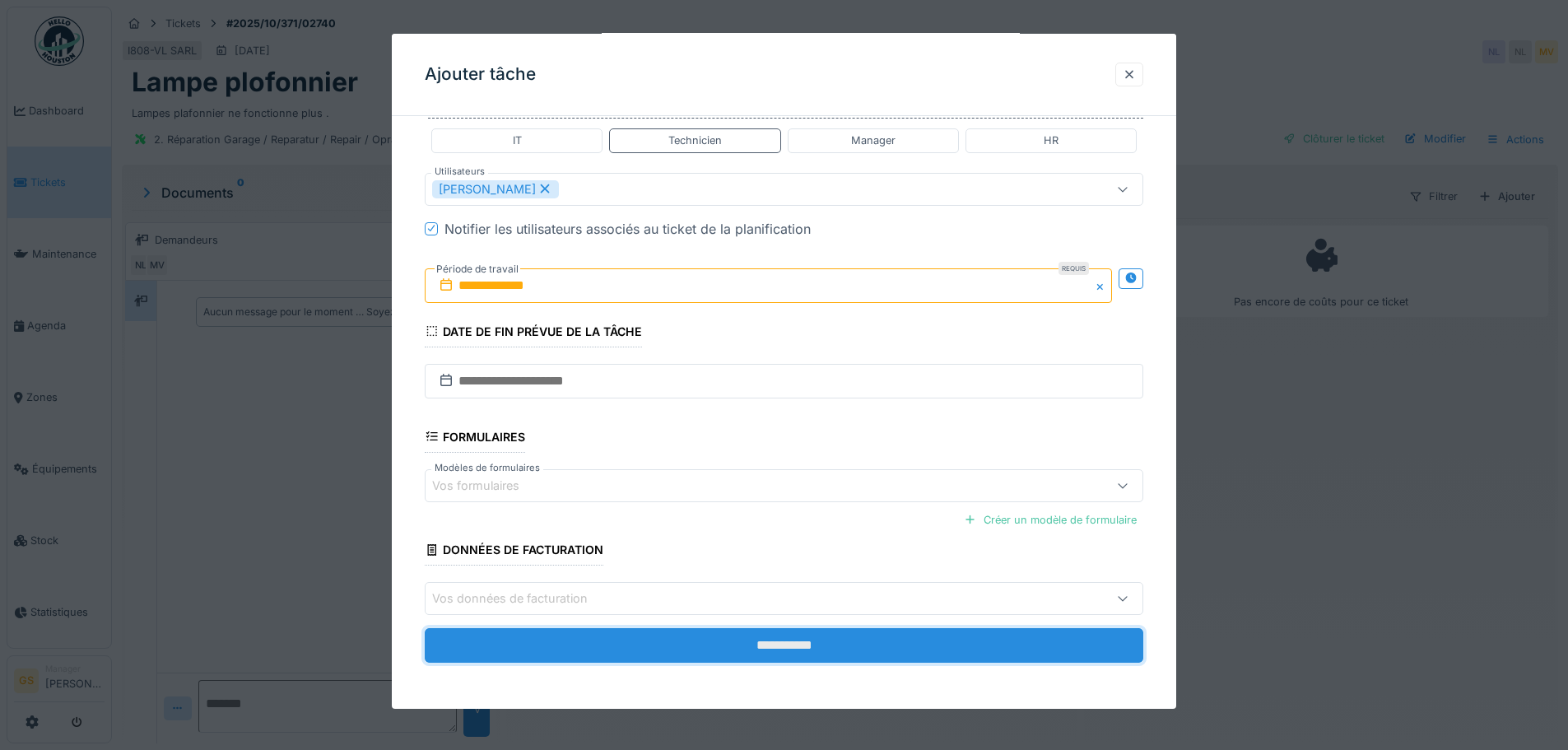
click at [830, 648] on input "**********" at bounding box center [784, 645] width 718 height 34
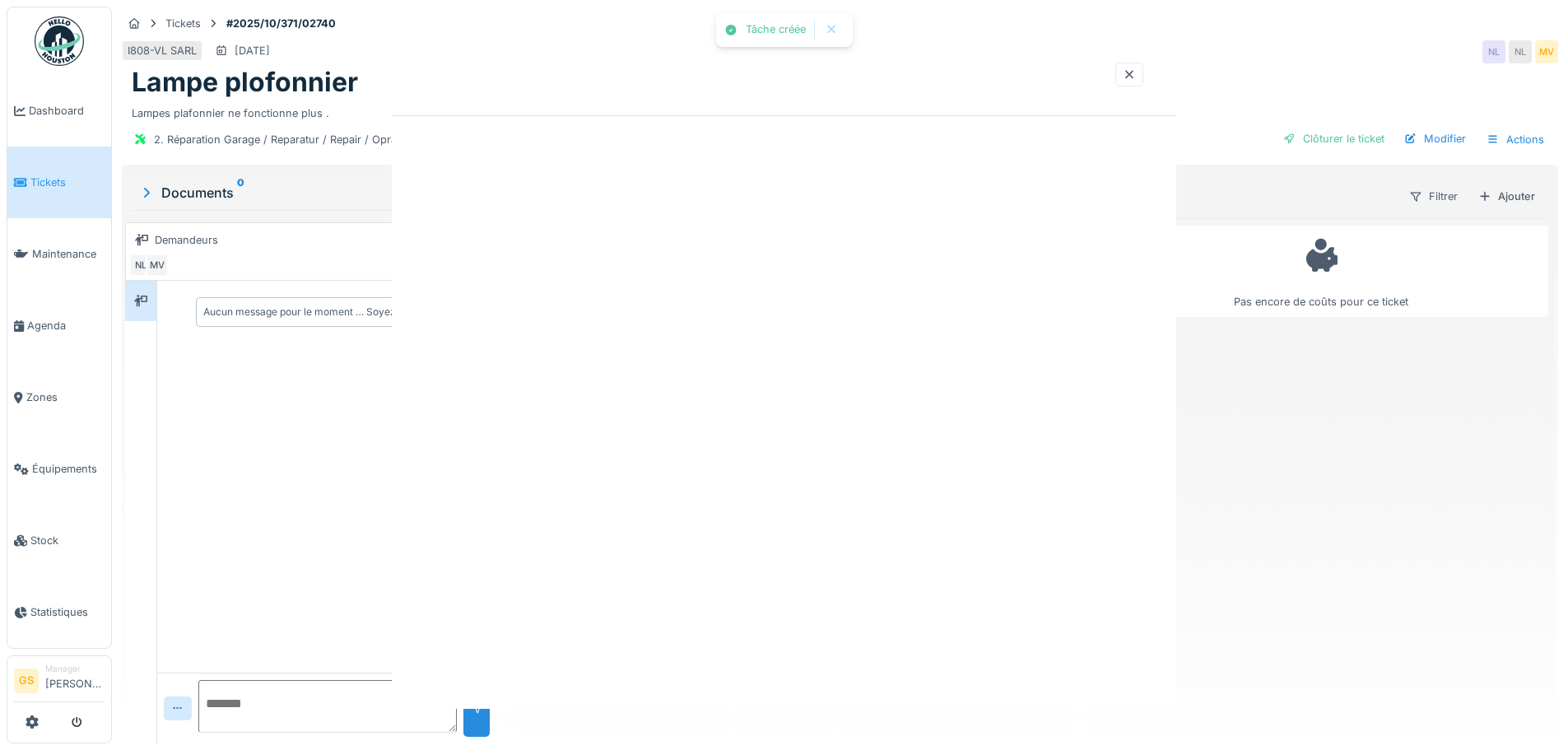
scroll to position [0, 0]
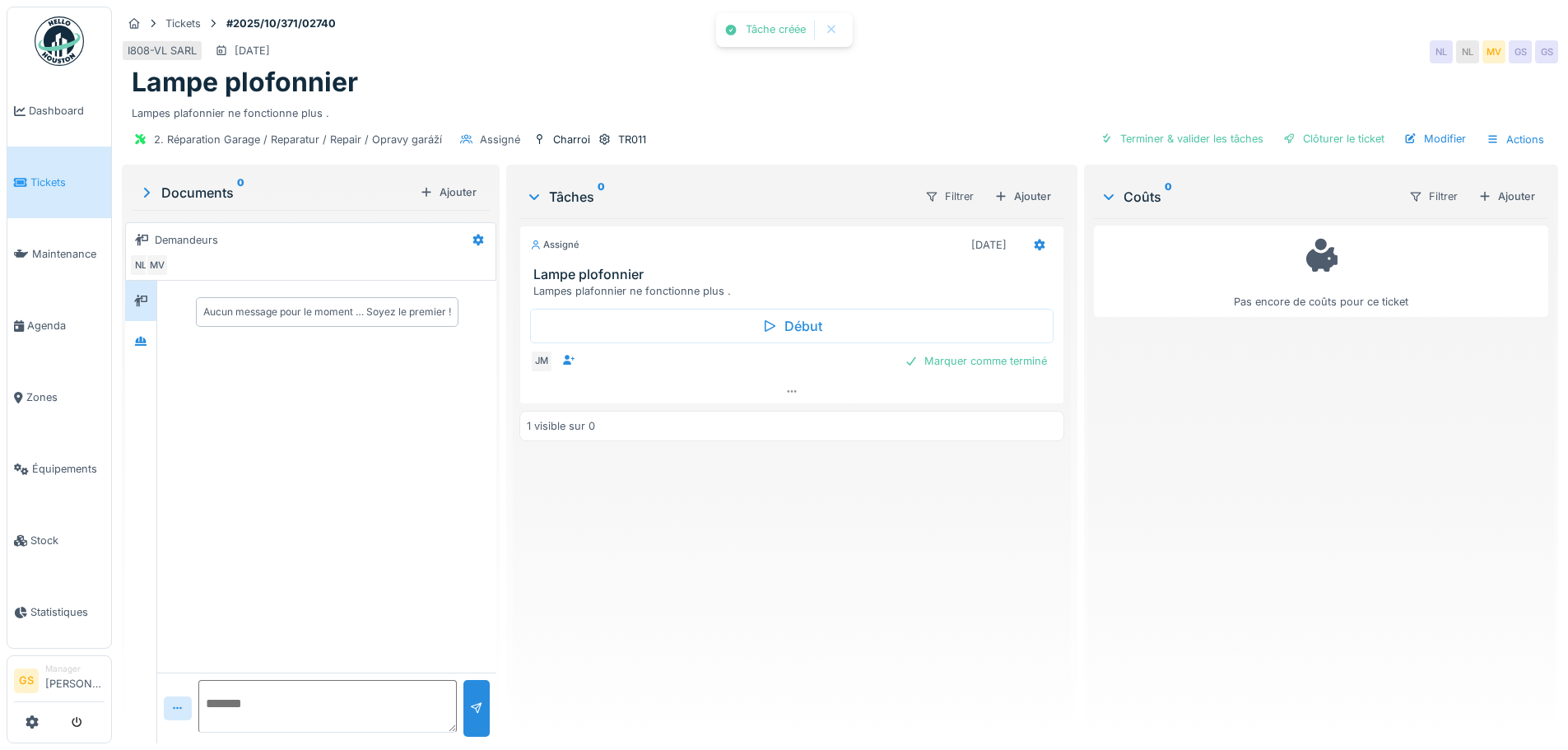
click at [57, 184] on span "Tickets" at bounding box center [67, 182] width 74 height 16
